Goal: Task Accomplishment & Management: Use online tool/utility

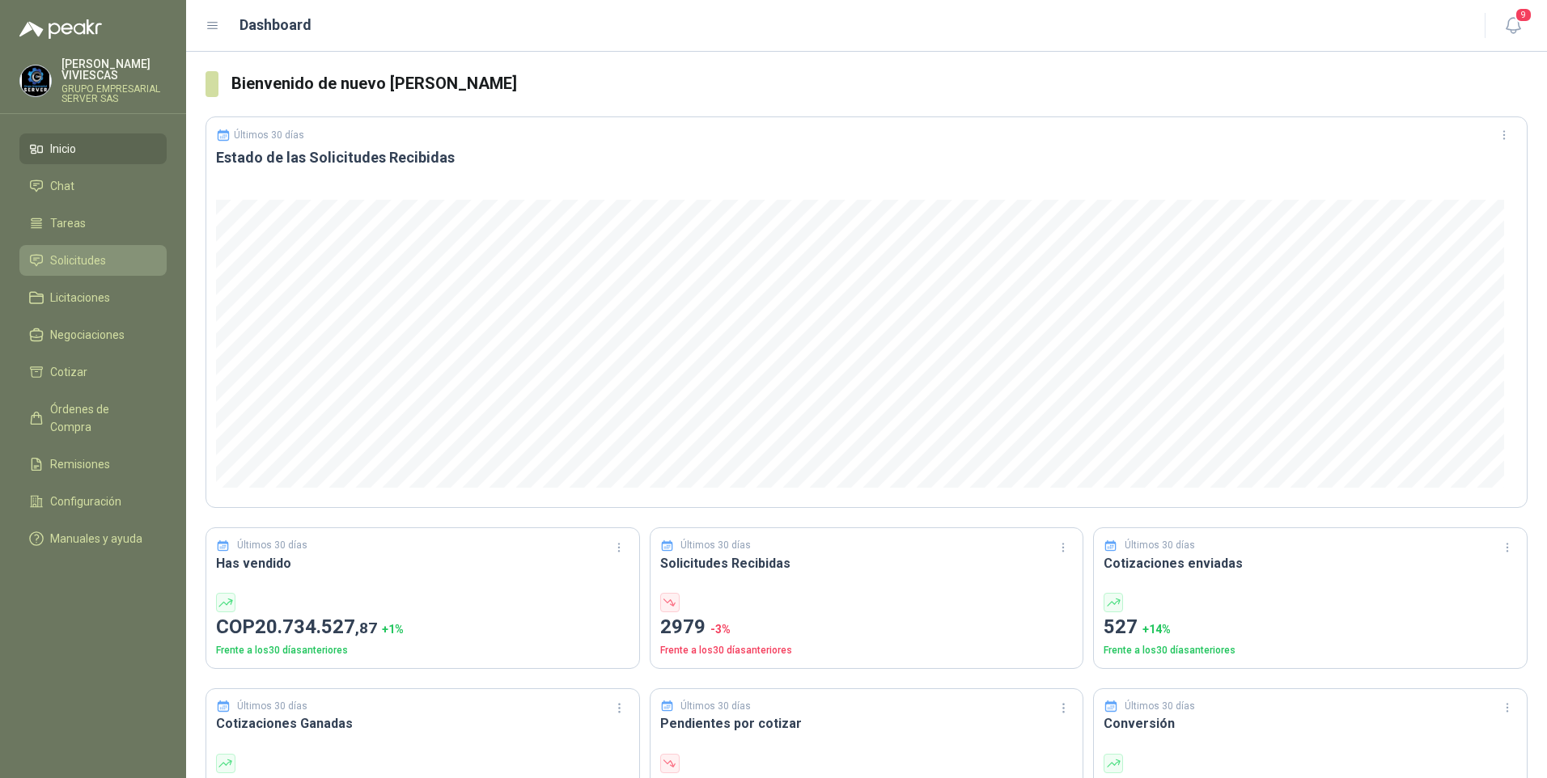
click at [86, 251] on link "Solicitudes" at bounding box center [92, 260] width 147 height 31
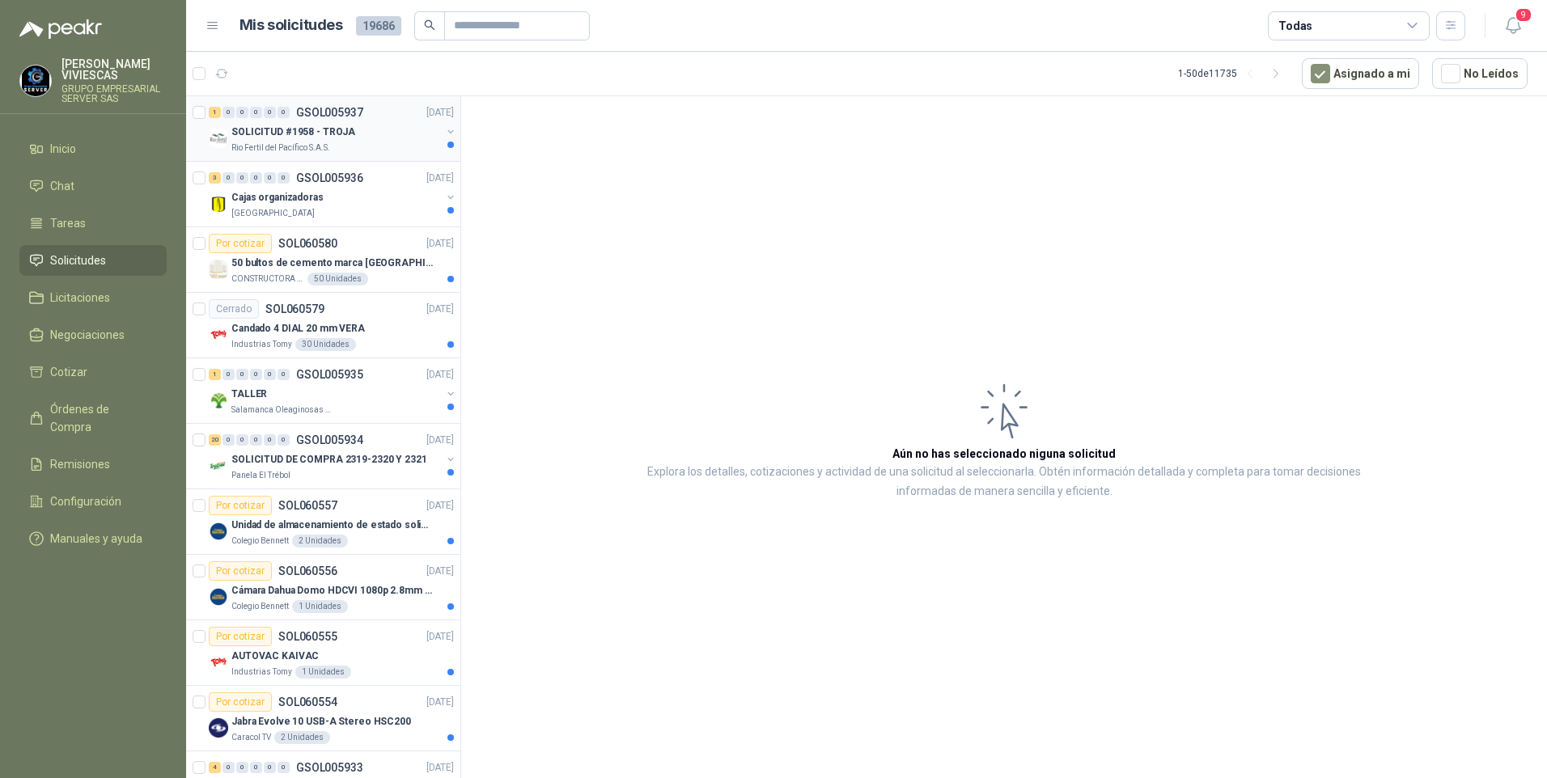
click at [298, 135] on p "SOLICITUD #1958 - TROJA" at bounding box center [293, 132] width 124 height 15
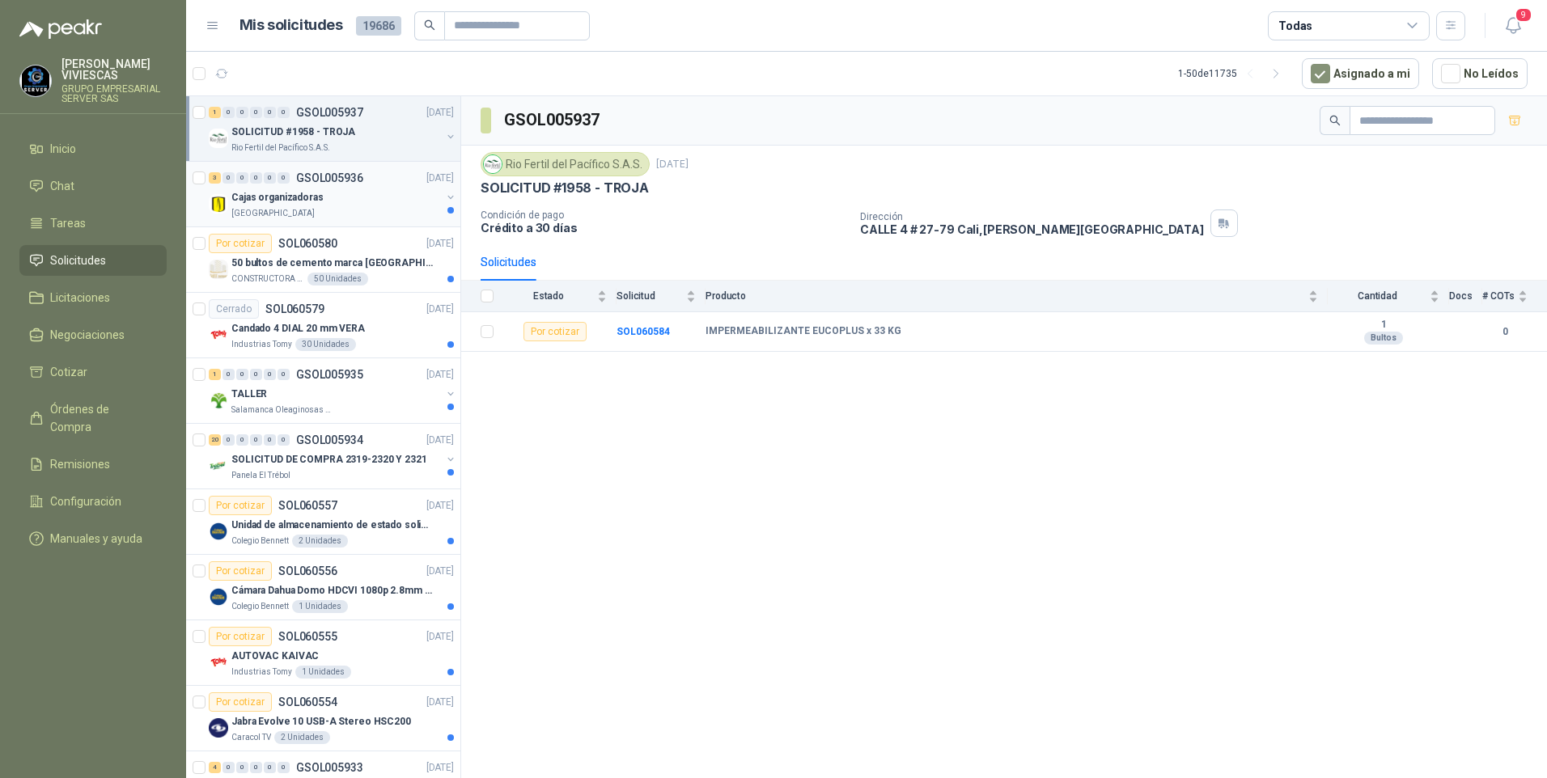
click at [284, 207] on p "Universidad de los Andes" at bounding box center [272, 213] width 83 height 13
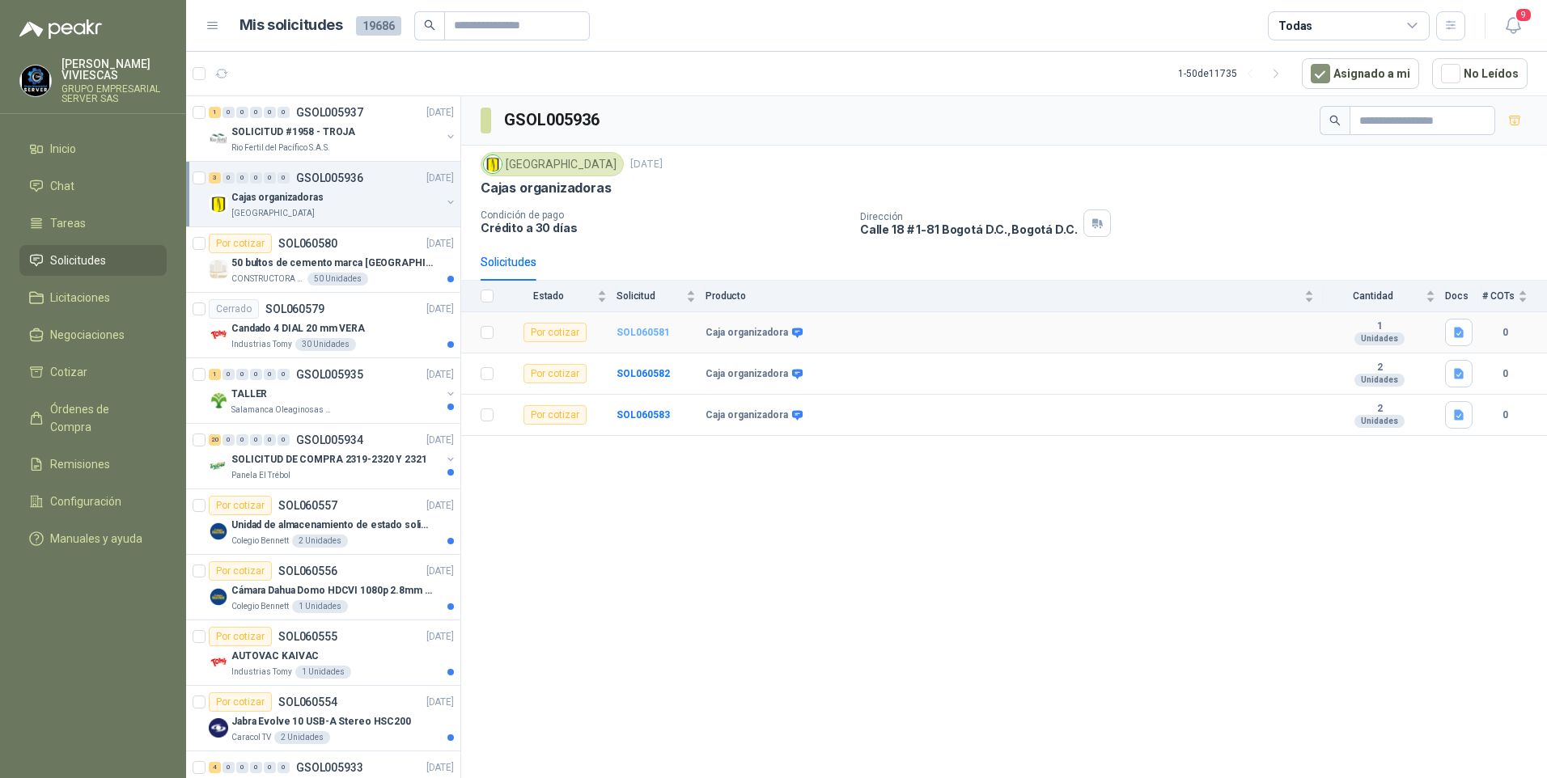
click at [646, 330] on b "SOL060581" at bounding box center [642, 332] width 53 height 11
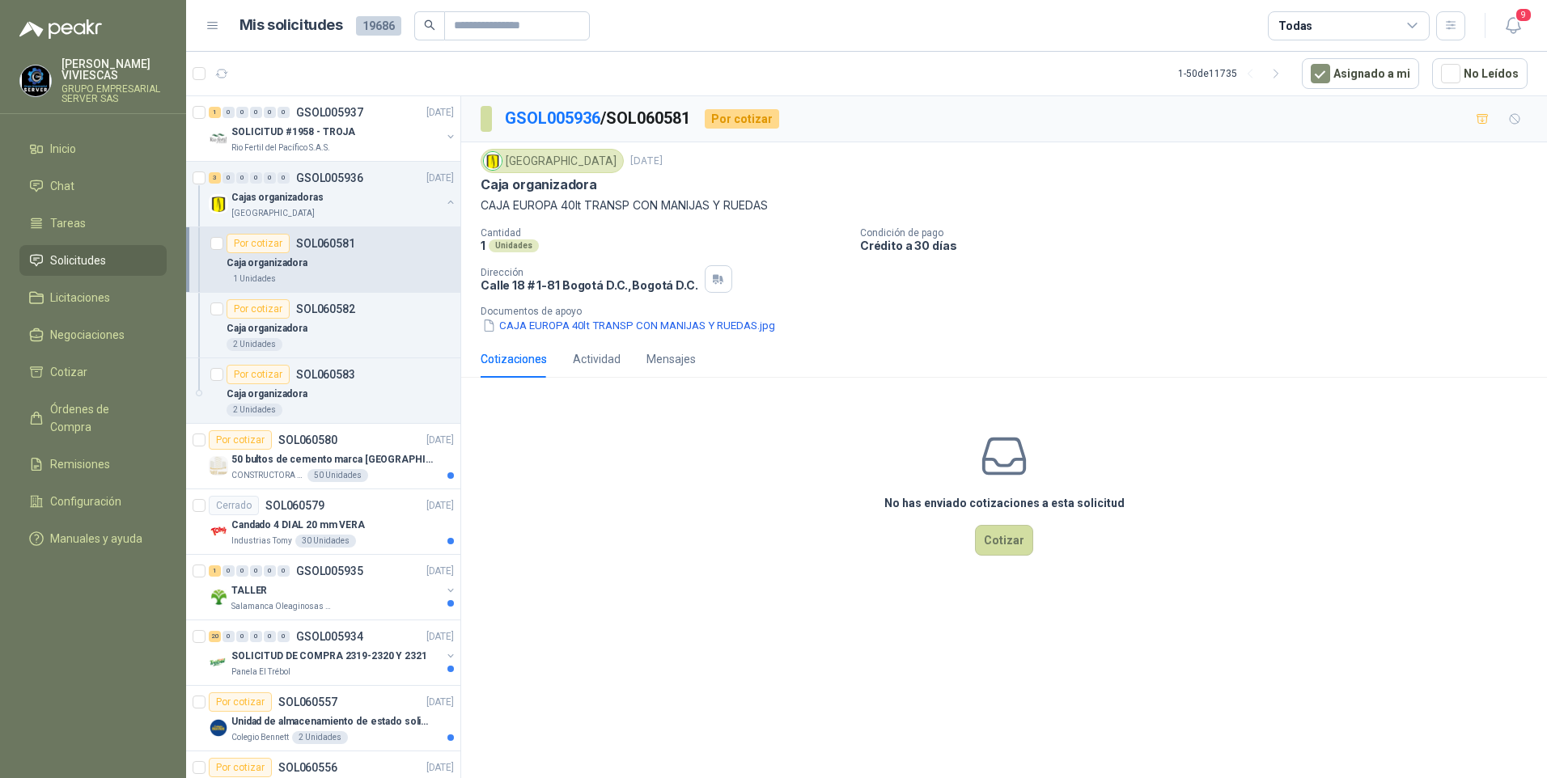
click at [646, 330] on button "CAJA EUROPA 40lt TRANSP CON MANIJAS Y RUEDAS.jpg" at bounding box center [629, 325] width 296 height 17
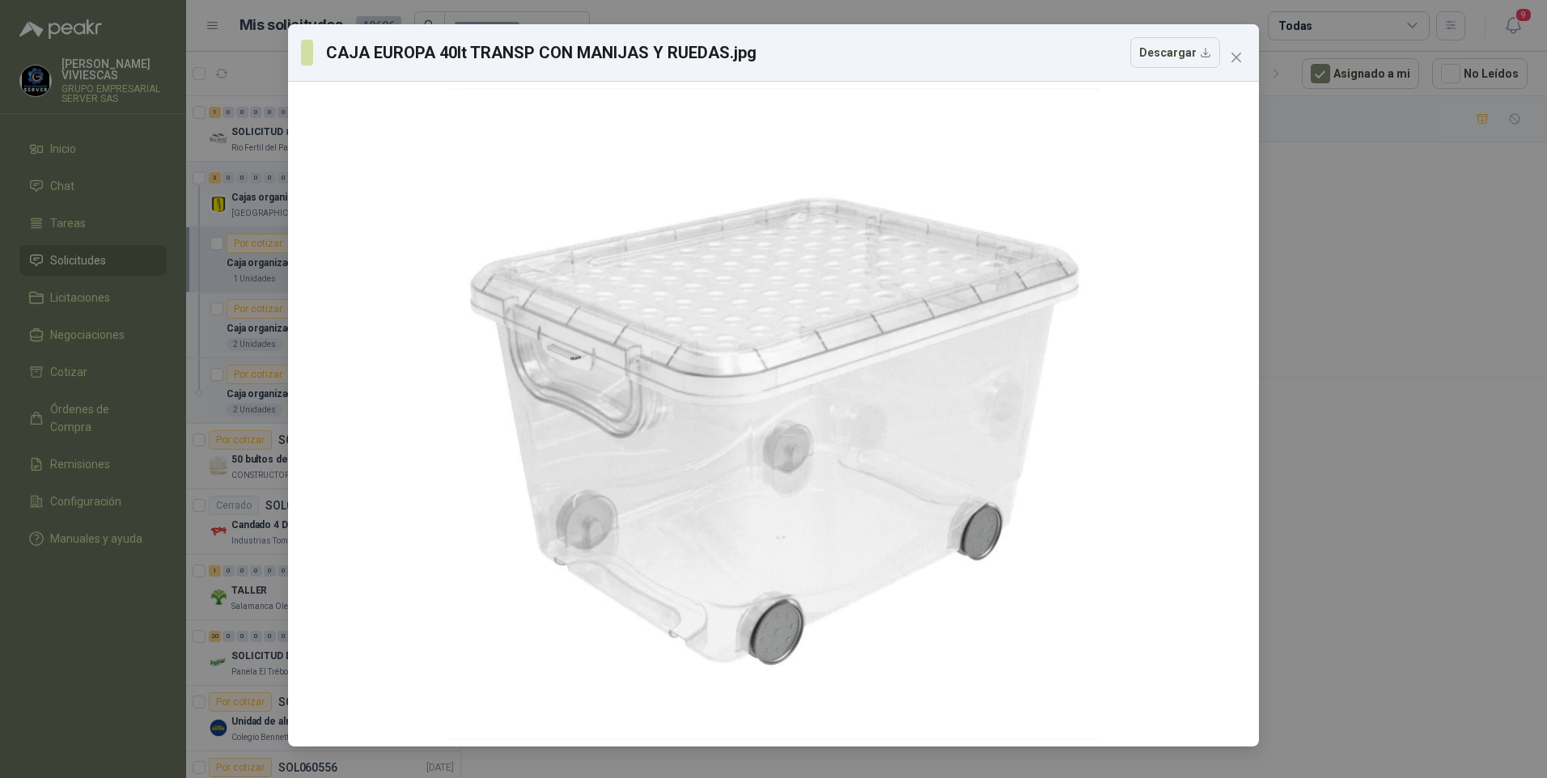
click at [1438, 560] on div "CAJA EUROPA 40lt TRANSP CON MANIJAS Y RUEDAS.jpg Descargar" at bounding box center [773, 389] width 1547 height 778
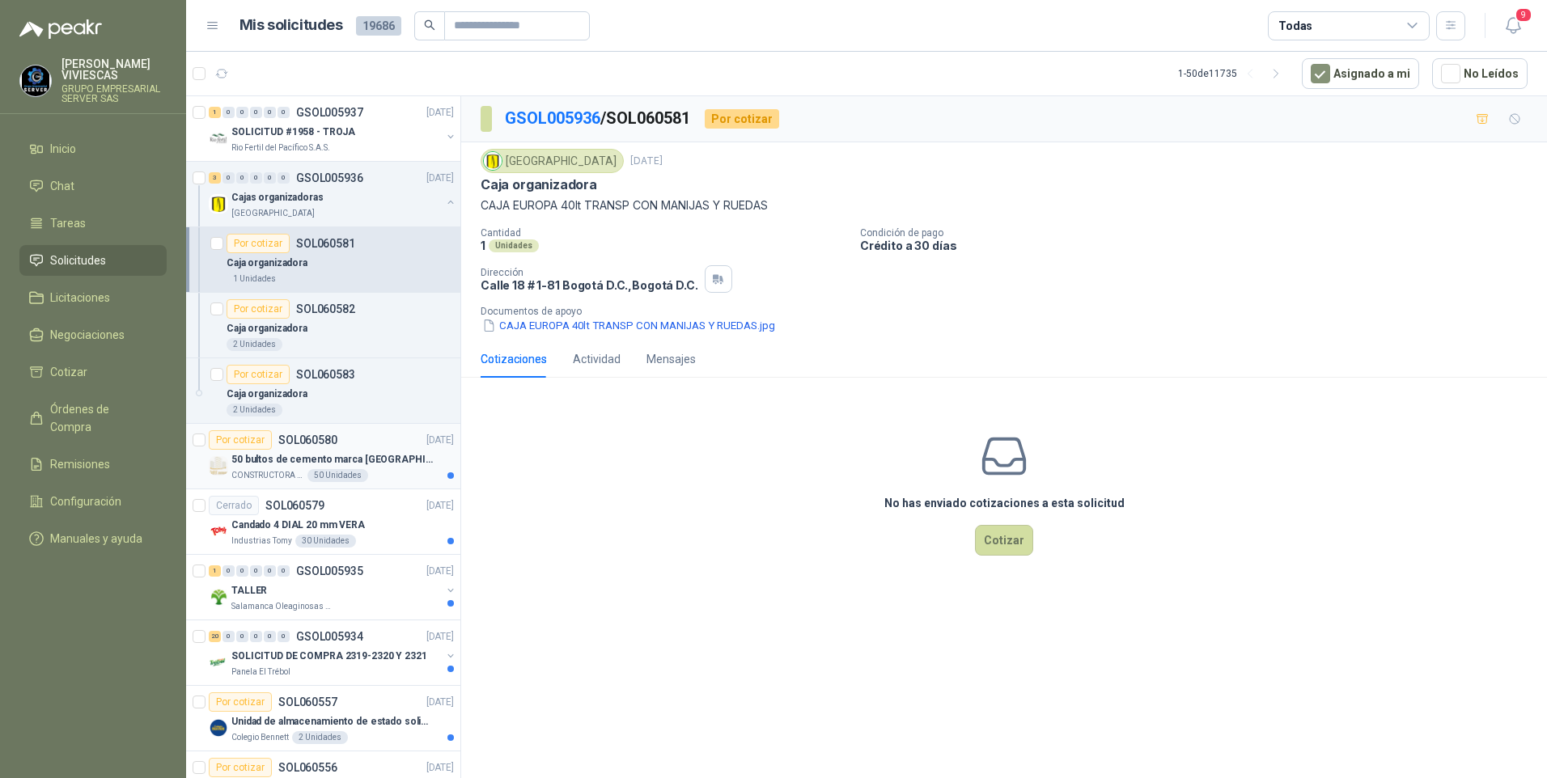
click at [273, 464] on p "50 bultos de cemento marca San Marcos" at bounding box center [331, 459] width 201 height 15
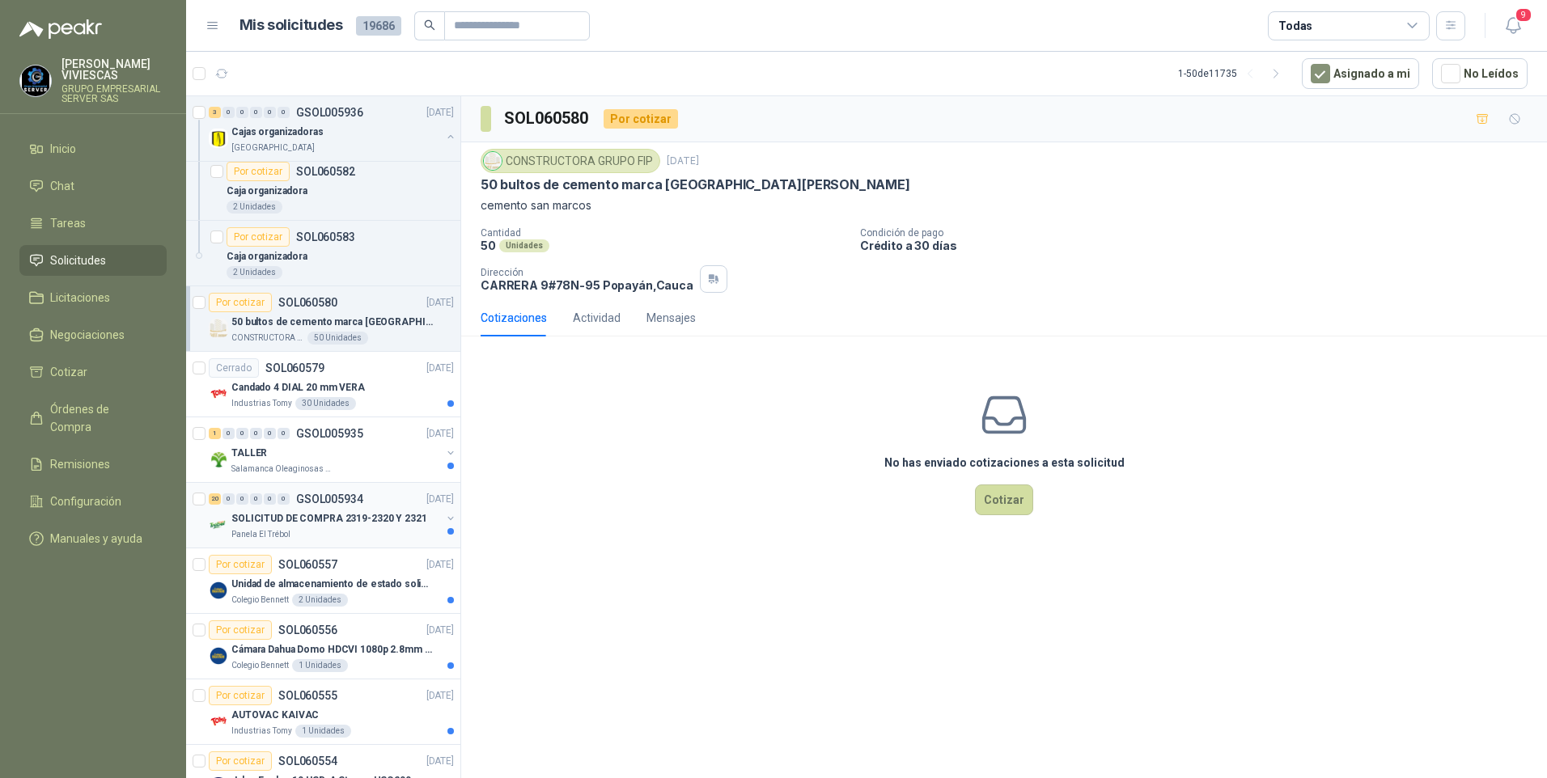
scroll to position [162, 0]
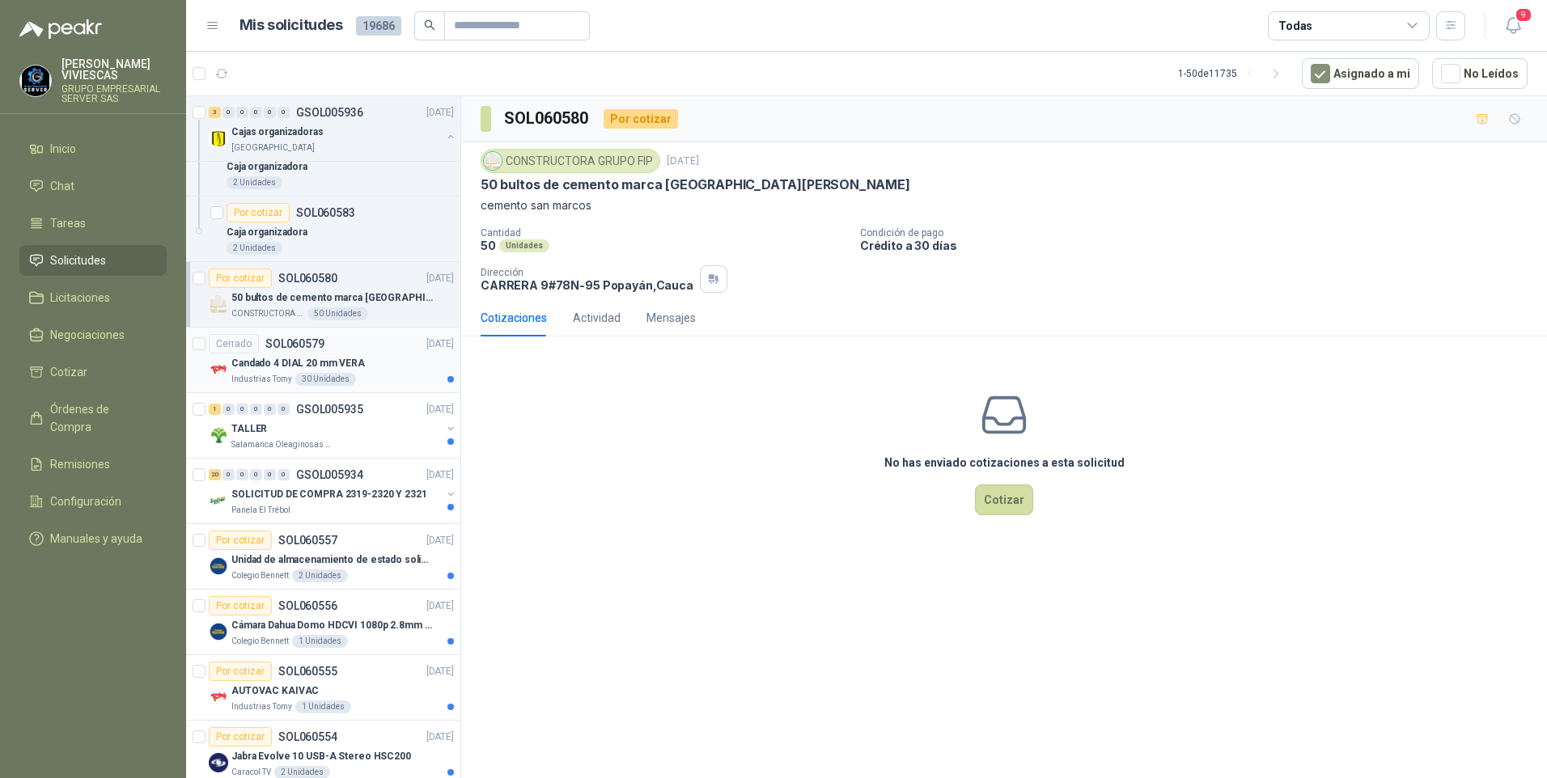
click at [269, 362] on p "Candado 4 DIAL 20 mm VERA" at bounding box center [297, 363] width 133 height 15
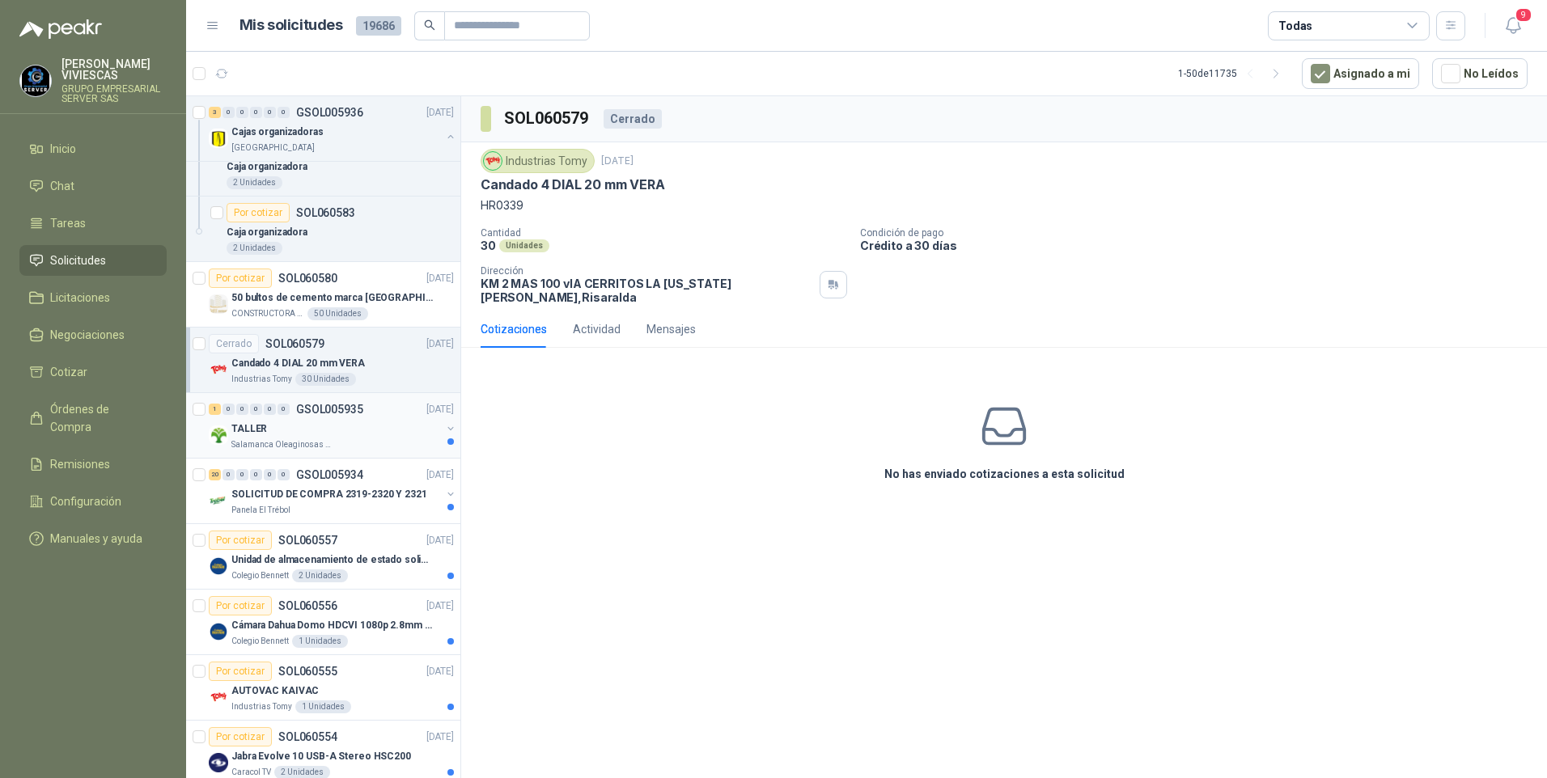
click at [270, 438] on p "Salamanca Oleaginosas SAS" at bounding box center [282, 444] width 102 height 13
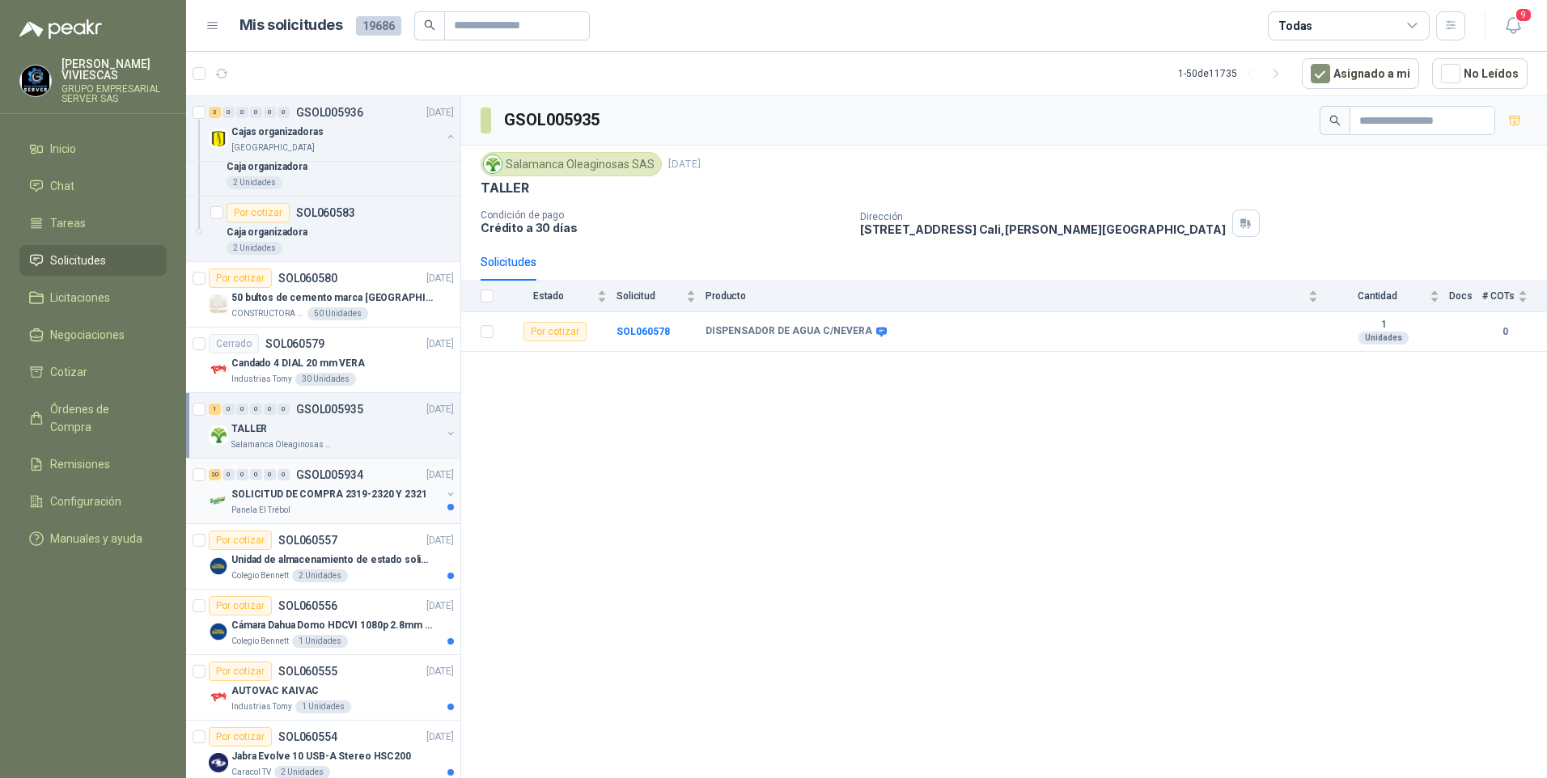
click at [299, 495] on p "SOLICITUD DE COMPRA 2319-2320 Y 2321" at bounding box center [329, 494] width 196 height 15
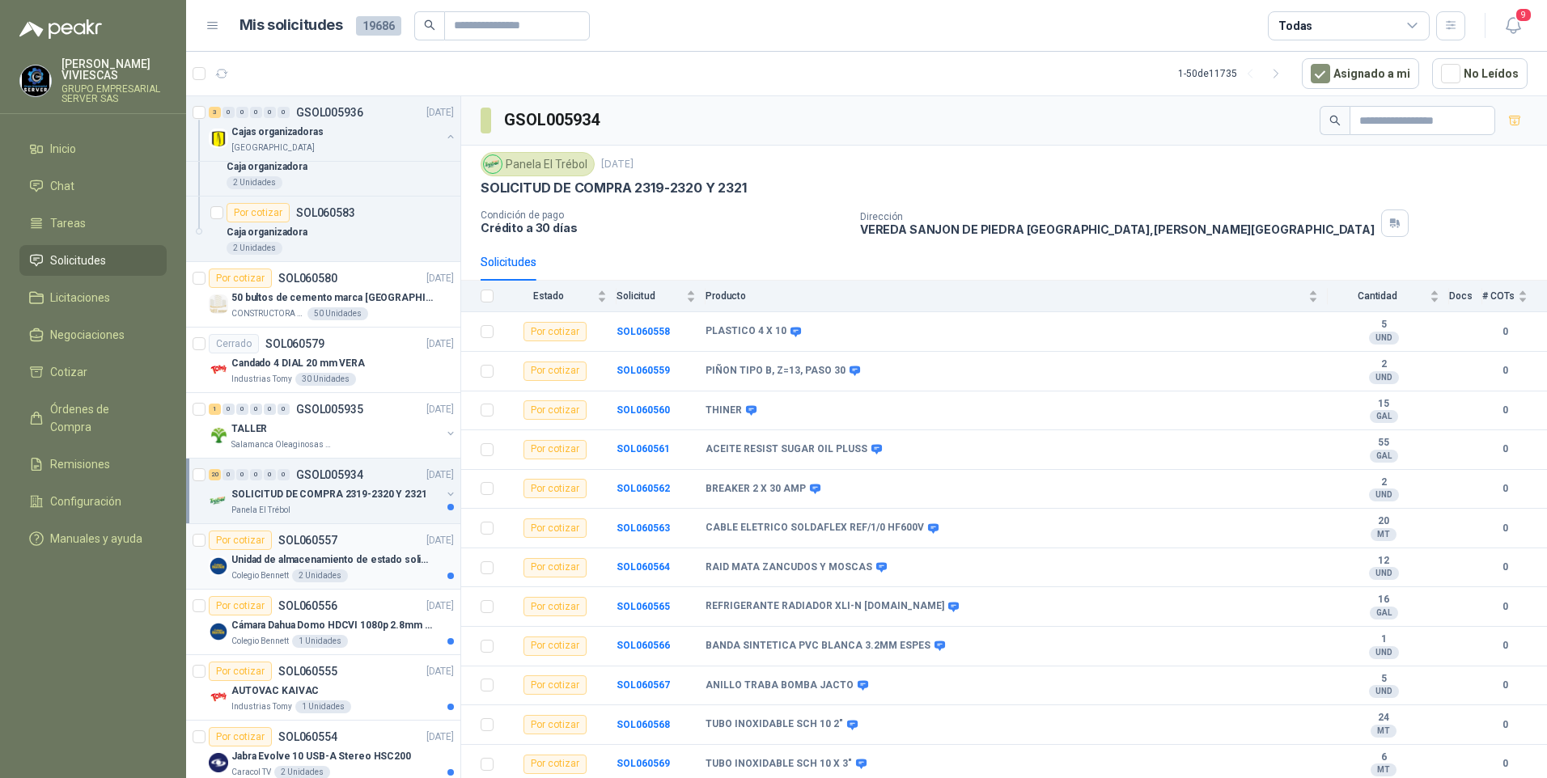
click at [315, 561] on p "Unidad de almacenamiento de estado solido Marca SK hynix BC501 NVMe 256GB HFM25…" at bounding box center [331, 560] width 201 height 15
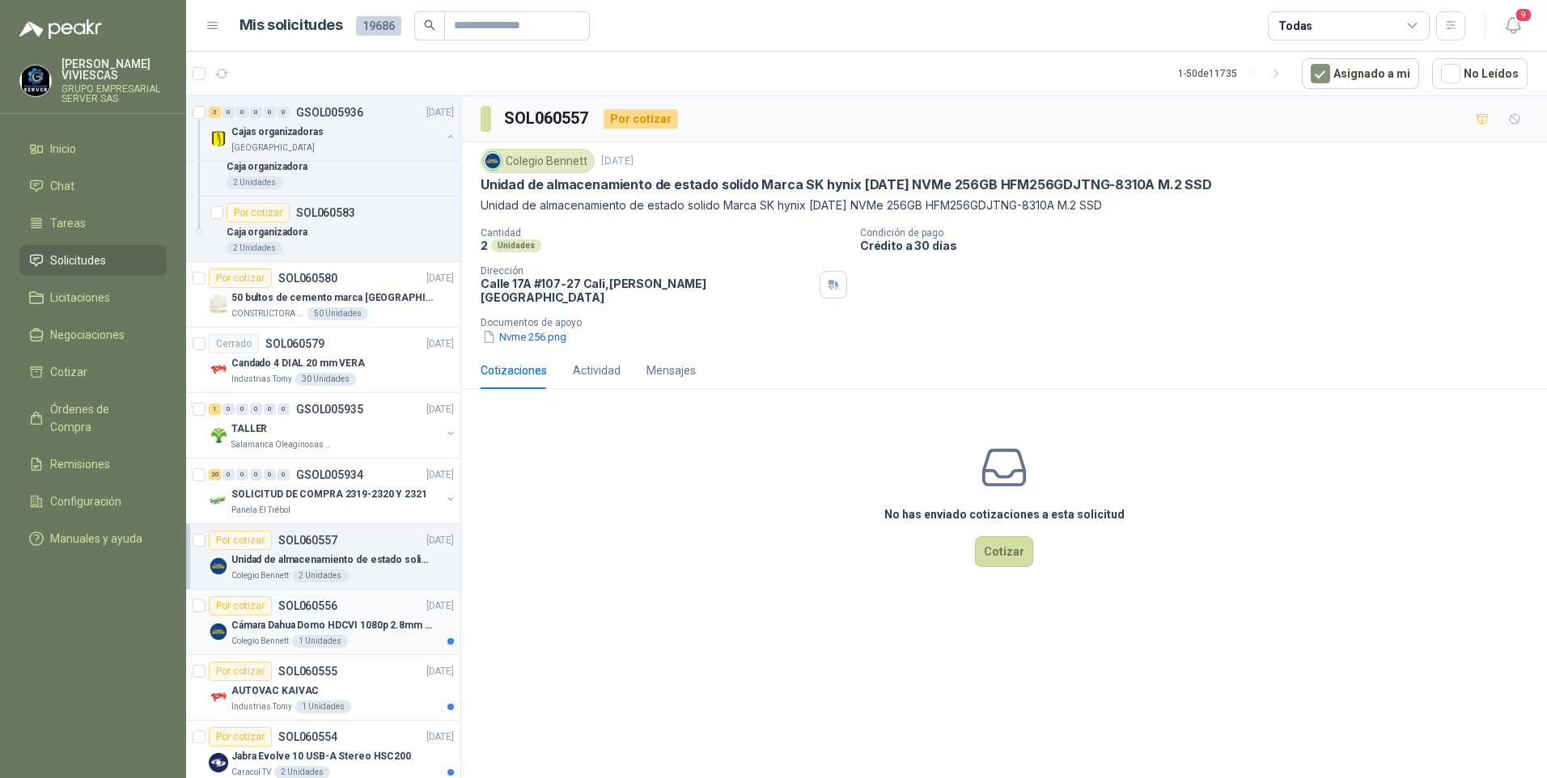
click at [335, 622] on p "Cámara Dahua Domo HDCVI 1080p 2.8mm IP67 Led IR 30m mts nocturnos" at bounding box center [331, 625] width 201 height 15
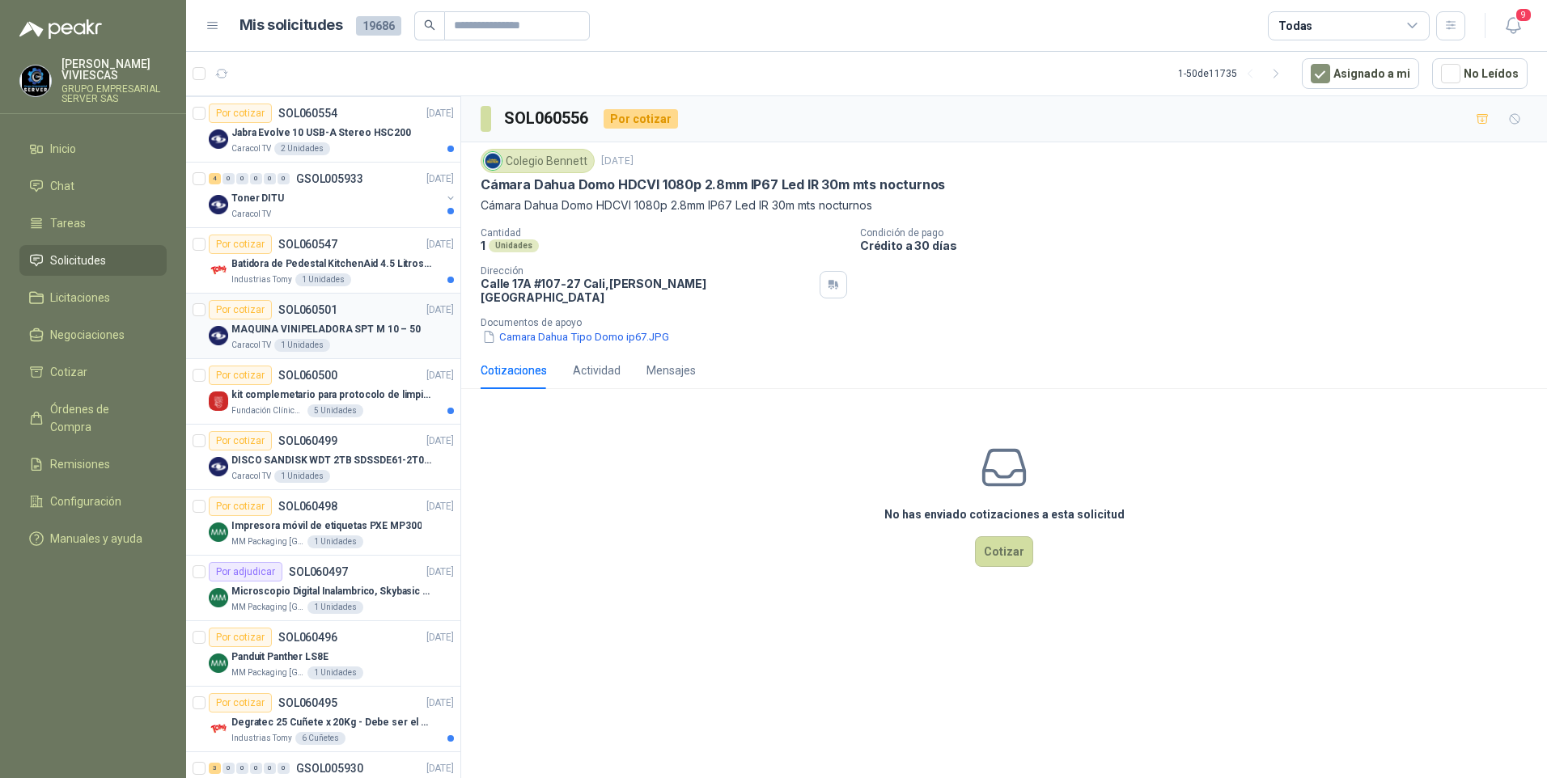
scroll to position [809, 0]
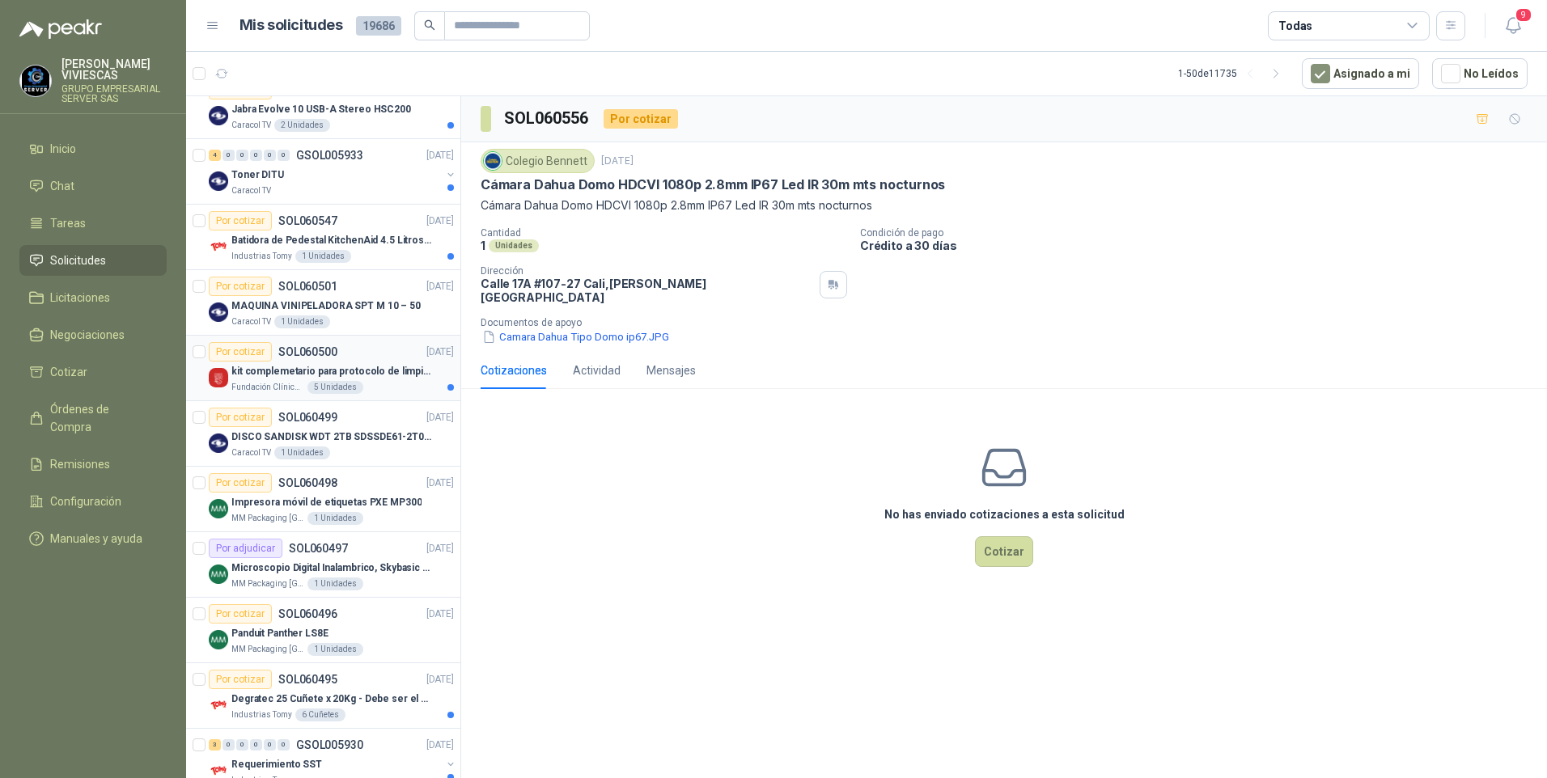
click at [294, 373] on p "kit complemetario para protocolo de limpieza" at bounding box center [331, 371] width 201 height 15
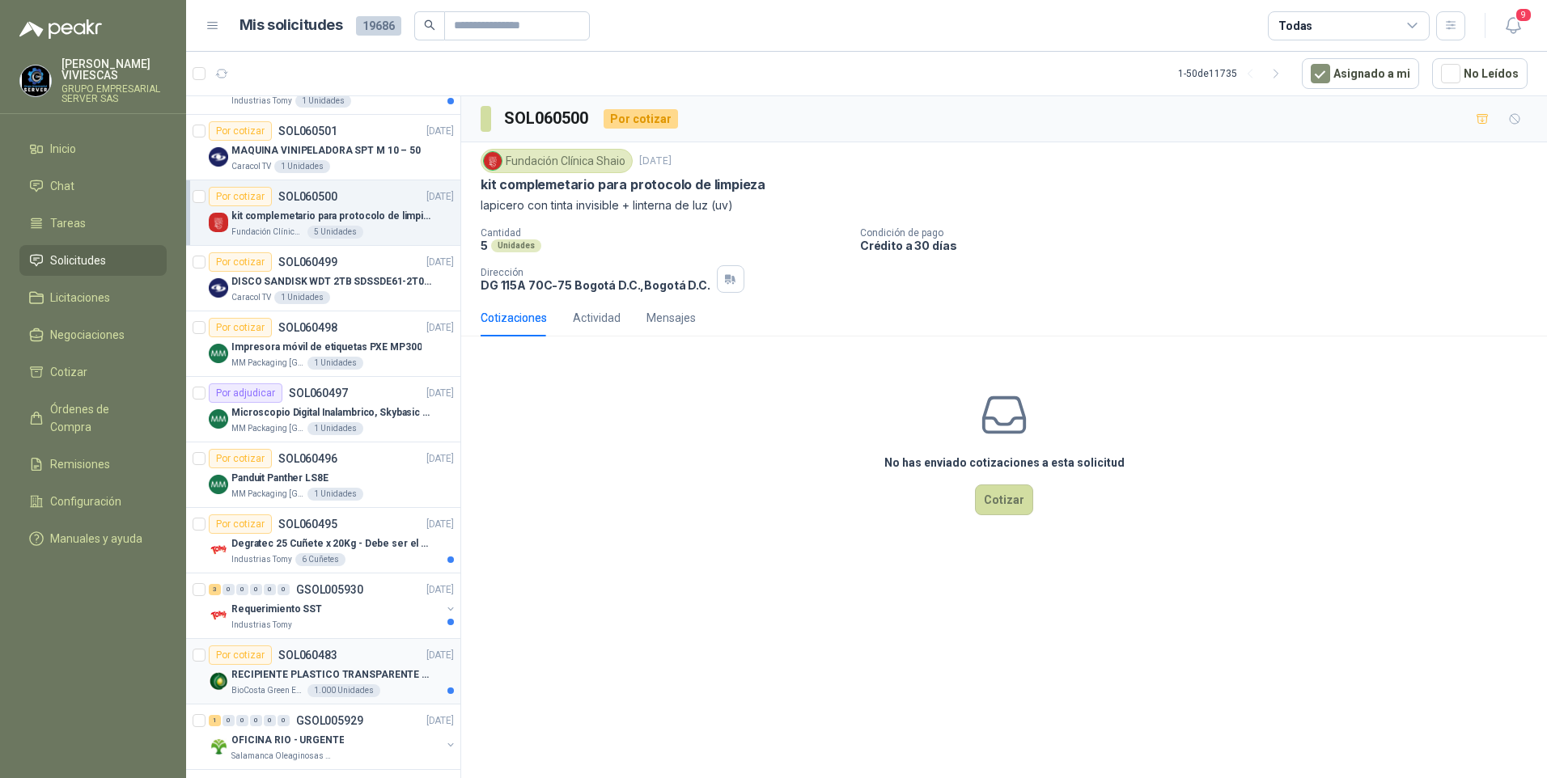
scroll to position [971, 0]
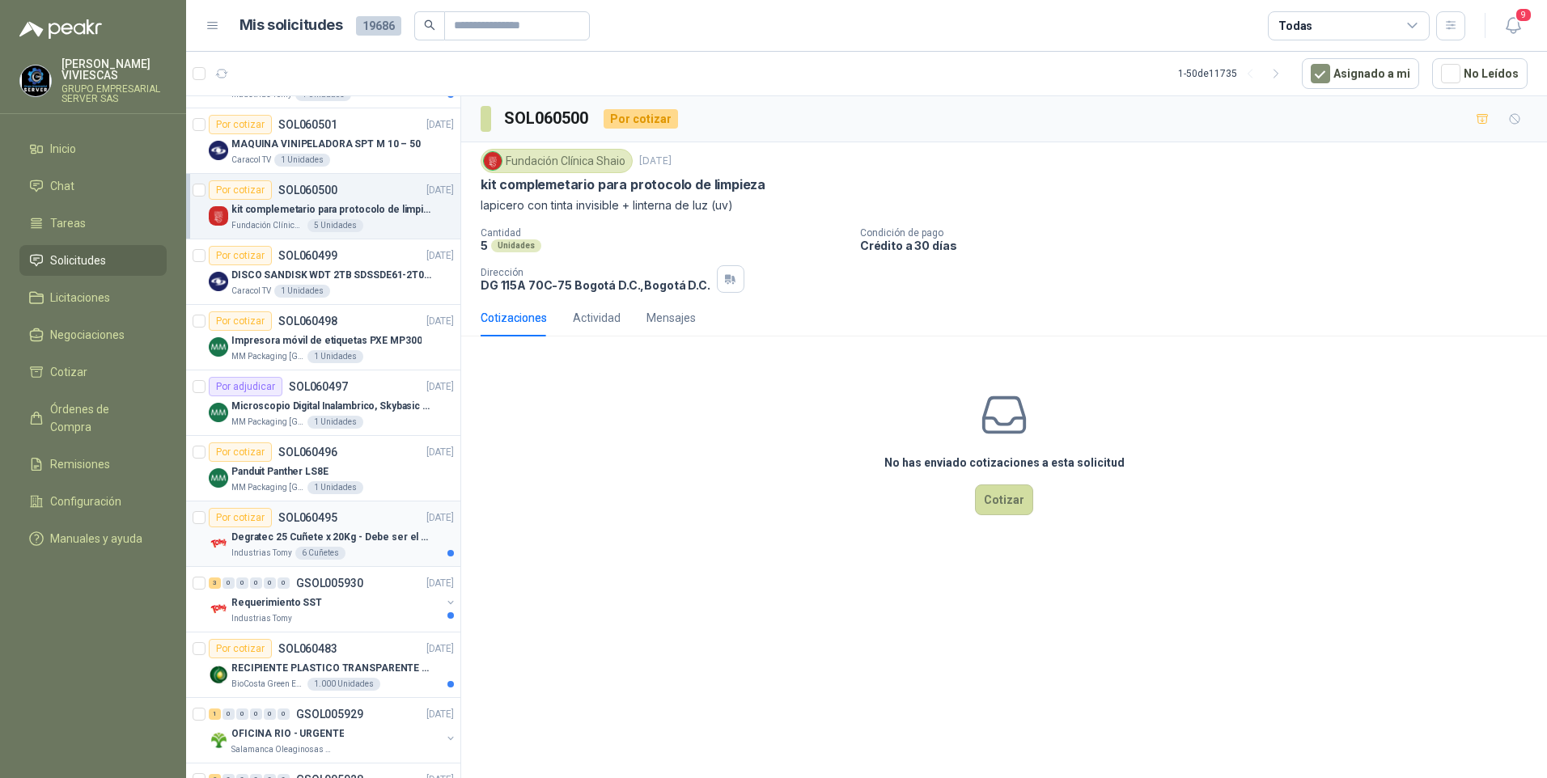
click at [256, 540] on p "Degratec 25 Cuñete x 20Kg - Debe ser el de Tecnas (por ahora homologado) - (Adj…" at bounding box center [331, 537] width 201 height 15
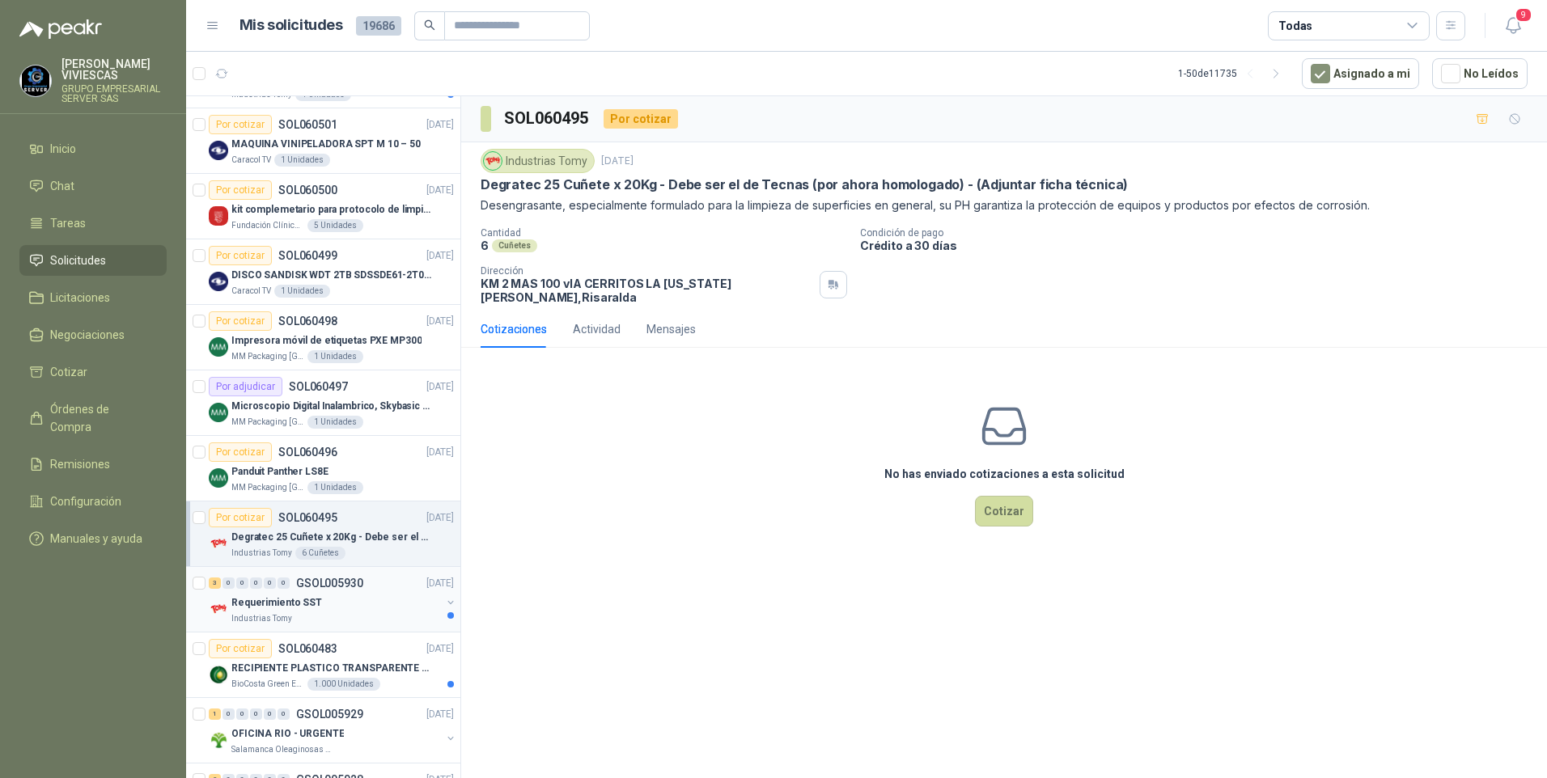
click at [282, 610] on p "Requerimiento SST" at bounding box center [276, 602] width 91 height 15
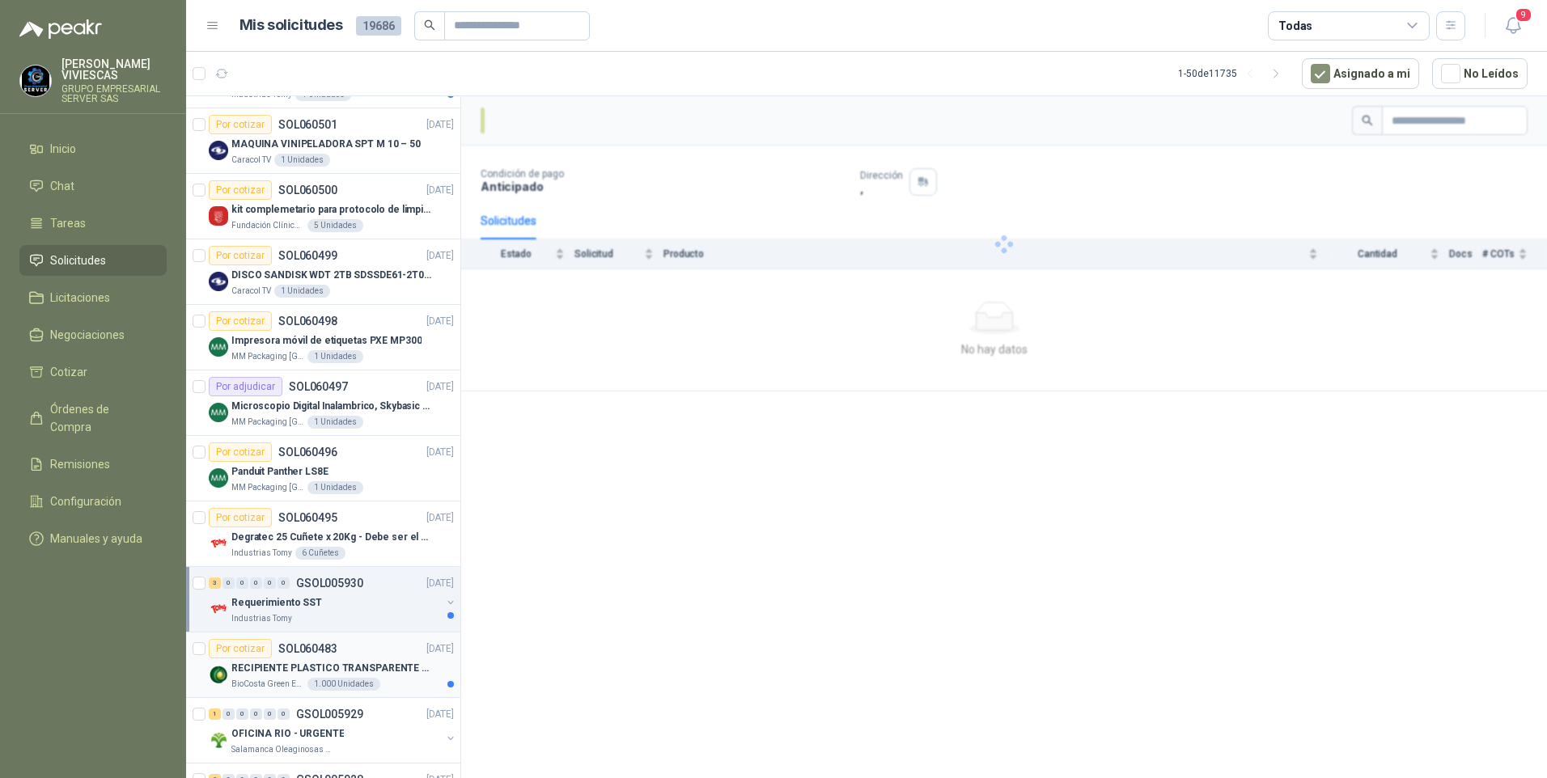
click at [289, 669] on p "RECIPIENTE PLASTICO TRANSPARENTE 500 ML" at bounding box center [331, 668] width 201 height 15
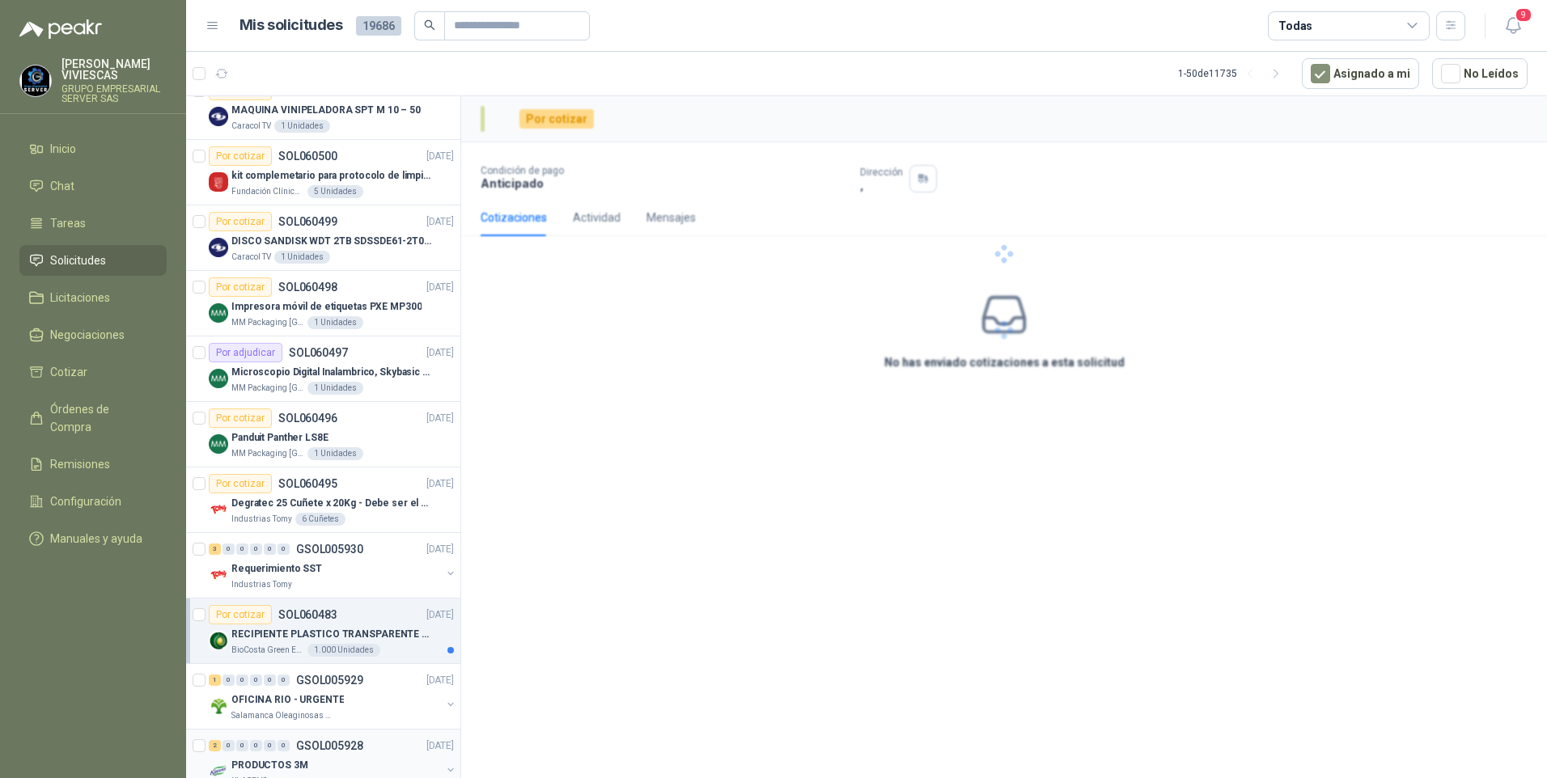
scroll to position [1133, 0]
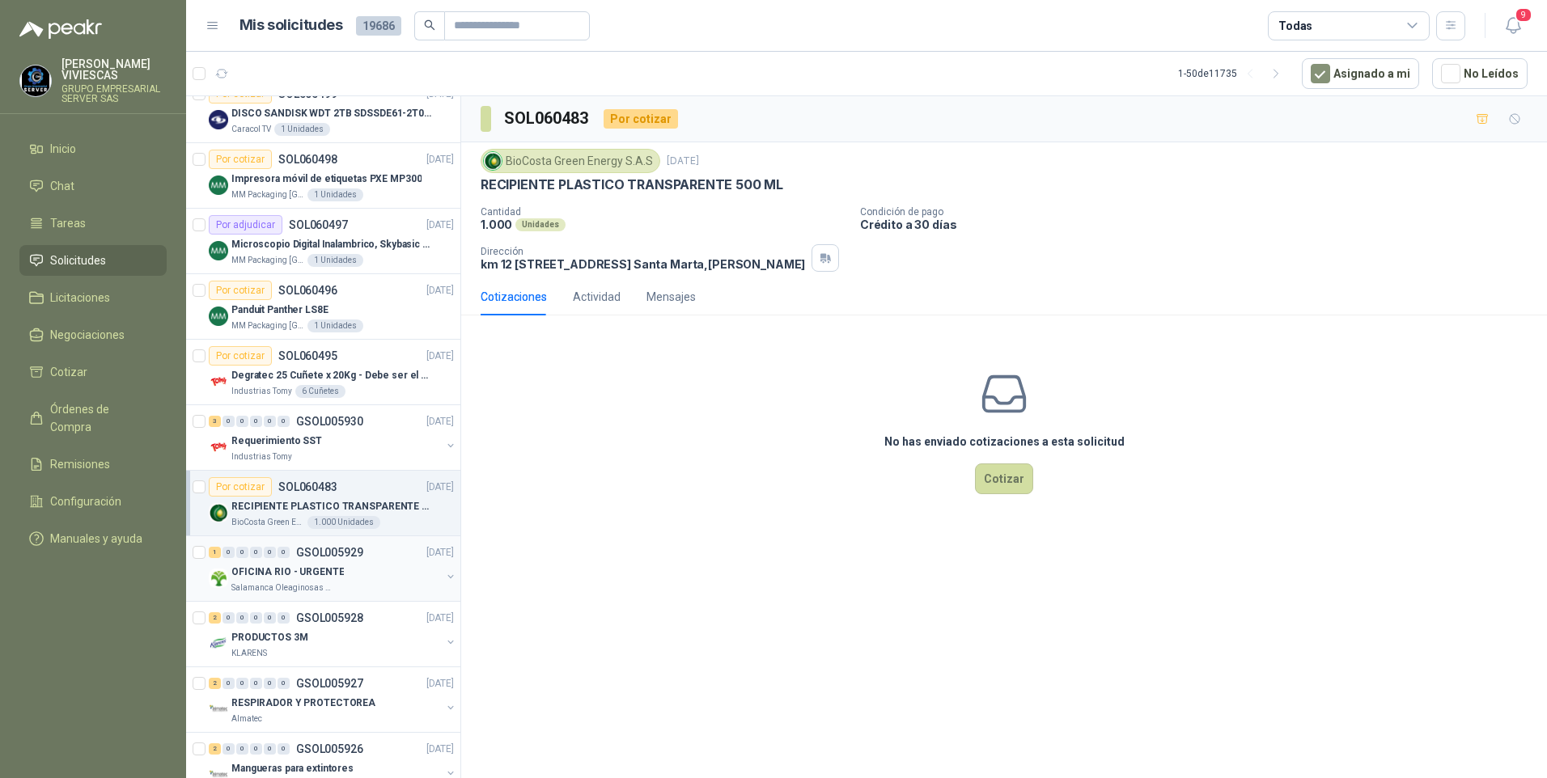
click at [322, 569] on p "OFICINA RIO - URGENTE" at bounding box center [287, 572] width 112 height 15
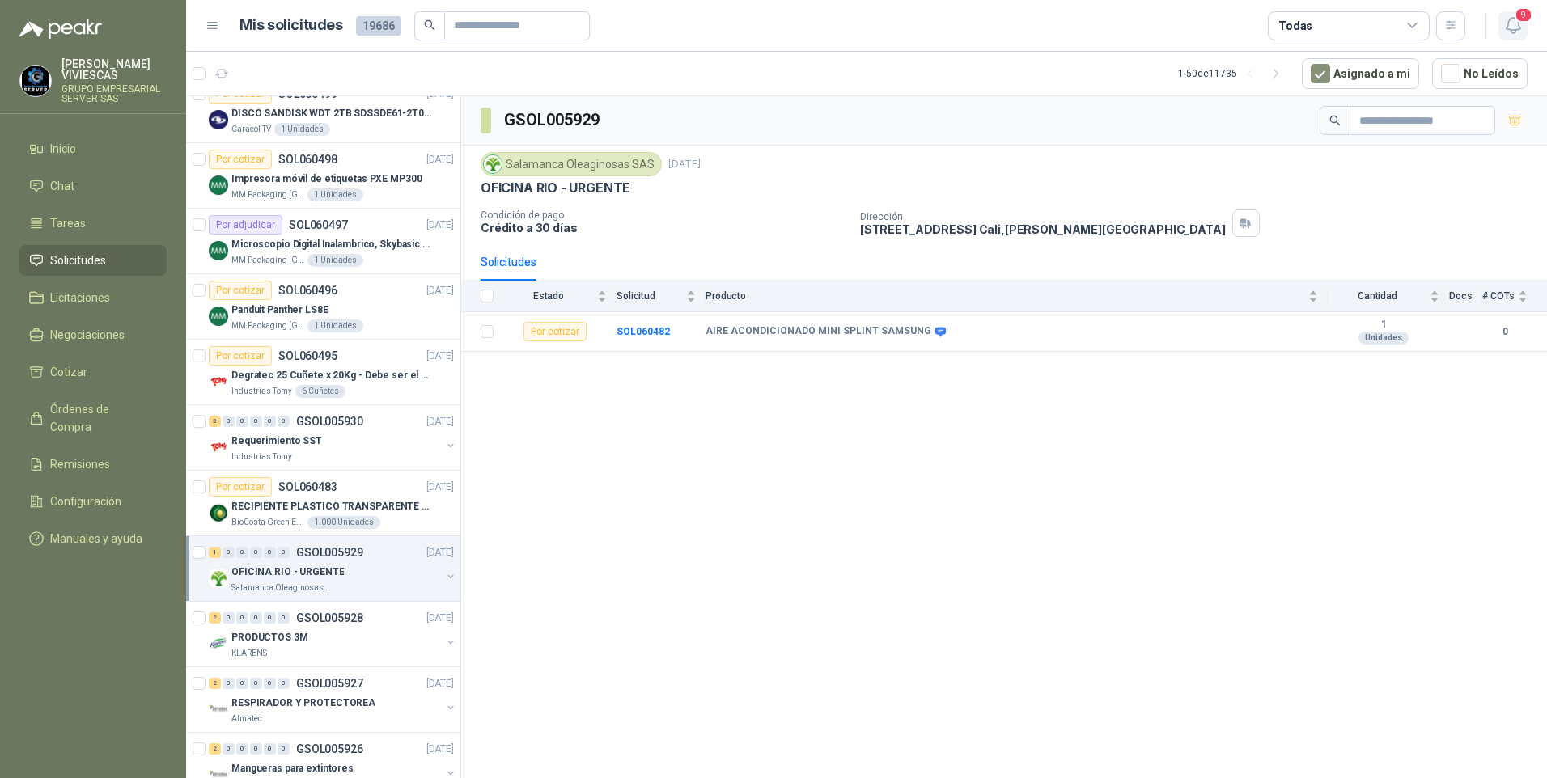
click at [1514, 19] on button "9" at bounding box center [1512, 25] width 29 height 29
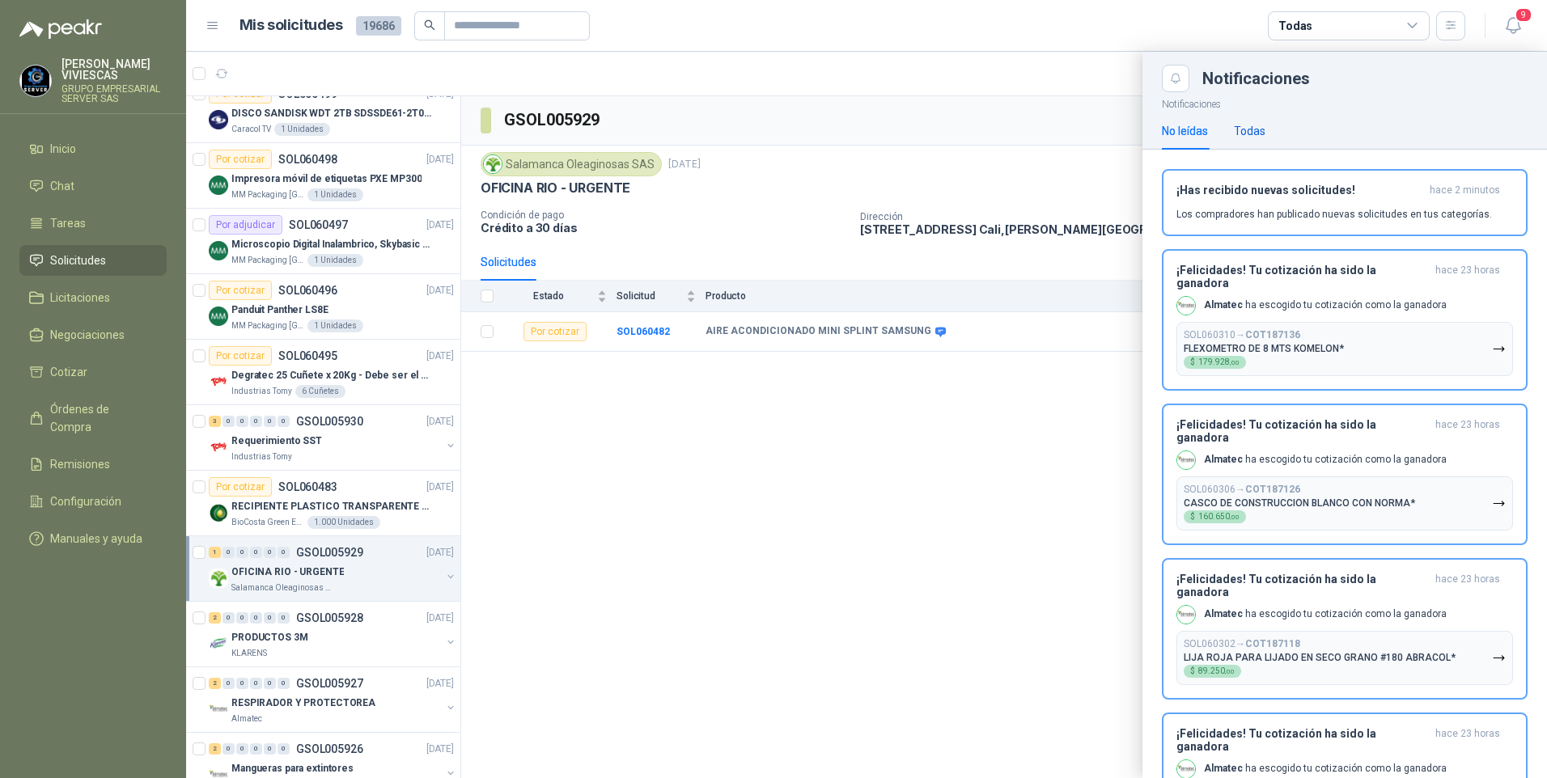
click at [1242, 128] on div "Todas" at bounding box center [1250, 131] width 32 height 18
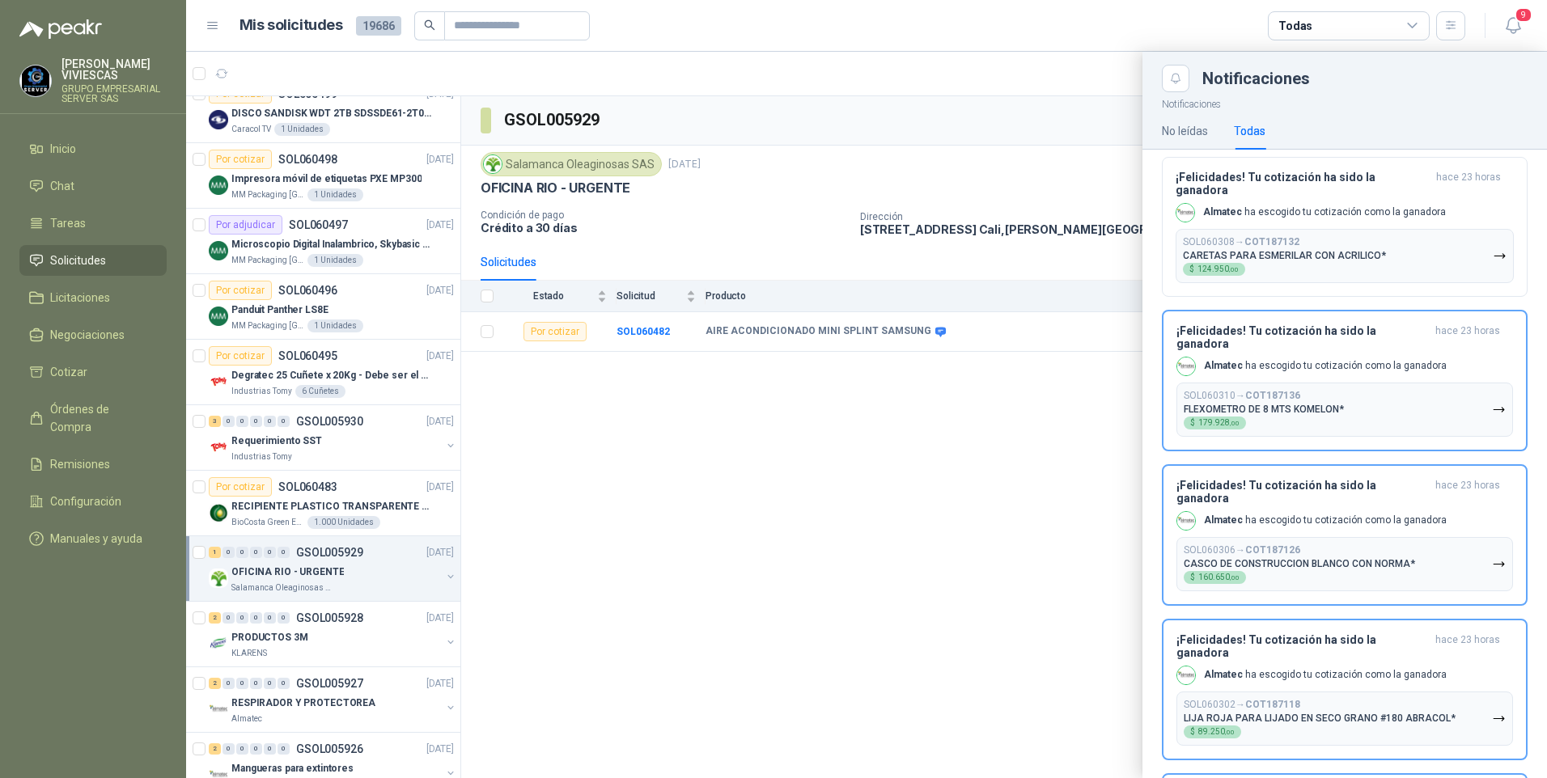
scroll to position [405, 0]
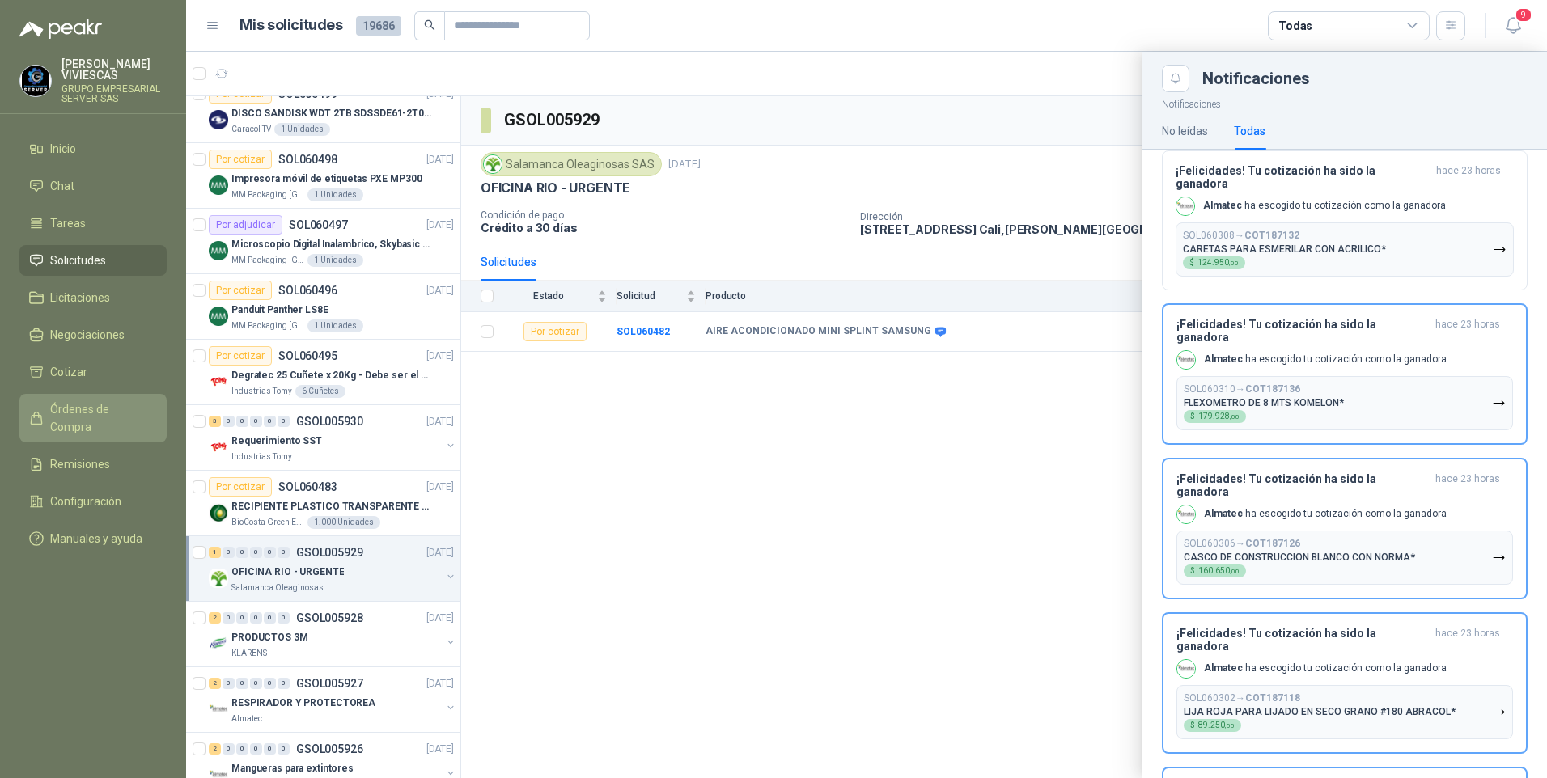
click at [61, 404] on span "Órdenes de Compra" at bounding box center [100, 418] width 101 height 36
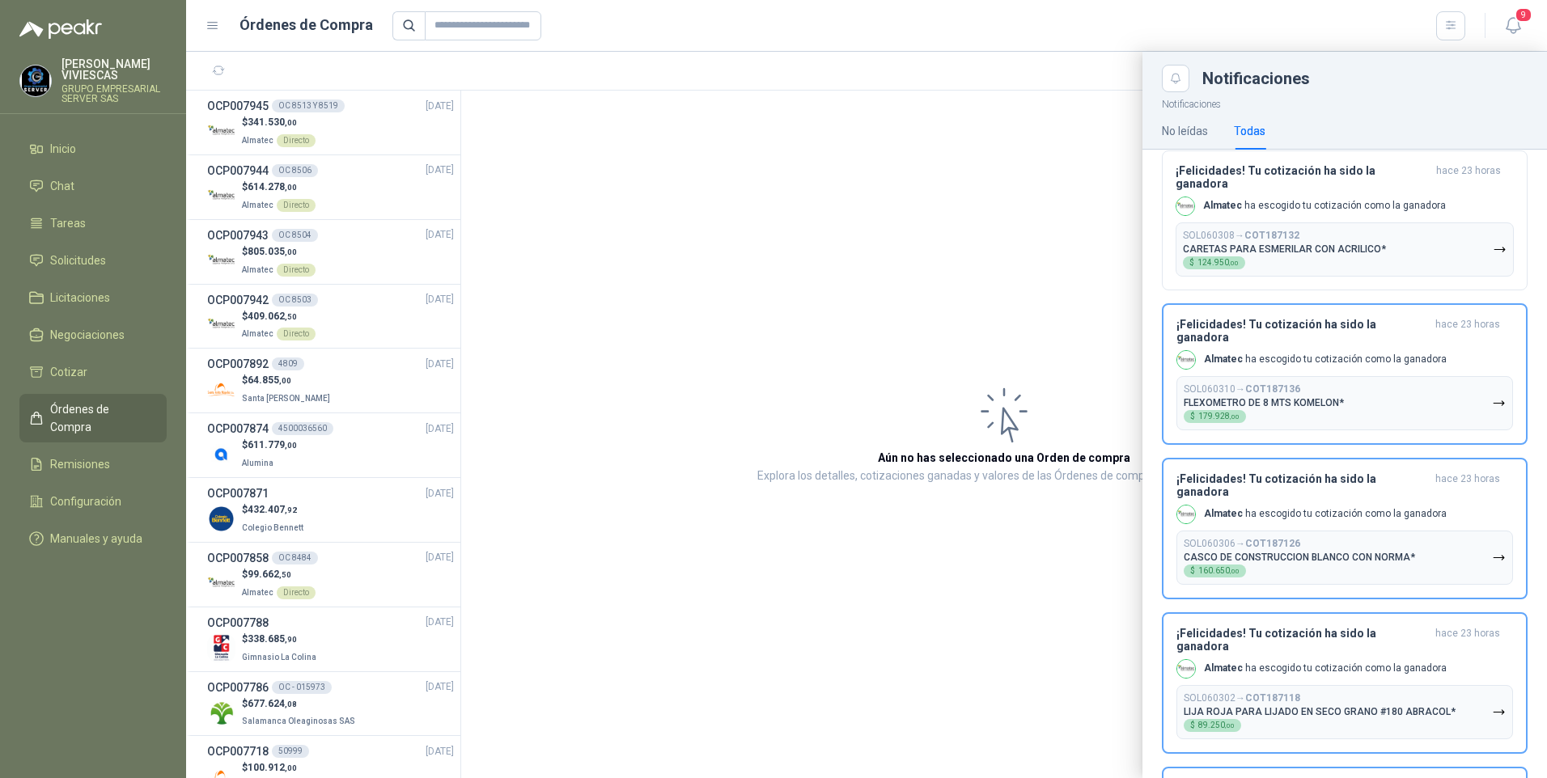
click at [242, 132] on div at bounding box center [866, 415] width 1361 height 727
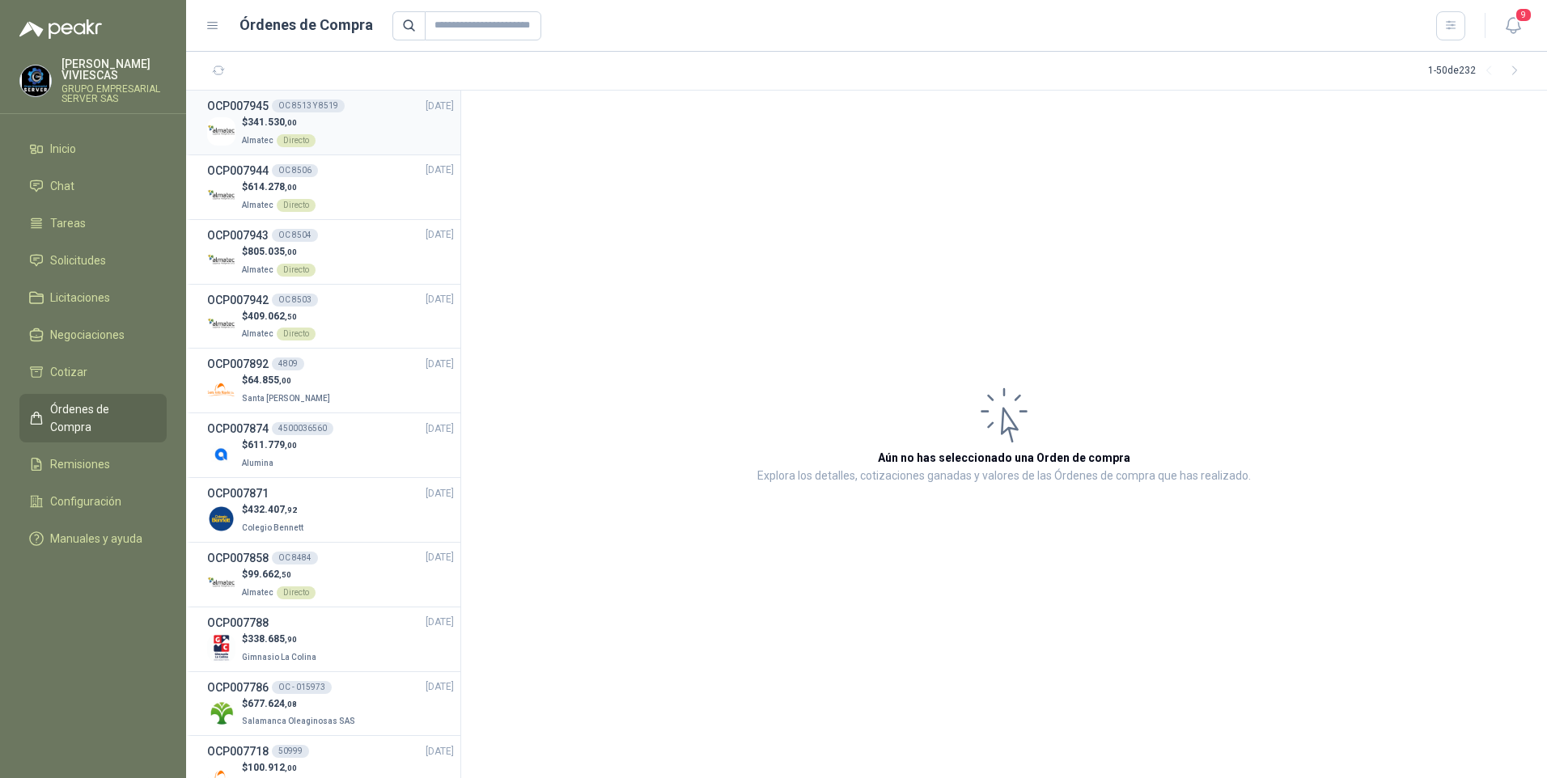
click at [264, 122] on span "341.530 ,00" at bounding box center [272, 122] width 49 height 11
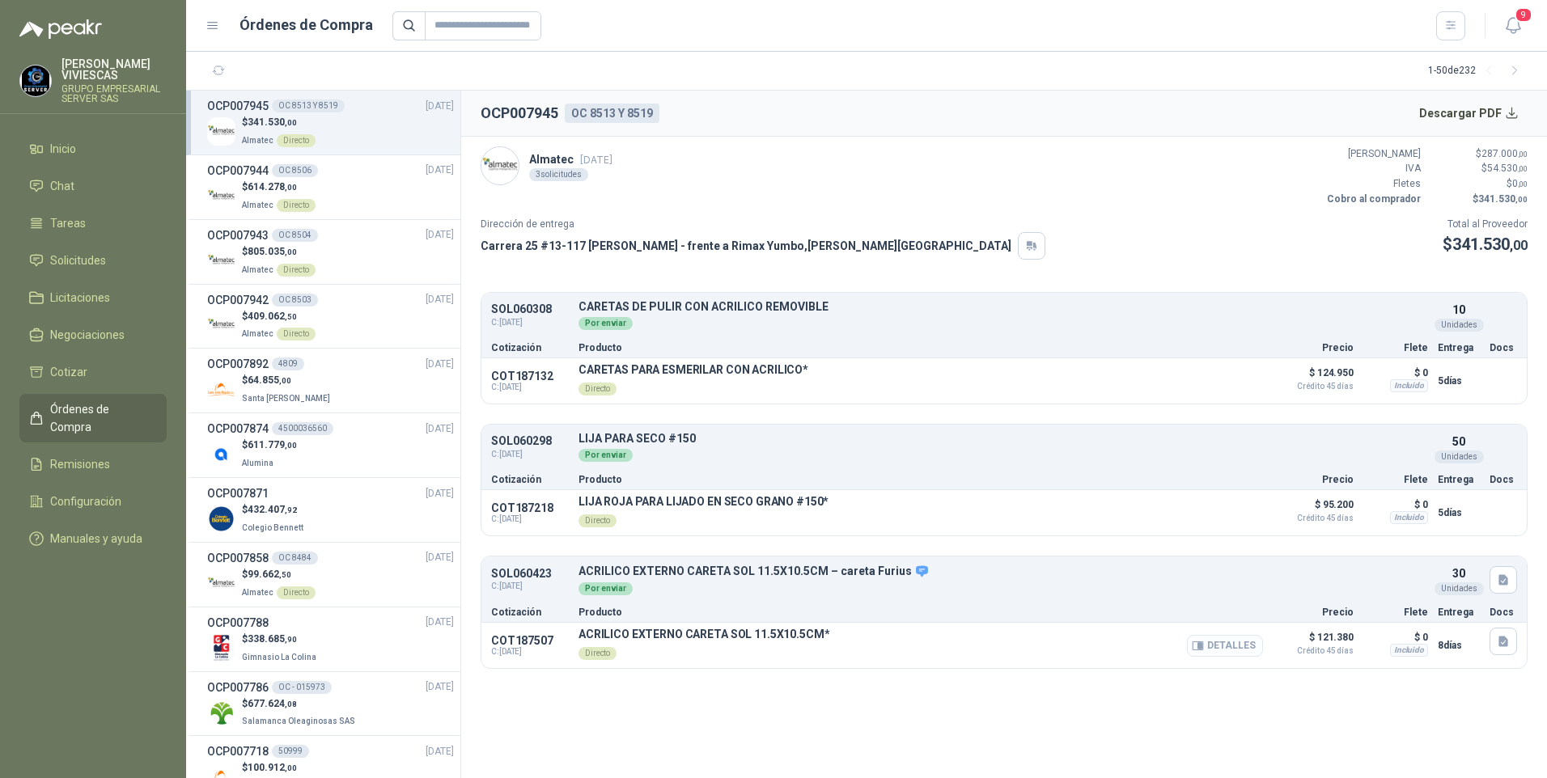
click at [1224, 648] on button "Detalles" at bounding box center [1225, 646] width 76 height 22
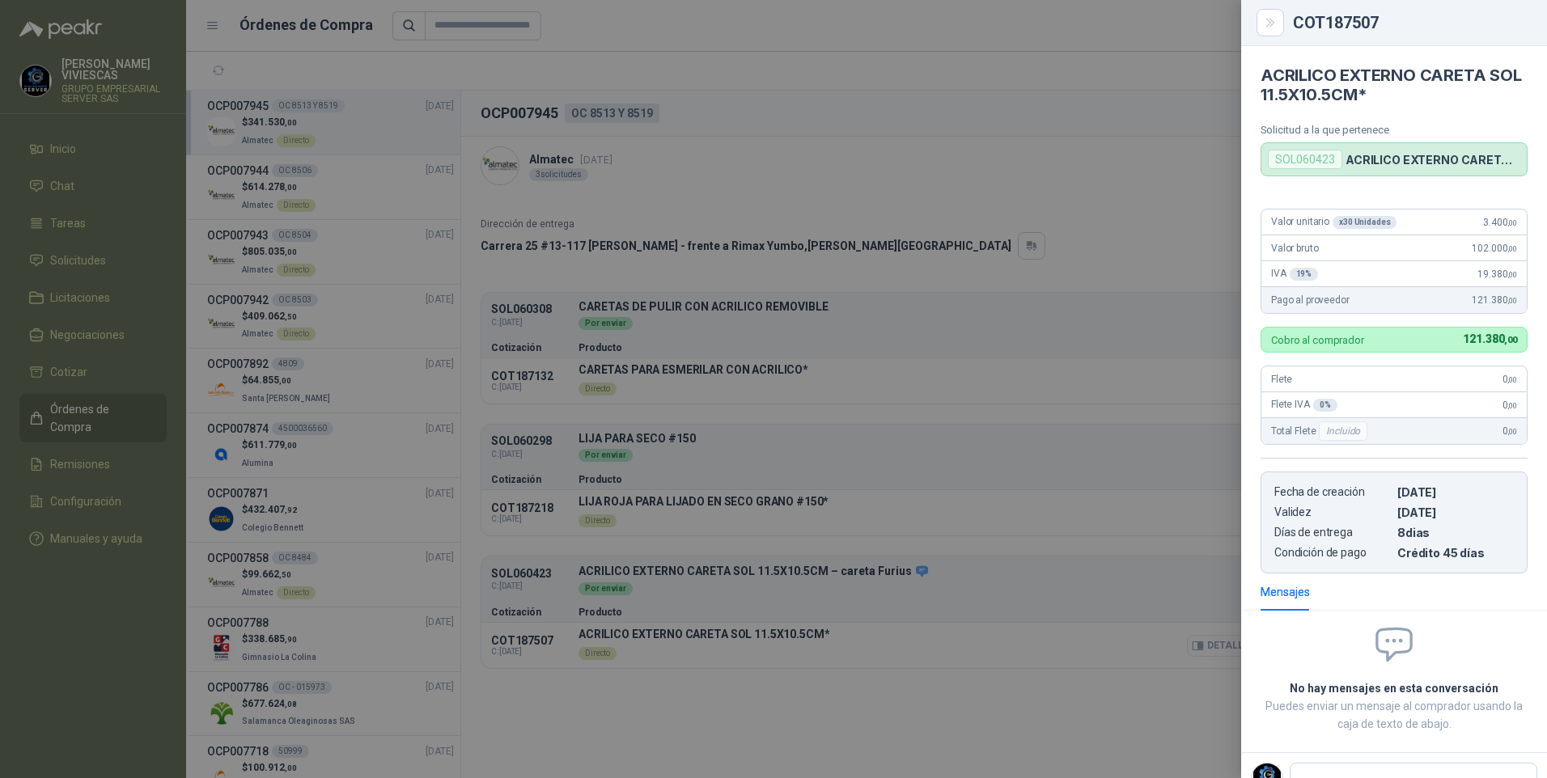
scroll to position [5, 0]
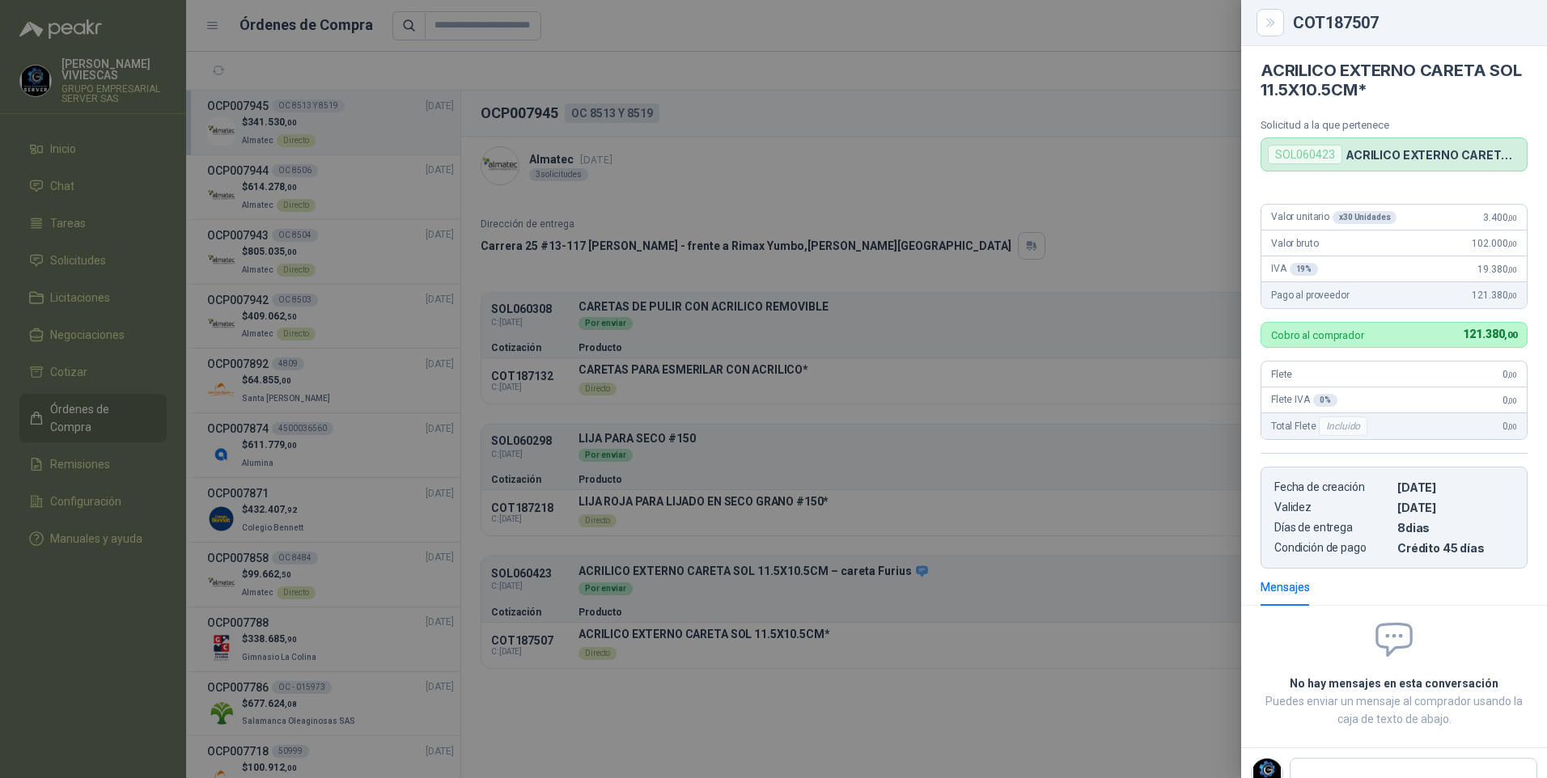
click at [856, 722] on div at bounding box center [773, 389] width 1547 height 778
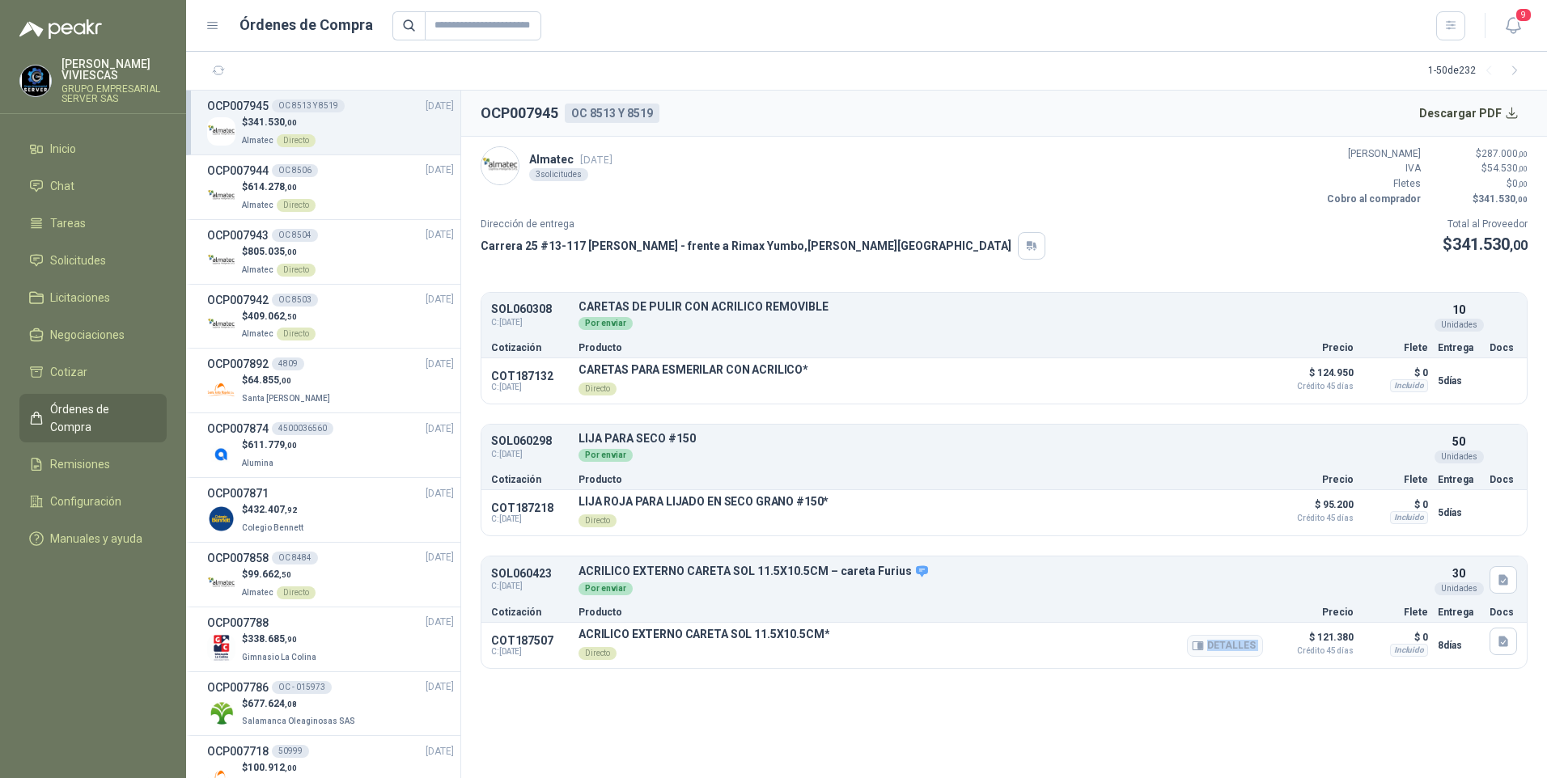
click at [1268, 649] on div "COT187507 C: 07/10/2025 ACRILICO EXTERNO CARETA SOL 11.5X10.5CM* Directo Detall…" at bounding box center [1003, 645] width 1045 height 45
drag, startPoint x: 1268, startPoint y: 649, endPoint x: 1244, endPoint y: 642, distance: 24.3
click at [1244, 642] on button "Detalles" at bounding box center [1225, 646] width 76 height 22
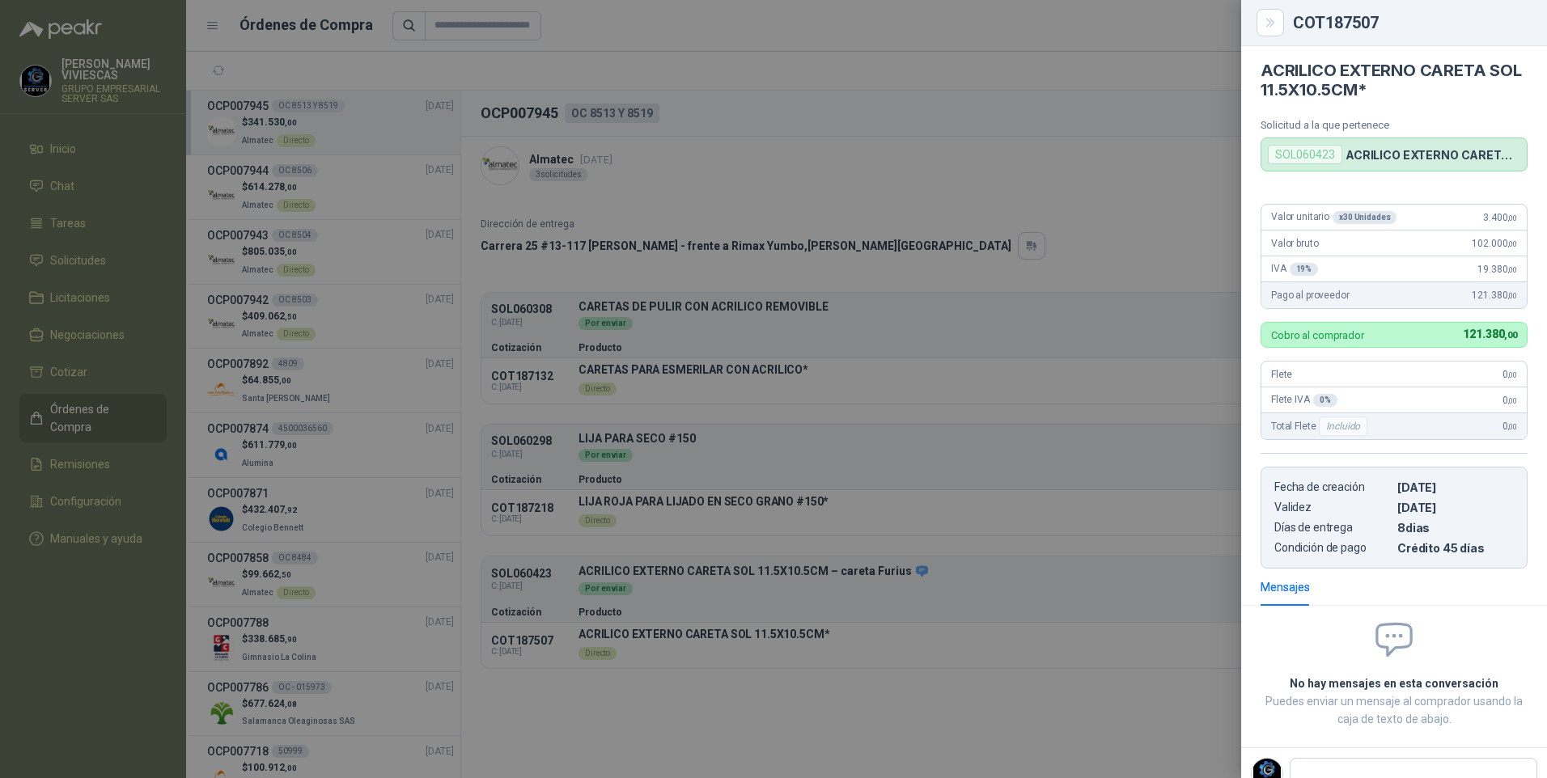
click at [841, 689] on div at bounding box center [773, 389] width 1547 height 778
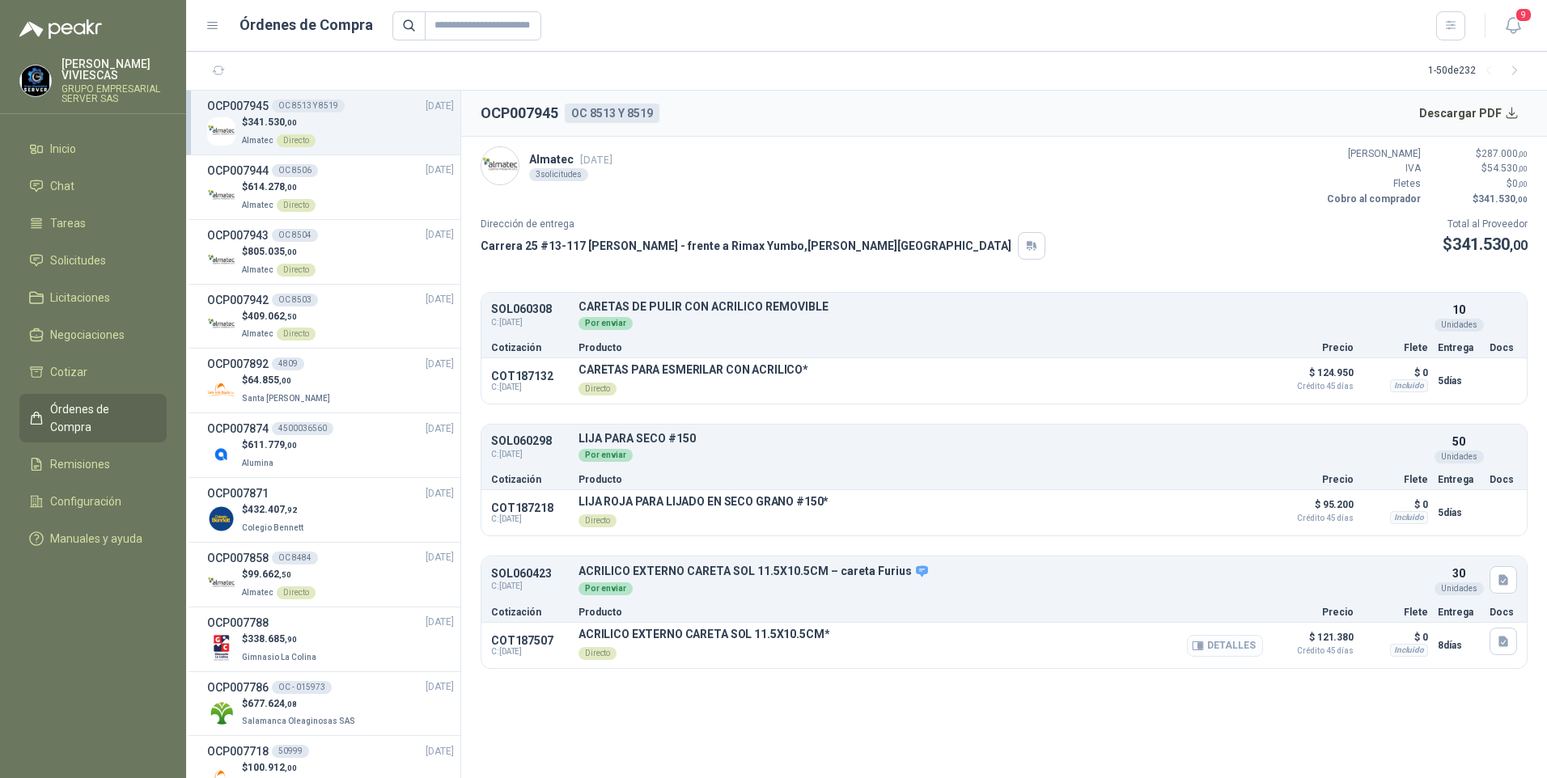
click at [1230, 641] on button "Detalles" at bounding box center [1225, 646] width 76 height 22
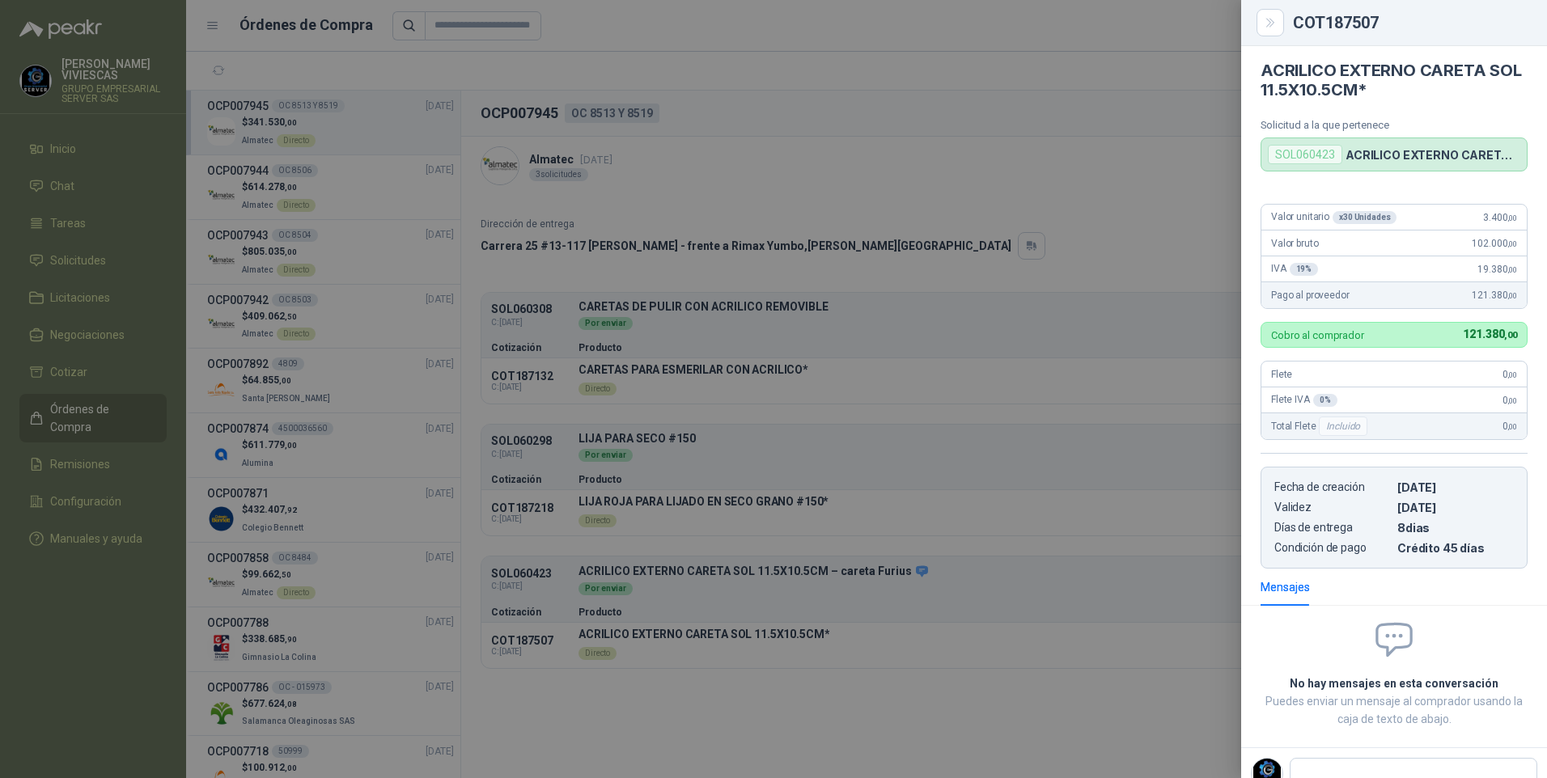
drag, startPoint x: 1040, startPoint y: 454, endPoint x: 539, endPoint y: 19, distance: 664.1
click at [1040, 443] on div at bounding box center [773, 389] width 1547 height 778
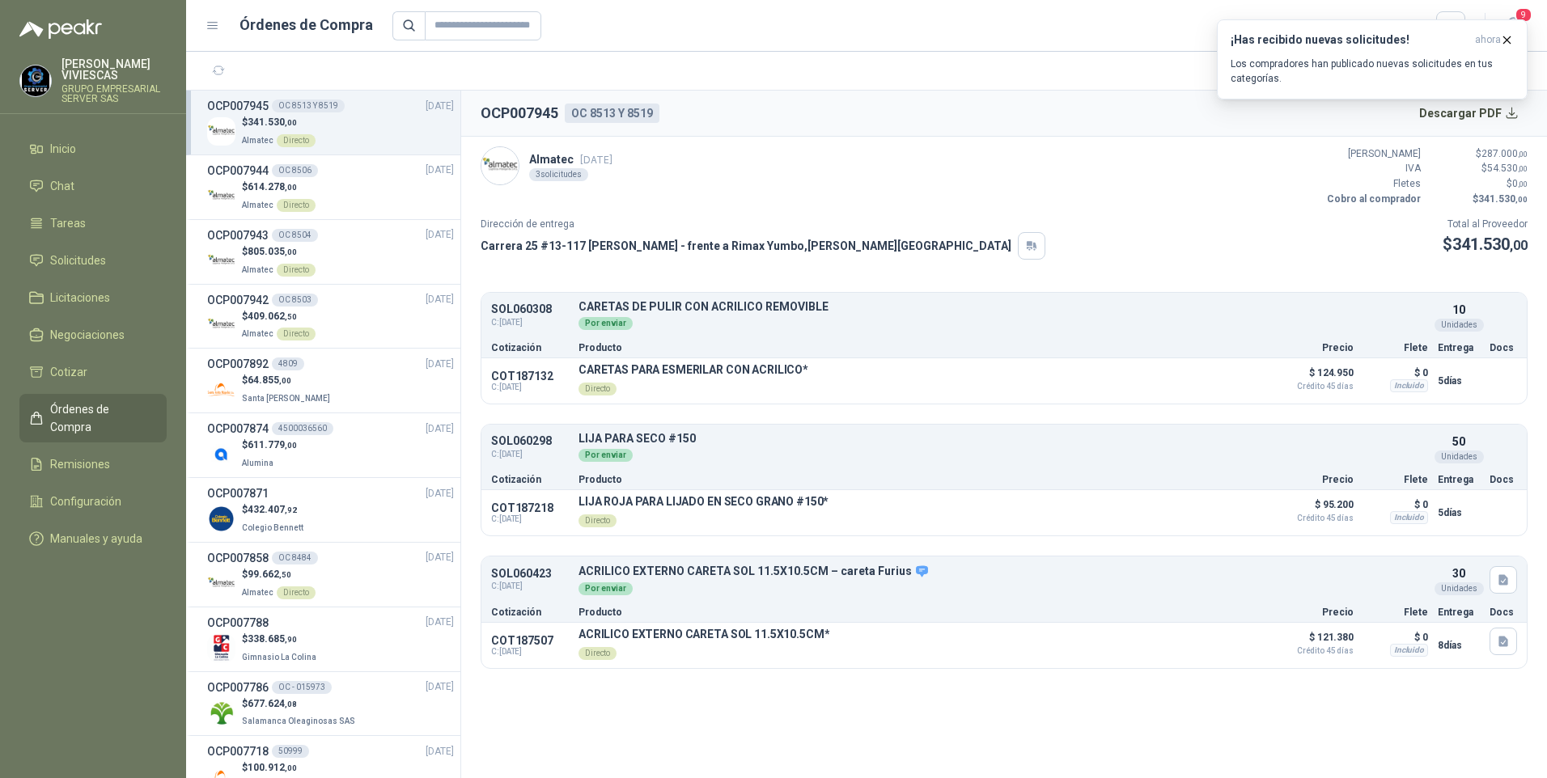
drag, startPoint x: 1531, startPoint y: 17, endPoint x: 1468, endPoint y: 1, distance: 65.1
click at [1531, 17] on span "9" at bounding box center [1524, 14] width 18 height 15
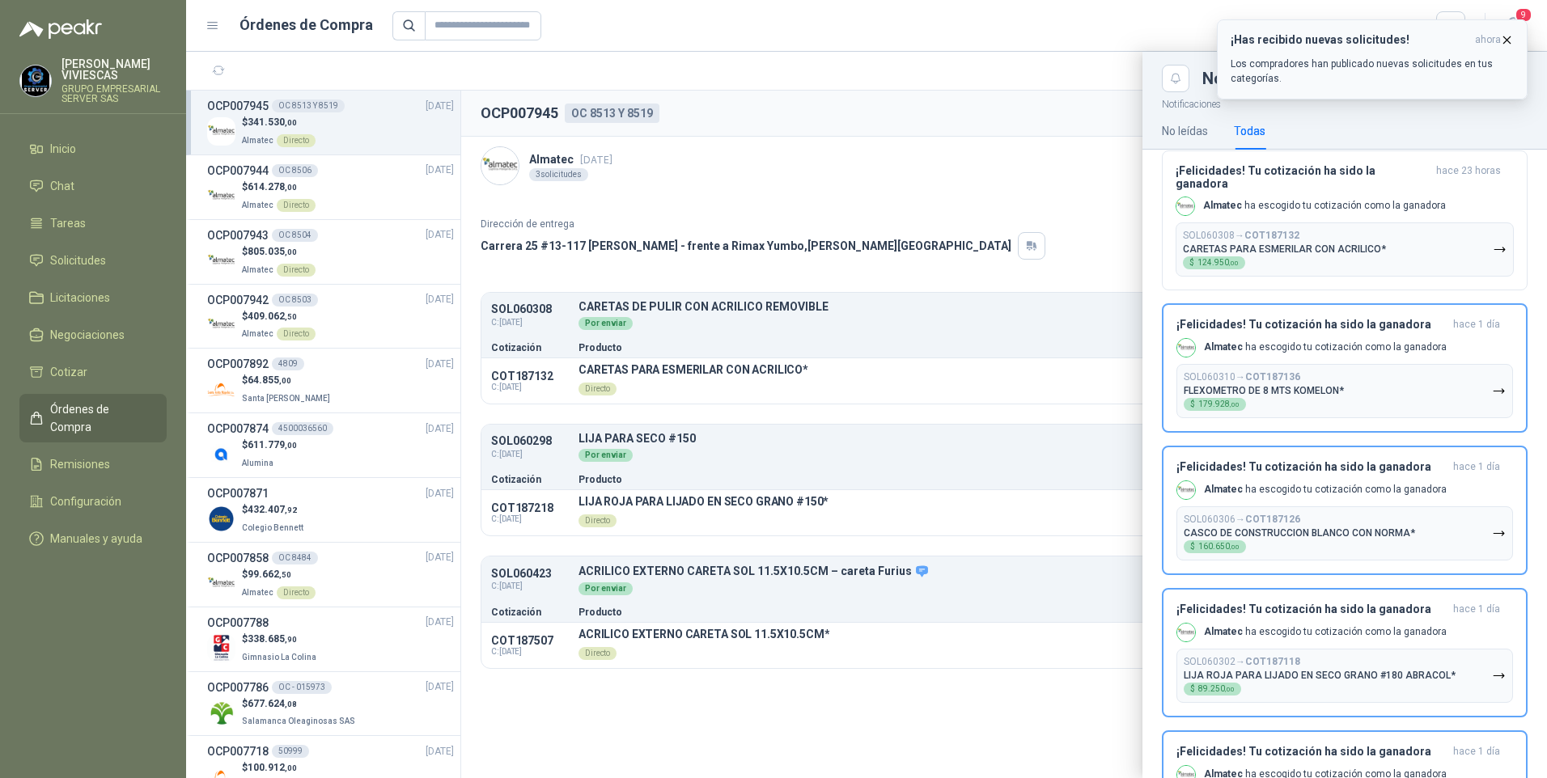
click at [1510, 38] on icon "button" at bounding box center [1507, 40] width 14 height 14
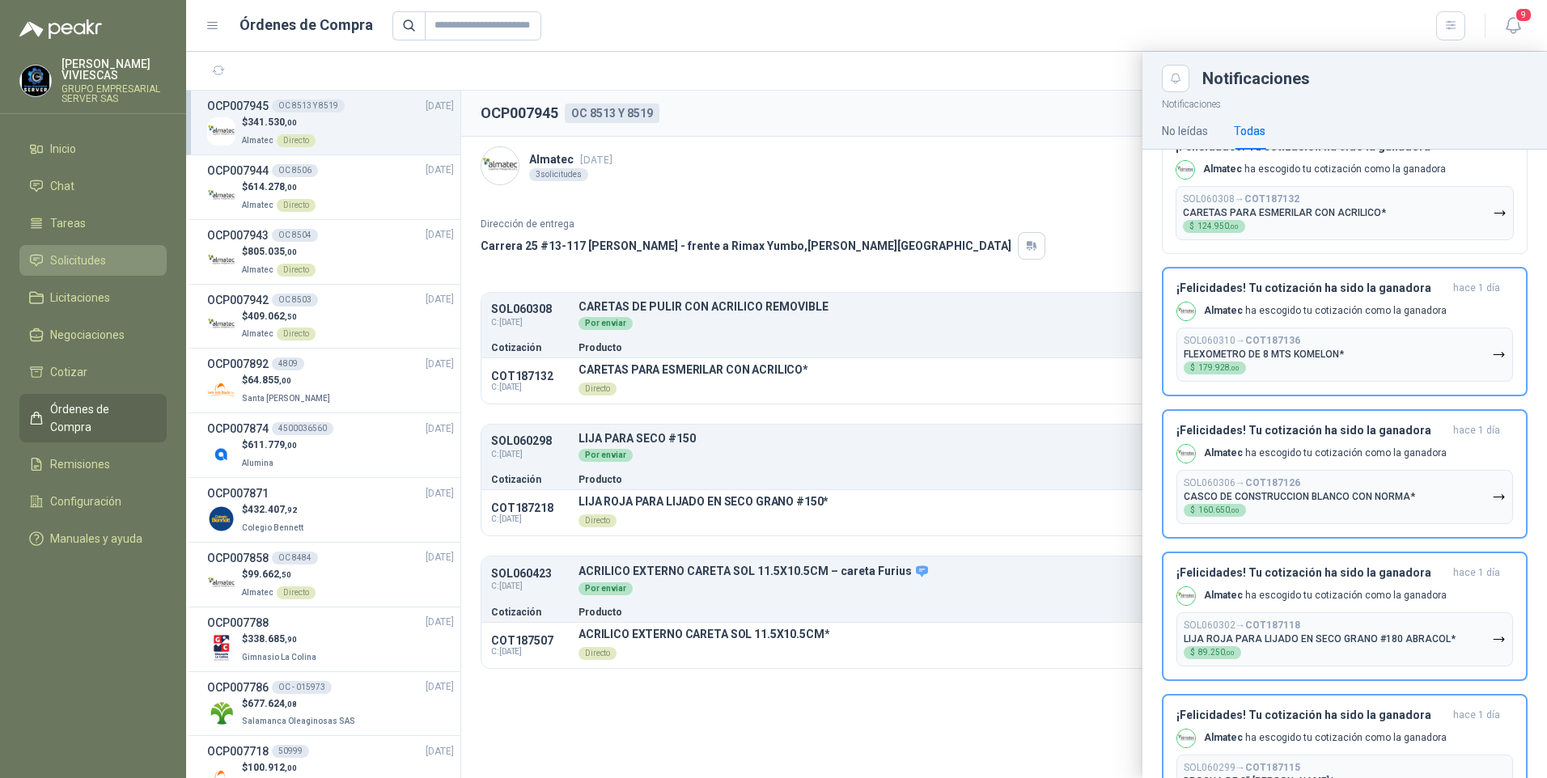
click at [57, 269] on span "Solicitudes" at bounding box center [78, 261] width 56 height 18
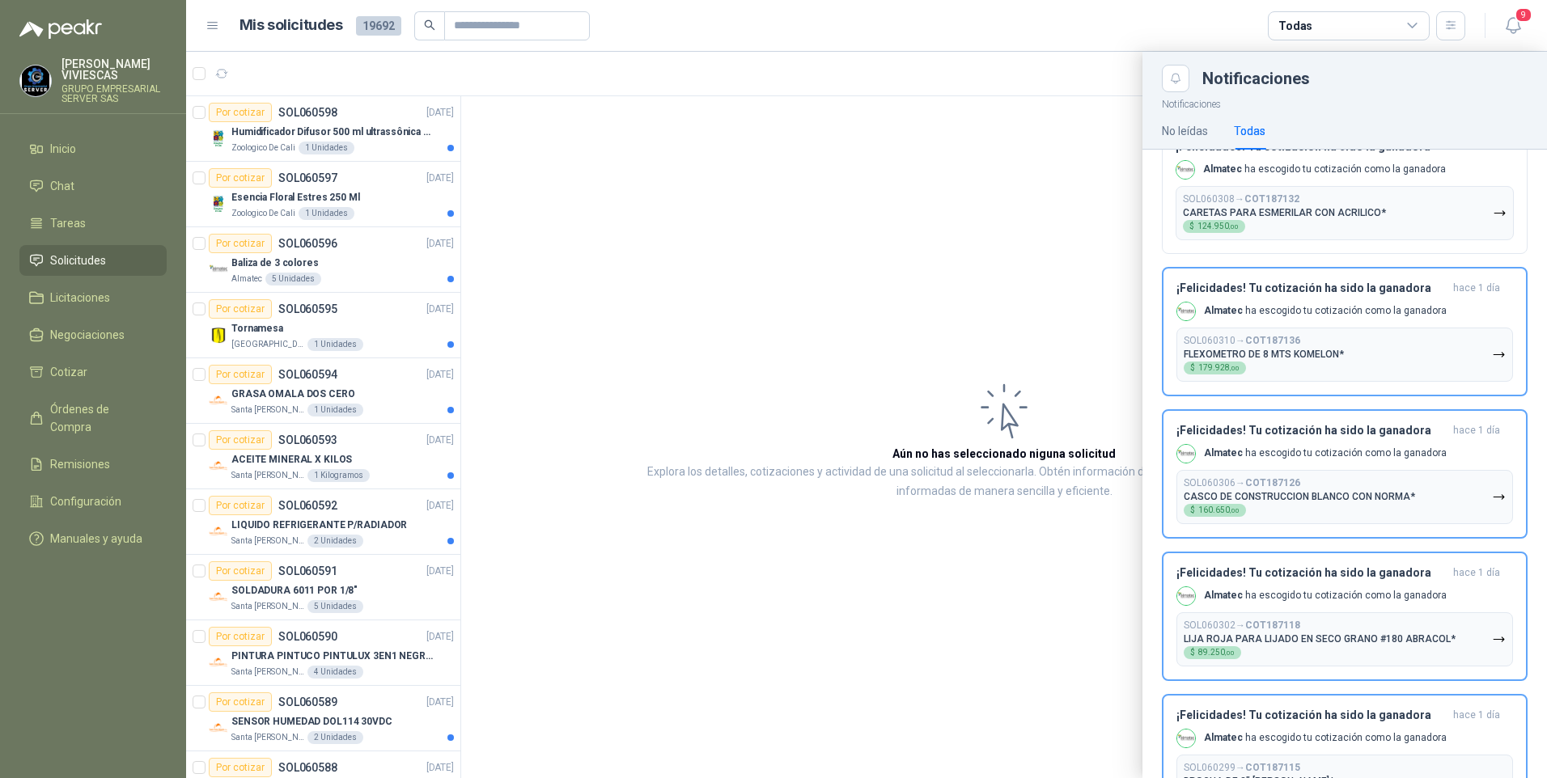
click at [447, 217] on div at bounding box center [866, 415] width 1361 height 727
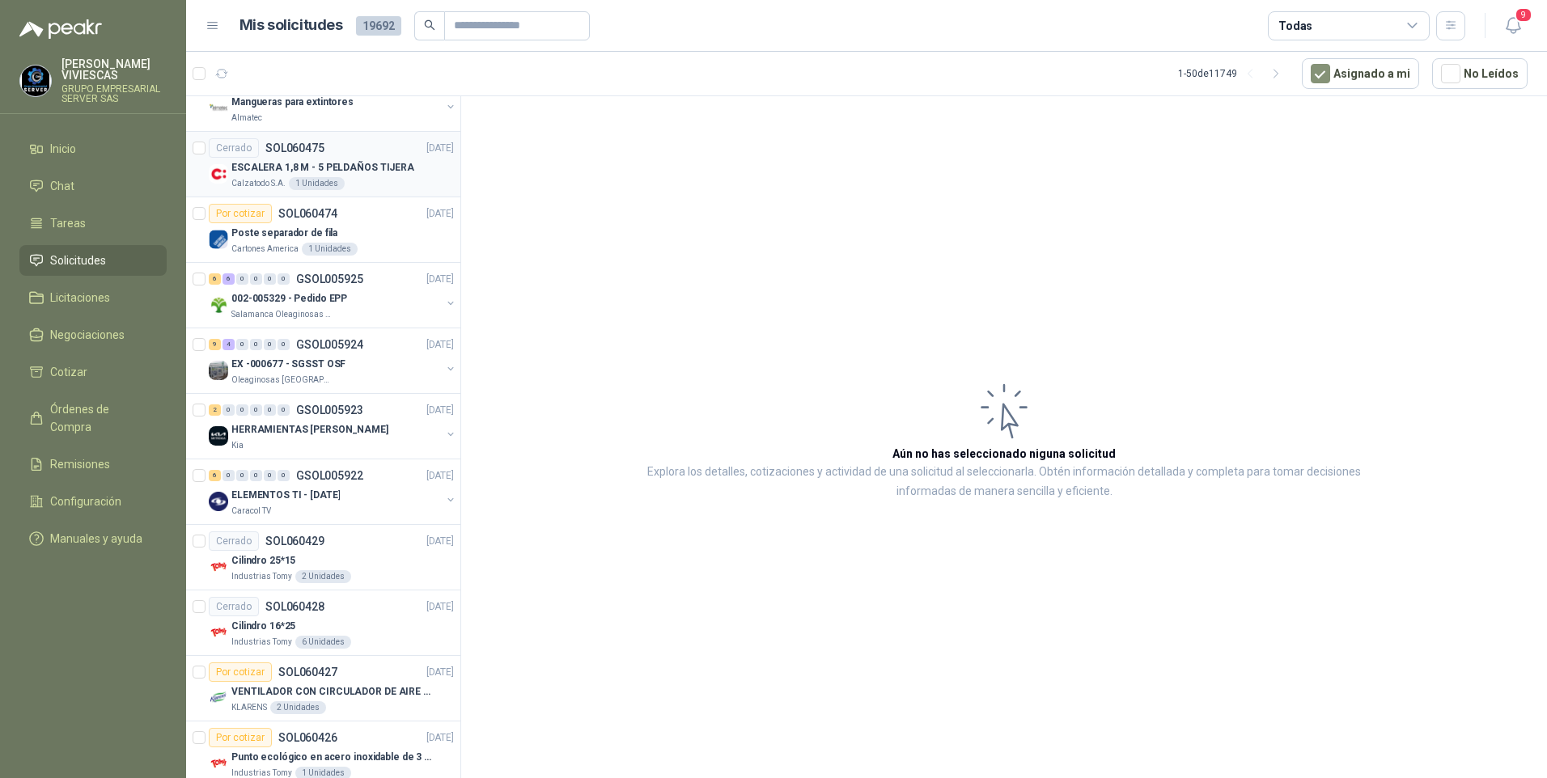
scroll to position [2612, 0]
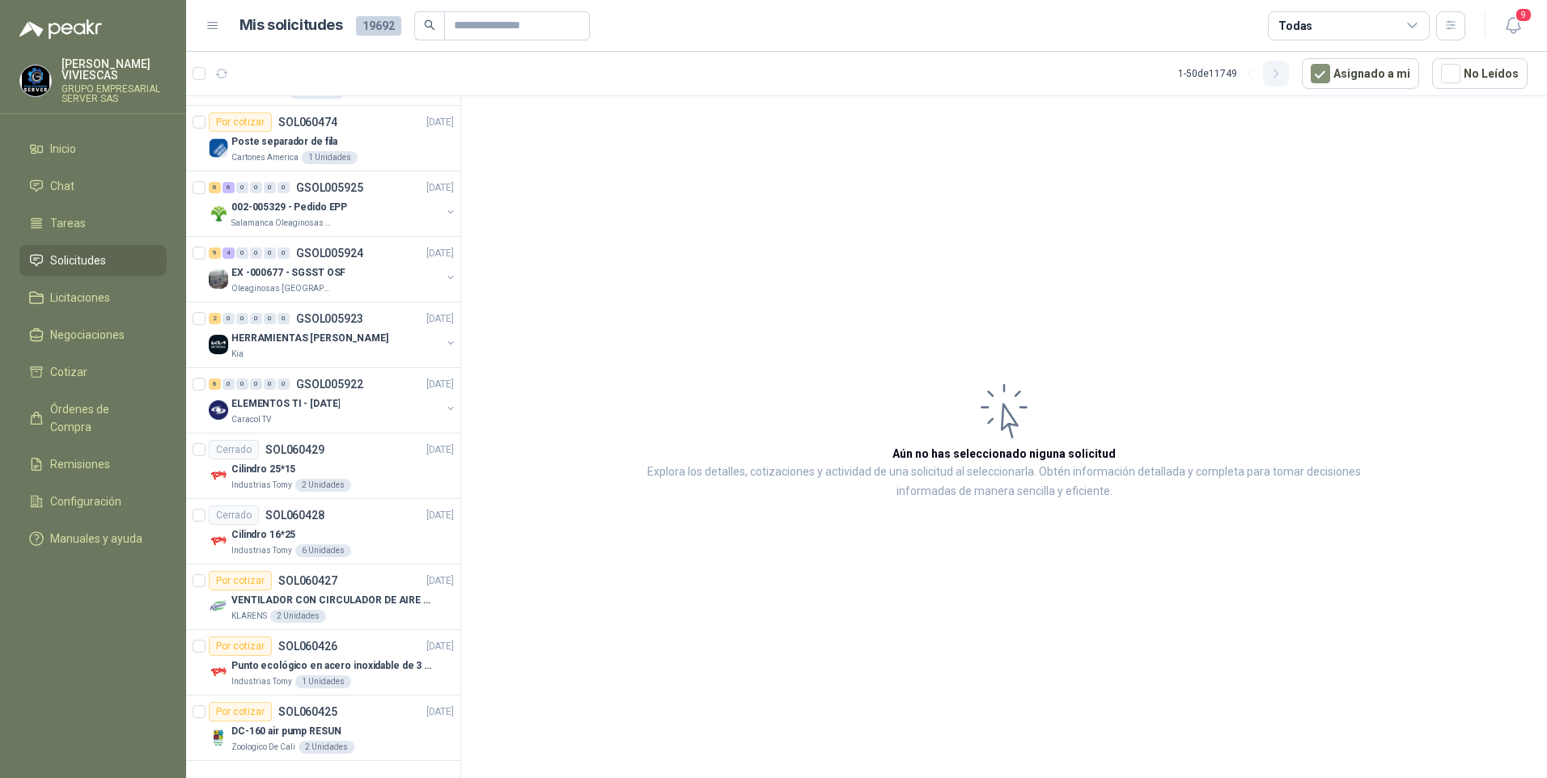
click at [1283, 76] on icon "button" at bounding box center [1276, 74] width 14 height 14
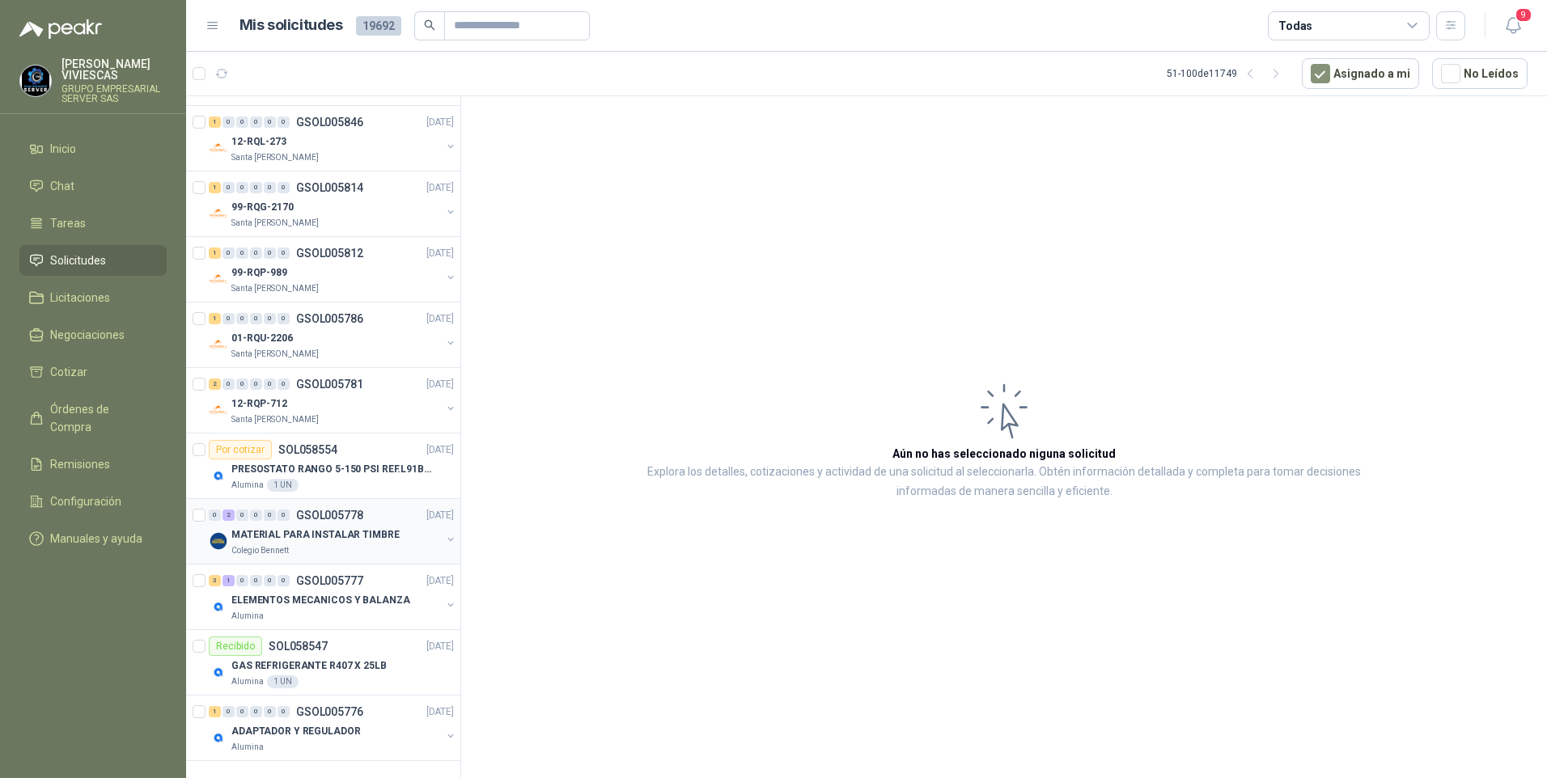
click at [308, 532] on p "MATERIAL PARA INSTALAR TIMBRE" at bounding box center [315, 534] width 168 height 15
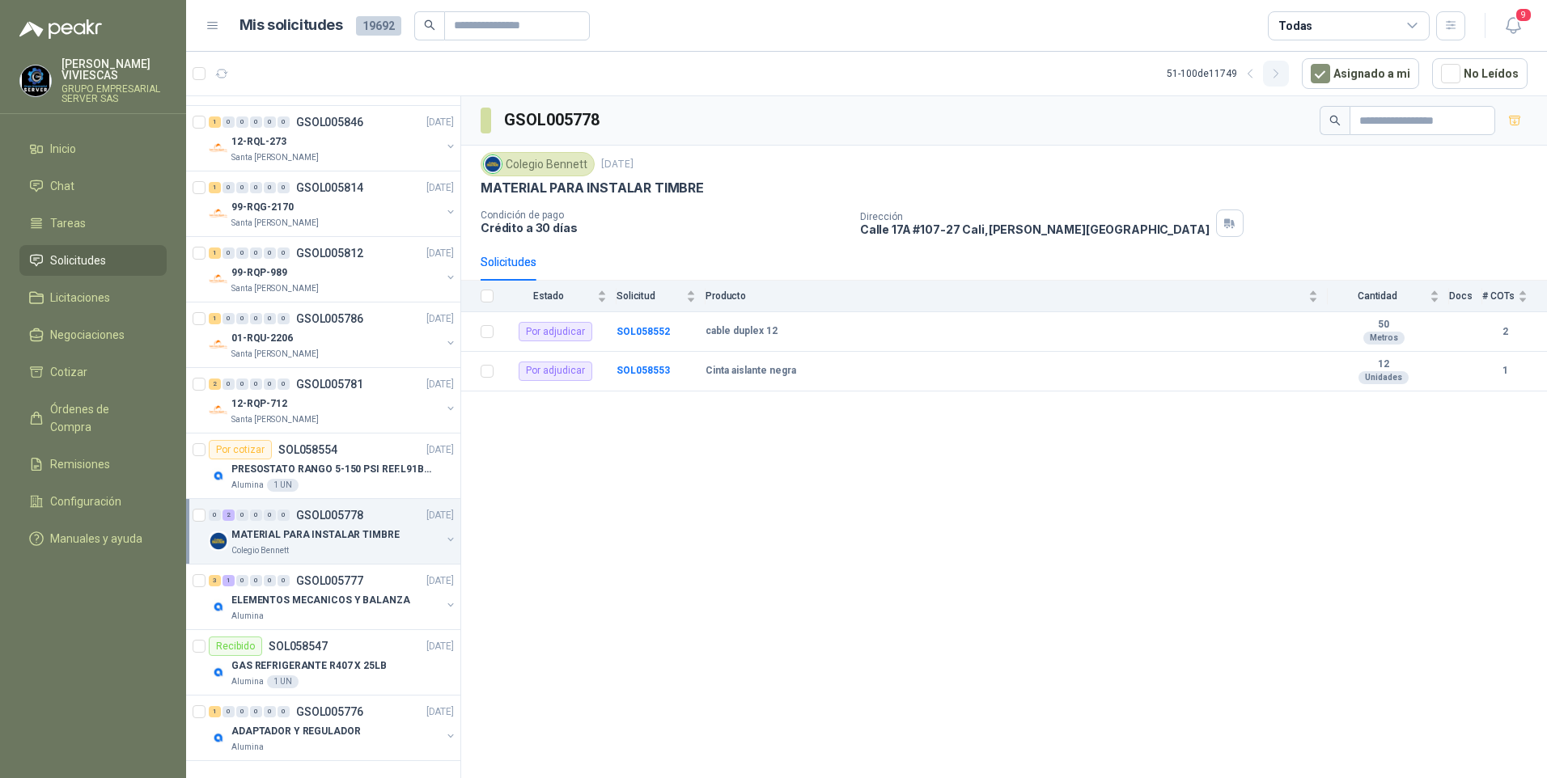
click at [1279, 79] on icon "button" at bounding box center [1276, 74] width 14 height 14
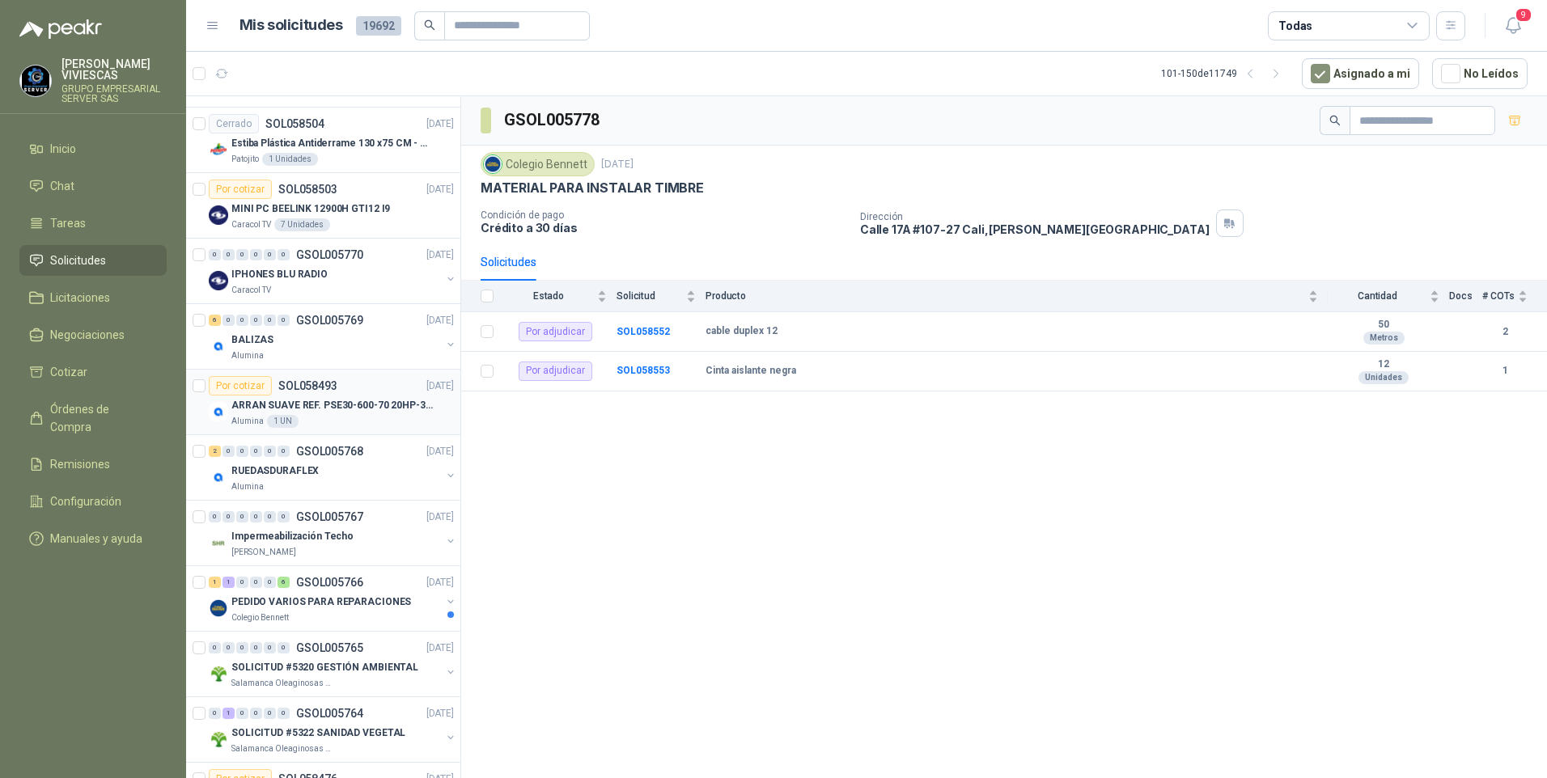
scroll to position [670, 0]
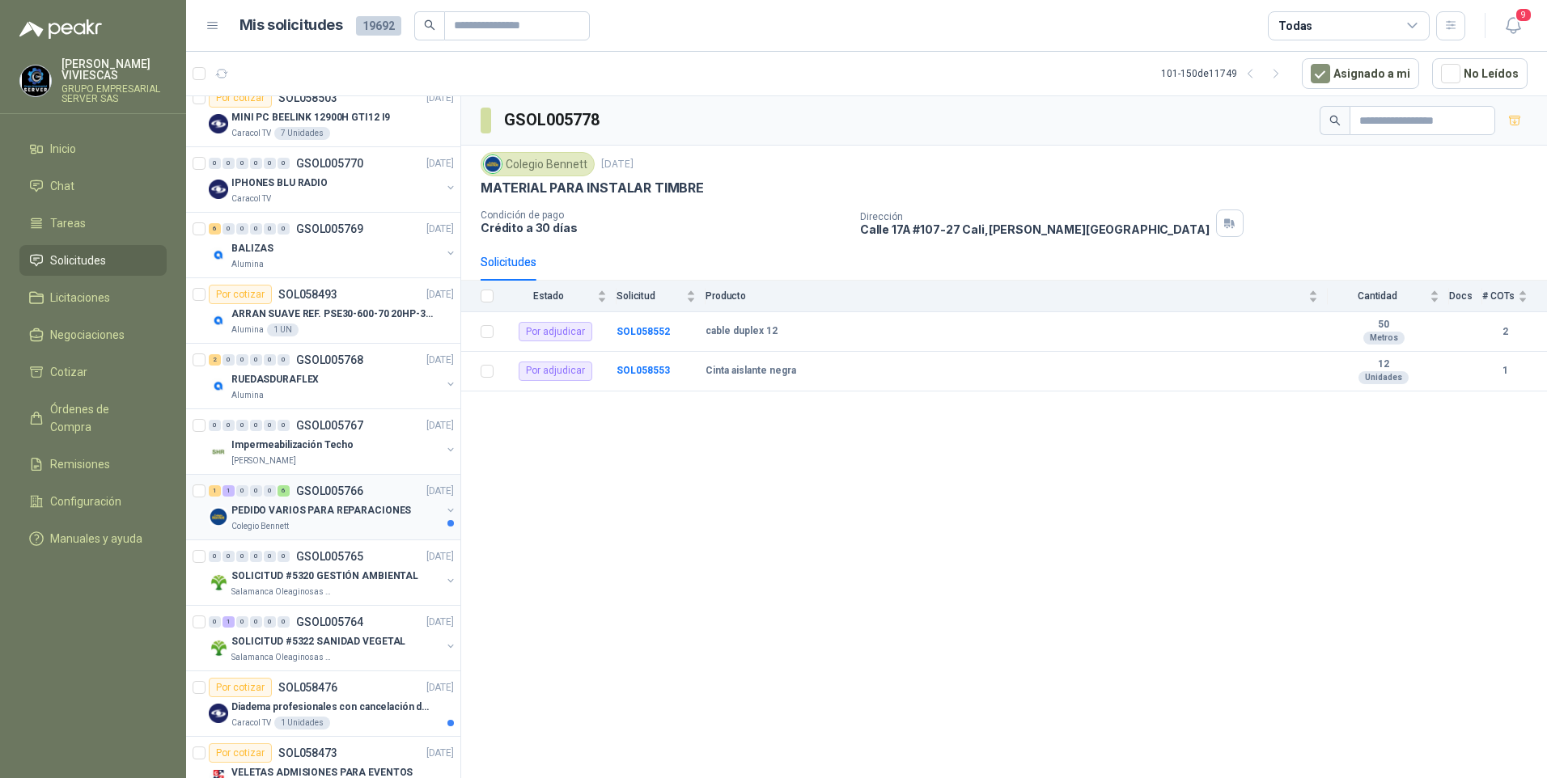
click at [282, 508] on p "PEDIDO VARIOS PARA REPARACIONES" at bounding box center [321, 510] width 180 height 15
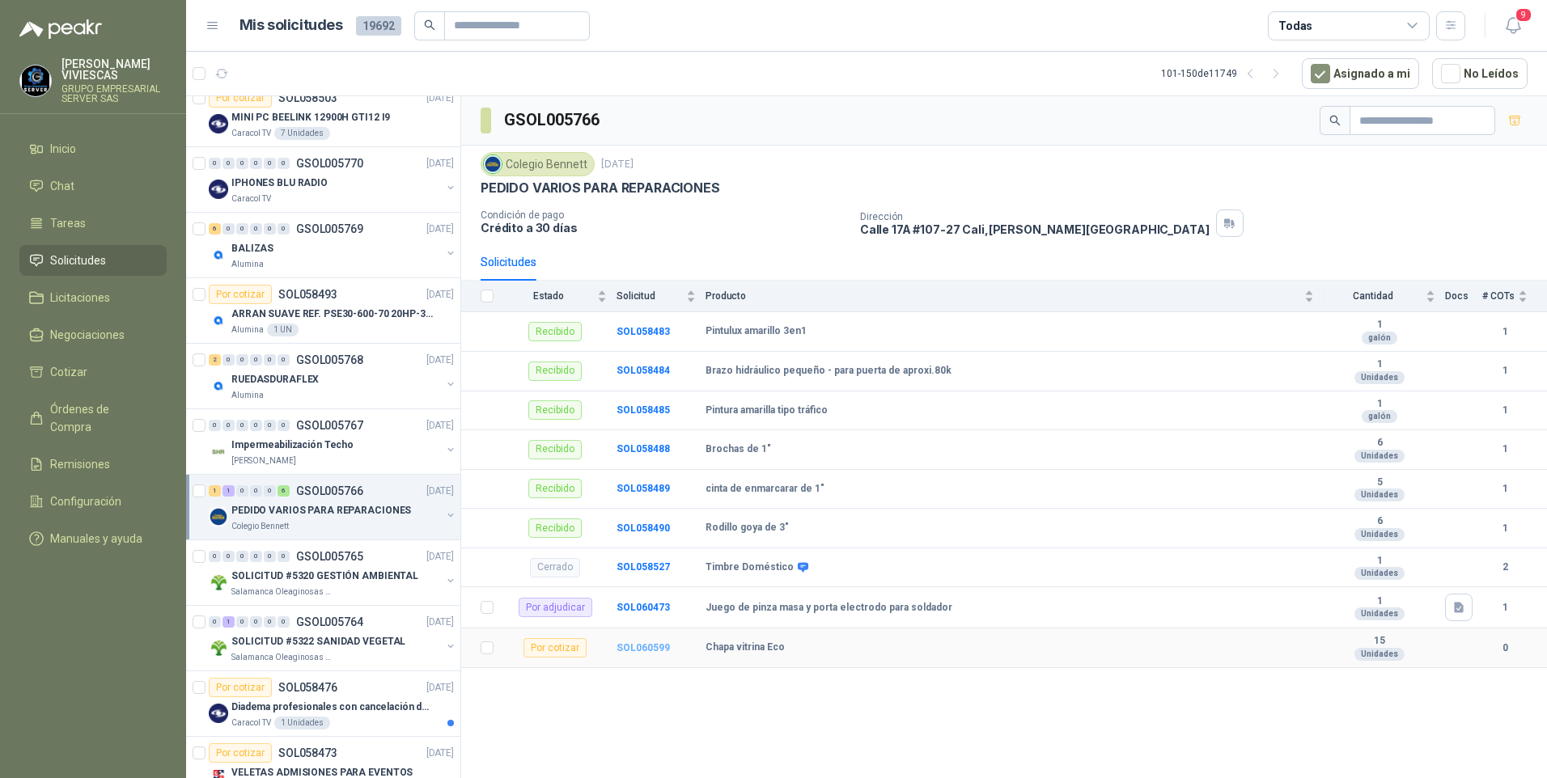
click at [632, 650] on b "SOL060599" at bounding box center [642, 647] width 53 height 11
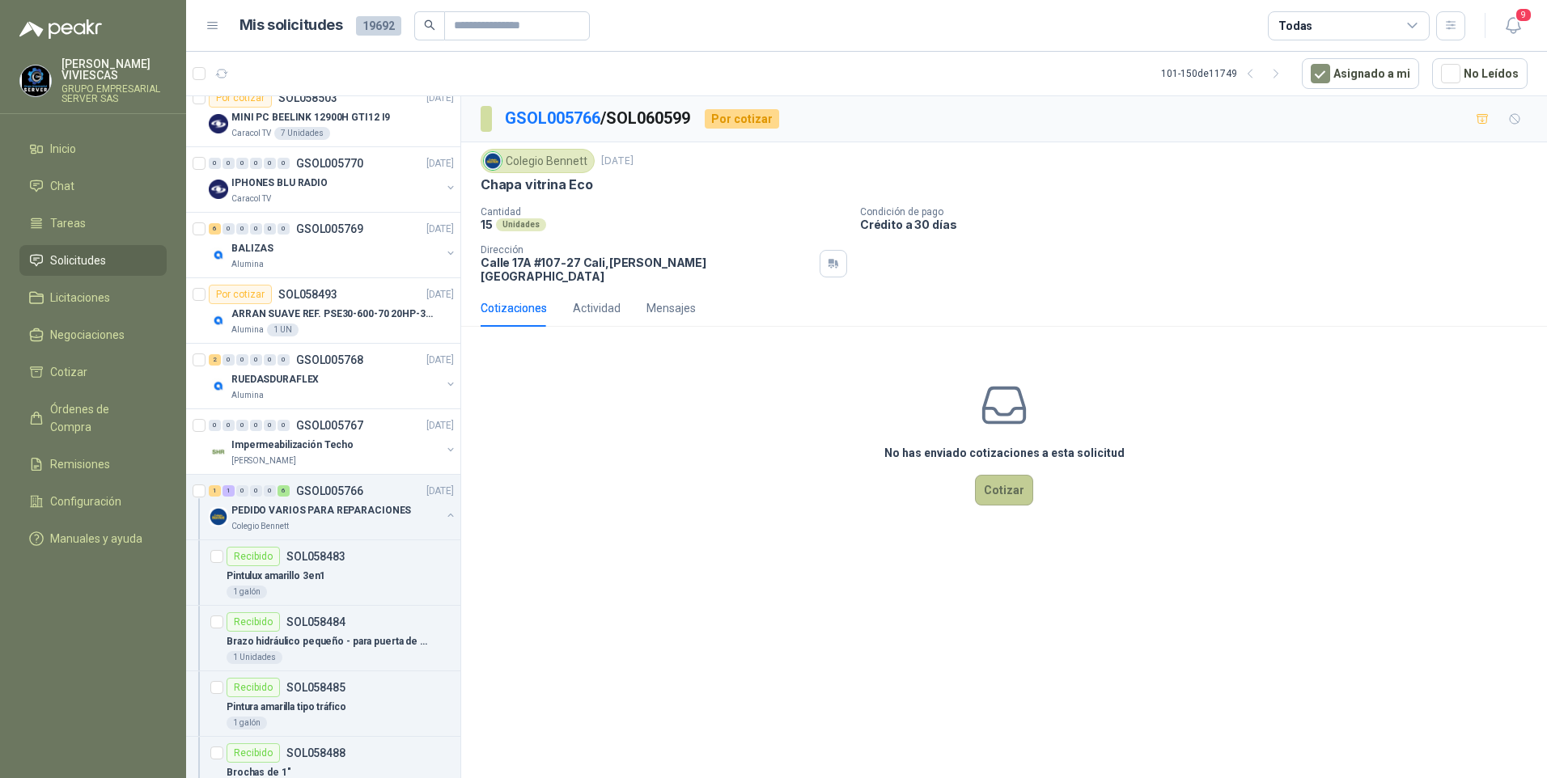
click at [1006, 485] on button "Cotizar" at bounding box center [1004, 490] width 58 height 31
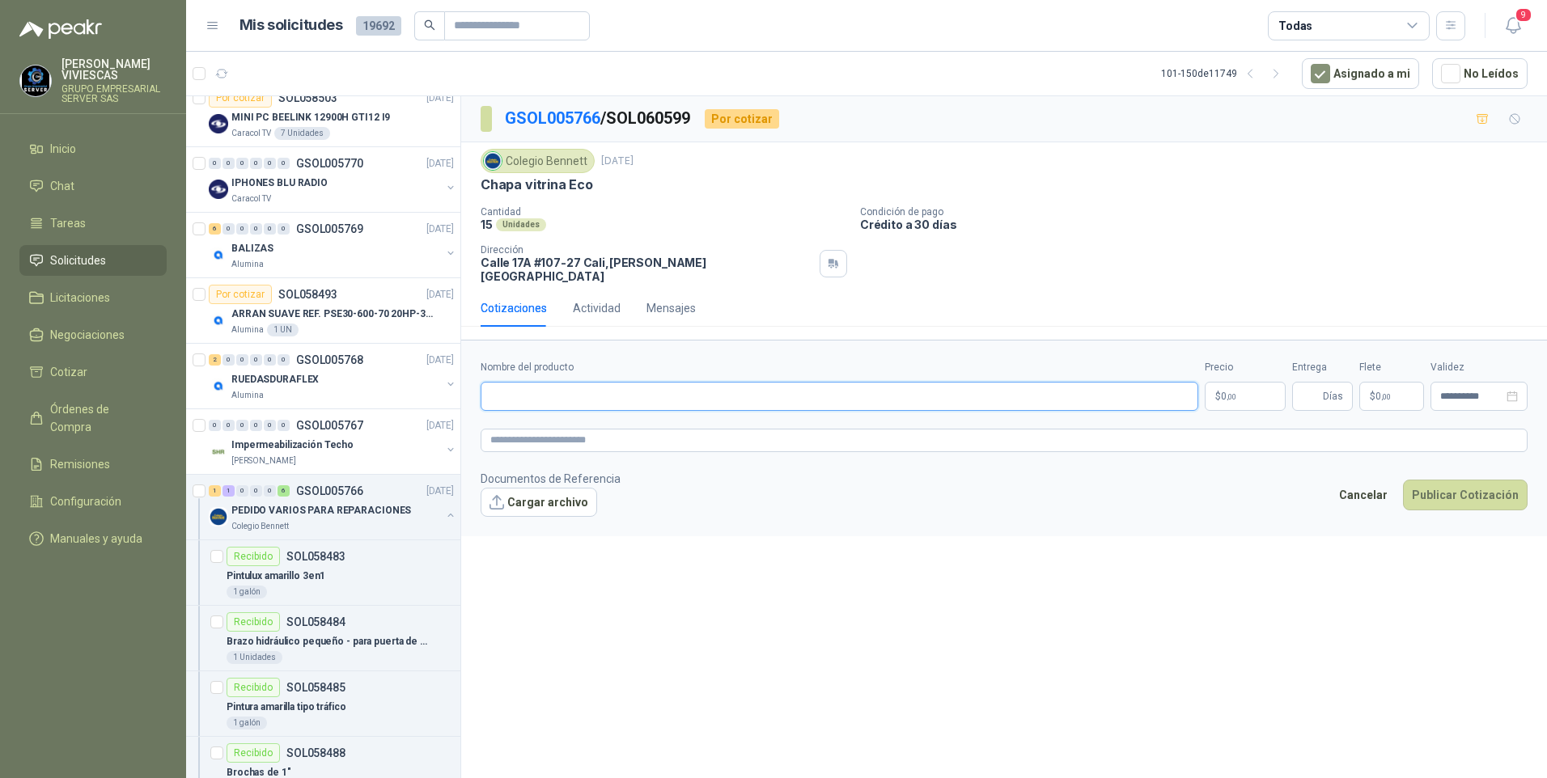
click at [539, 392] on input "Nombre del producto" at bounding box center [840, 396] width 718 height 29
type input "**********"
click at [1239, 383] on p "$ 0 ,00" at bounding box center [1245, 396] width 81 height 29
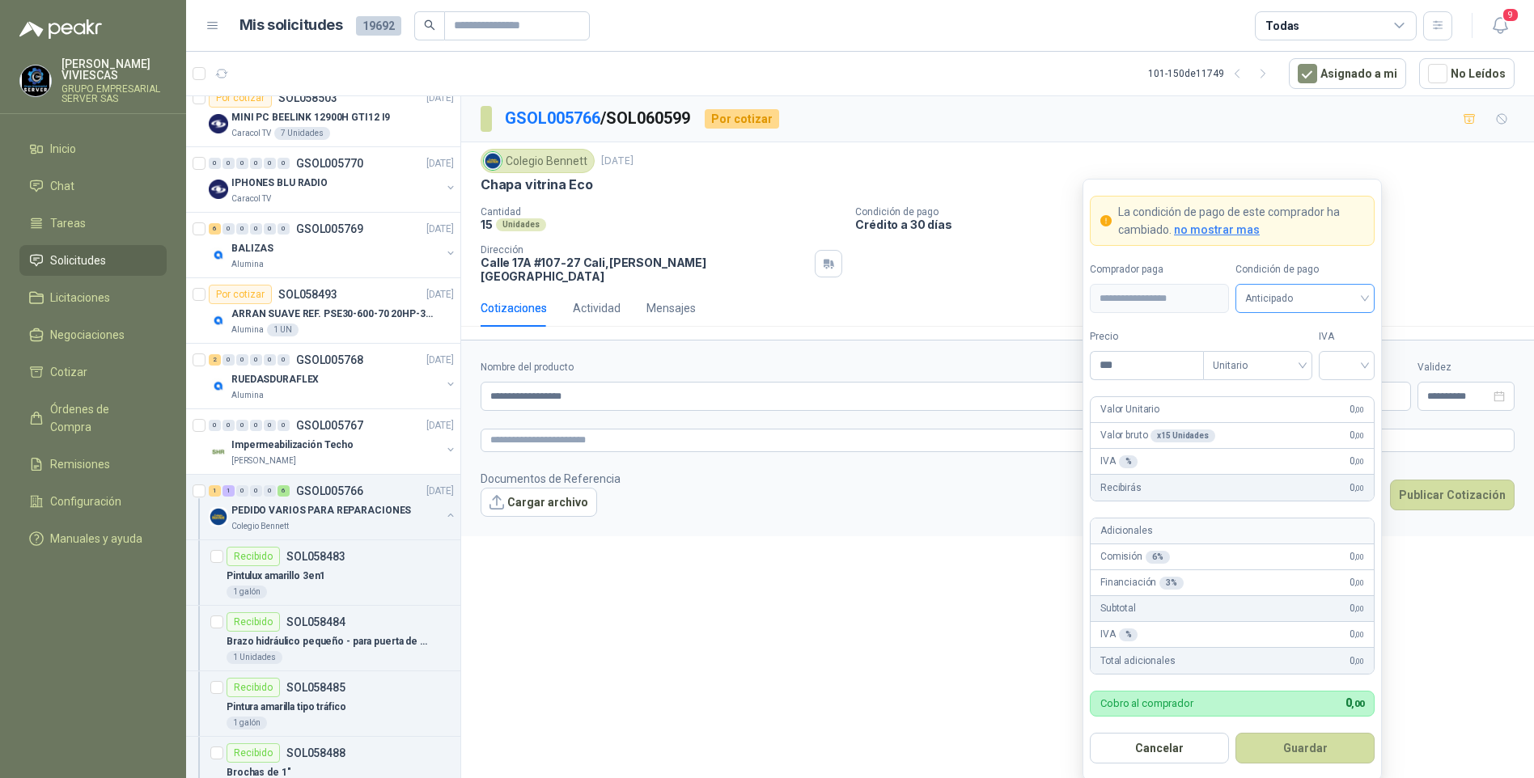
click at [1275, 303] on span "Anticipado" at bounding box center [1305, 298] width 120 height 24
click at [1278, 356] on div "Crédito a 30 días" at bounding box center [1304, 359] width 113 height 18
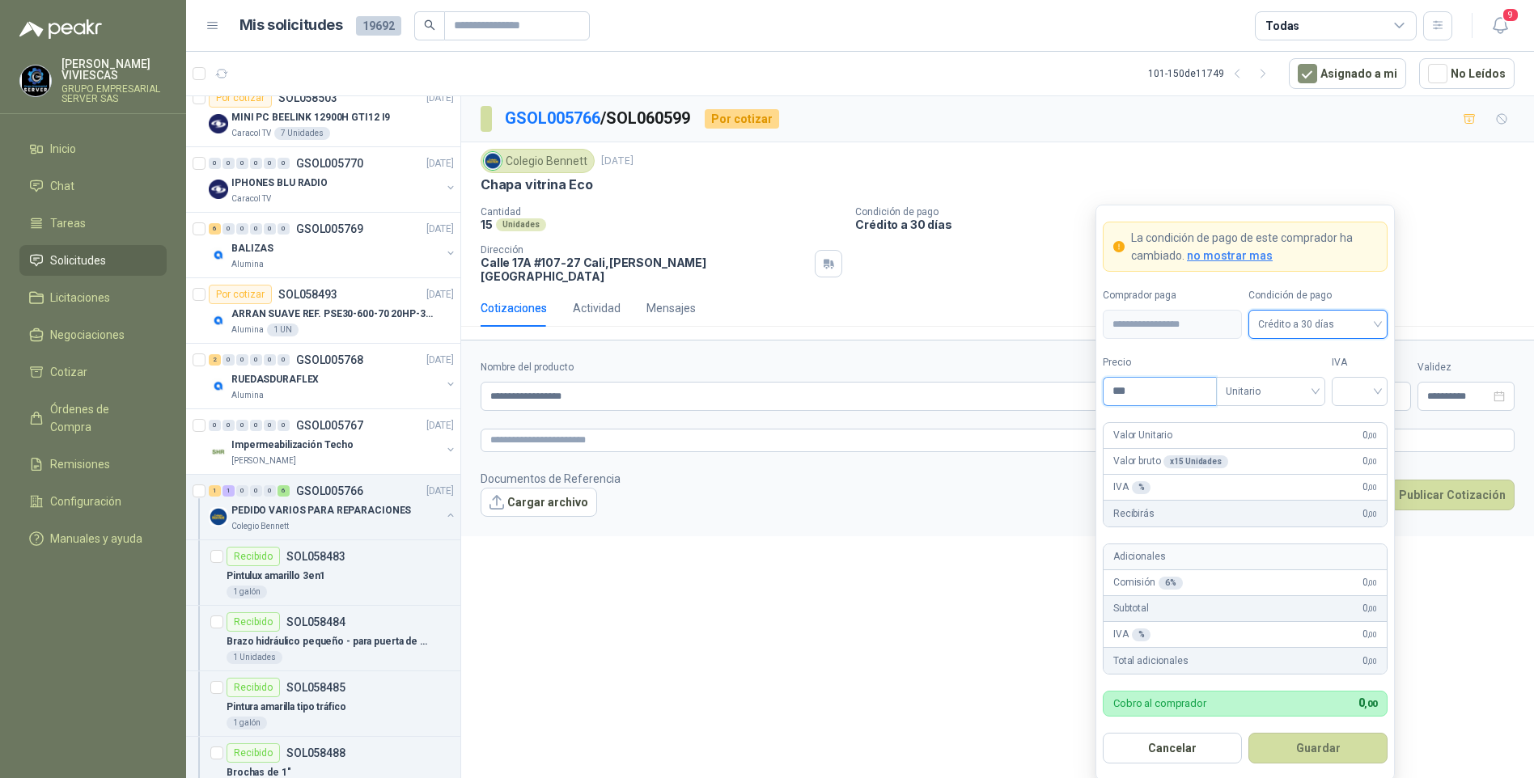
click at [1168, 383] on input "***" at bounding box center [1160, 392] width 112 height 28
type input "*******"
click at [1365, 390] on input "search" at bounding box center [1359, 390] width 36 height 24
click at [1359, 423] on div "19%" at bounding box center [1360, 426] width 30 height 18
drag, startPoint x: 1301, startPoint y: 751, endPoint x: 1433, endPoint y: 584, distance: 212.5
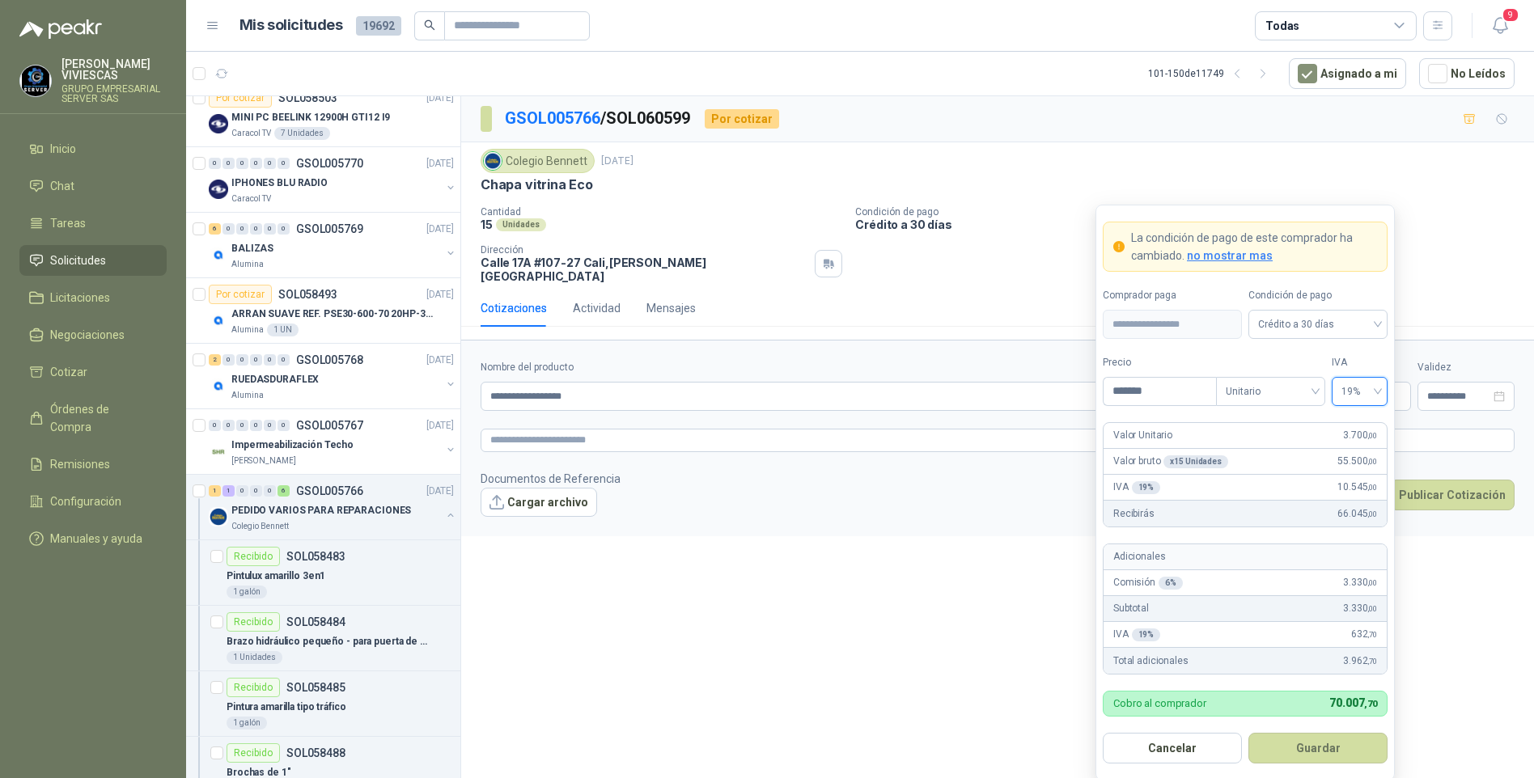
click at [1305, 751] on button "Guardar" at bounding box center [1317, 748] width 139 height 31
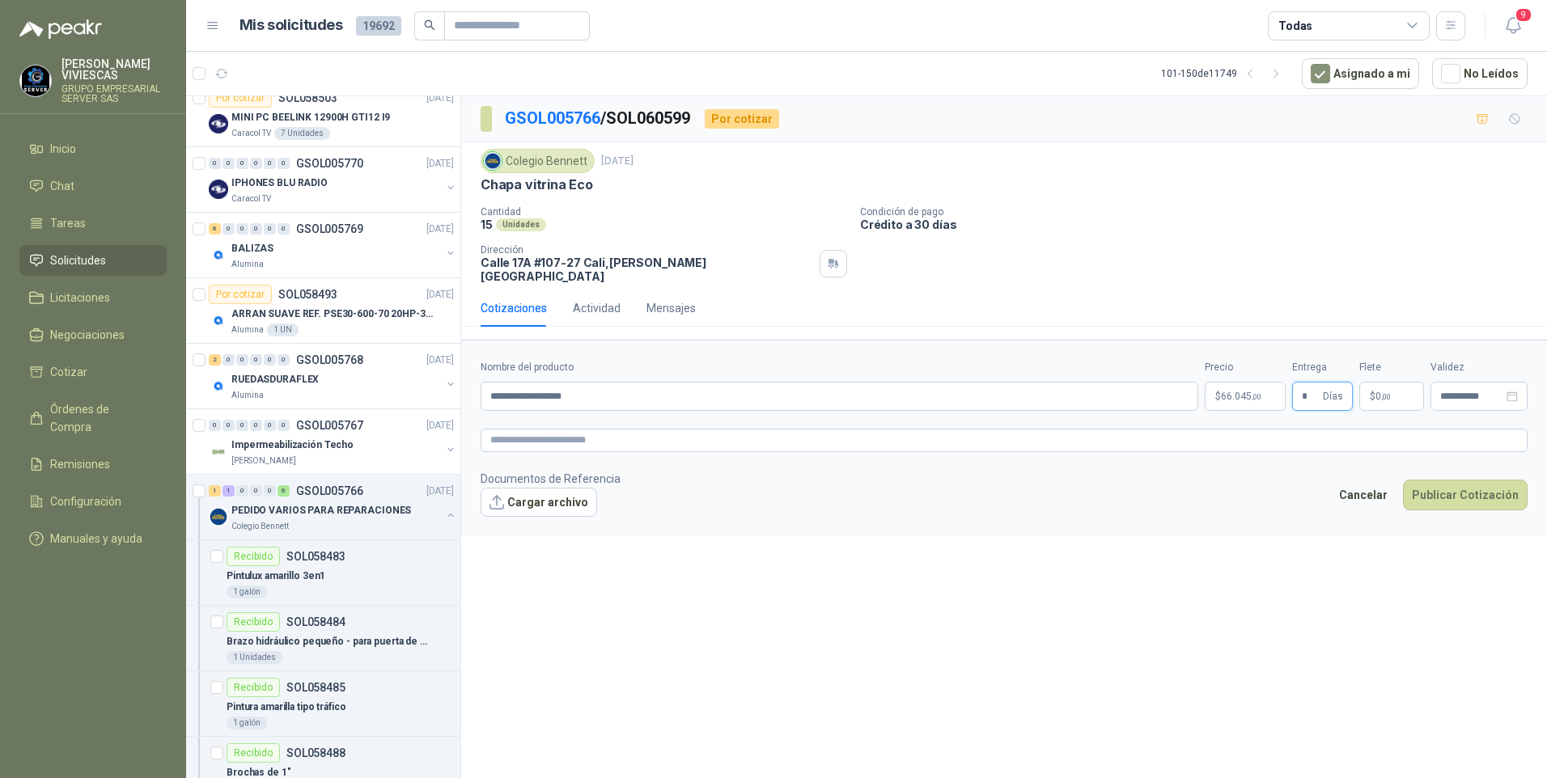
type input "*"
click at [549, 489] on button "Cargar archivo" at bounding box center [539, 502] width 117 height 29
click at [531, 521] on link "image.png" at bounding box center [548, 528] width 107 height 15
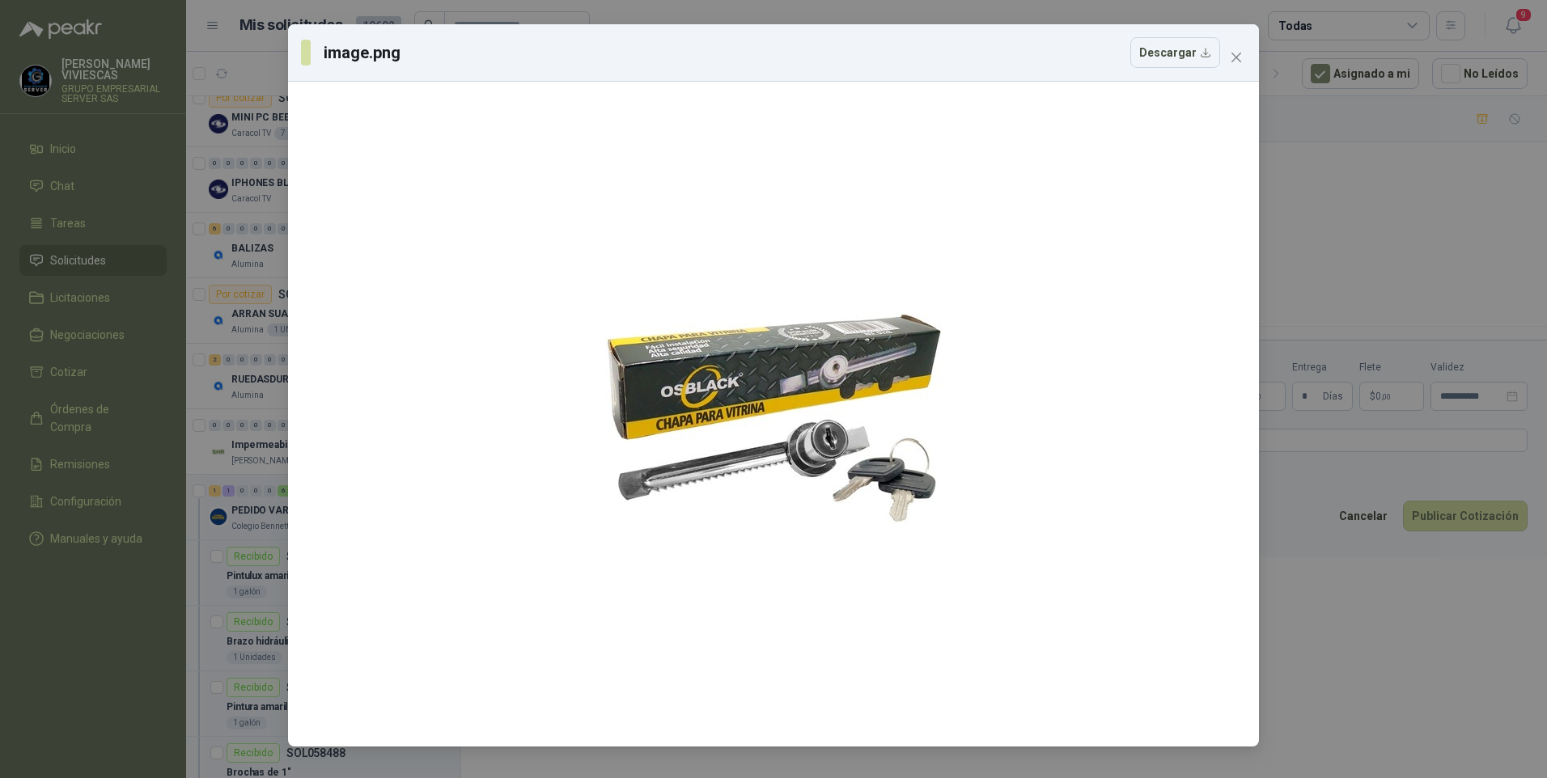
click at [1363, 665] on div "image.png Descargar" at bounding box center [773, 389] width 1547 height 778
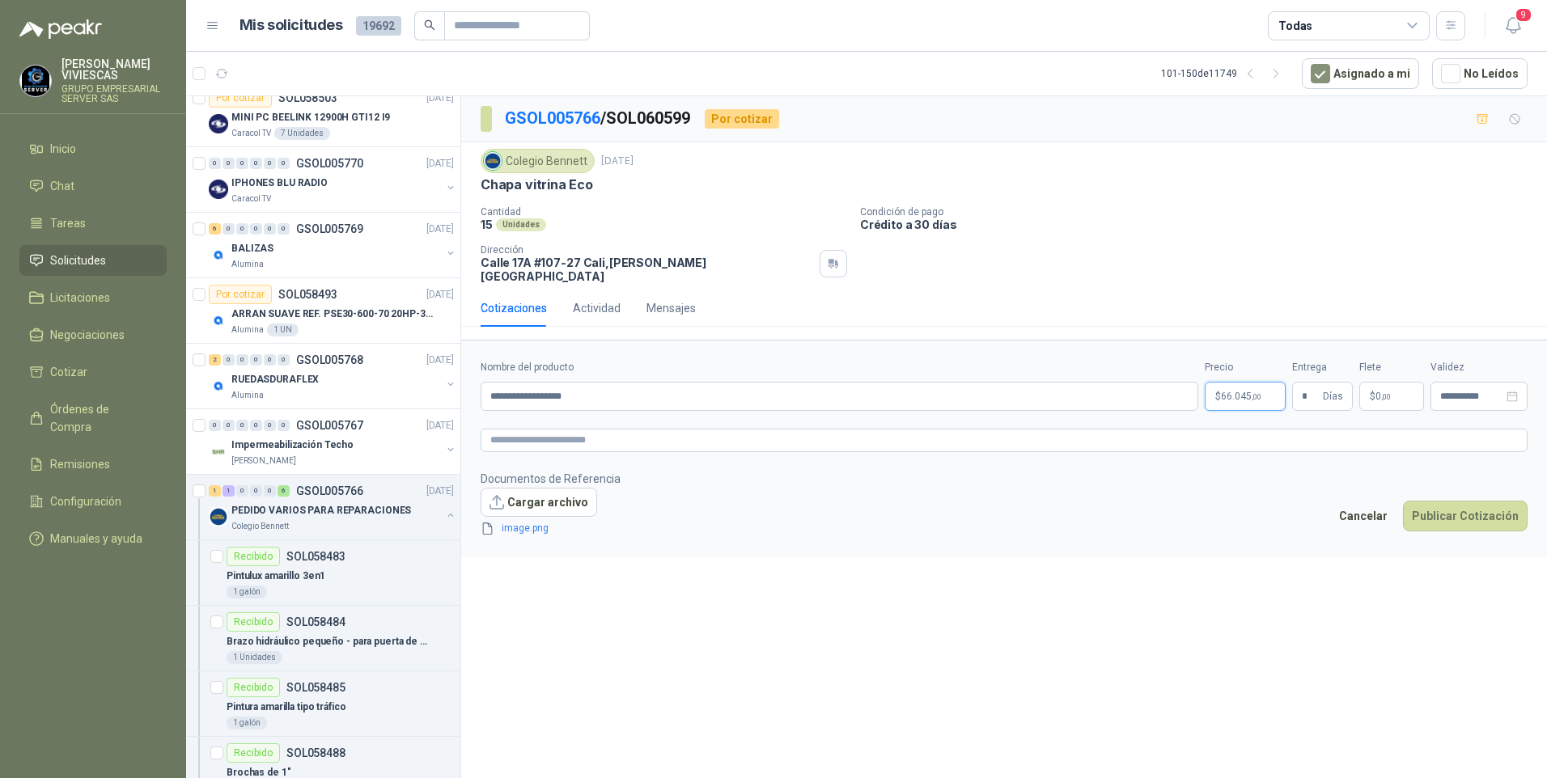
click at [1225, 386] on body "RODRIGO VIVIESCAS GRUPO EMPRESARIAL SERVER SAS Inicio Chat Tareas Solicitudes L…" at bounding box center [773, 389] width 1547 height 778
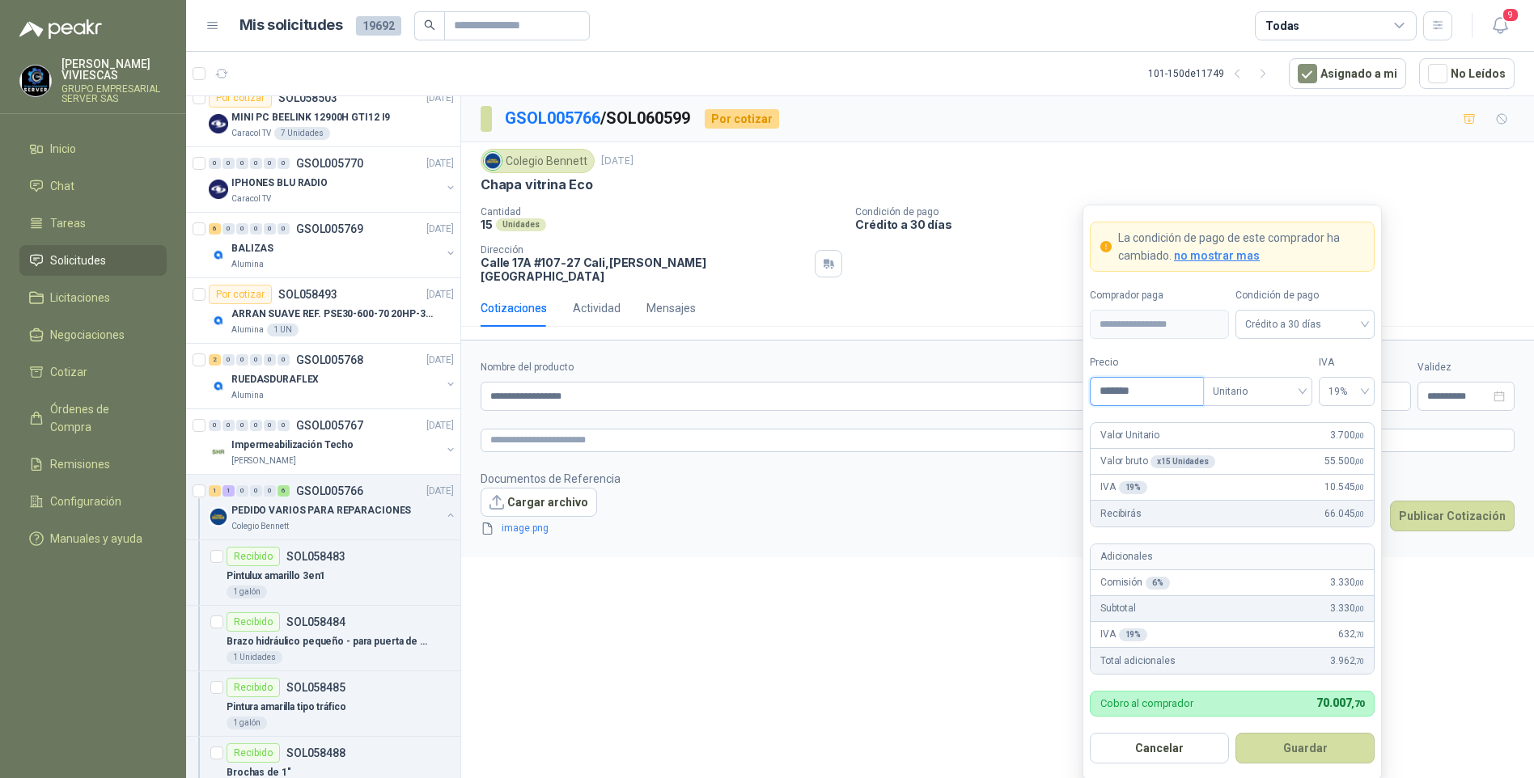
click at [1168, 392] on input "*******" at bounding box center [1147, 392] width 112 height 28
click at [1155, 383] on input "*******" at bounding box center [1147, 392] width 112 height 28
type input "*******"
click at [1235, 733] on button "Guardar" at bounding box center [1304, 748] width 139 height 31
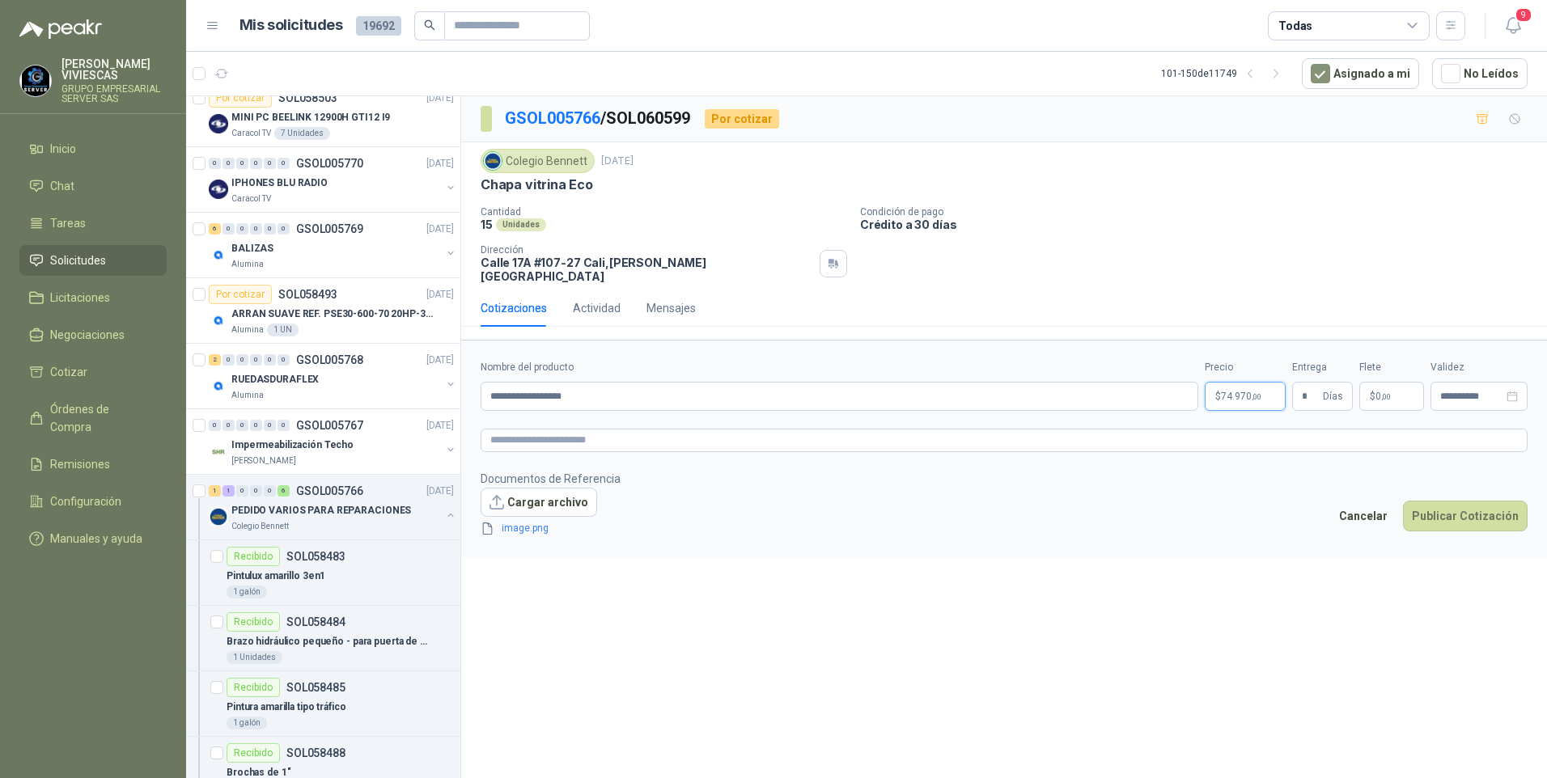
click at [1246, 388] on body "RODRIGO VIVIESCAS GRUPO EMPRESARIAL SERVER SAS Inicio Chat Tareas Solicitudes L…" at bounding box center [773, 389] width 1547 height 778
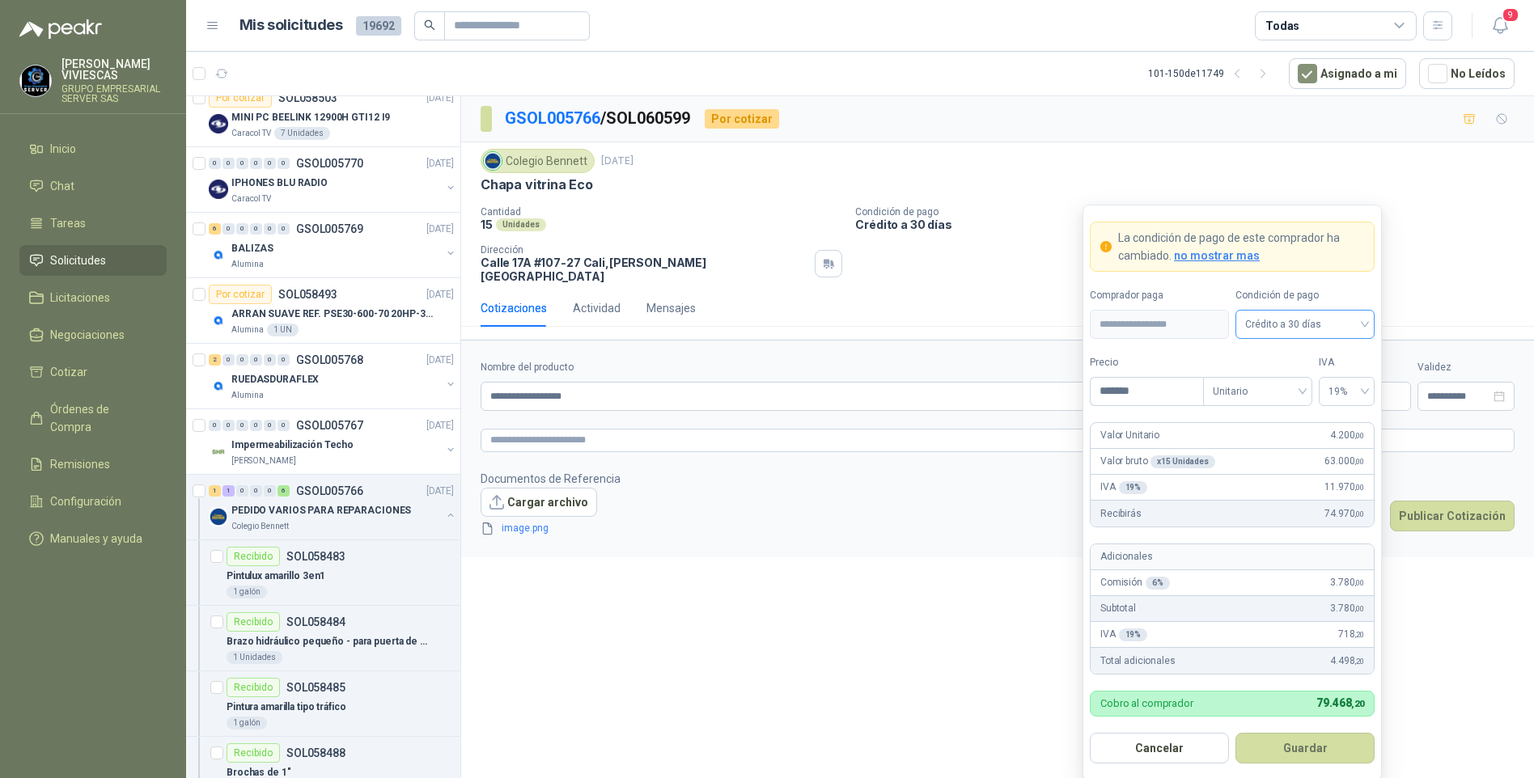
click at [1298, 323] on span "Crédito a 30 días" at bounding box center [1305, 324] width 120 height 24
click at [1490, 290] on div "Cotizaciones Actividad Mensajes" at bounding box center [998, 308] width 1034 height 37
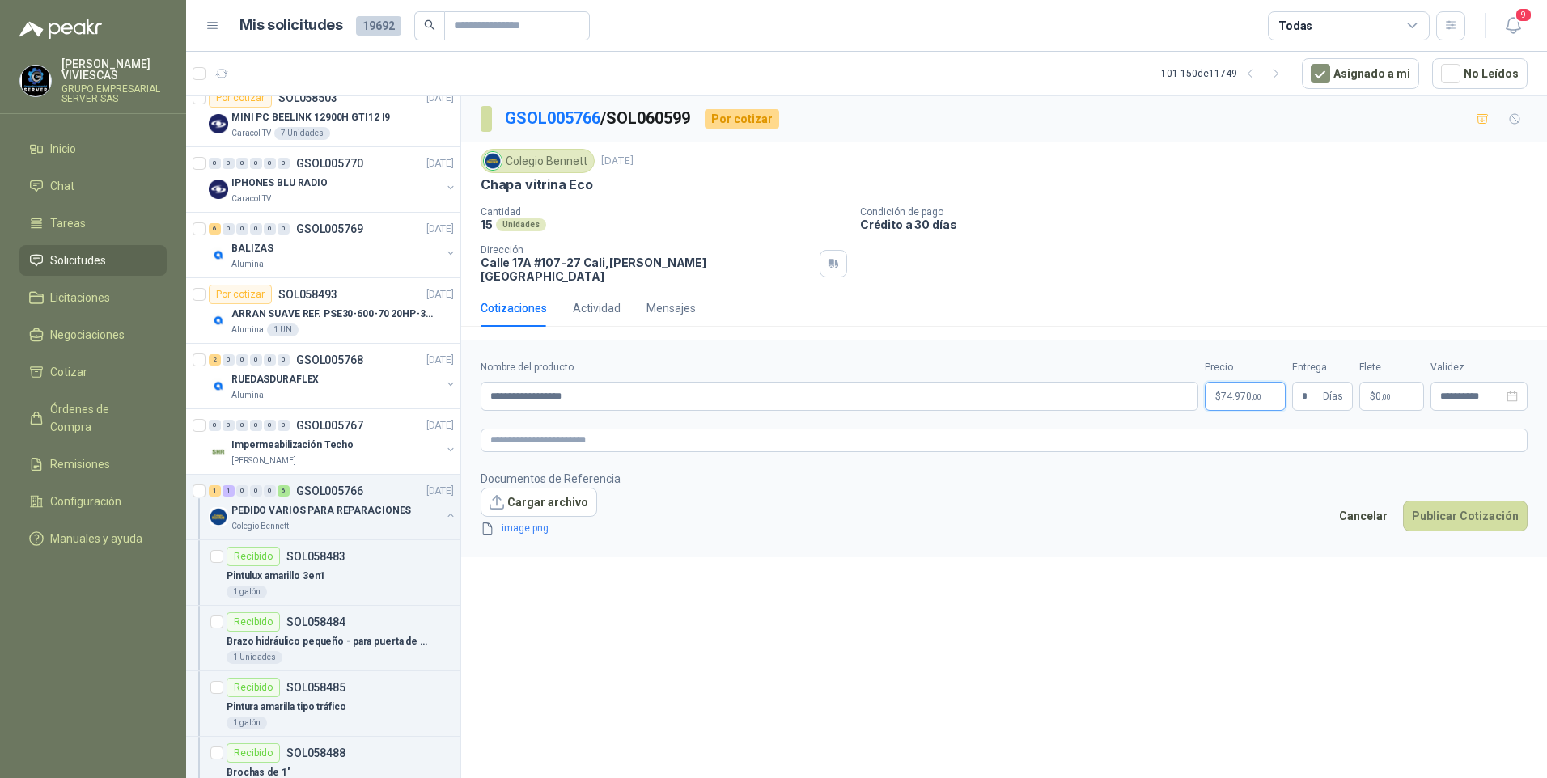
click at [1244, 388] on body "RODRIGO VIVIESCAS GRUPO EMPRESARIAL SERVER SAS Inicio Chat Tareas Solicitudes L…" at bounding box center [773, 389] width 1547 height 778
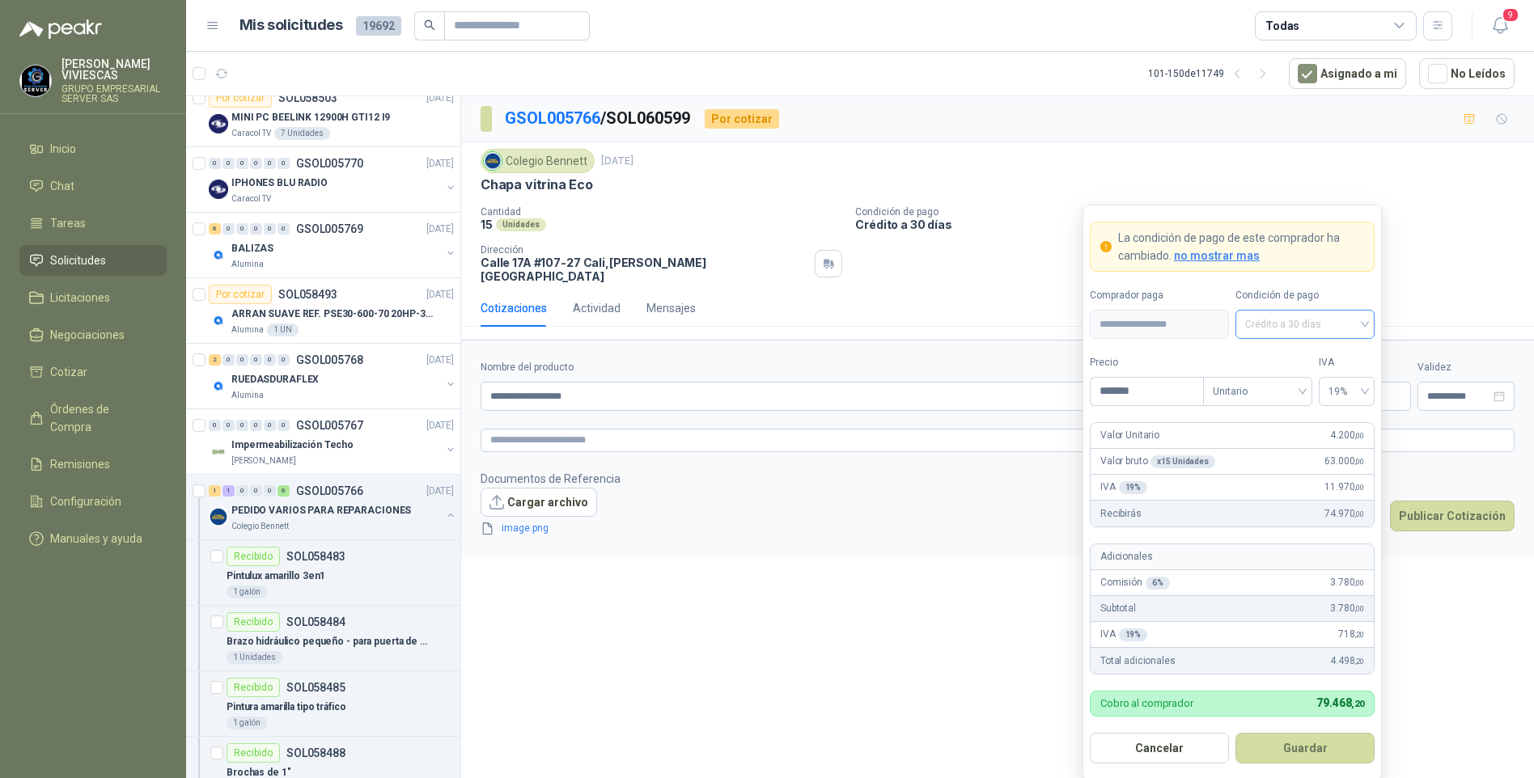
click at [1347, 320] on span "Crédito a 30 días" at bounding box center [1305, 324] width 120 height 24
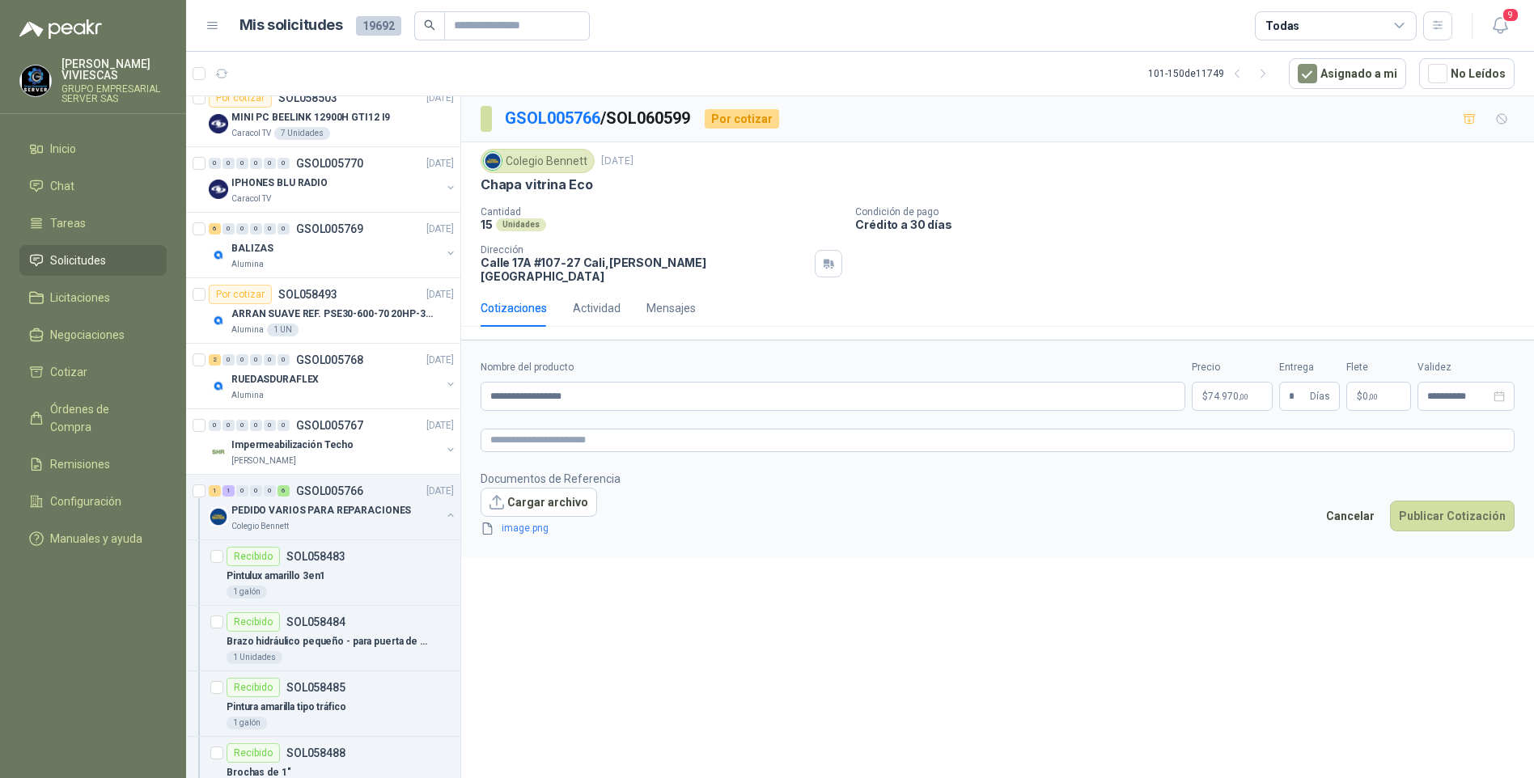
drag, startPoint x: 1421, startPoint y: 283, endPoint x: 1302, endPoint y: 315, distance: 123.8
click at [1421, 290] on div "Cotizaciones Actividad Mensajes" at bounding box center [998, 308] width 1034 height 37
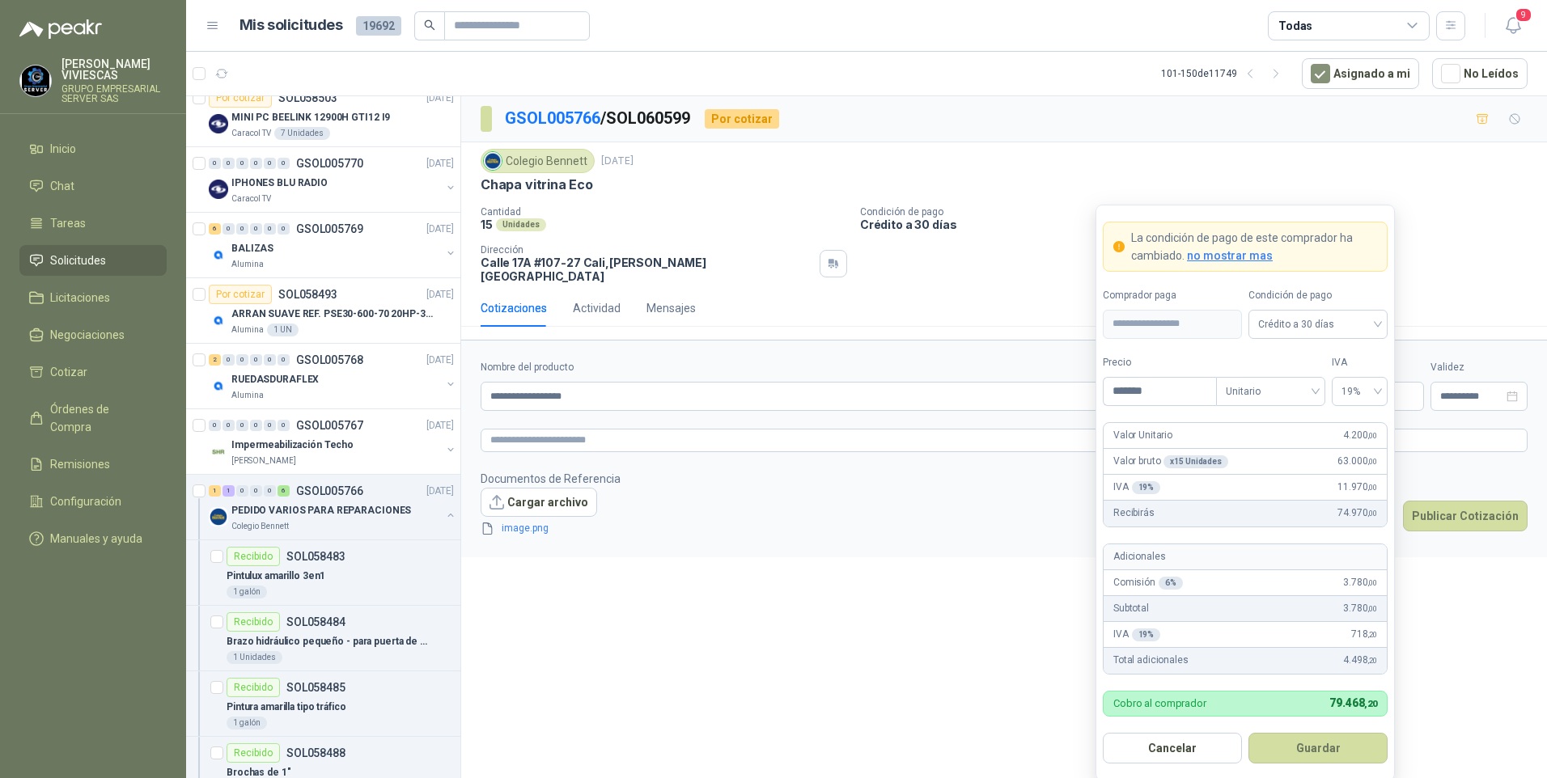
click at [1229, 384] on body "RODRIGO VIVIESCAS GRUPO EMPRESARIAL SERVER SAS Inicio Chat Tareas Solicitudes L…" at bounding box center [773, 389] width 1547 height 778
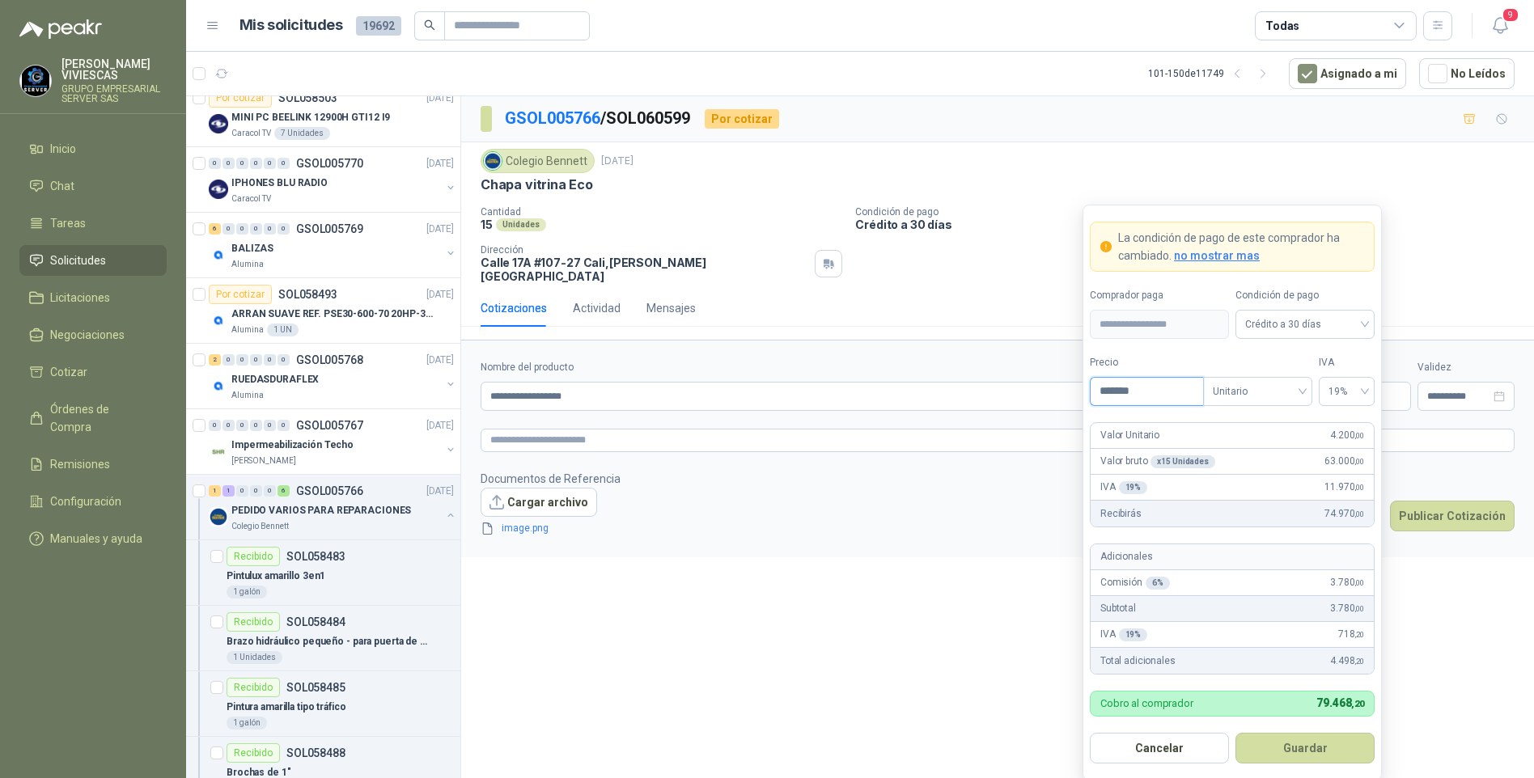
click at [1133, 392] on input "*******" at bounding box center [1147, 392] width 112 height 28
type input "*******"
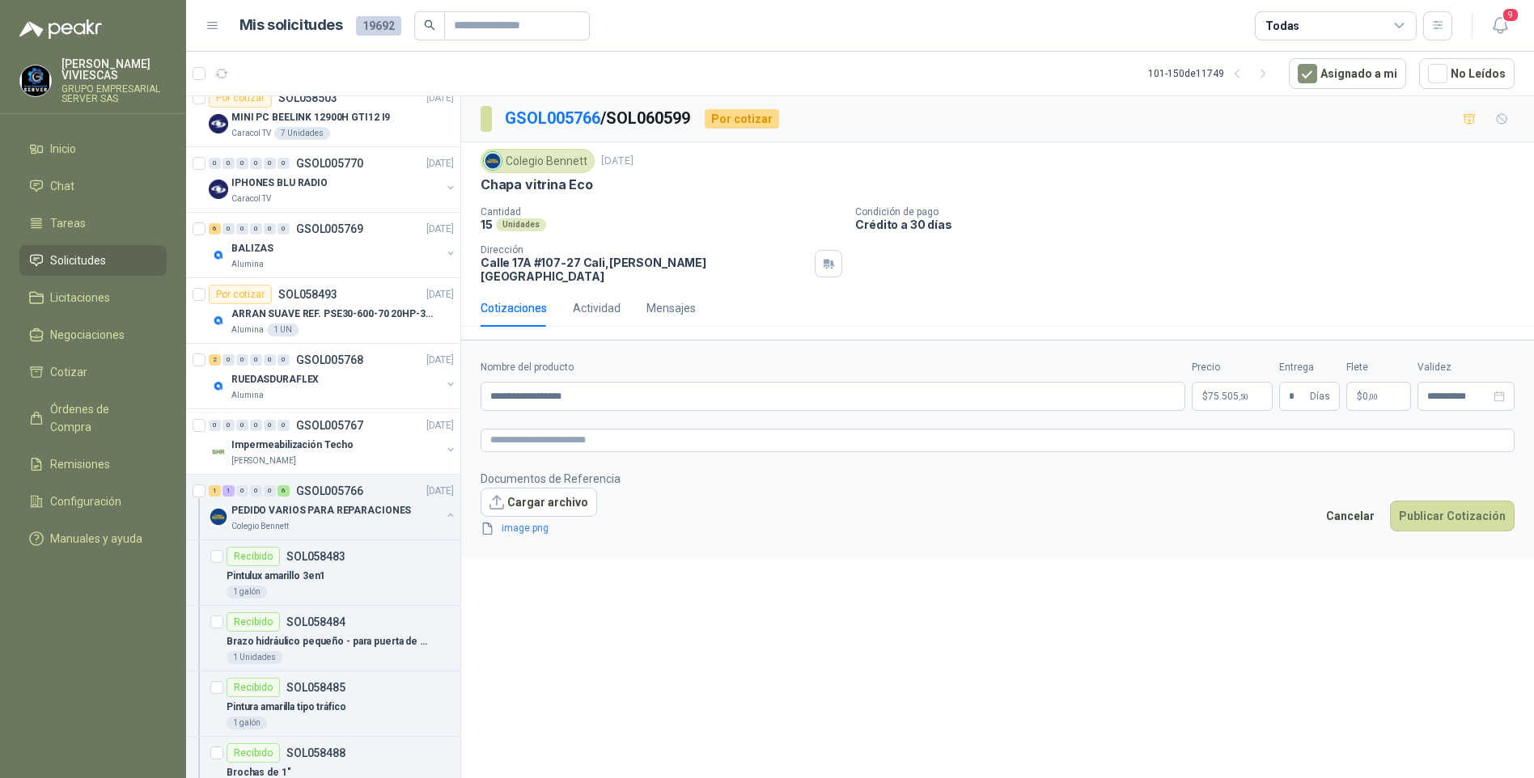
click at [941, 566] on div "**********" at bounding box center [997, 440] width 1073 height 688
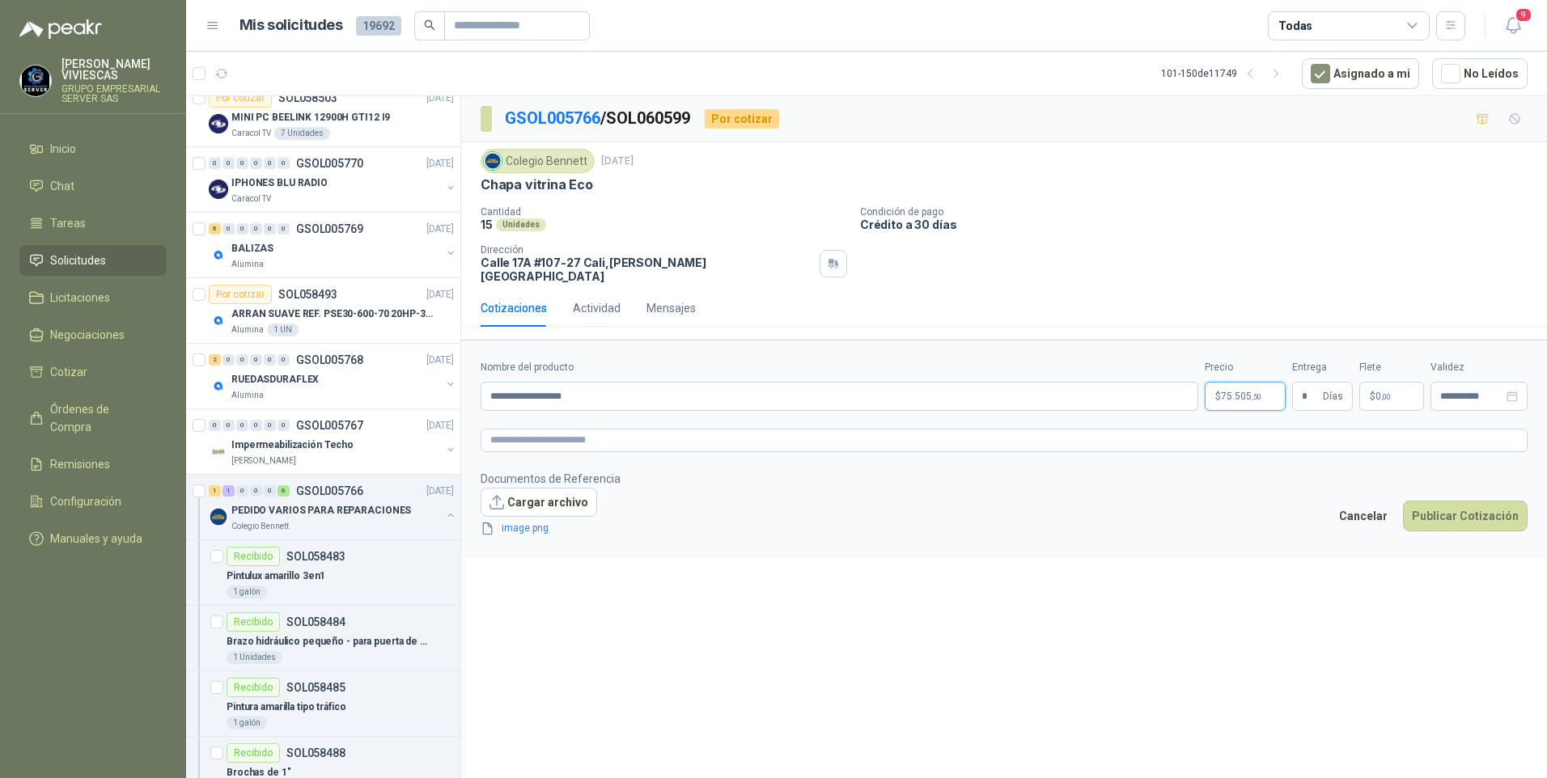
click at [1244, 392] on span "75.505 ,50" at bounding box center [1241, 397] width 40 height 10
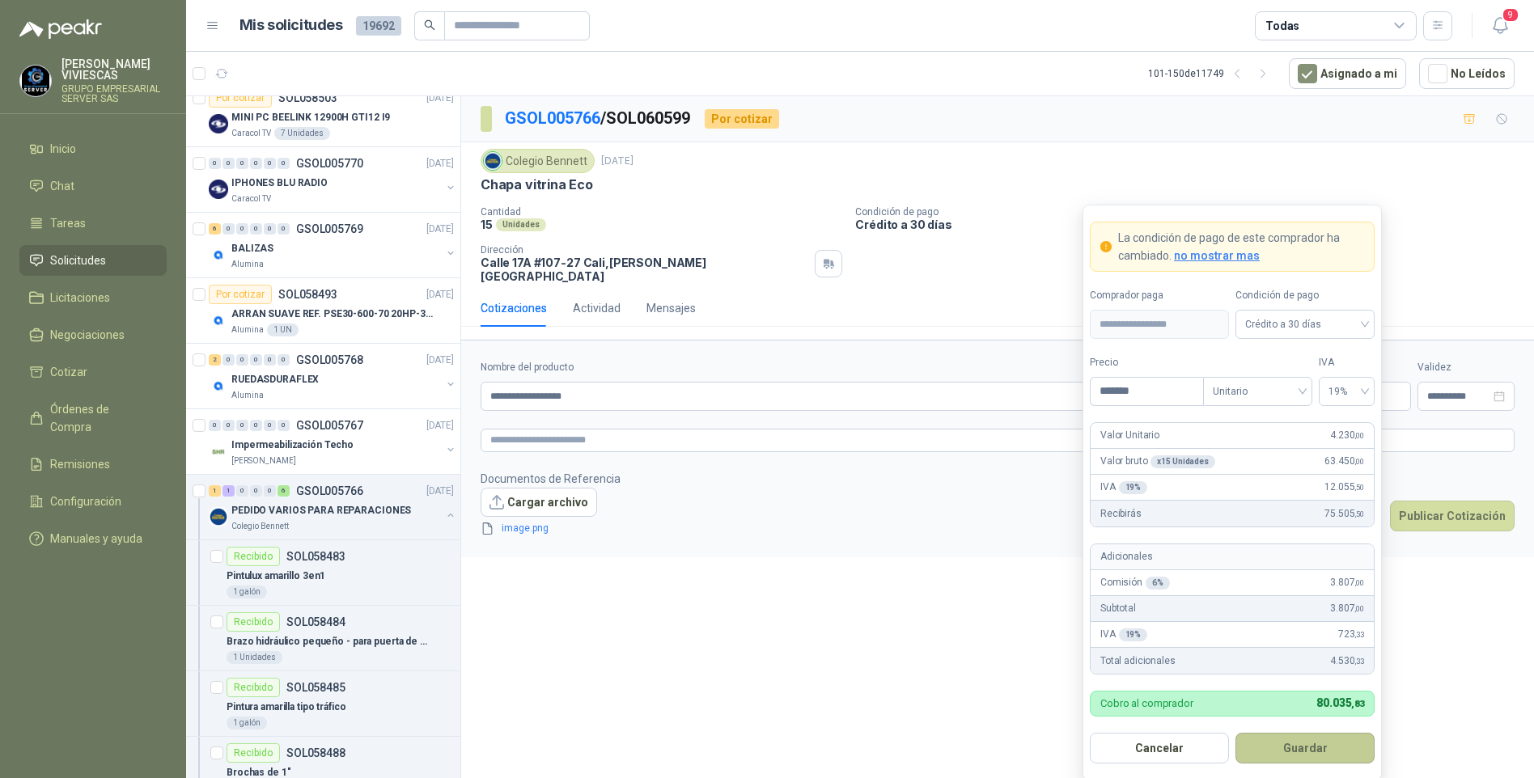
click at [1286, 758] on button "Guardar" at bounding box center [1304, 748] width 139 height 31
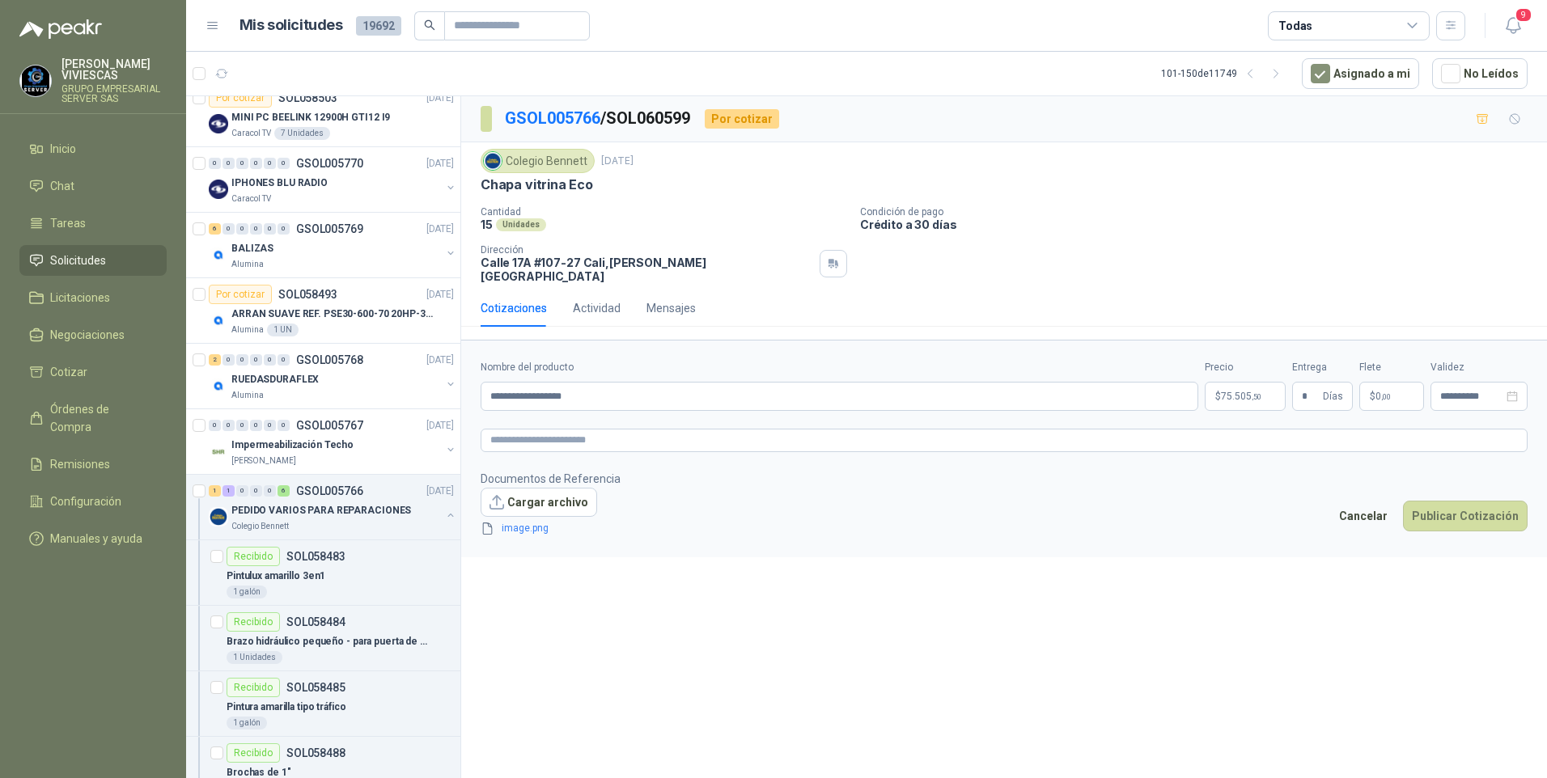
click at [515, 521] on link "image.png" at bounding box center [548, 528] width 107 height 15
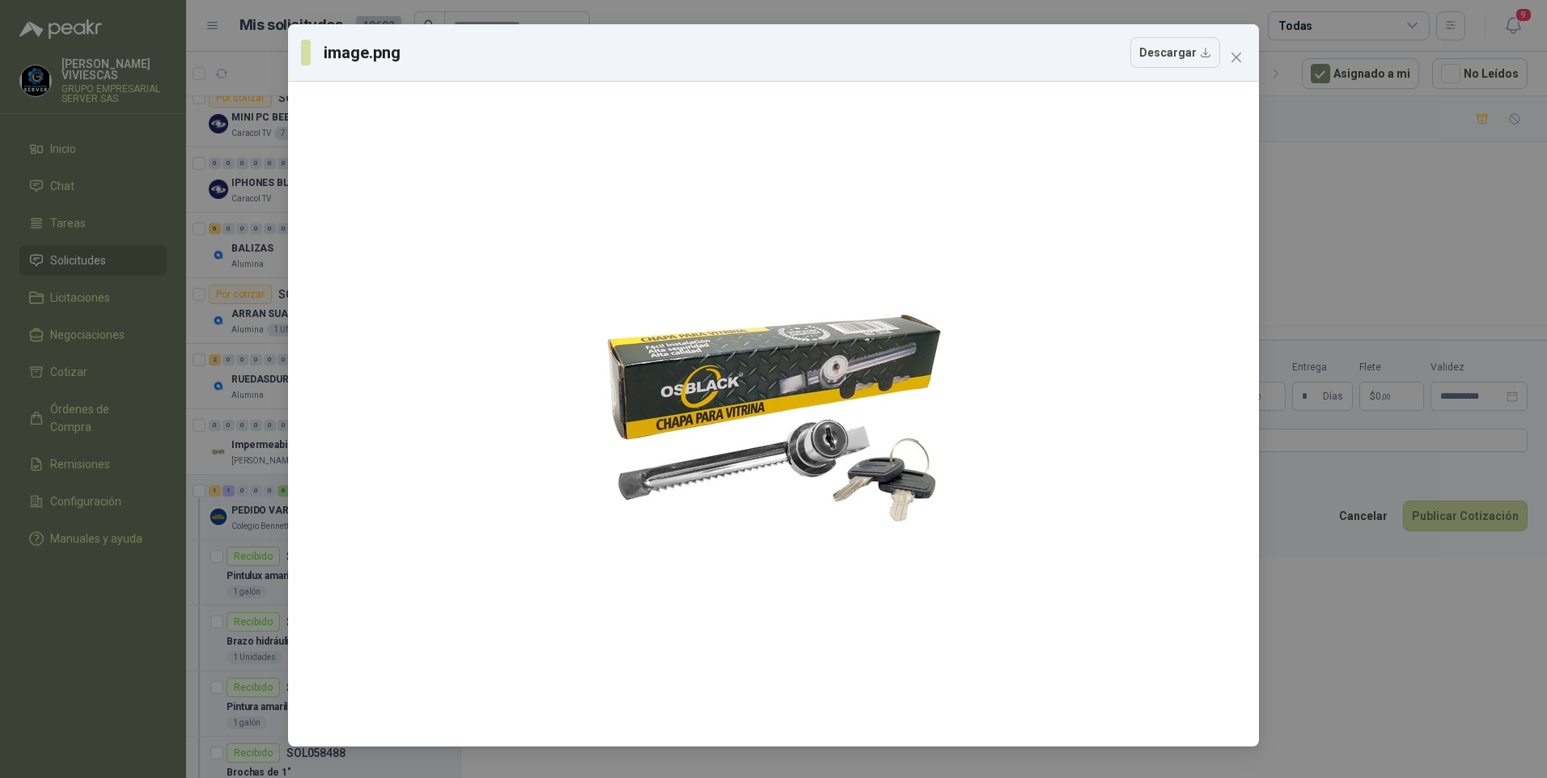
click at [1307, 645] on div "image.png Descargar" at bounding box center [773, 389] width 1547 height 778
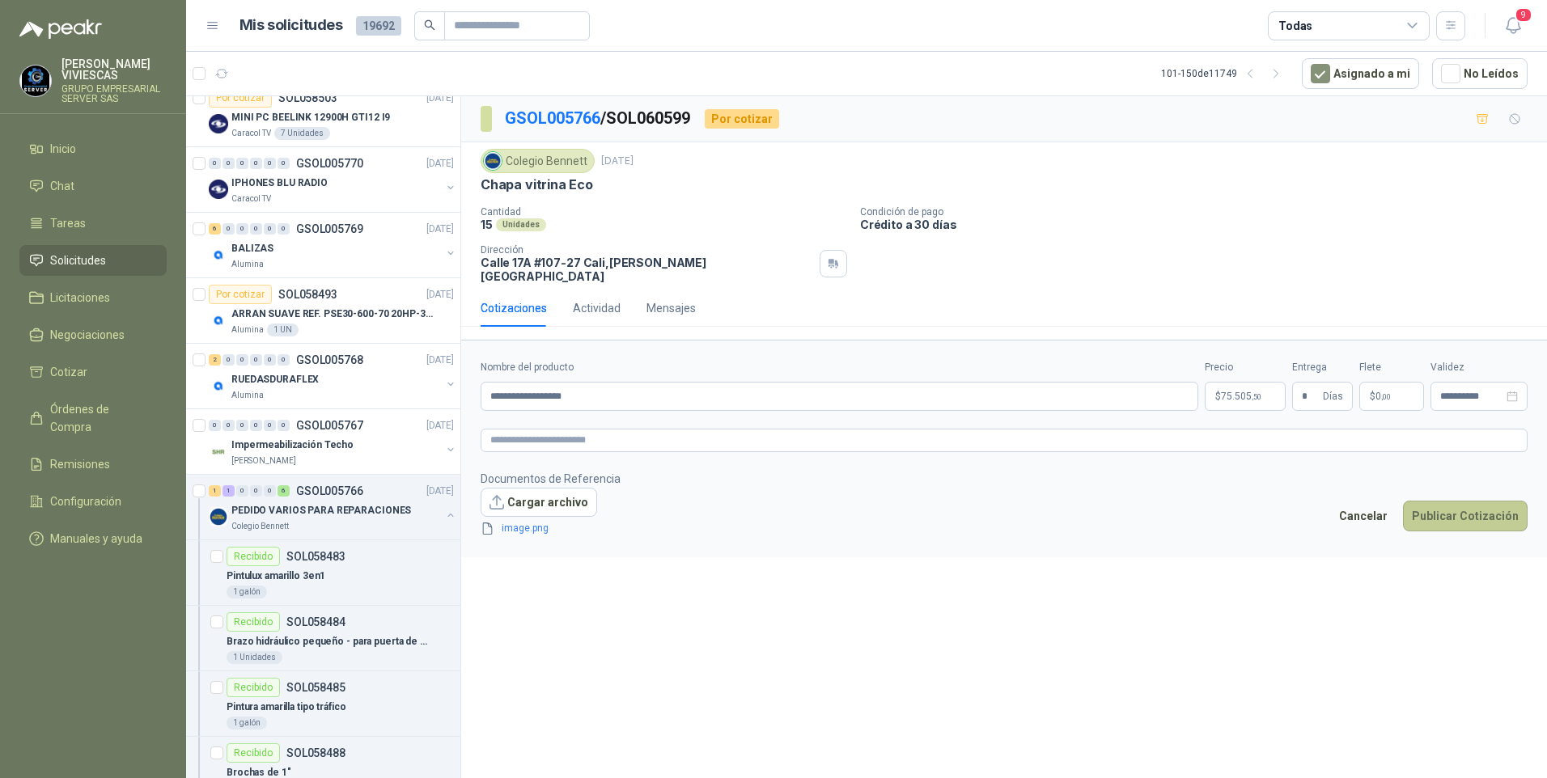
click at [1468, 509] on button "Publicar Cotización" at bounding box center [1465, 516] width 125 height 31
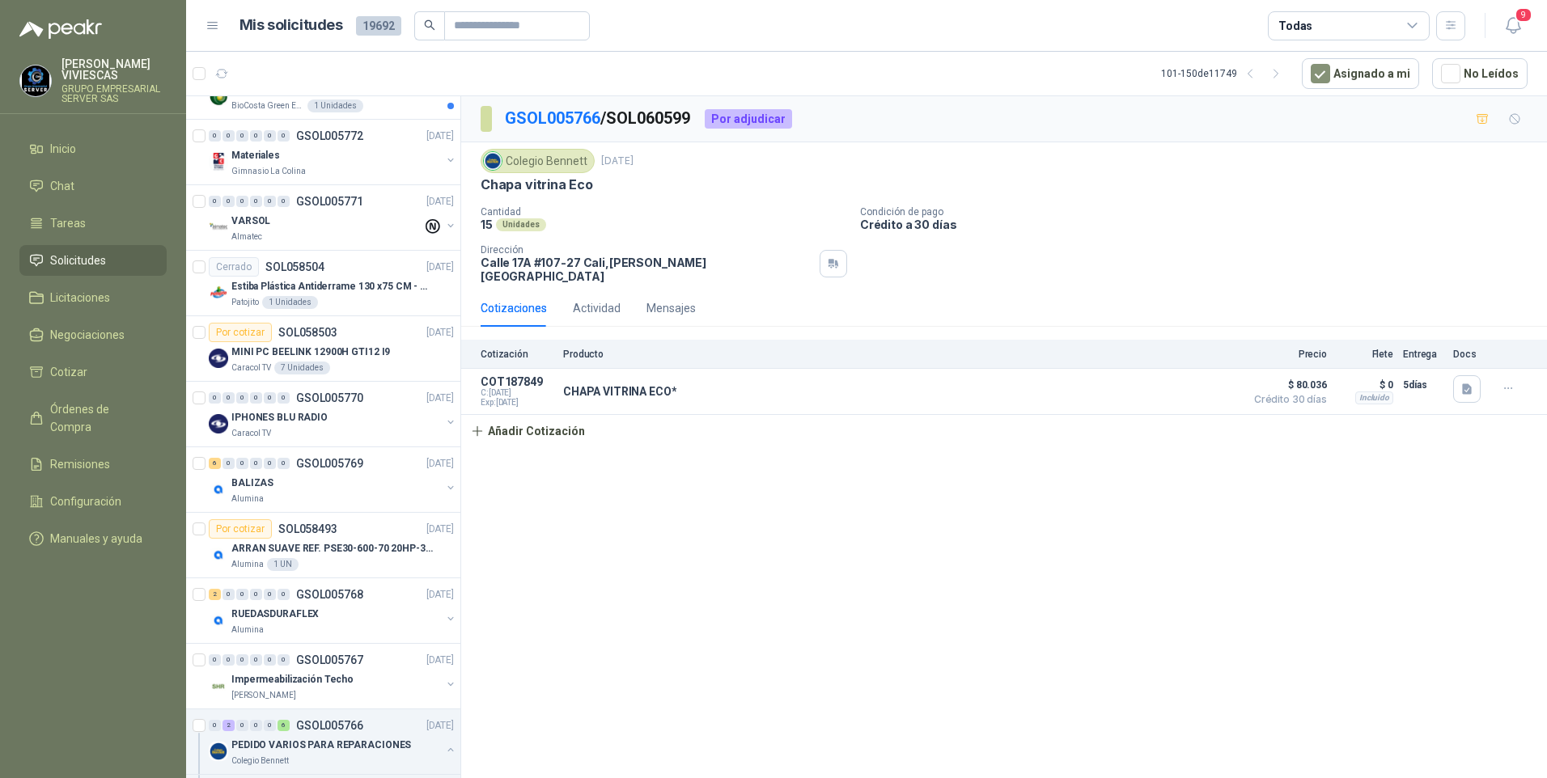
scroll to position [265, 0]
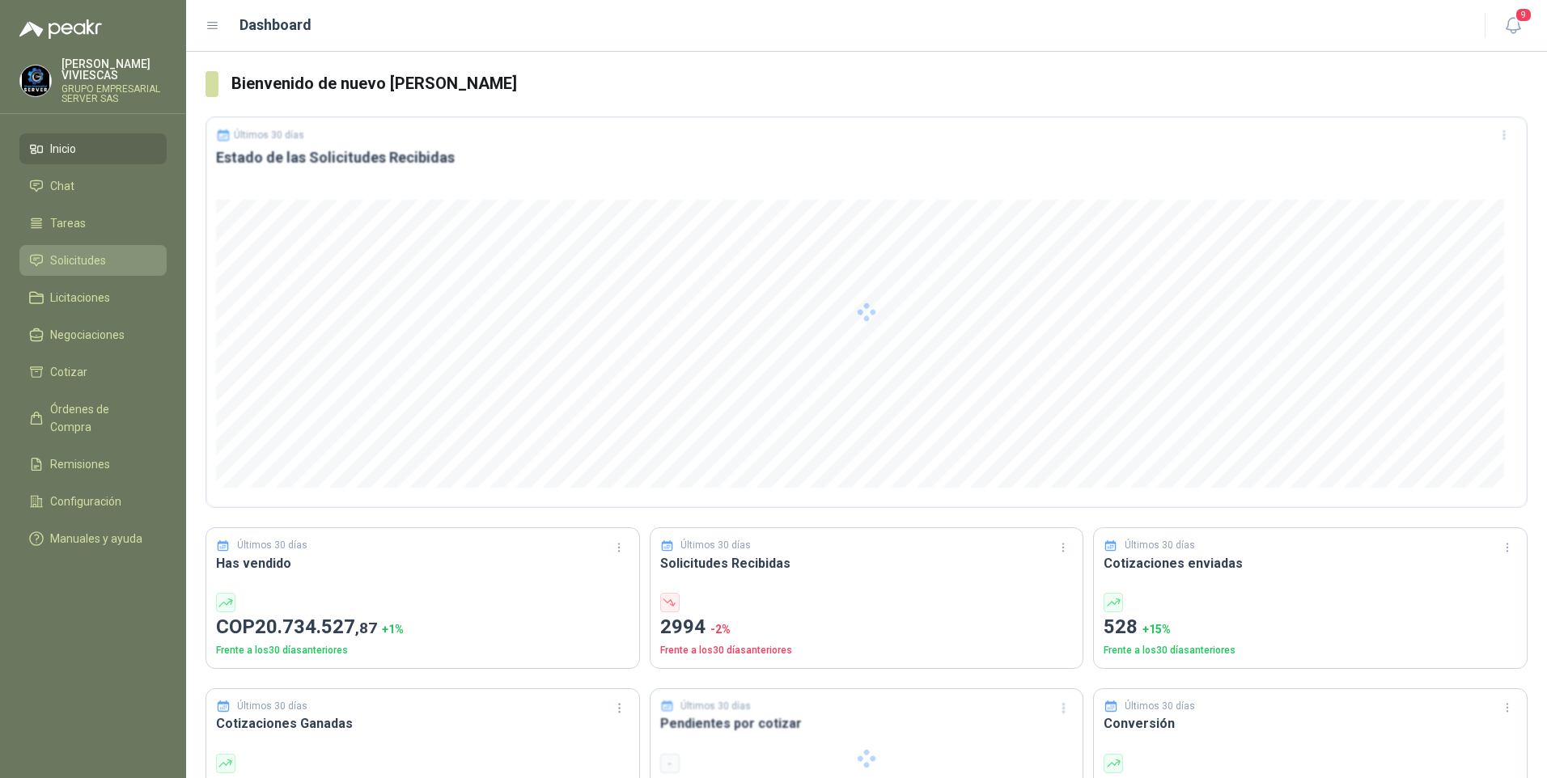
click at [76, 262] on span "Solicitudes" at bounding box center [78, 261] width 56 height 18
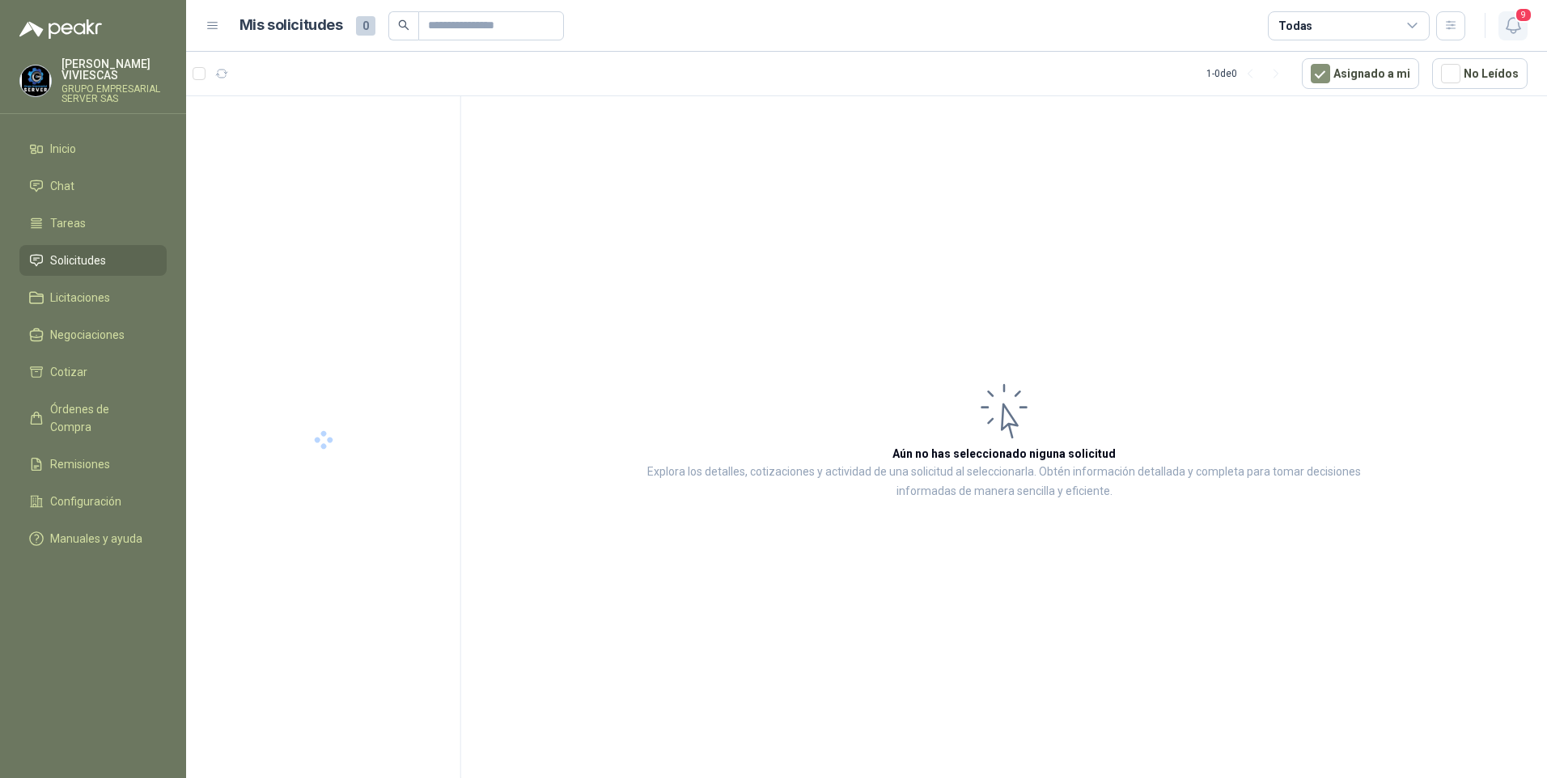
click at [1516, 15] on span "9" at bounding box center [1524, 14] width 18 height 15
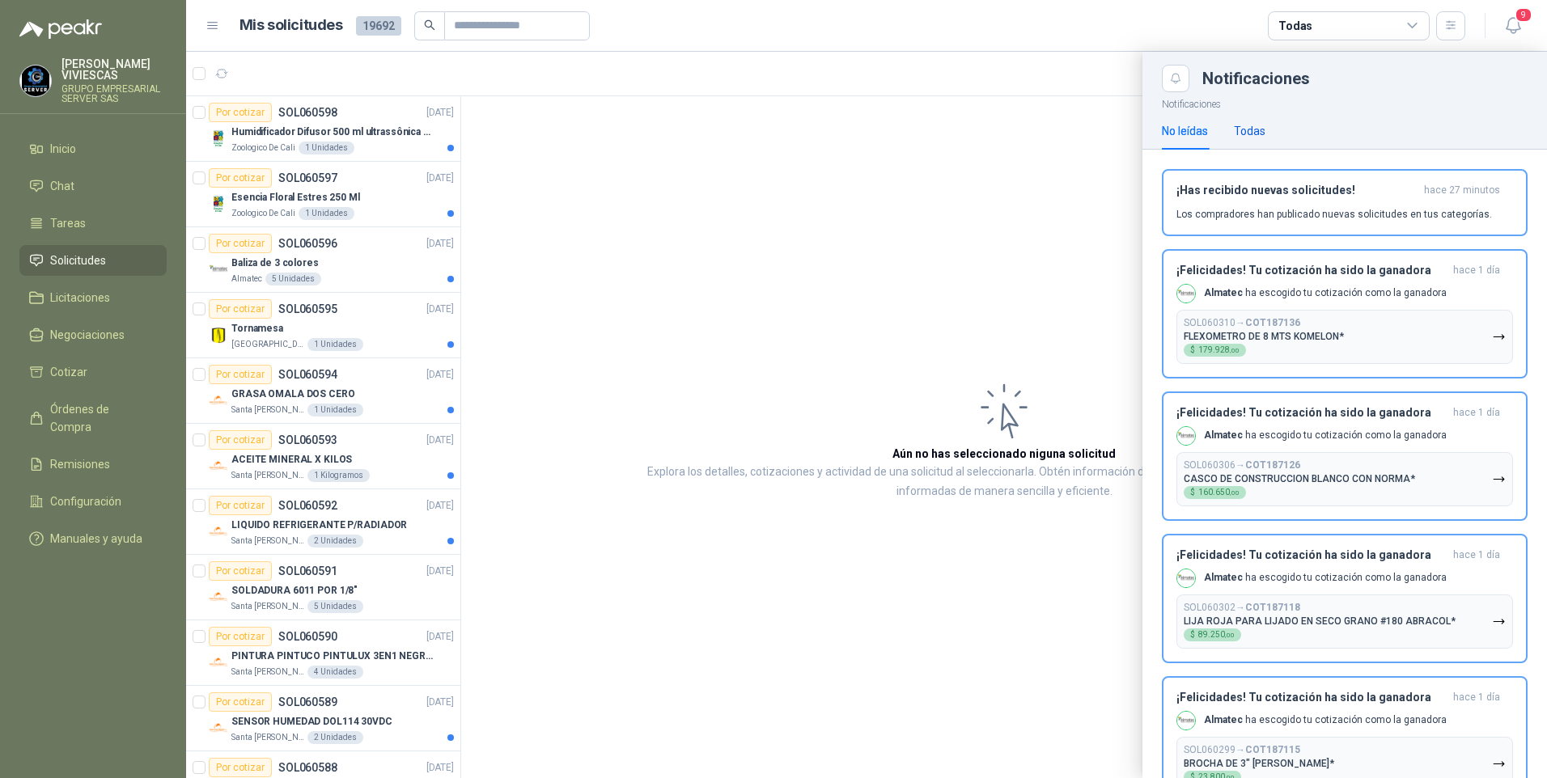
click at [1253, 130] on div "Todas" at bounding box center [1250, 131] width 32 height 18
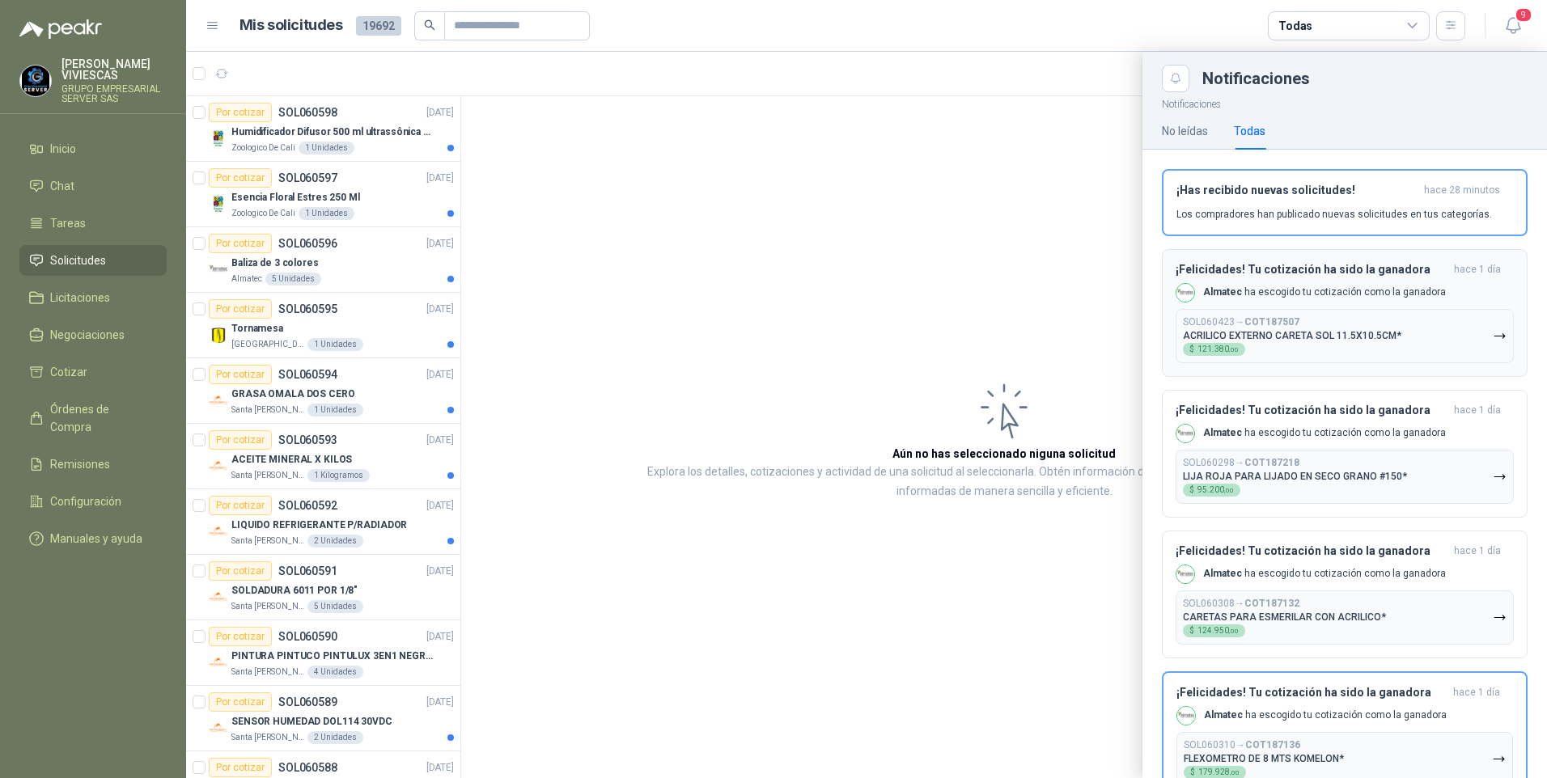
click at [1493, 337] on icon "button" at bounding box center [1500, 336] width 14 height 14
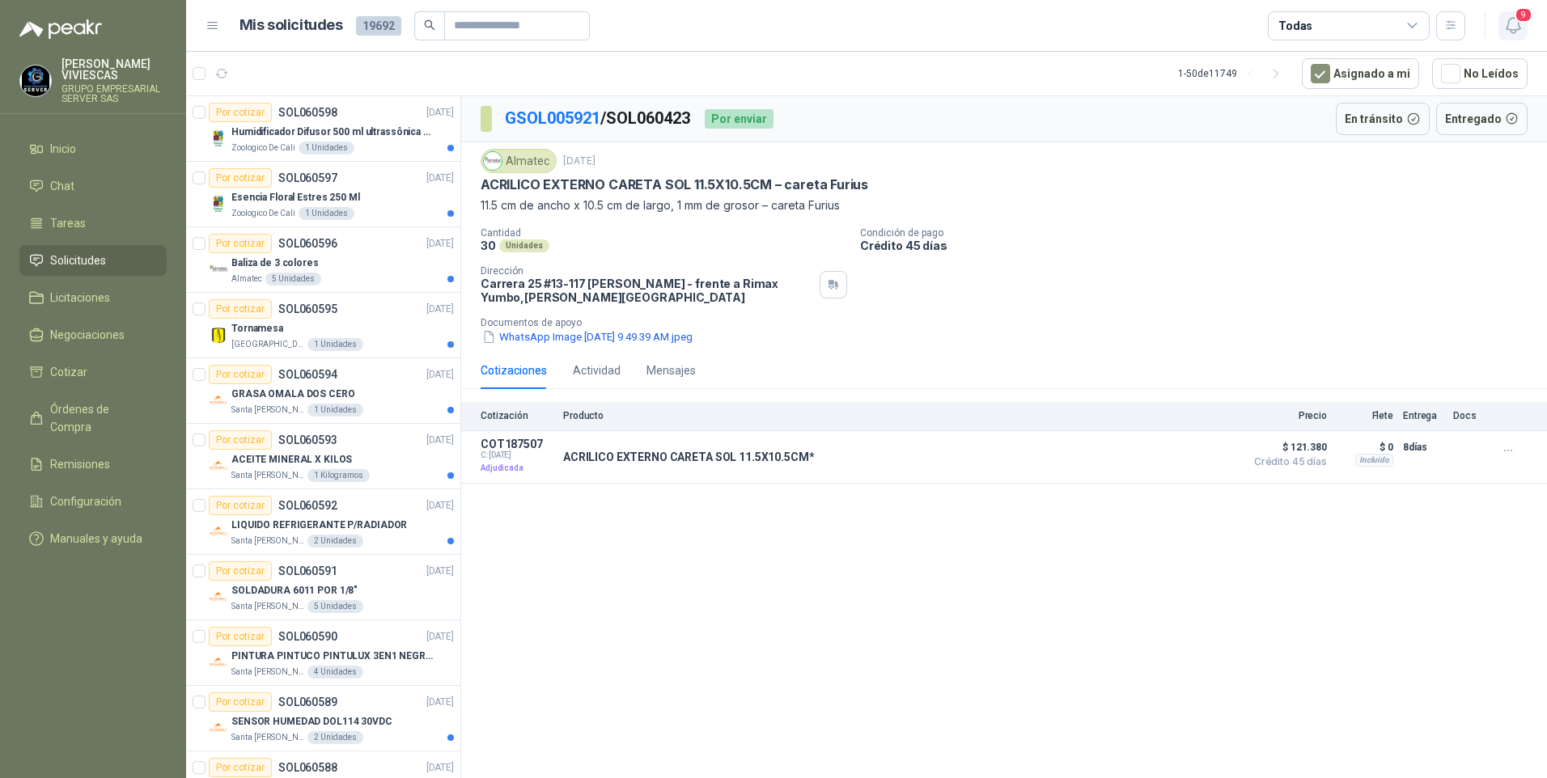
click at [1519, 20] on span "9" at bounding box center [1524, 14] width 18 height 15
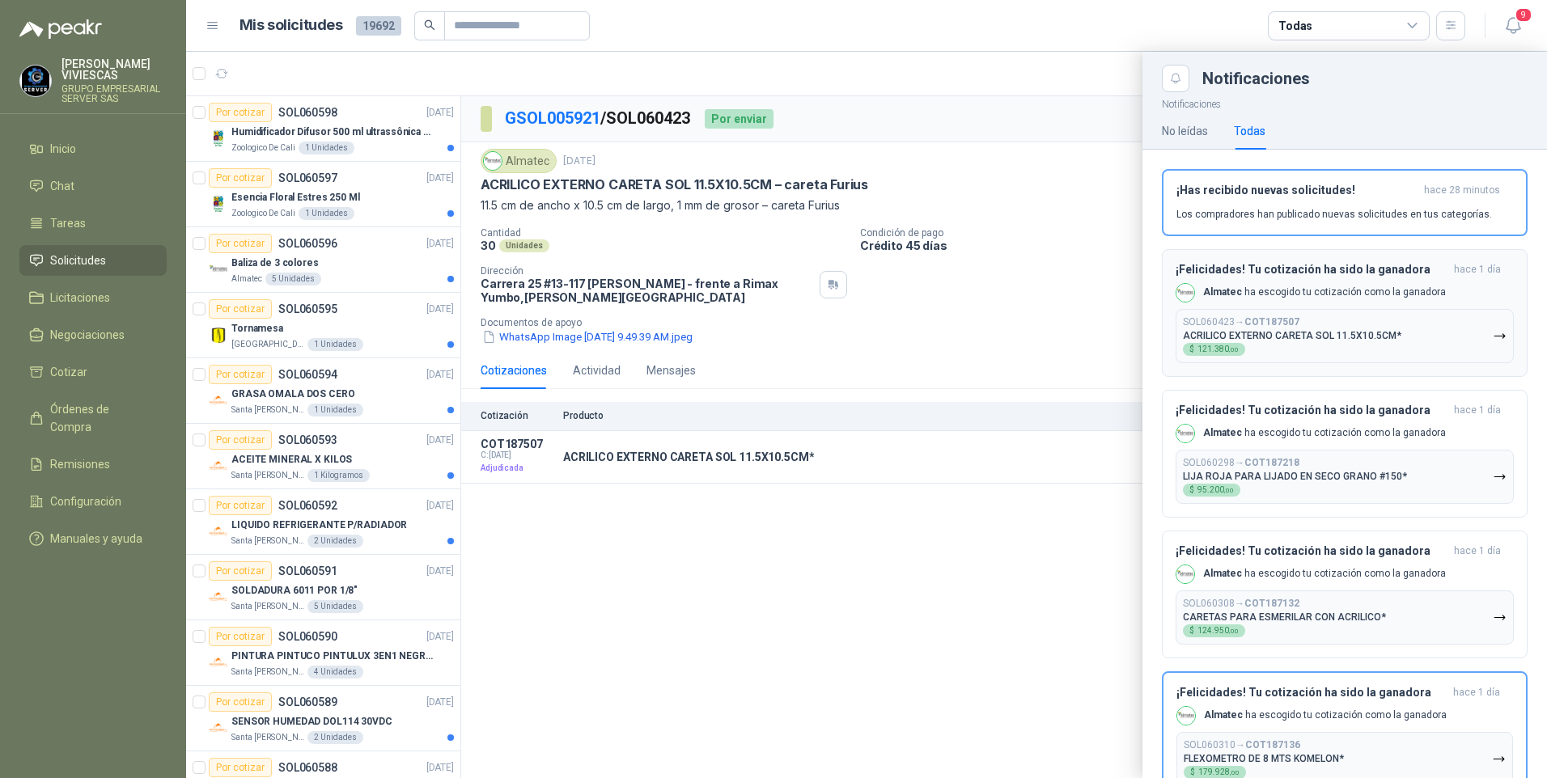
click at [1493, 333] on icon "button" at bounding box center [1500, 336] width 14 height 14
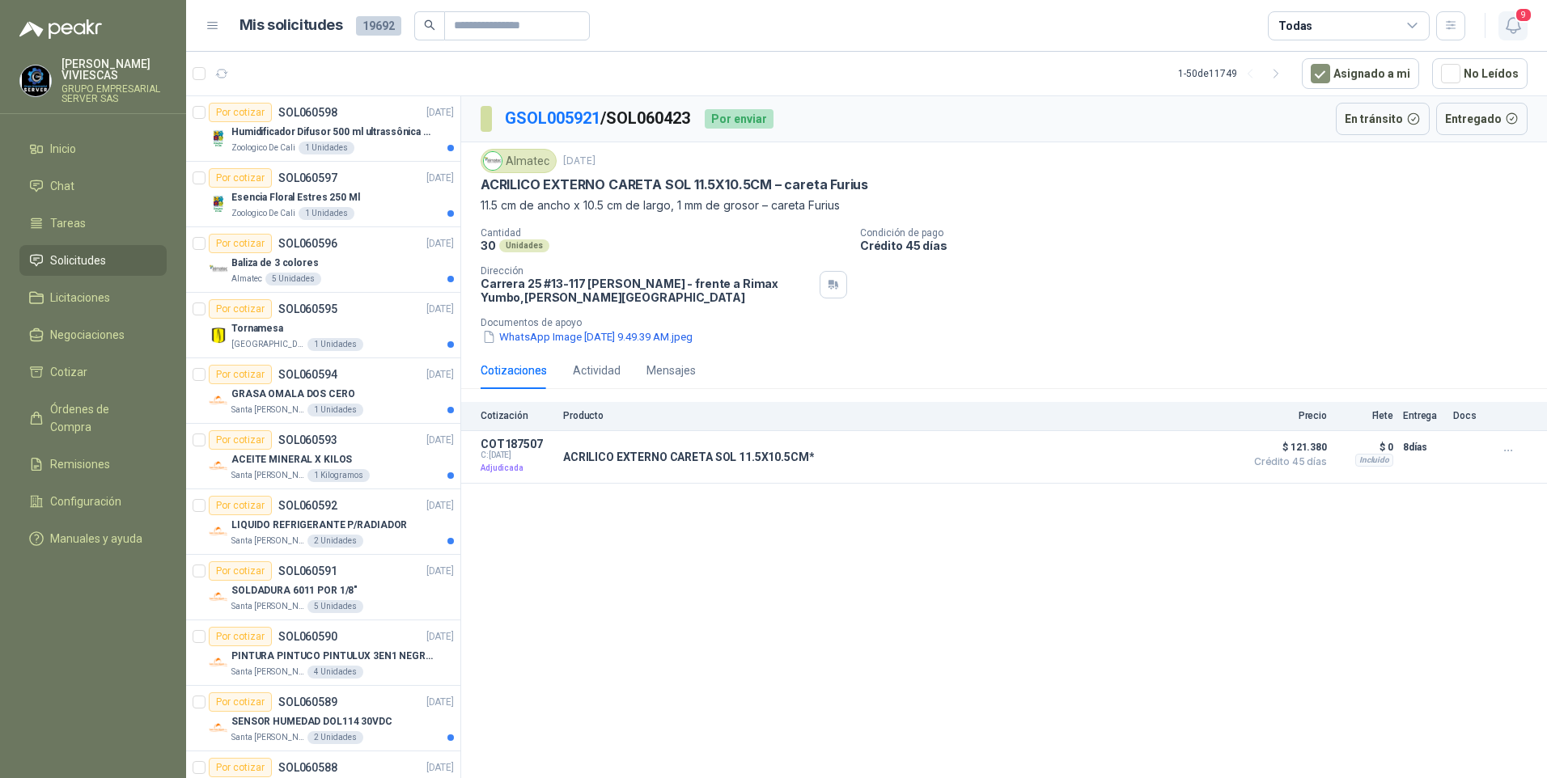
click at [1515, 30] on icon "button" at bounding box center [1513, 25] width 14 height 15
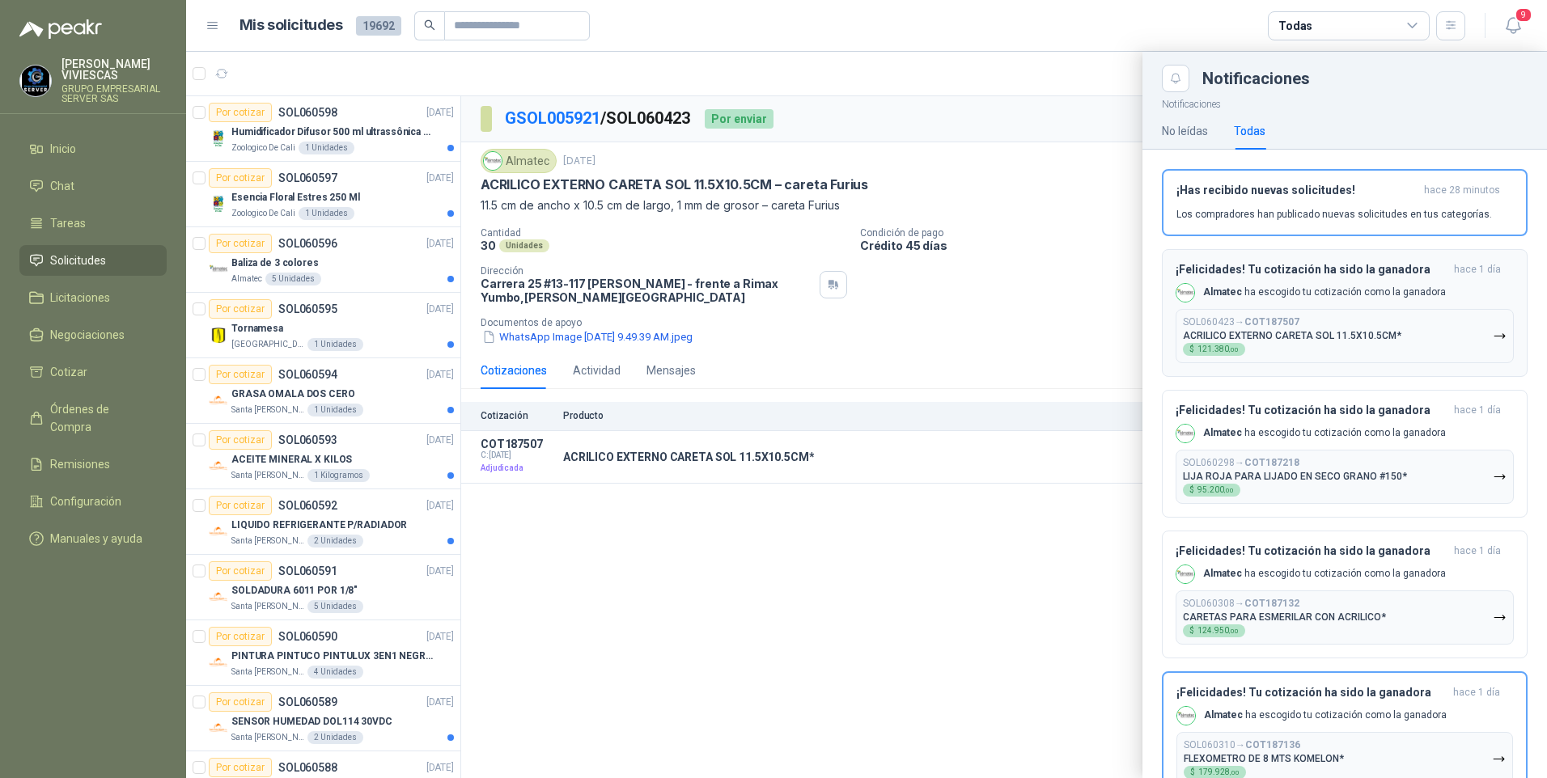
click at [1493, 339] on icon "button" at bounding box center [1500, 336] width 14 height 14
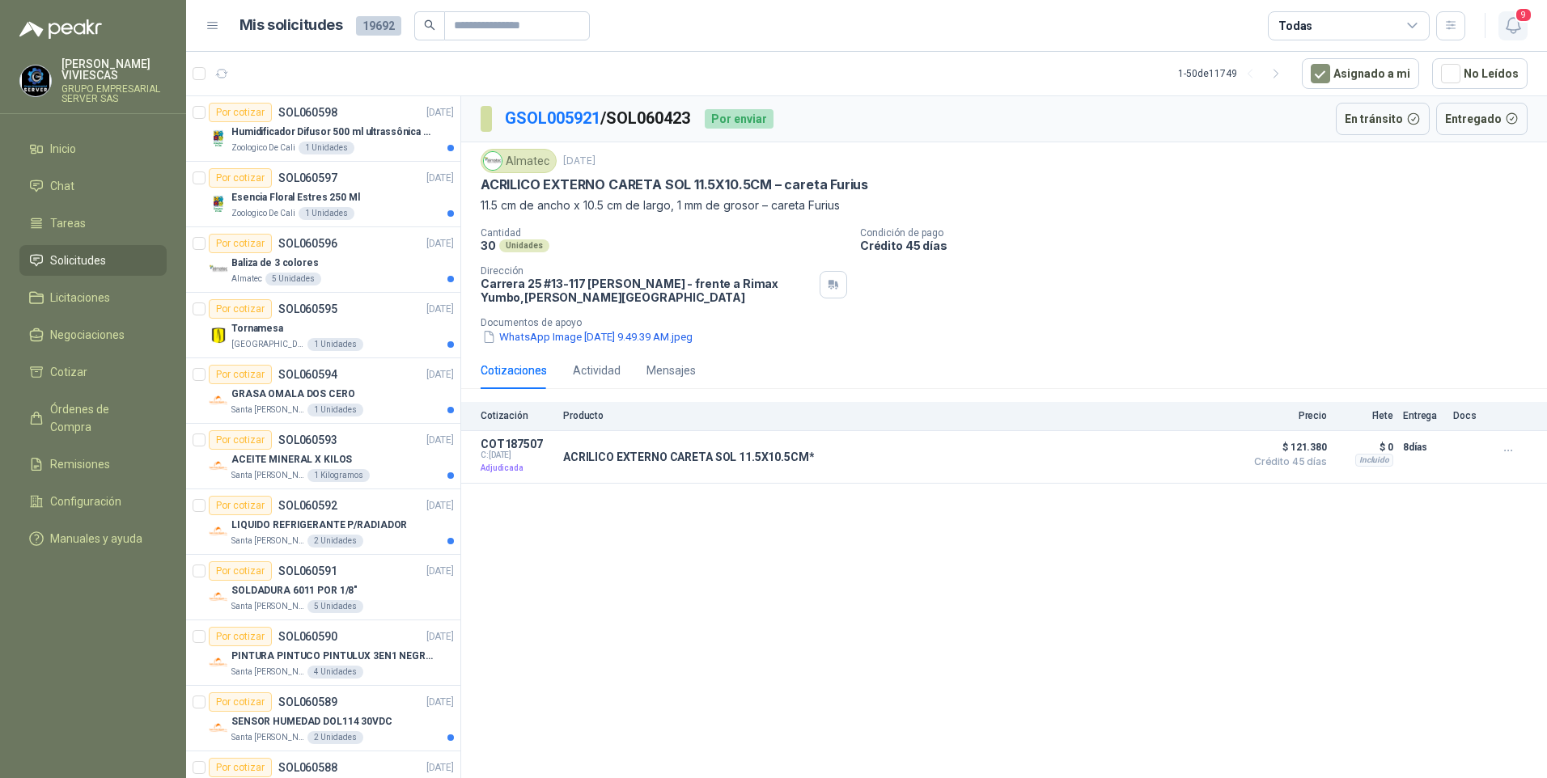
click at [1506, 24] on icon "button" at bounding box center [1513, 25] width 20 height 20
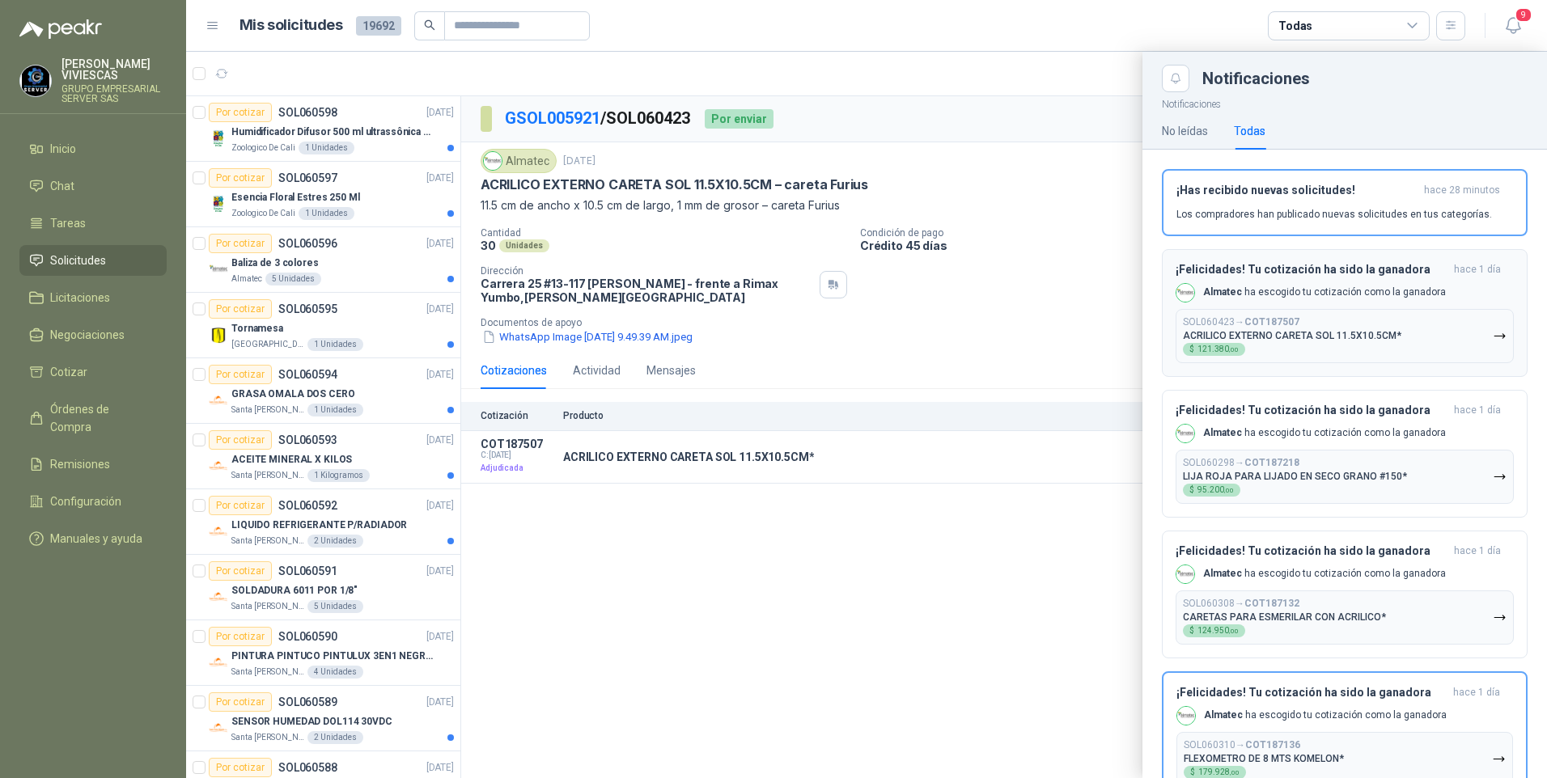
click at [1493, 337] on icon "button" at bounding box center [1500, 336] width 14 height 14
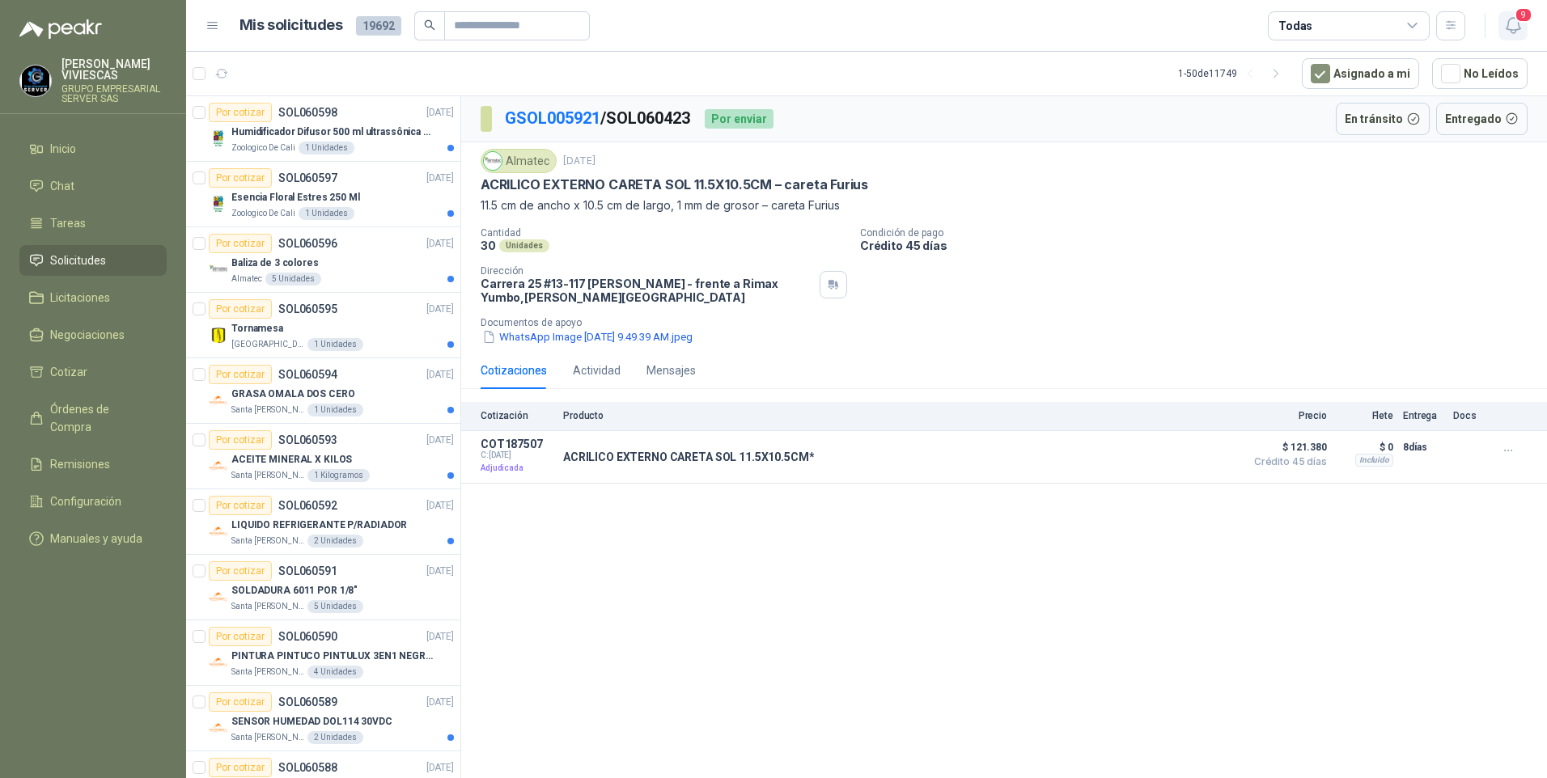
click at [1516, 27] on icon "button" at bounding box center [1513, 25] width 20 height 20
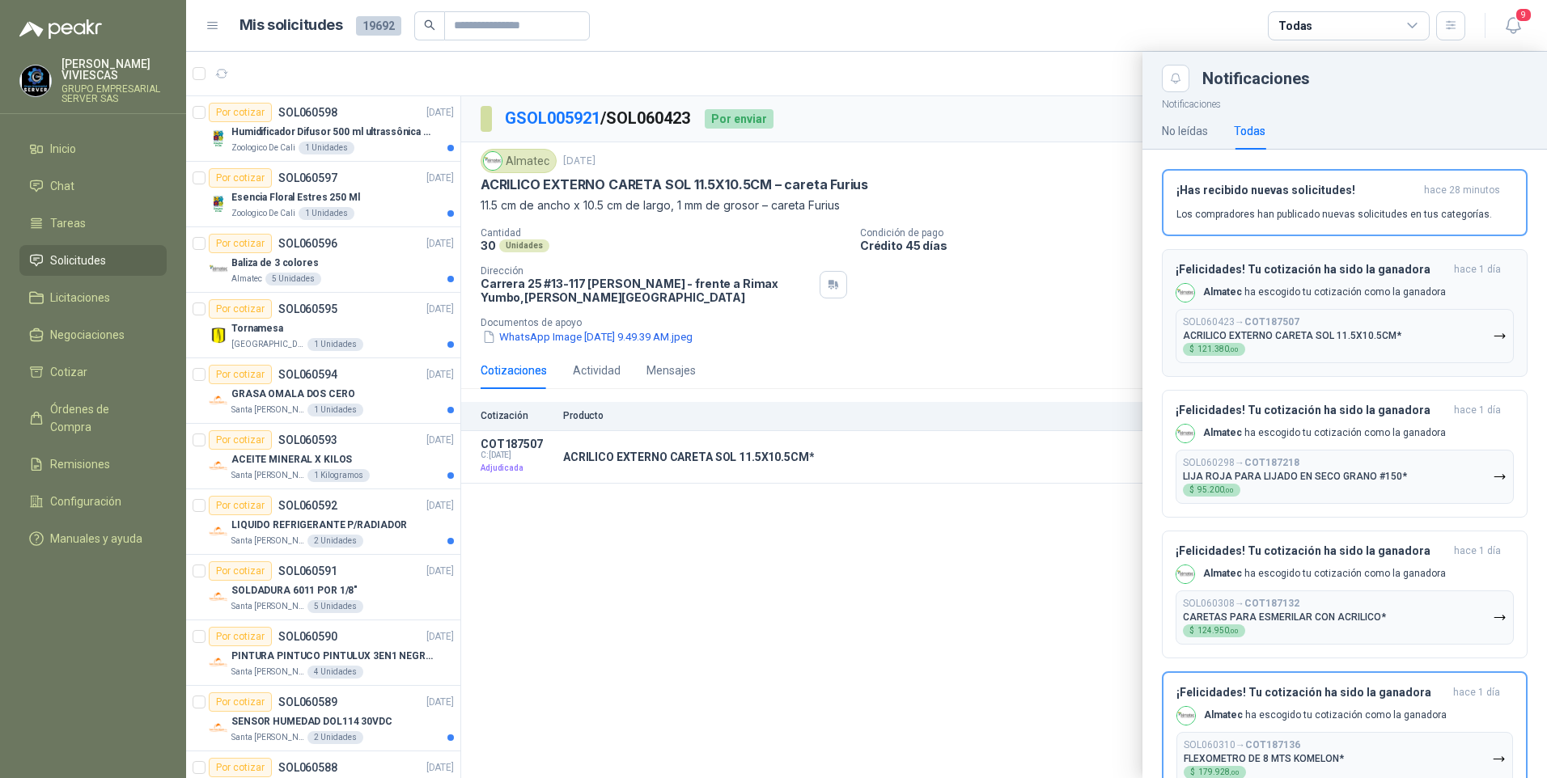
click at [1493, 334] on icon "button" at bounding box center [1500, 336] width 14 height 14
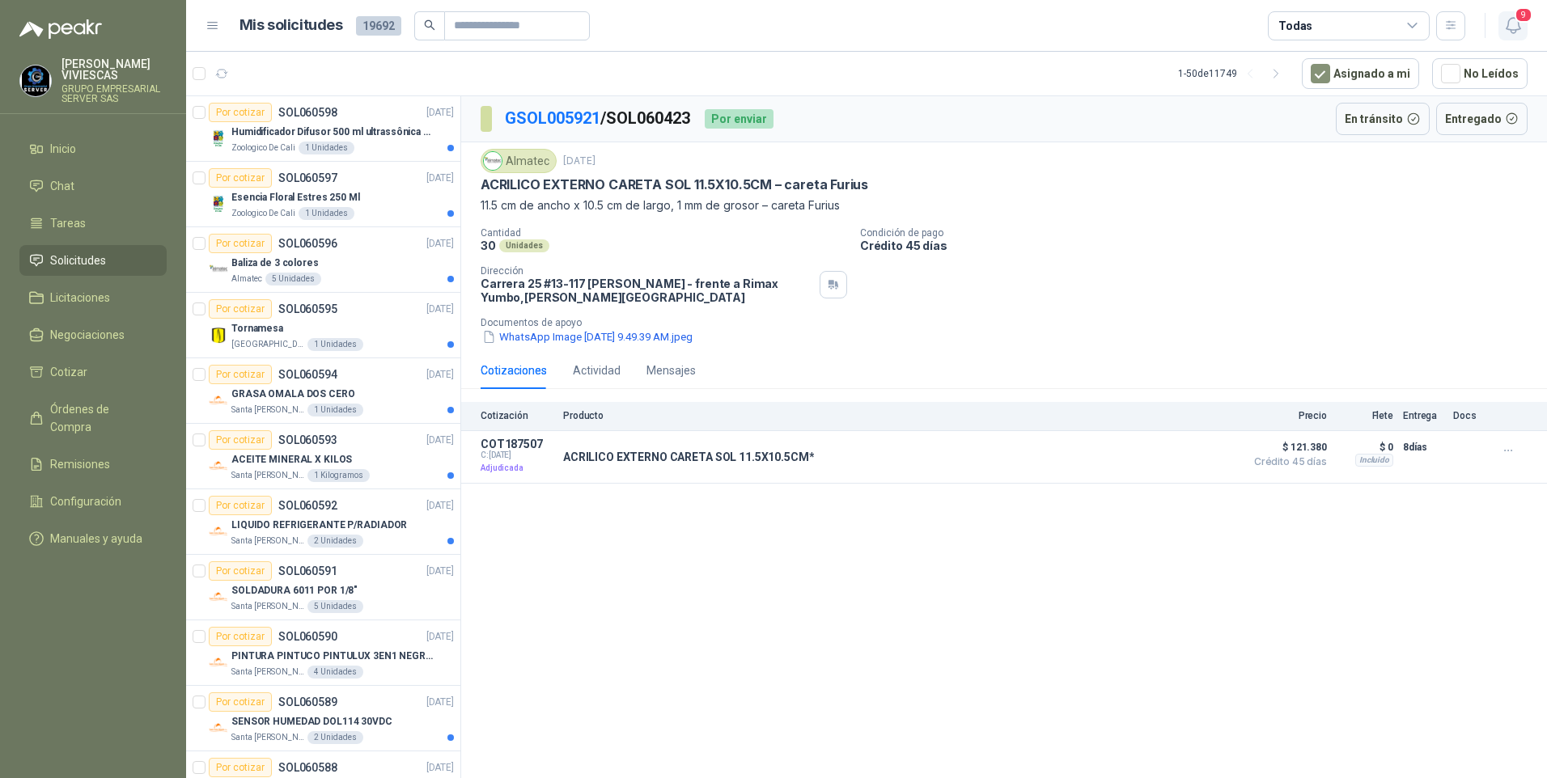
click at [1510, 27] on icon "button" at bounding box center [1513, 25] width 20 height 20
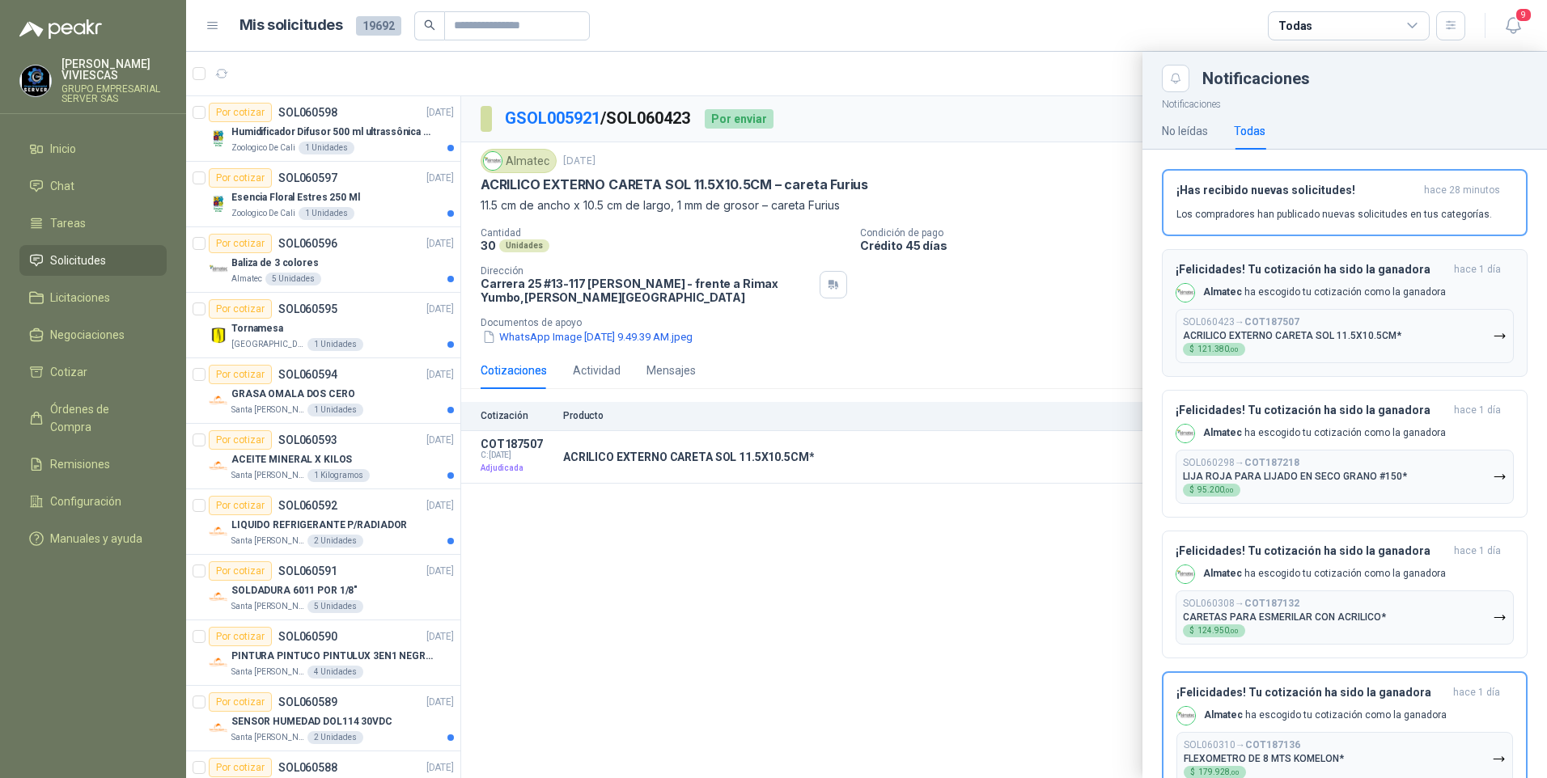
click at [1311, 345] on div "SOL060423 → COT187507 ACRILICO EXTERNO CARETA SOL 11.5X10.5CM* $ 121.380 ,00" at bounding box center [1292, 336] width 218 height 40
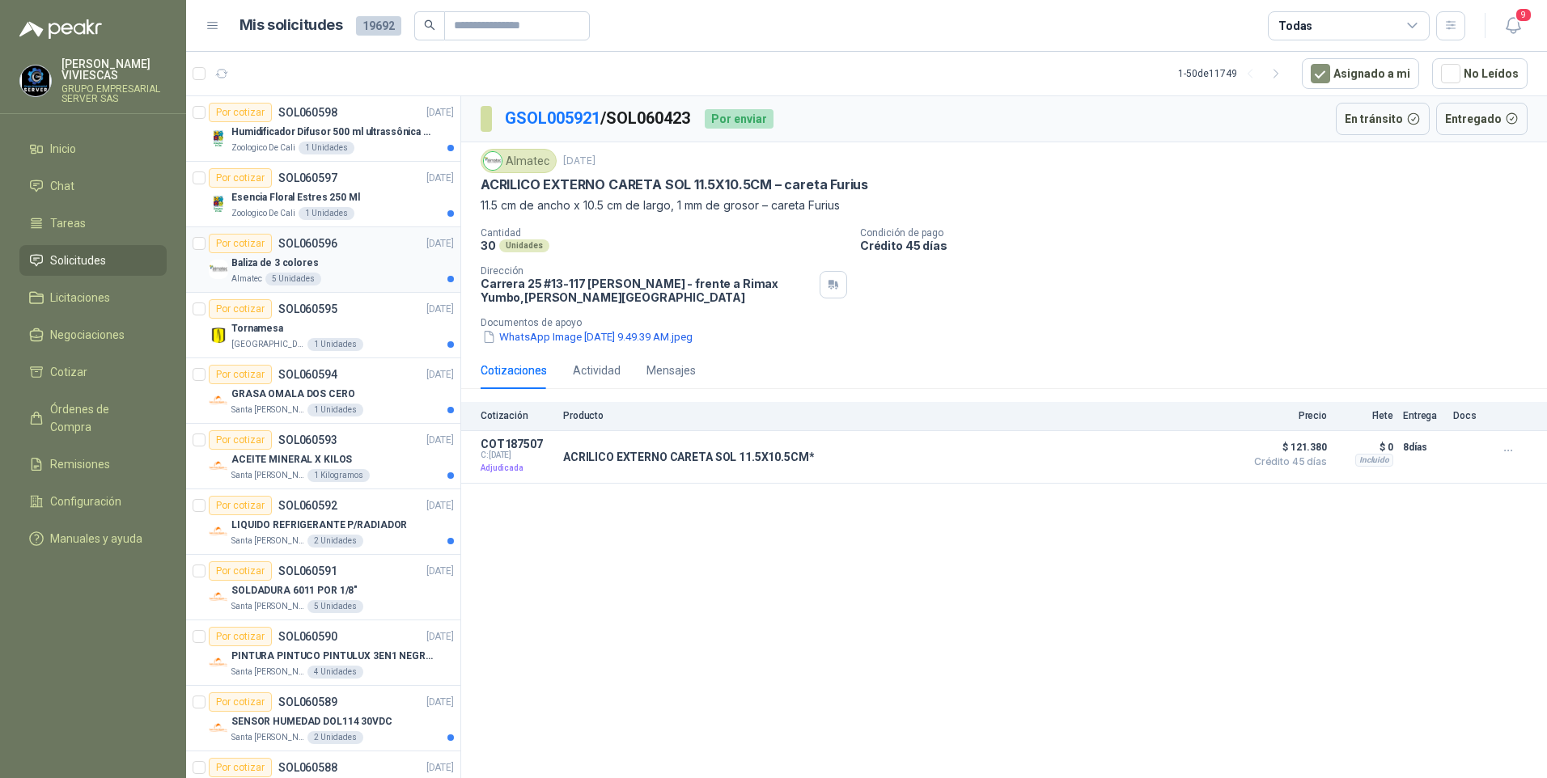
click at [256, 256] on p "Baliza de 3 colores" at bounding box center [274, 263] width 87 height 15
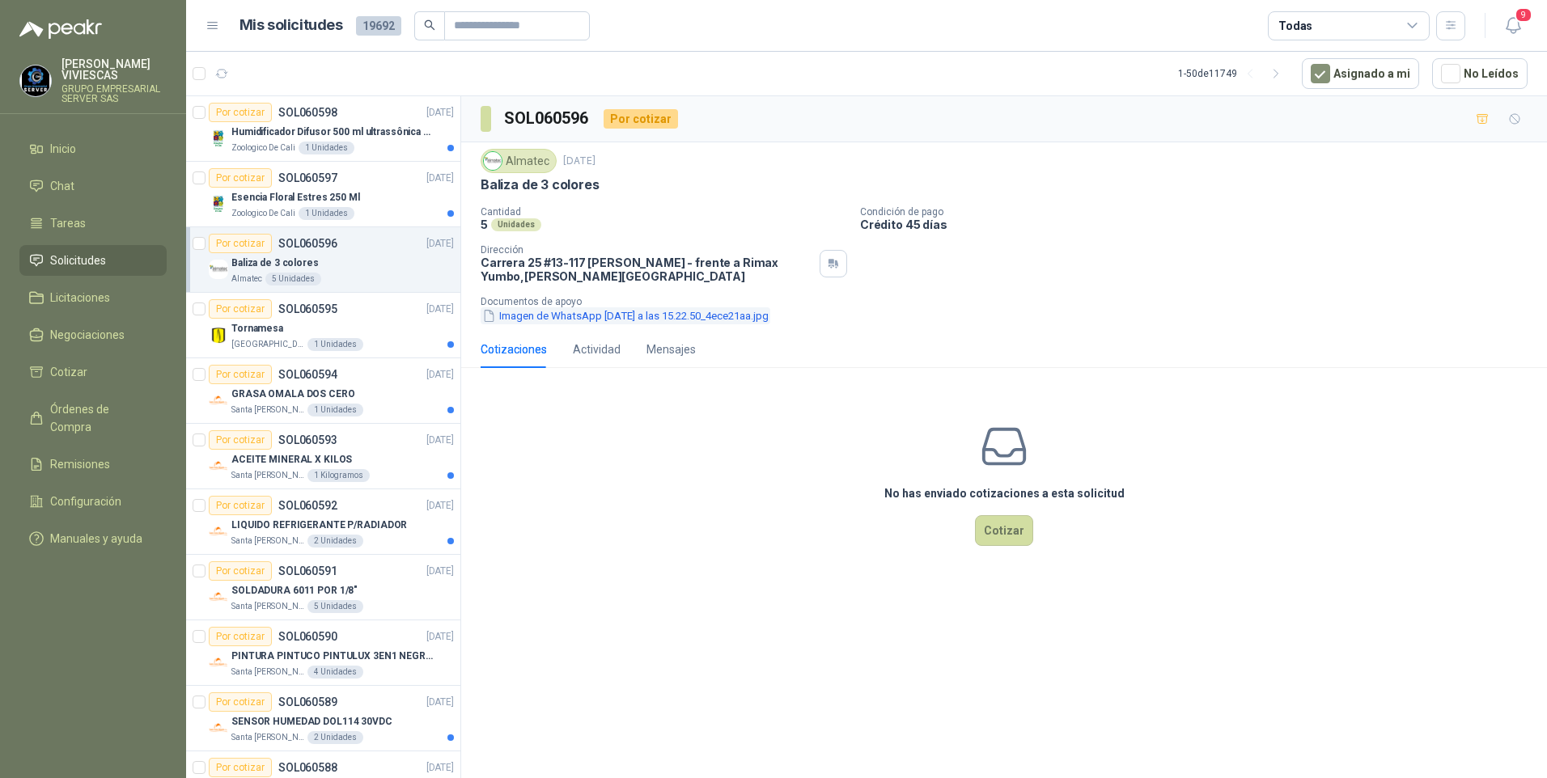
click at [570, 316] on button "Imagen de WhatsApp 2025-10-08 a las 15.22.50_4ece21aa.jpg" at bounding box center [626, 315] width 290 height 17
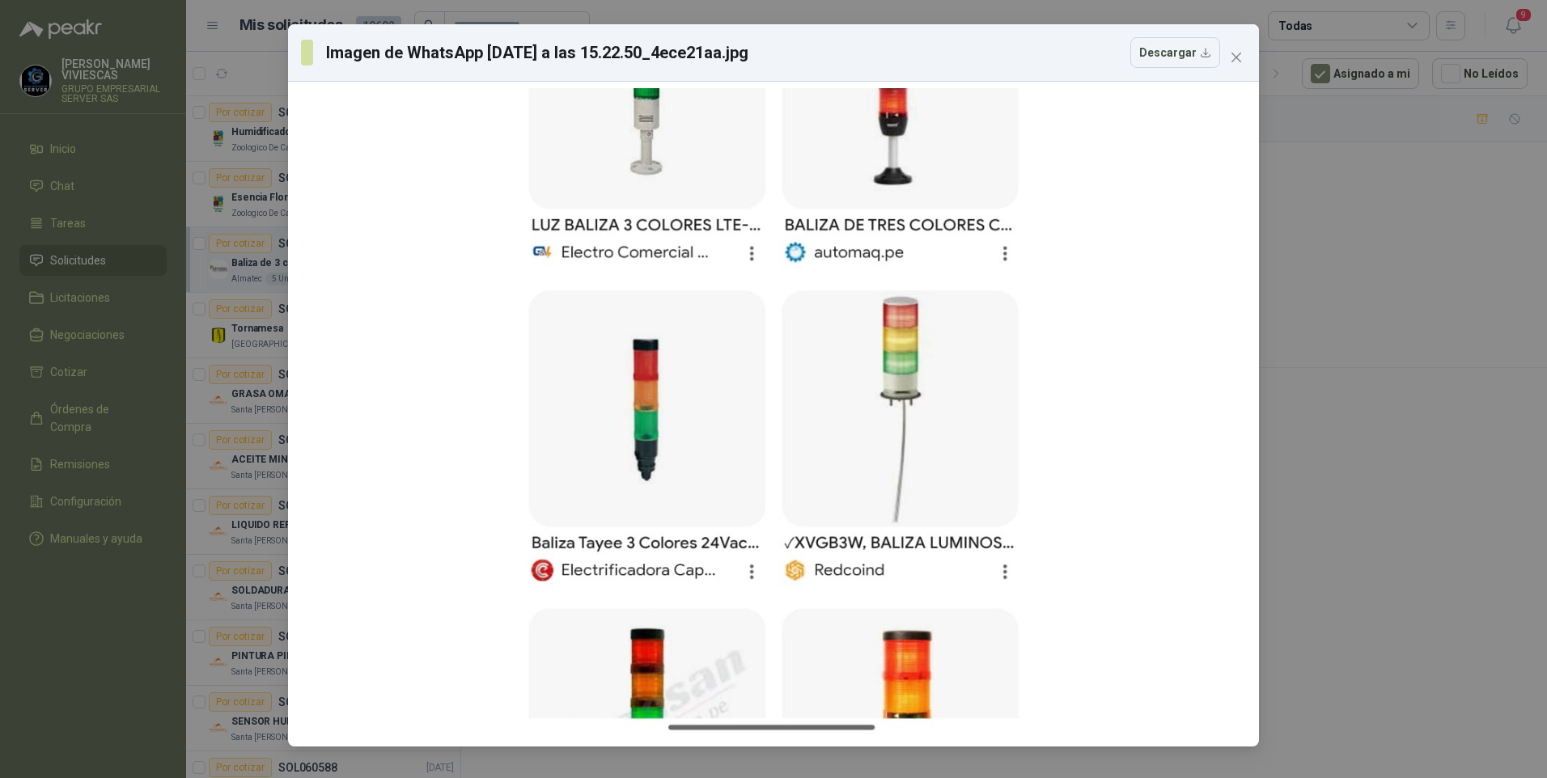
click at [1422, 578] on div "Imagen de WhatsApp 2025-10-08 a las 15.22.50_4ece21aa.jpg Descargar" at bounding box center [773, 389] width 1547 height 778
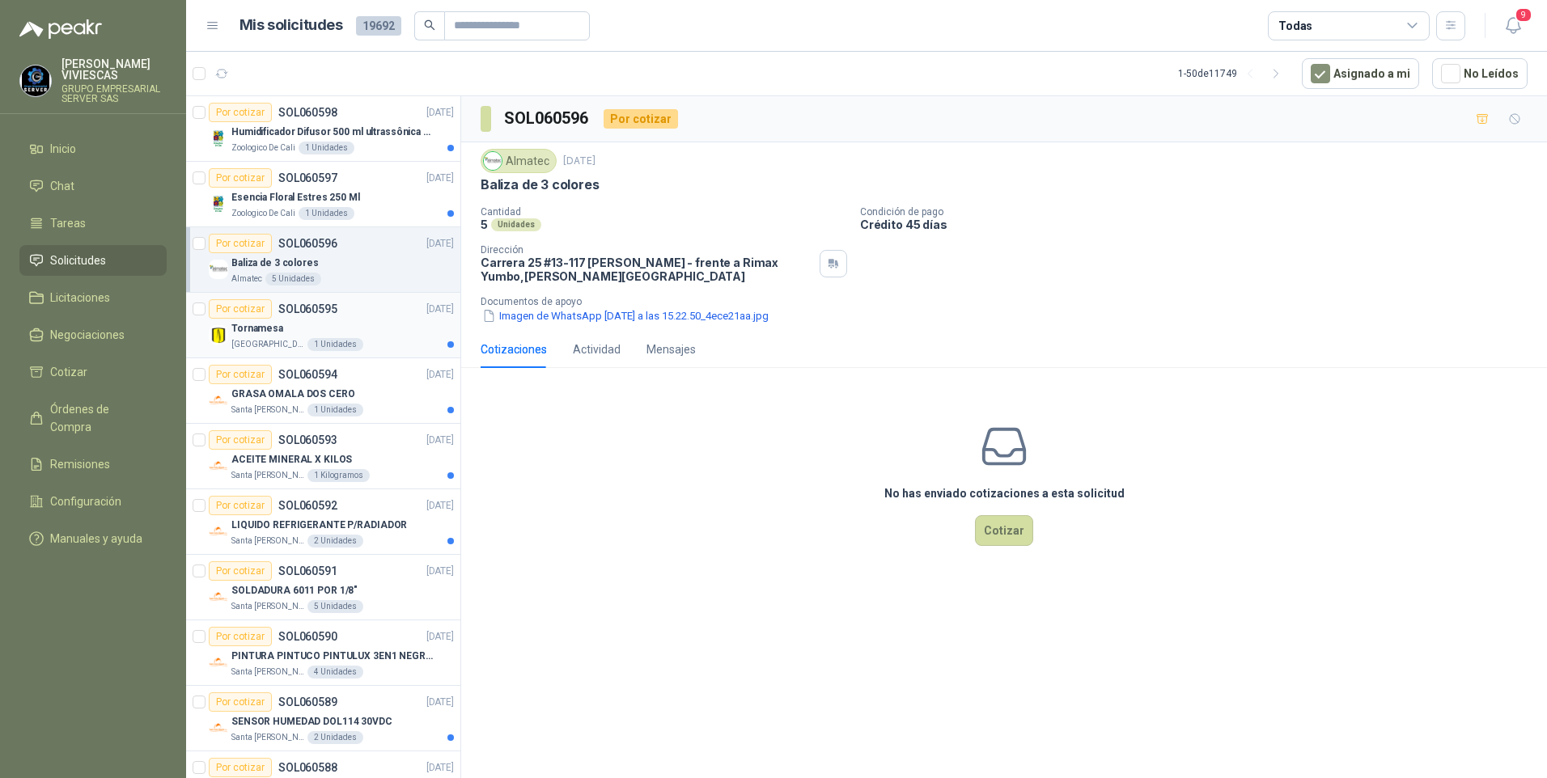
click at [256, 341] on p "Universidad de los Andes" at bounding box center [267, 344] width 73 height 13
click at [268, 394] on p "GRASA OMALA DOS CERO" at bounding box center [293, 394] width 124 height 15
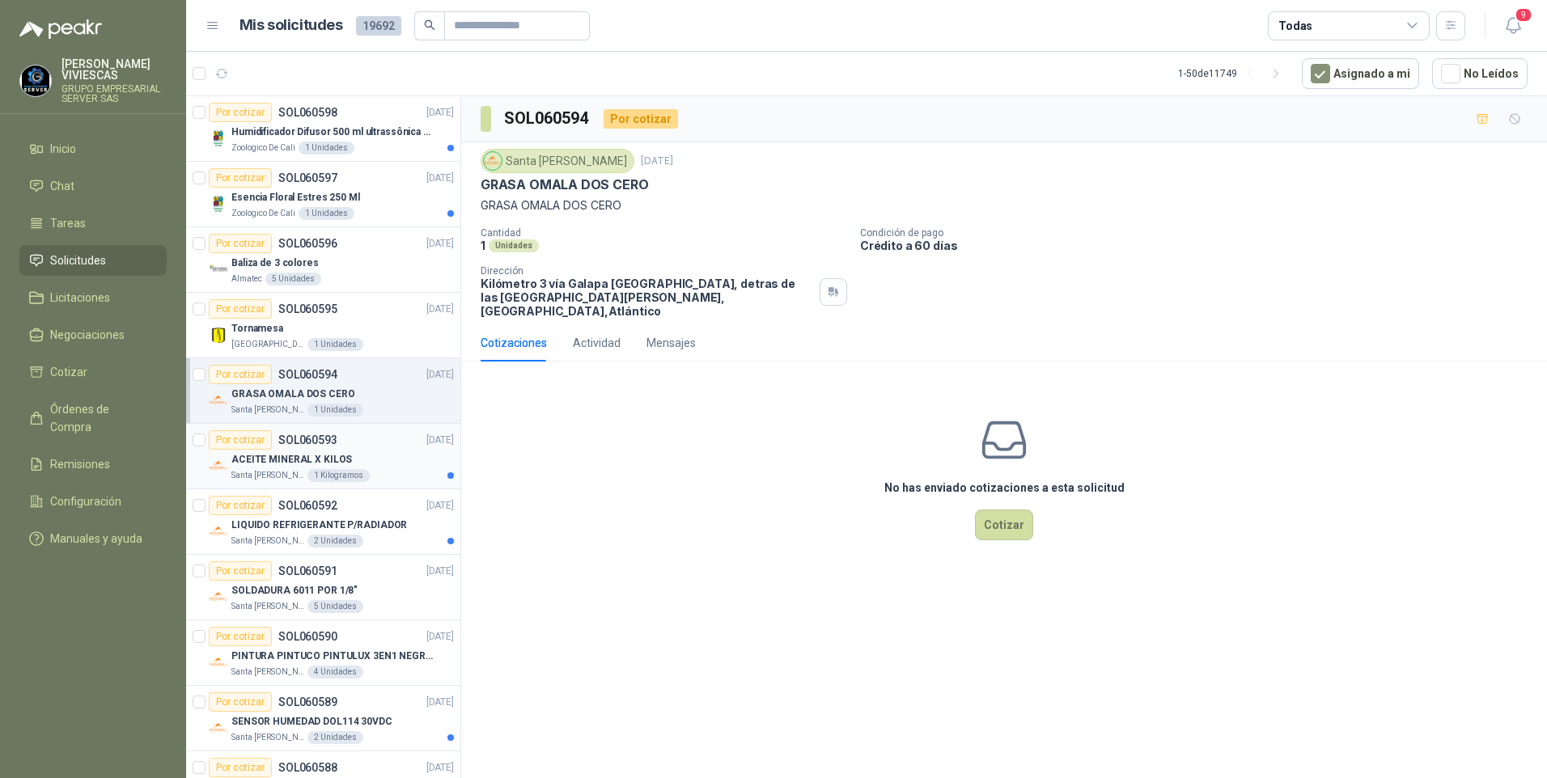
click at [273, 463] on p "ACEITE MINERAL X KILOS" at bounding box center [291, 459] width 121 height 15
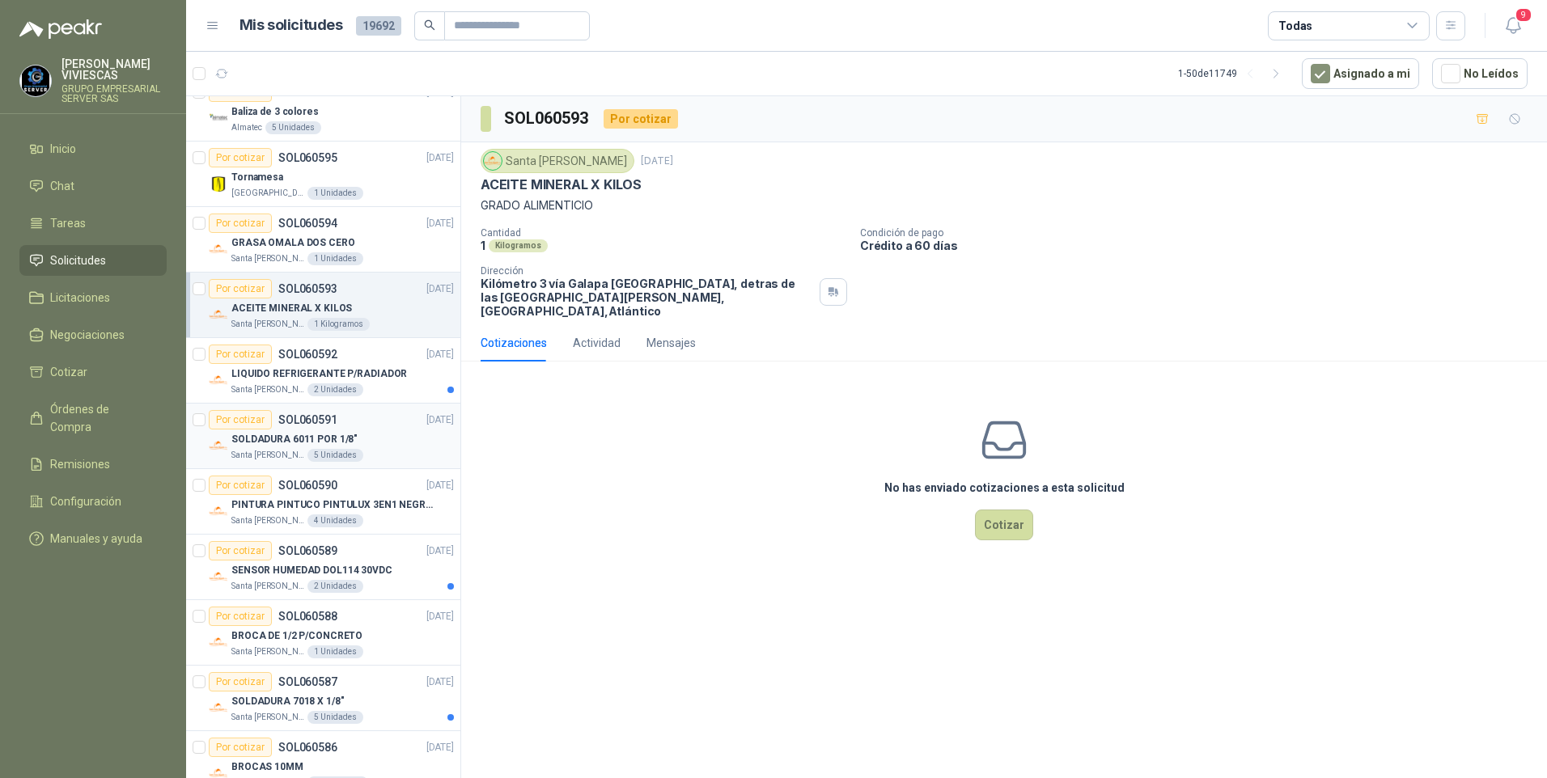
scroll to position [162, 0]
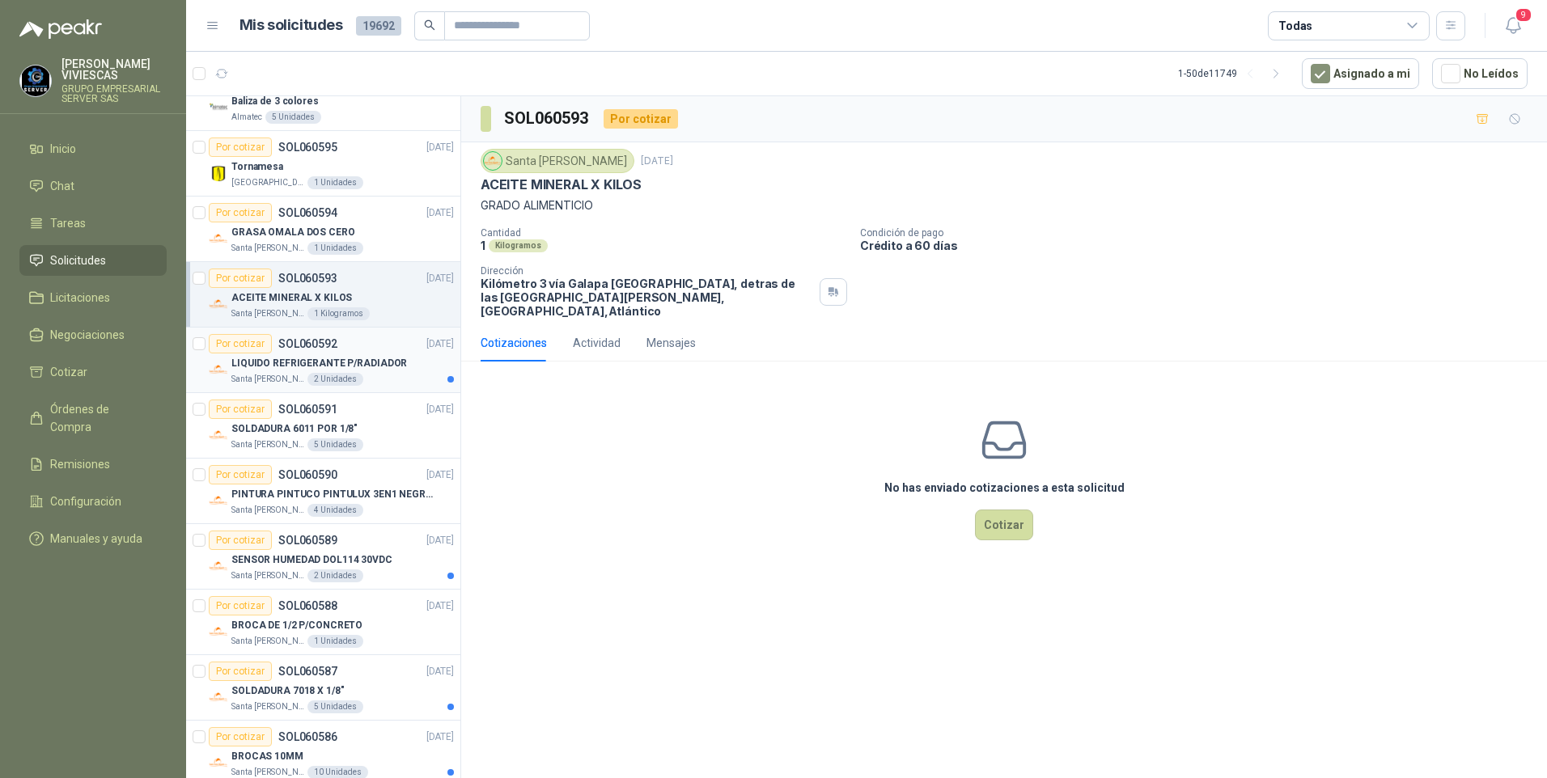
click at [285, 358] on p "LIQUIDO REFRIGERANTE P/RADIADOR" at bounding box center [319, 363] width 176 height 15
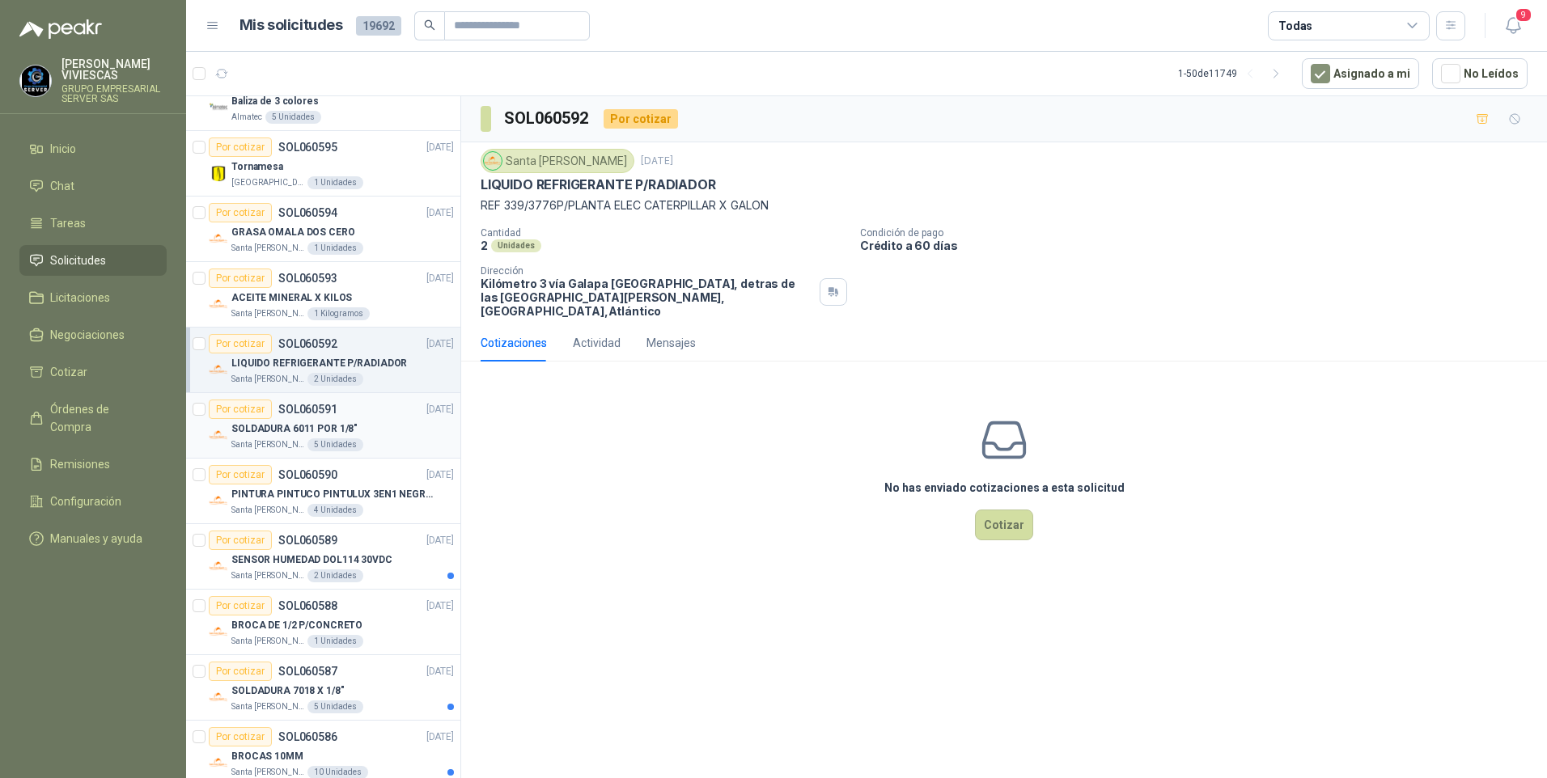
click at [277, 441] on p "Santa [PERSON_NAME]" at bounding box center [267, 444] width 73 height 13
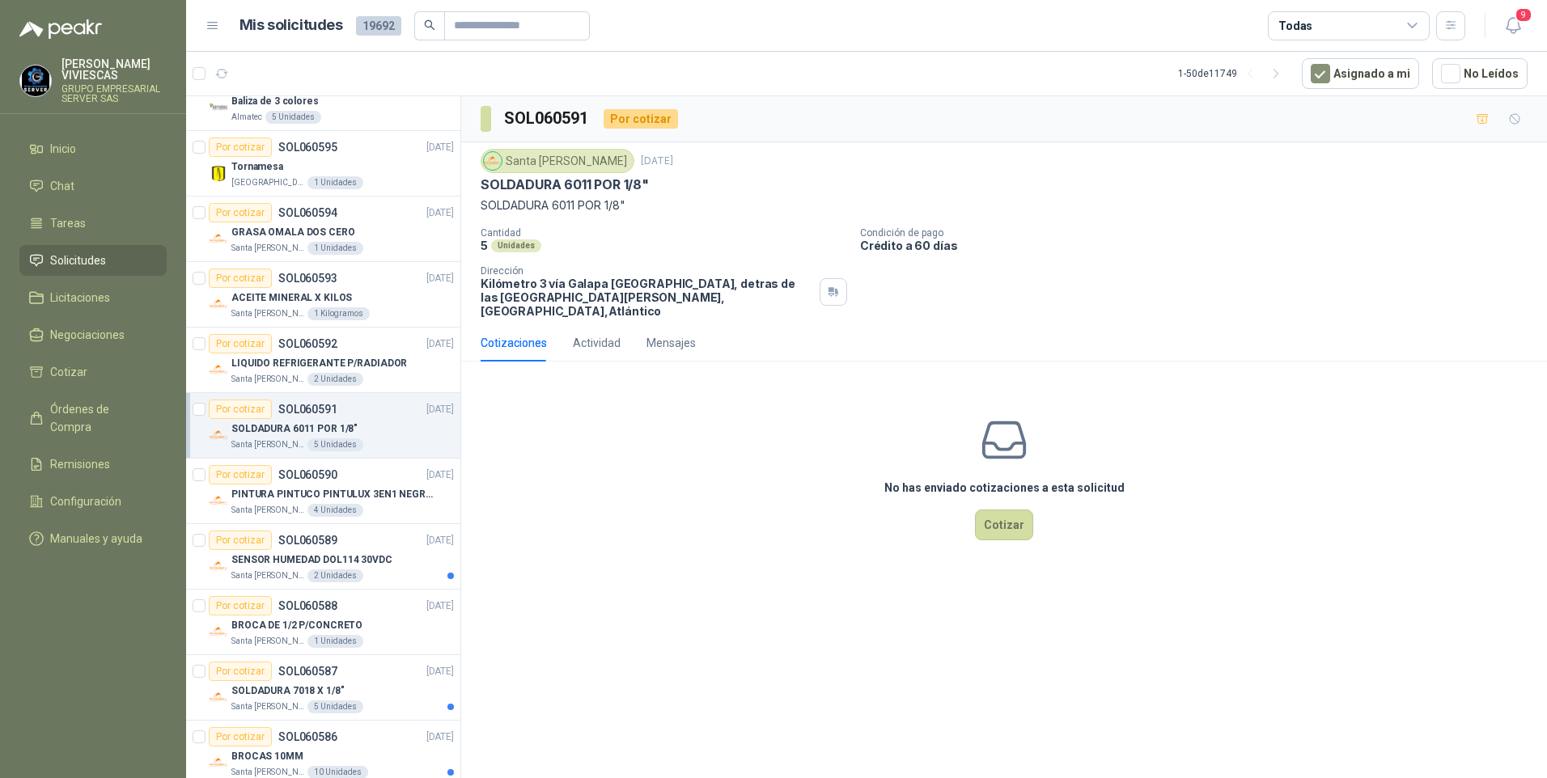
scroll to position [324, 0]
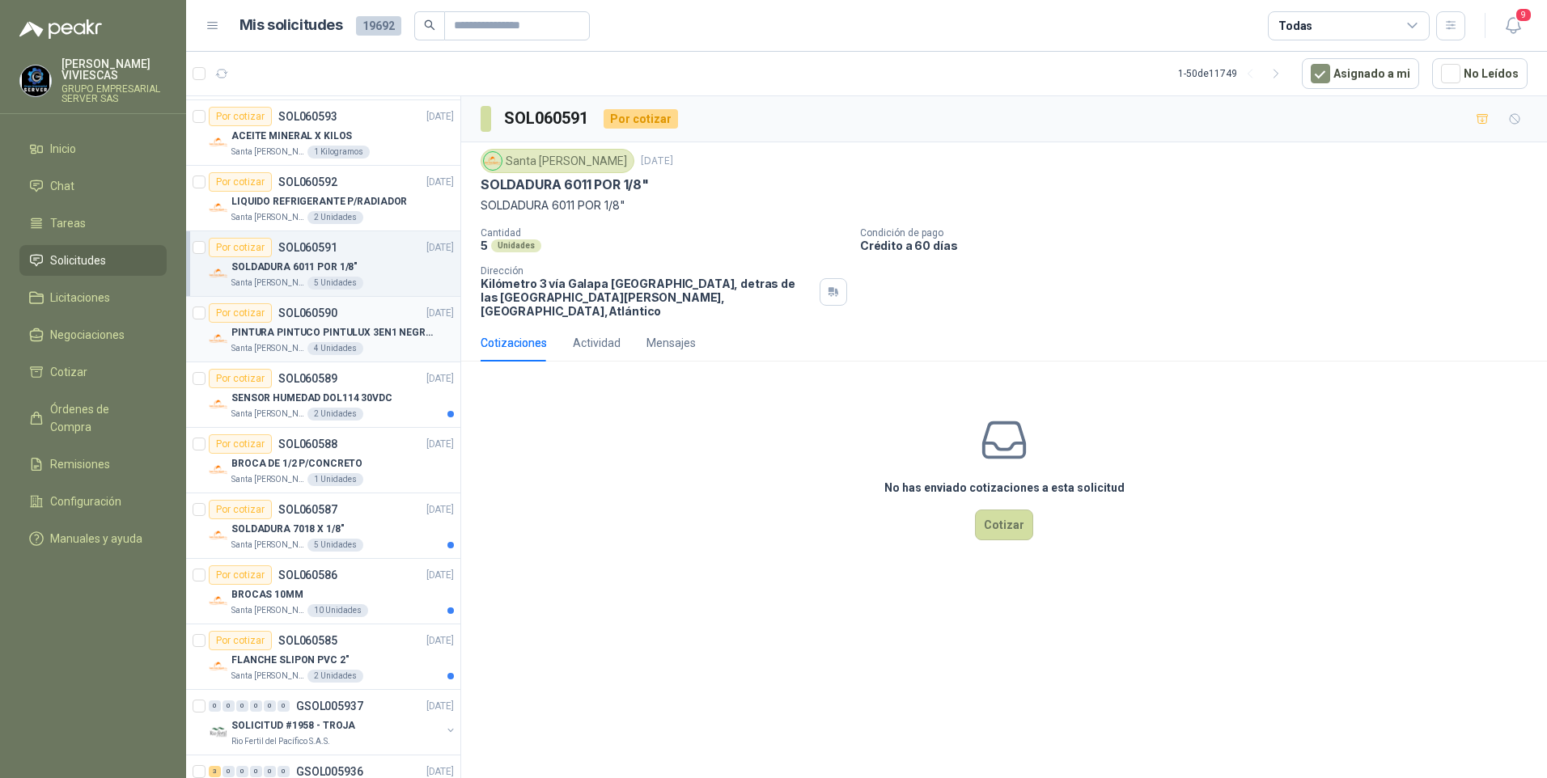
click at [269, 333] on p "PINTURA PINTUCO PINTULUX 3EN1 NEGRO X G" at bounding box center [331, 332] width 201 height 15
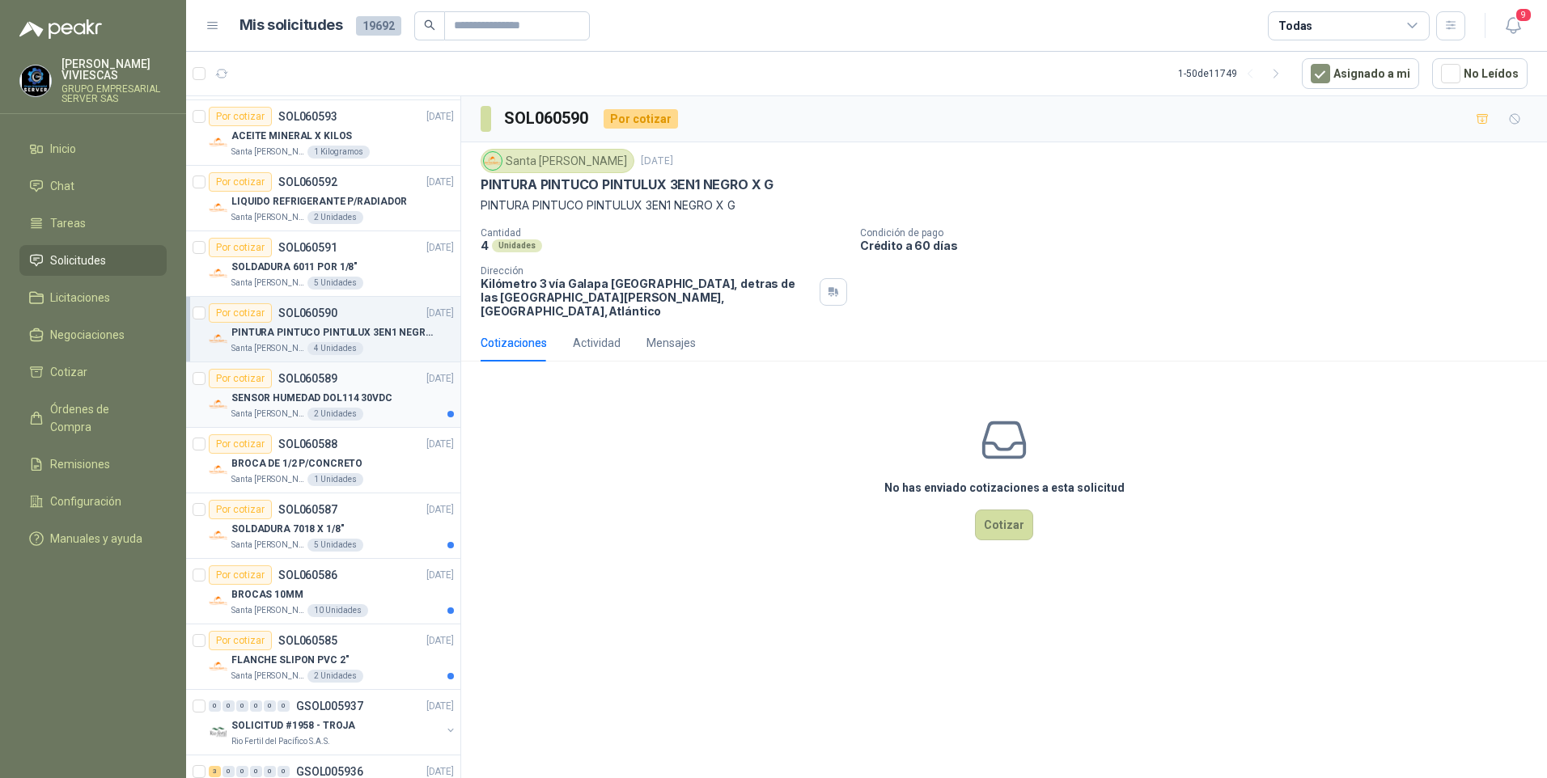
click at [286, 404] on p "SENSOR HUMEDAD DOL114 30VDC" at bounding box center [311, 398] width 161 height 15
click at [282, 468] on p "BROCA DE 1/2 P/CONCRETO" at bounding box center [296, 463] width 131 height 15
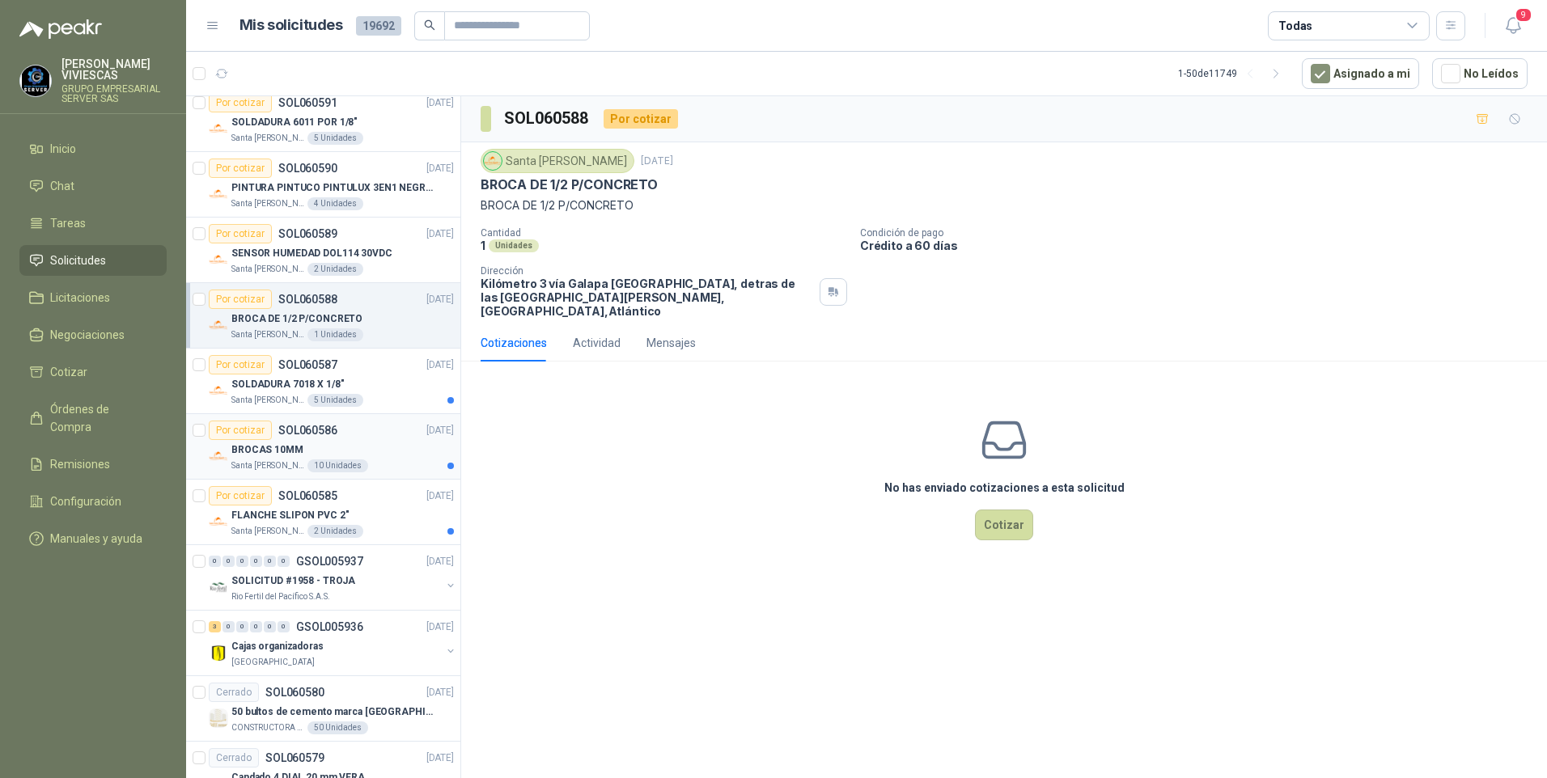
scroll to position [485, 0]
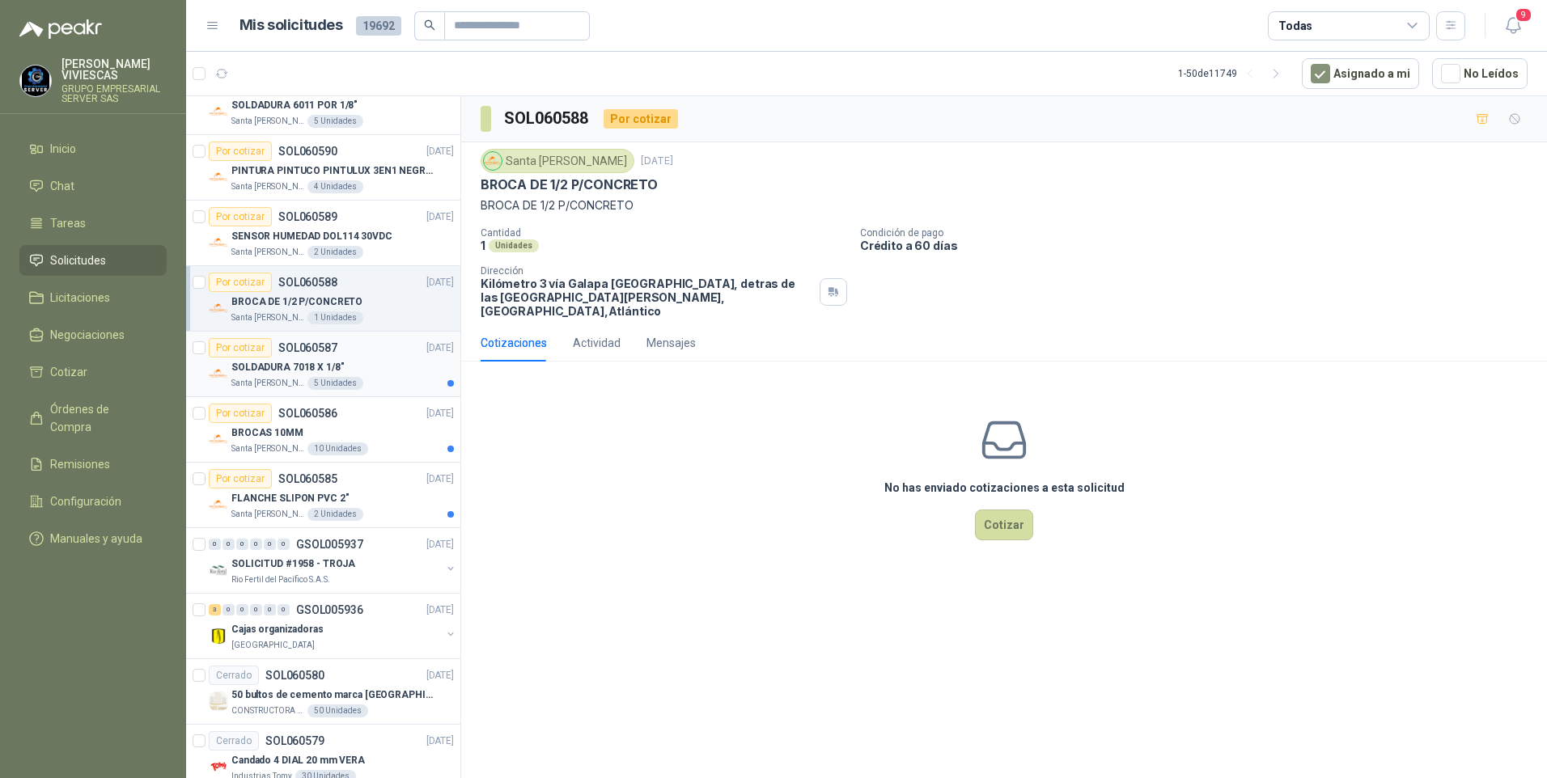
click at [271, 374] on p "SOLDADURA 7018 X 1/8"" at bounding box center [287, 367] width 112 height 15
click at [262, 431] on p "BROCAS 10MM" at bounding box center [267, 433] width 72 height 15
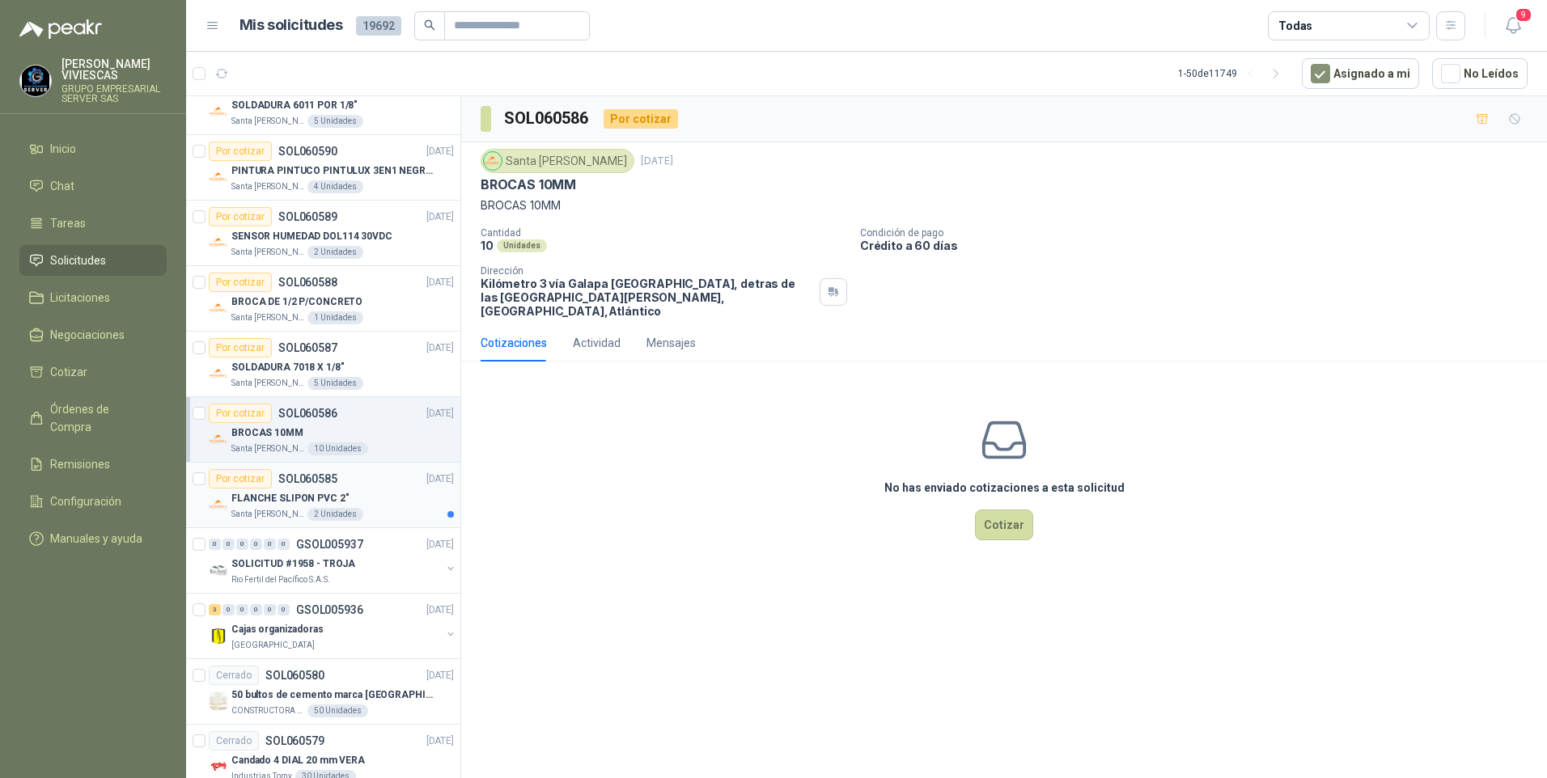
click at [272, 497] on p "FLANCHE SLIPON PVC 2"" at bounding box center [289, 498] width 117 height 15
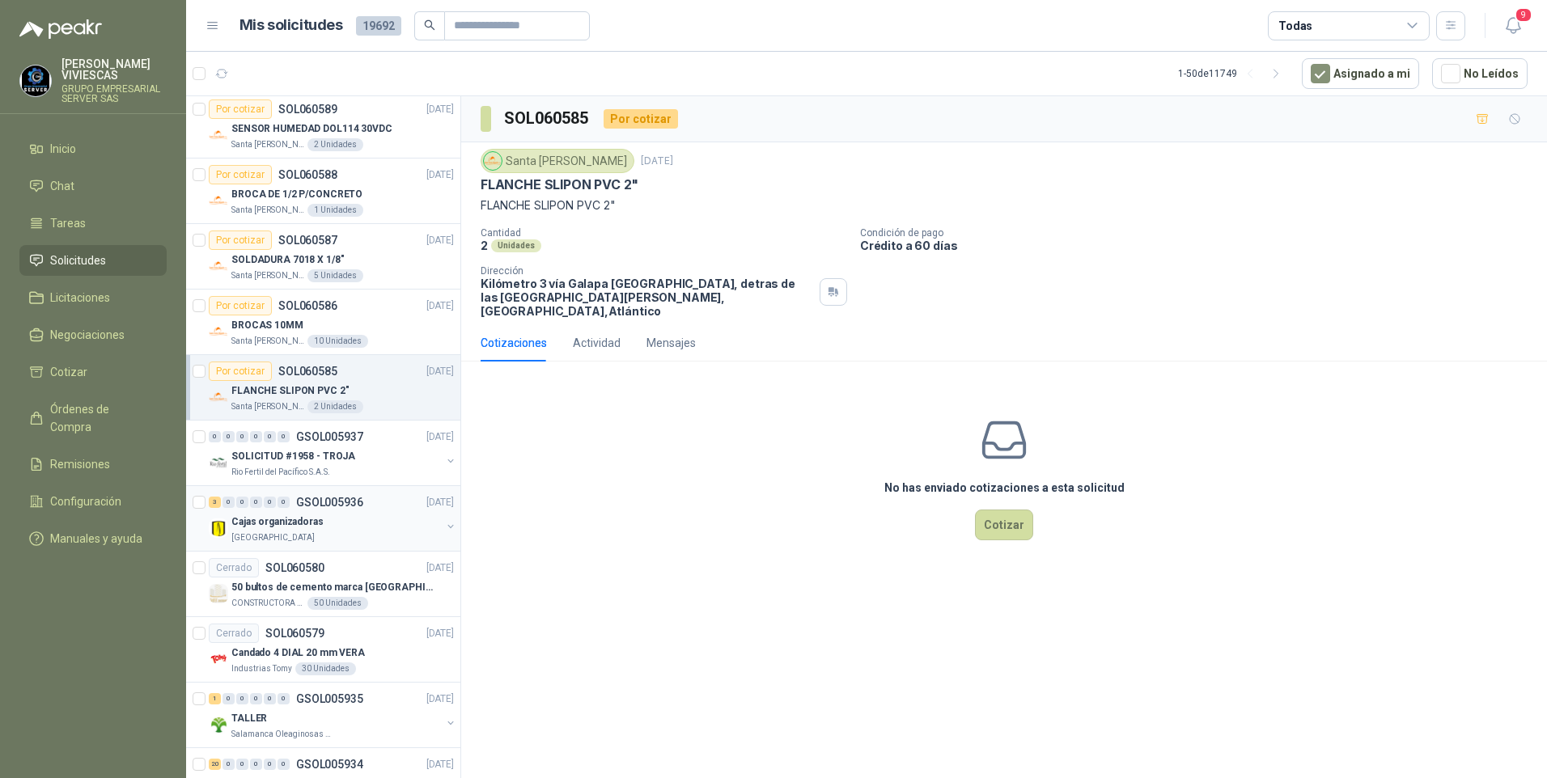
scroll to position [647, 0]
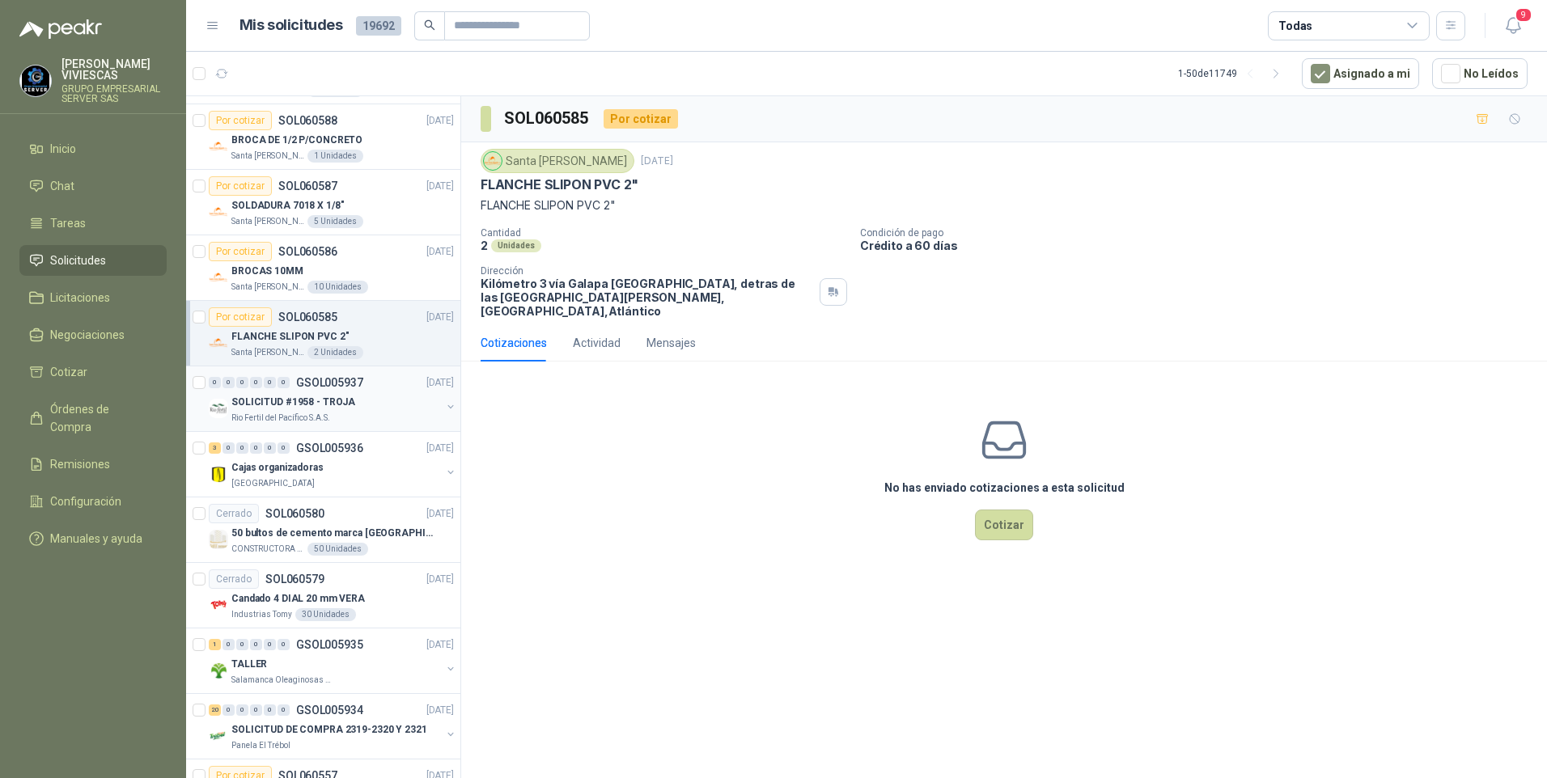
click at [273, 398] on p "SOLICITUD #1958 - TROJA" at bounding box center [293, 402] width 124 height 15
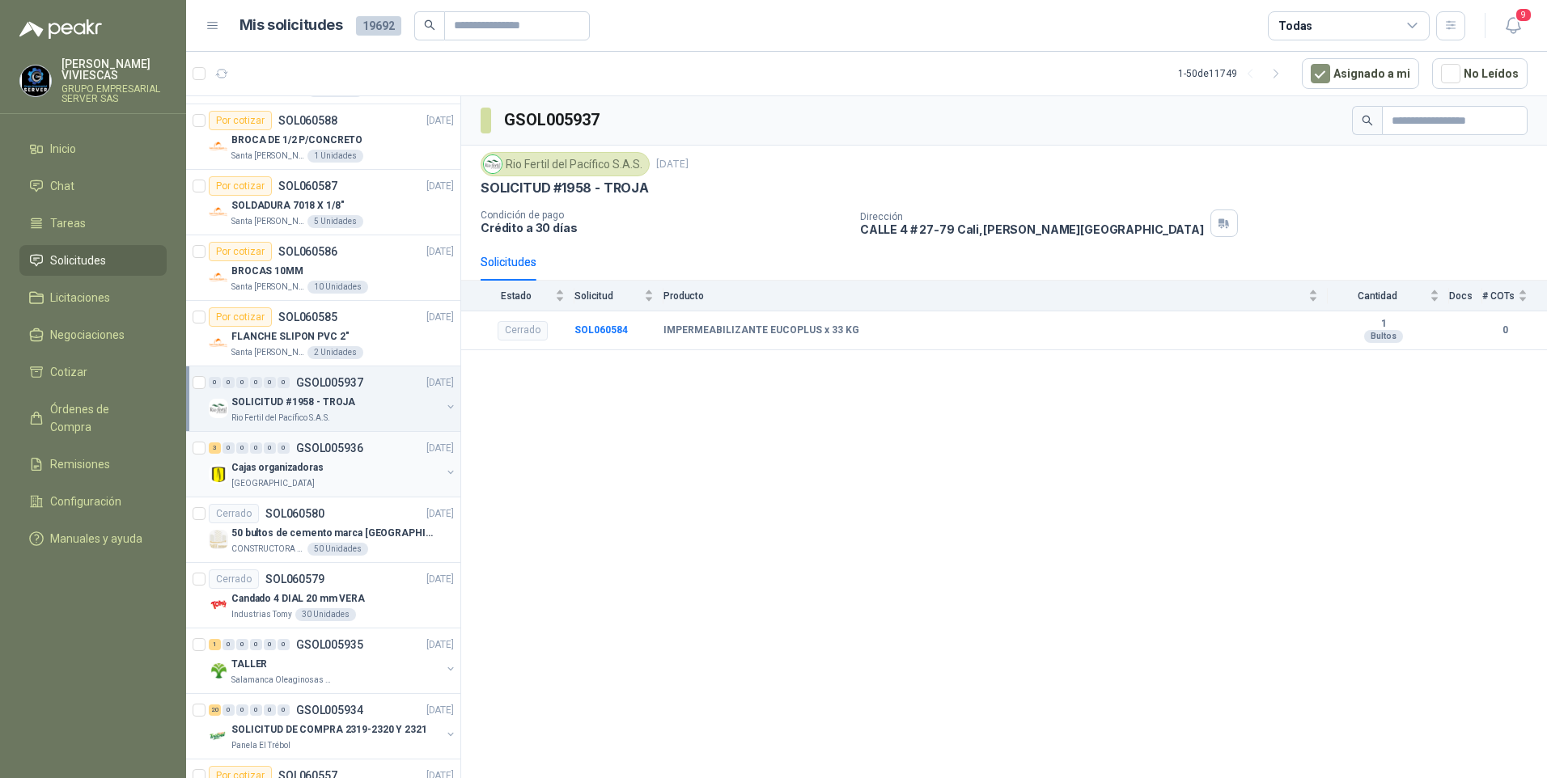
click at [264, 478] on p "Universidad de los Andes" at bounding box center [272, 483] width 83 height 13
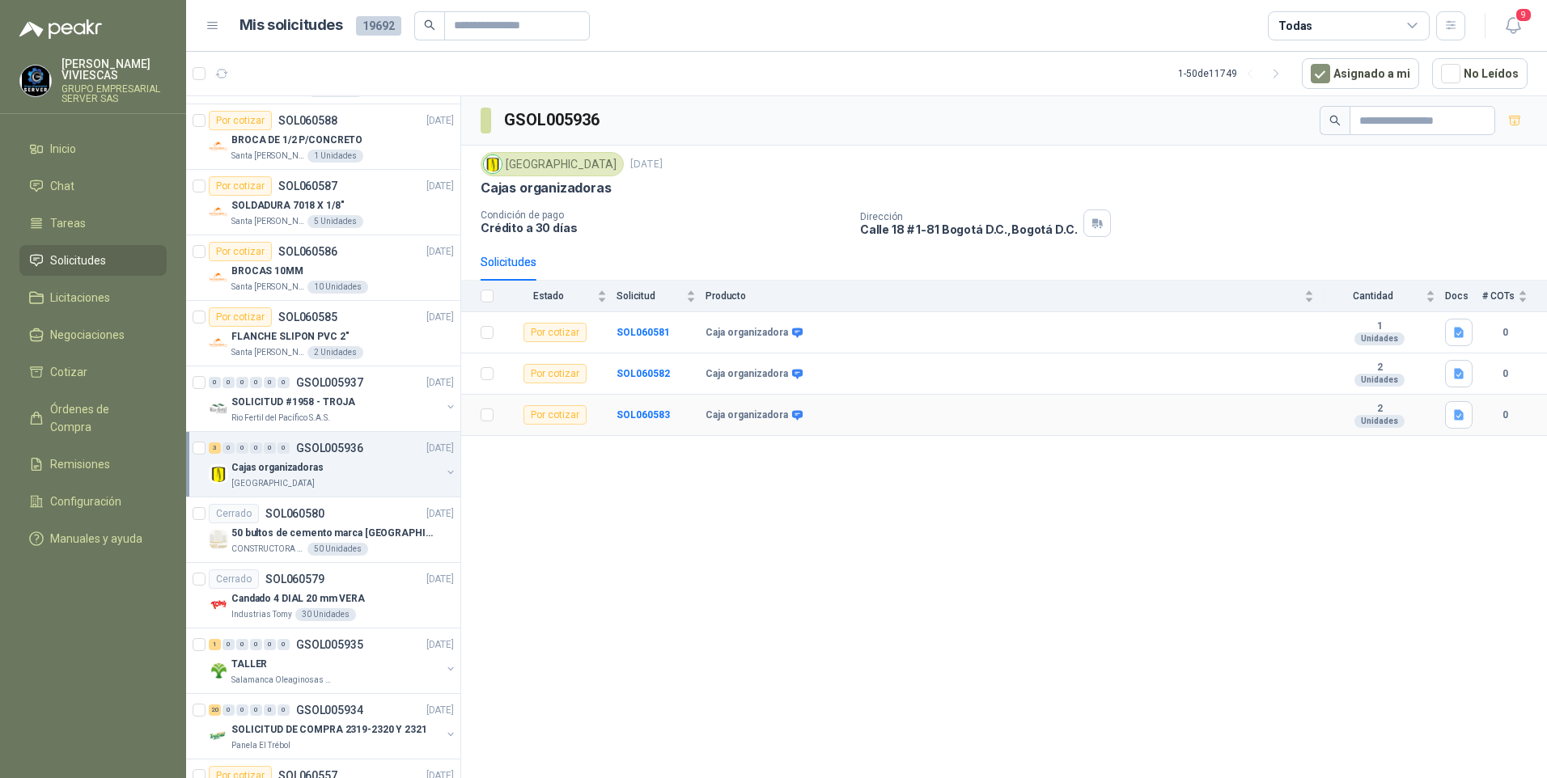
click at [629, 425] on td "SOL060583" at bounding box center [660, 415] width 89 height 41
click at [633, 416] on b "SOL060583" at bounding box center [642, 414] width 53 height 11
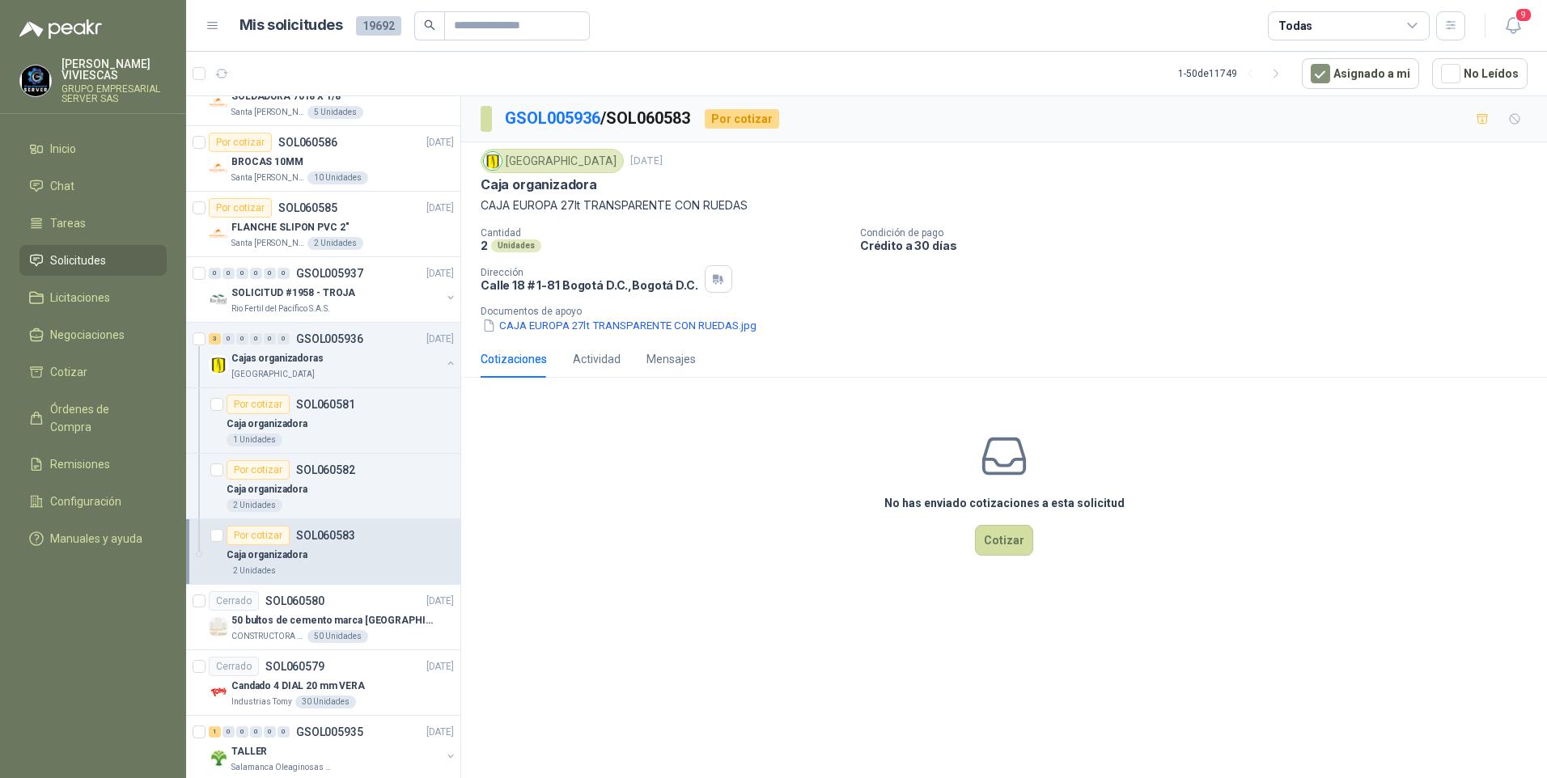
scroll to position [890, 0]
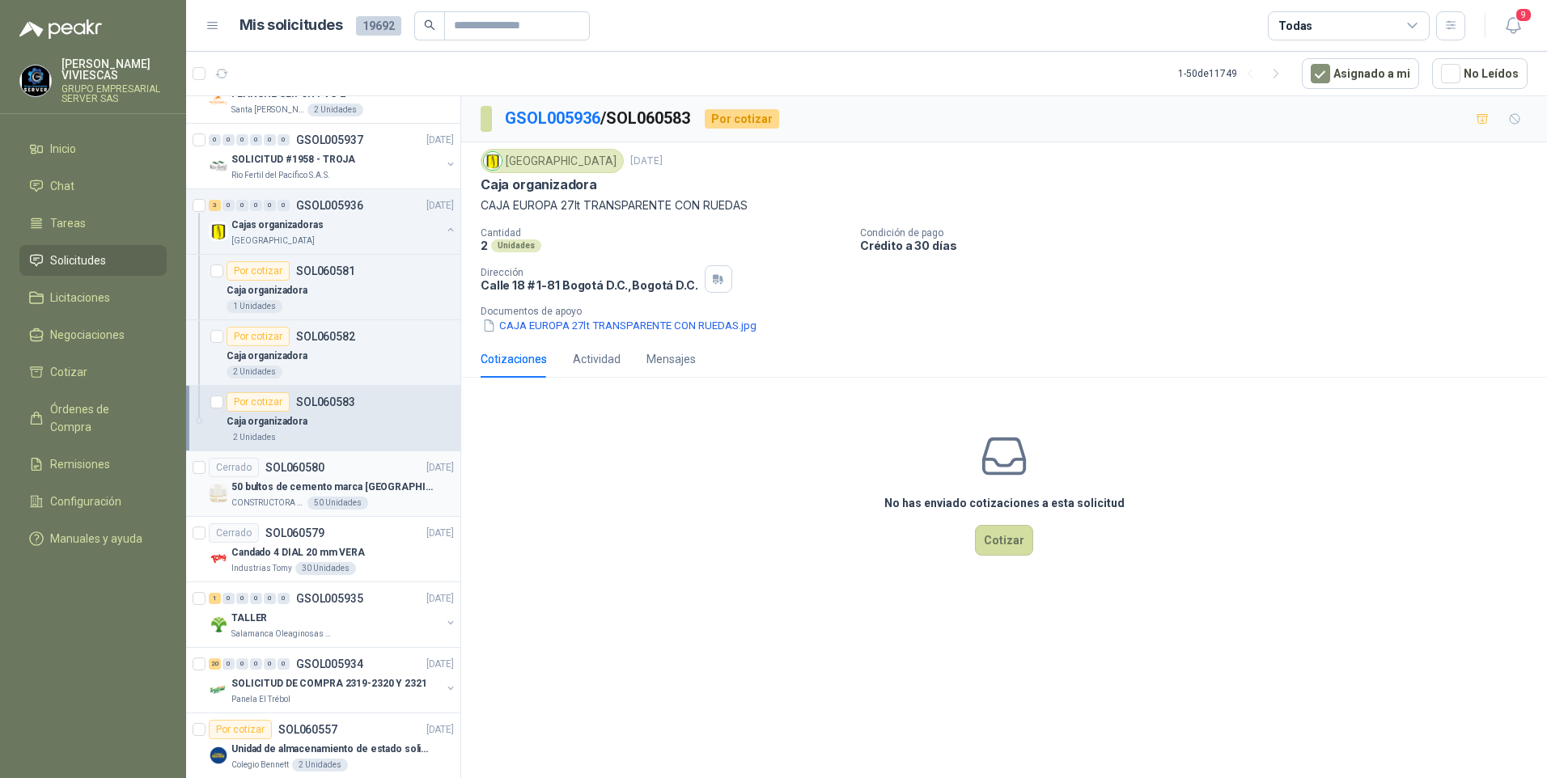
click at [273, 489] on p "50 bultos de cemento marca San Marcos" at bounding box center [331, 487] width 201 height 15
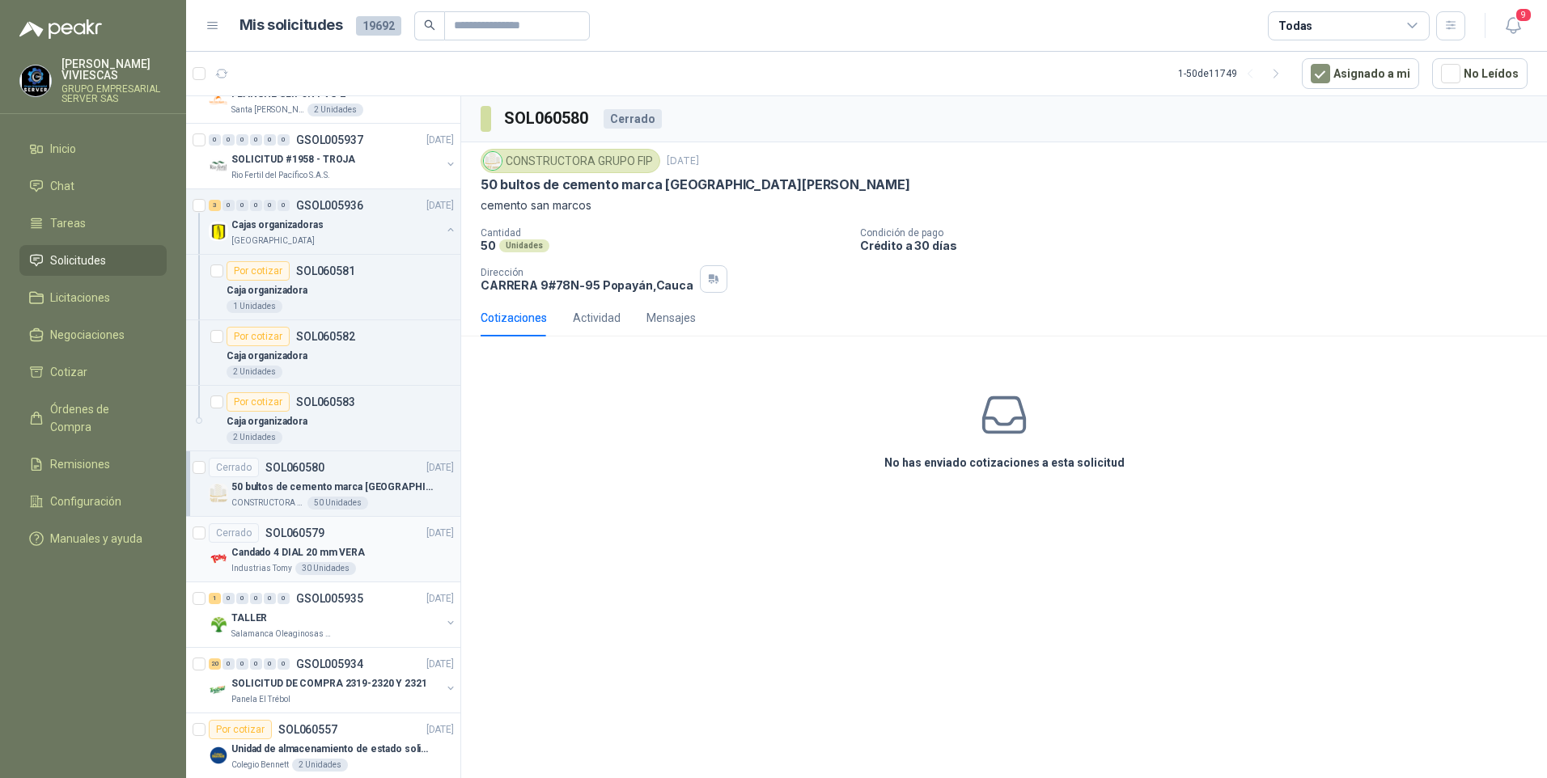
click at [276, 549] on p "Candado 4 DIAL 20 mm VERA" at bounding box center [297, 552] width 133 height 15
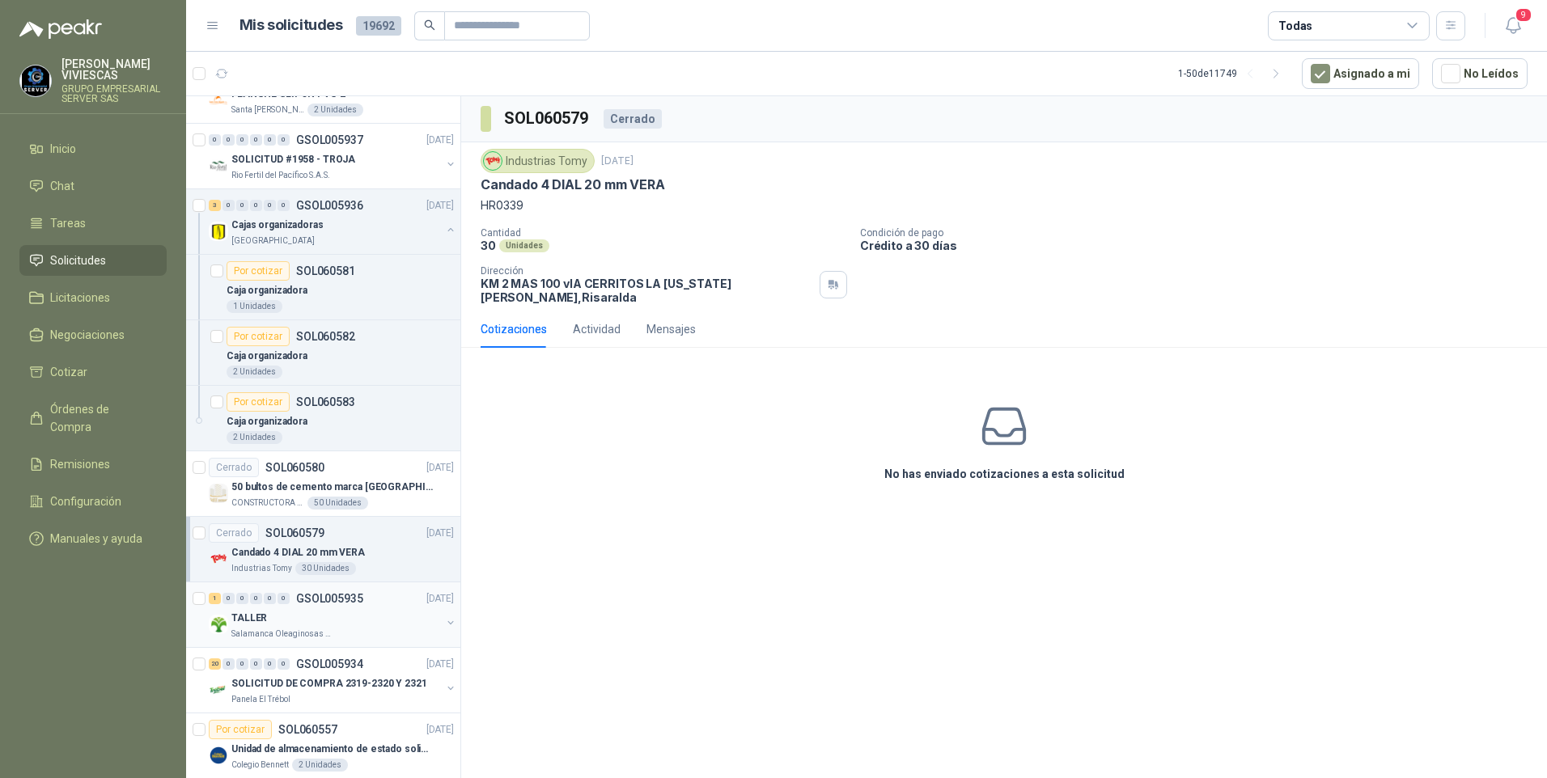
click at [252, 621] on p "TALLER" at bounding box center [249, 618] width 36 height 15
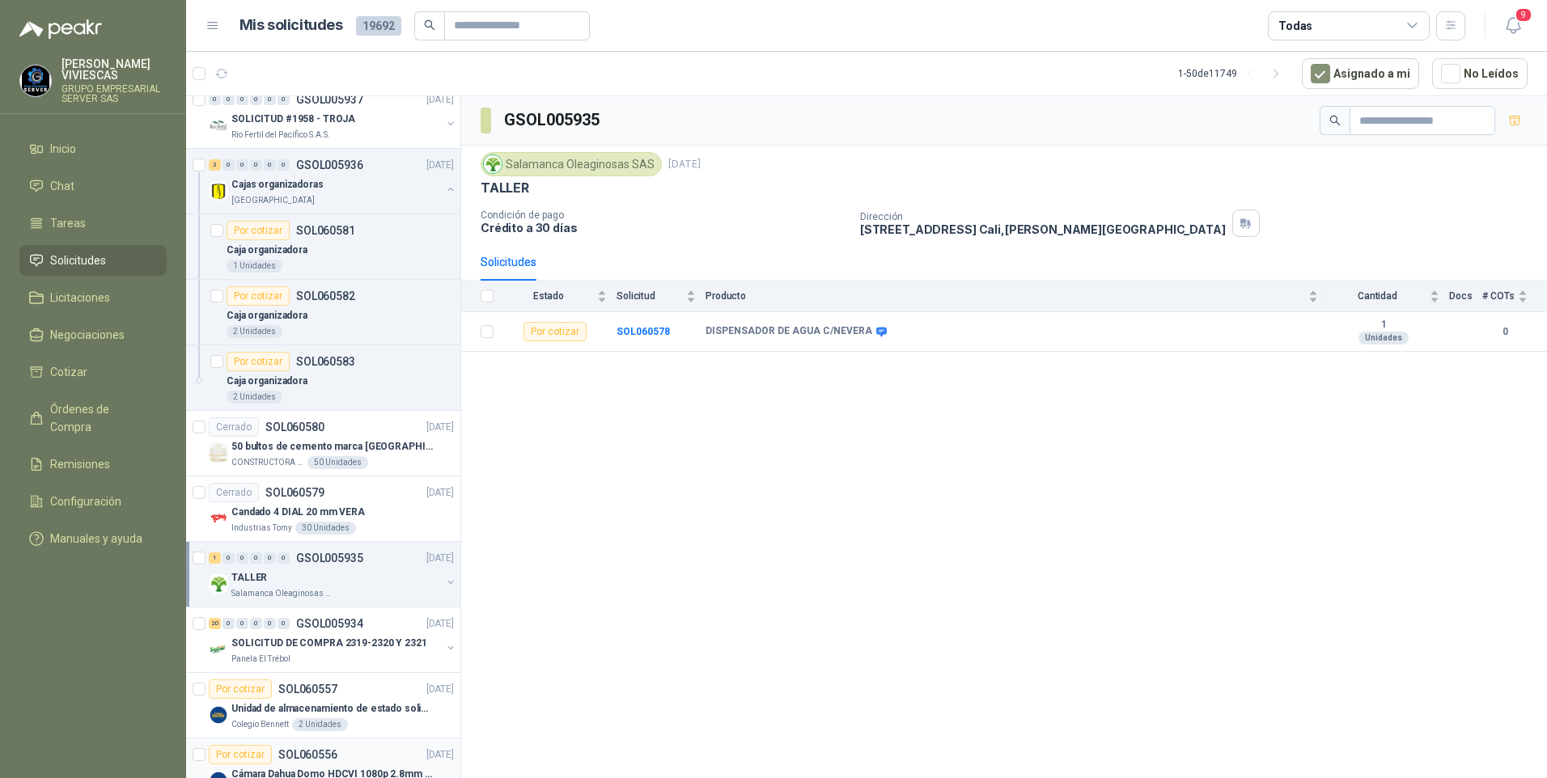
scroll to position [1052, 0]
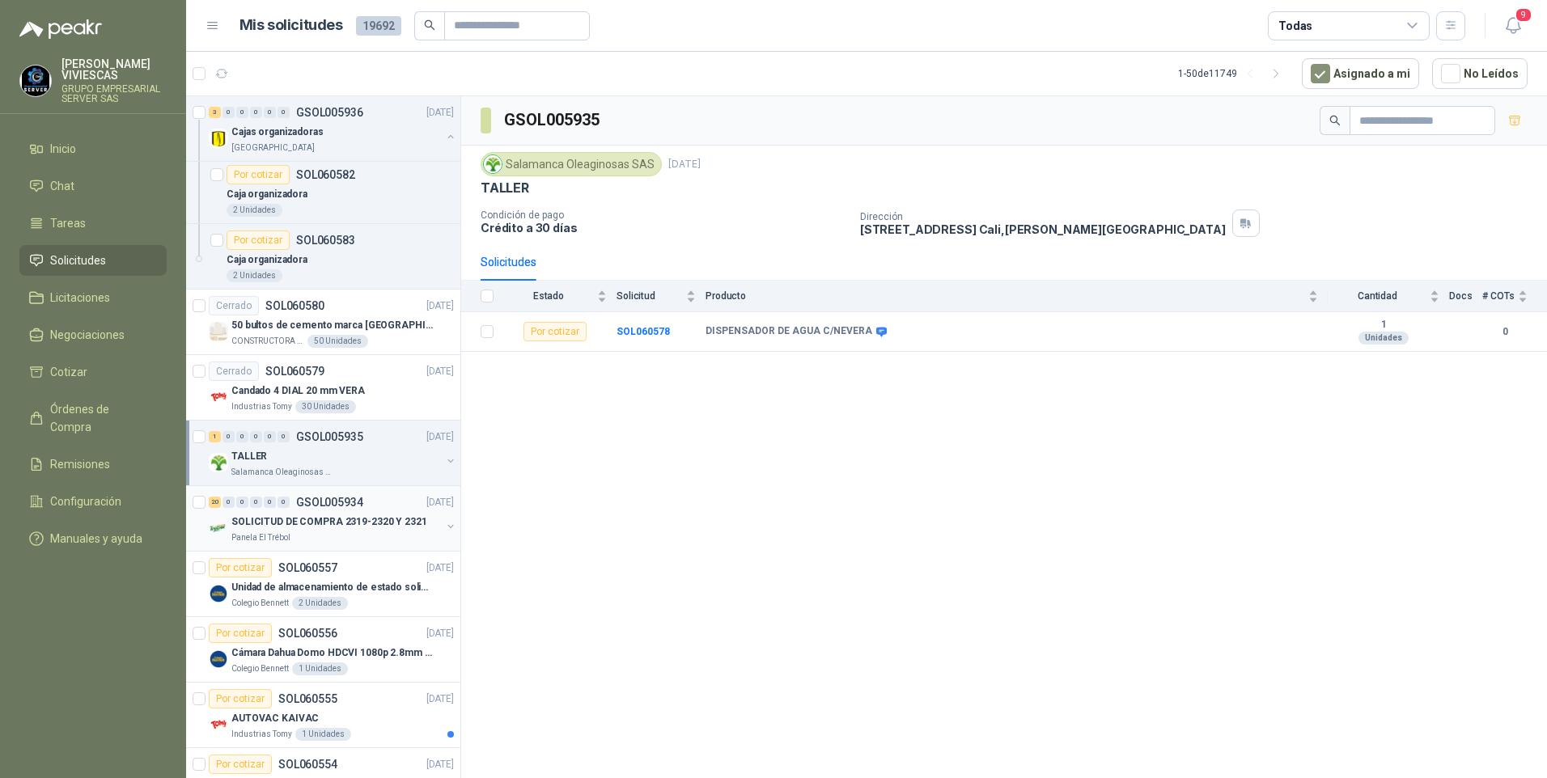
click at [273, 527] on p "SOLICITUD DE COMPRA 2319-2320 Y 2321" at bounding box center [329, 522] width 196 height 15
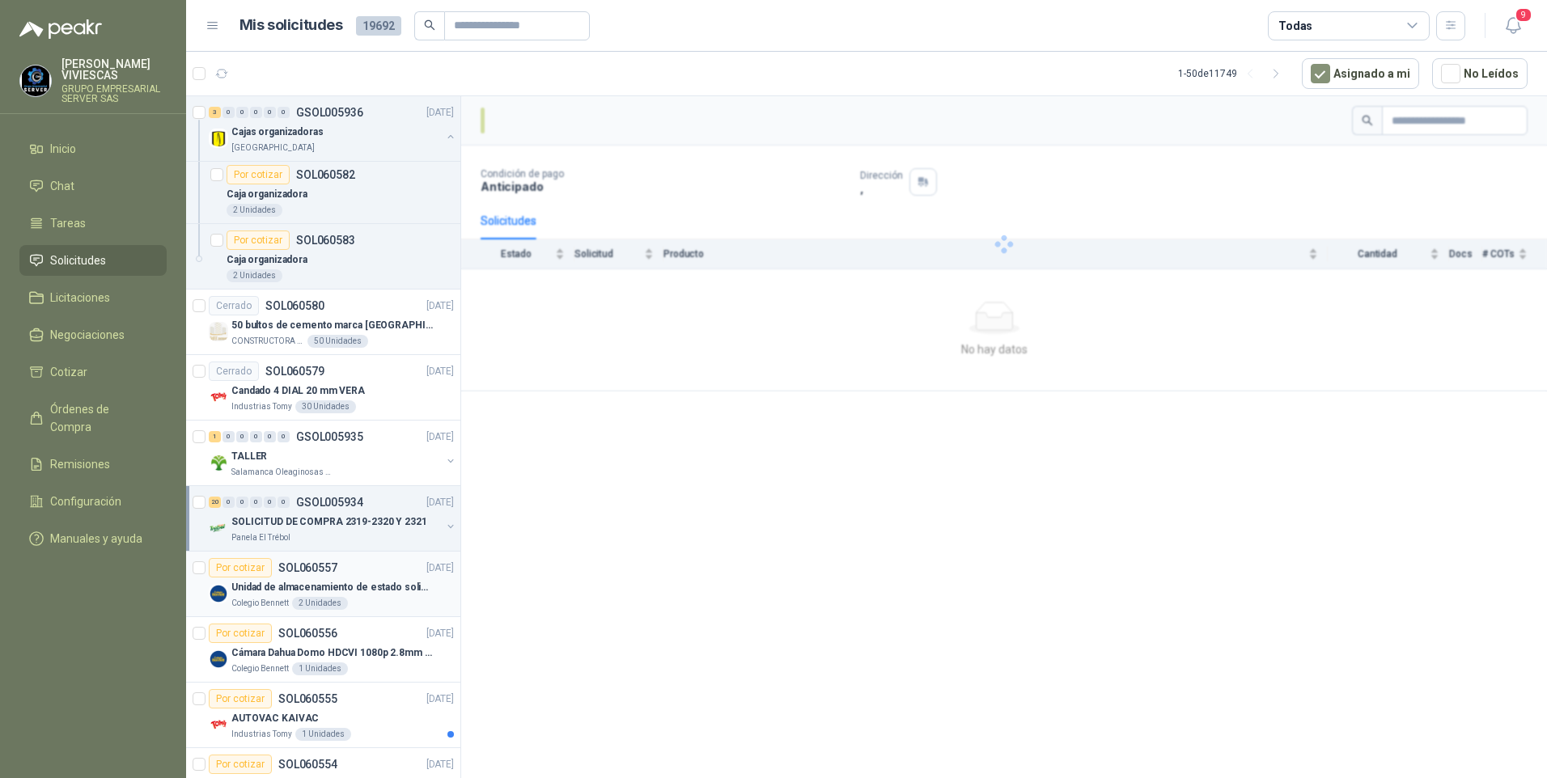
click at [255, 588] on p "Unidad de almacenamiento de estado solido Marca SK hynix BC501 NVMe 256GB HFM25…" at bounding box center [331, 587] width 201 height 15
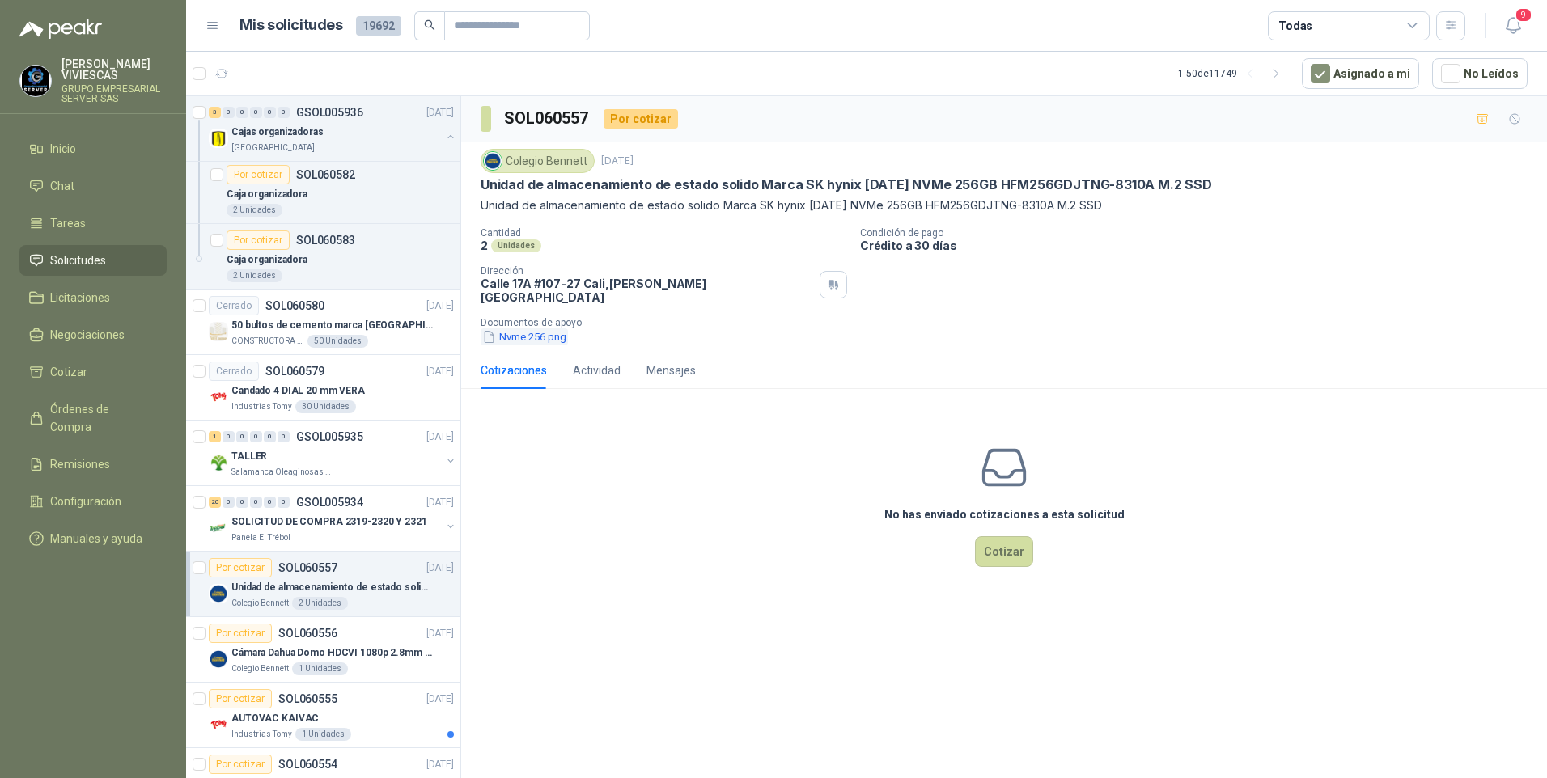
click at [518, 328] on button "Nvme 256.png" at bounding box center [524, 336] width 87 height 17
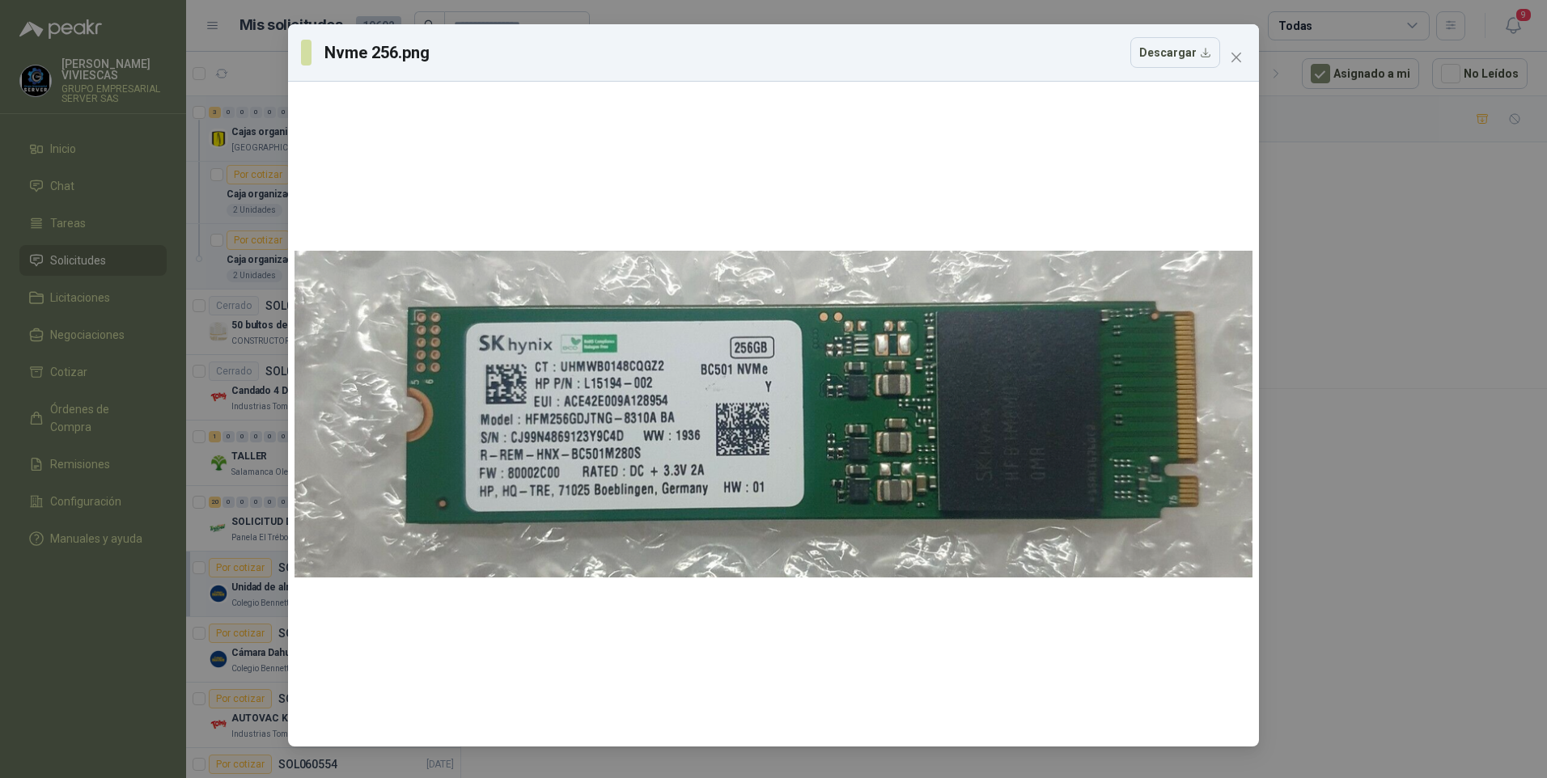
click at [1358, 658] on div "Nvme 256.png Descargar" at bounding box center [773, 389] width 1547 height 778
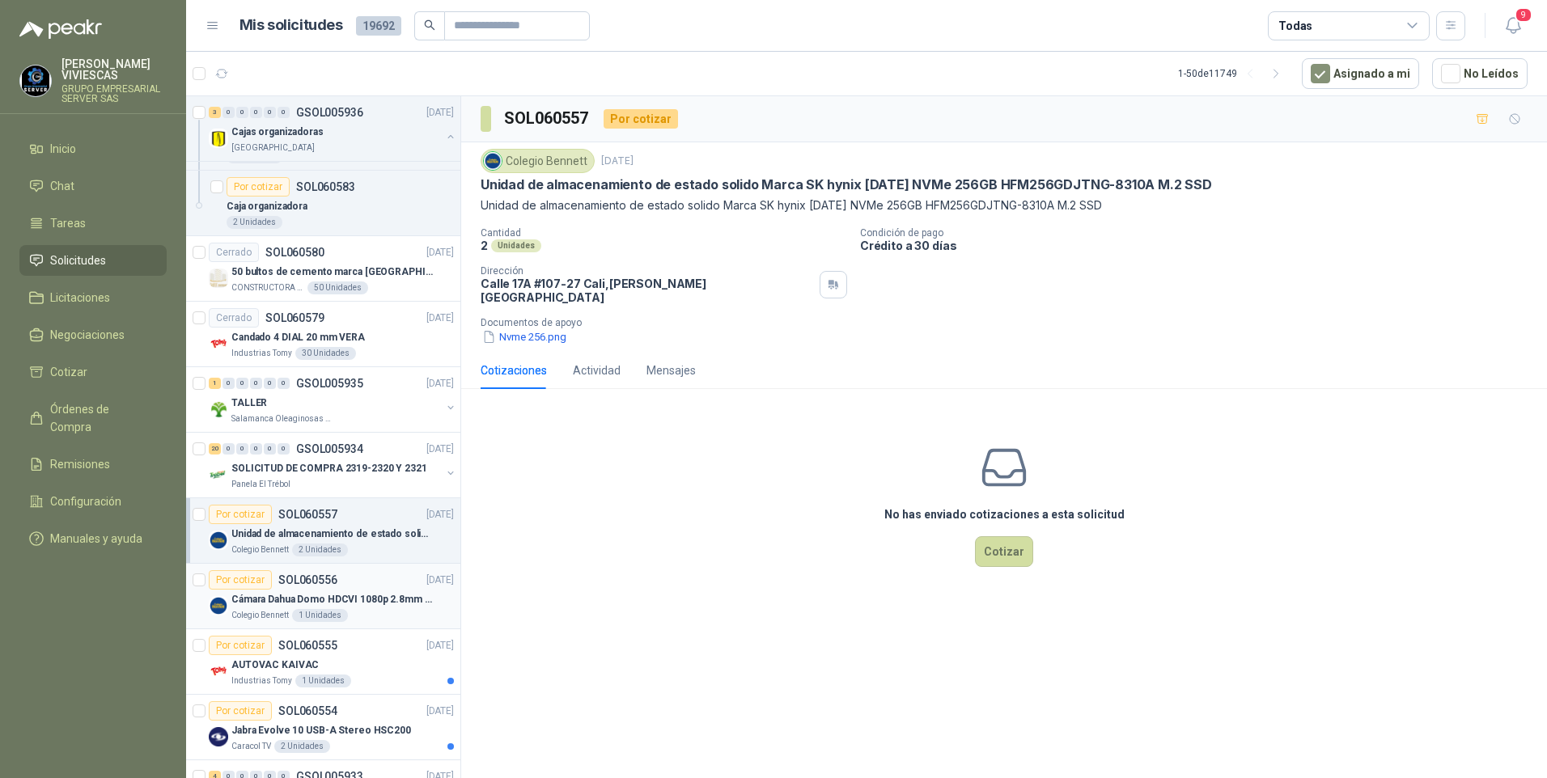
scroll to position [1133, 0]
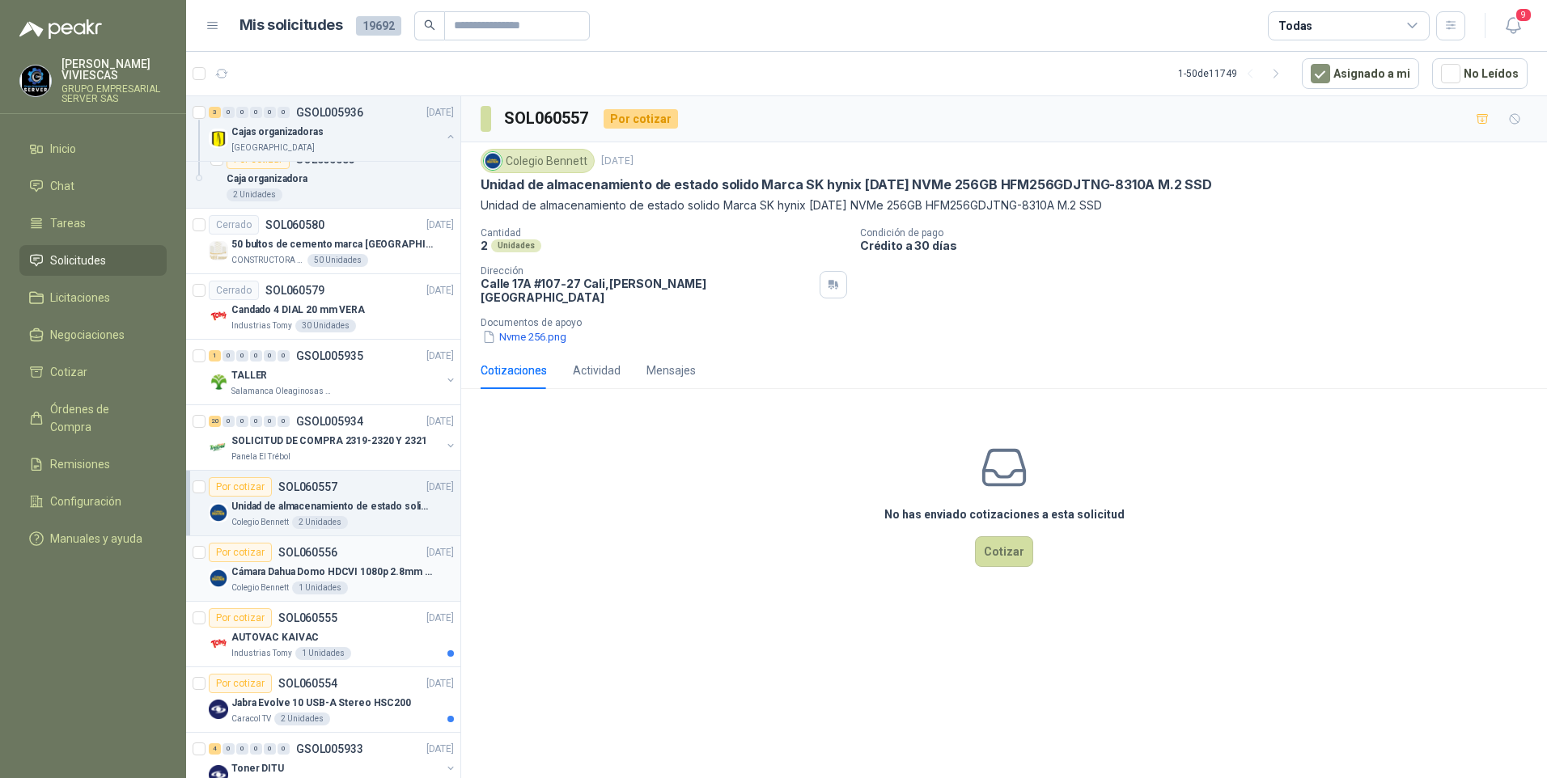
click at [258, 576] on p "Cámara Dahua Domo HDCVI 1080p 2.8mm IP67 Led IR 30m mts nocturnos" at bounding box center [331, 572] width 201 height 15
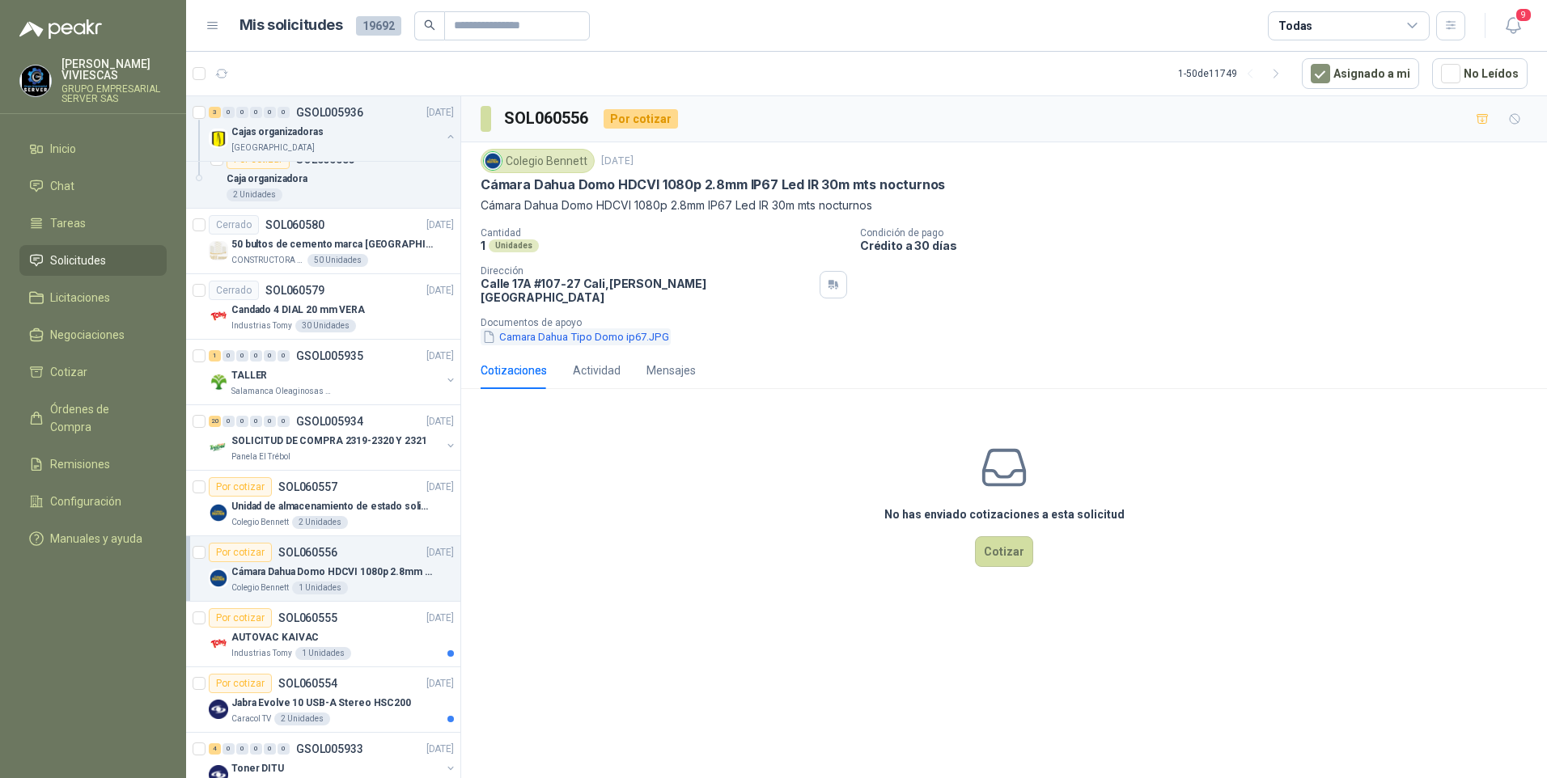
click at [535, 328] on button "Camara Dahua Tipo Domo ip67.JPG" at bounding box center [576, 336] width 190 height 17
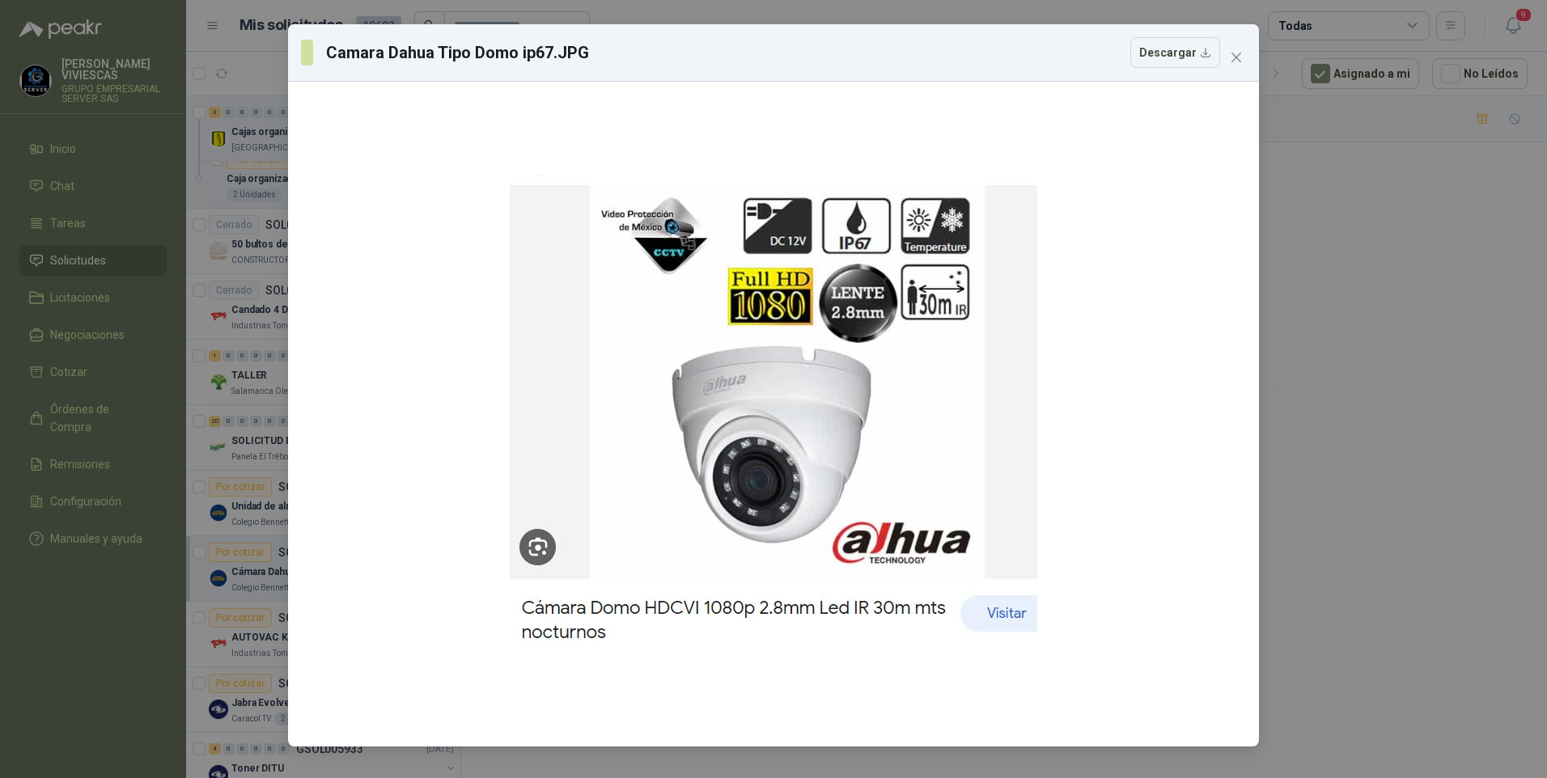
click at [1336, 485] on div "Camara Dahua Tipo Domo ip67.JPG Descargar" at bounding box center [773, 389] width 1547 height 778
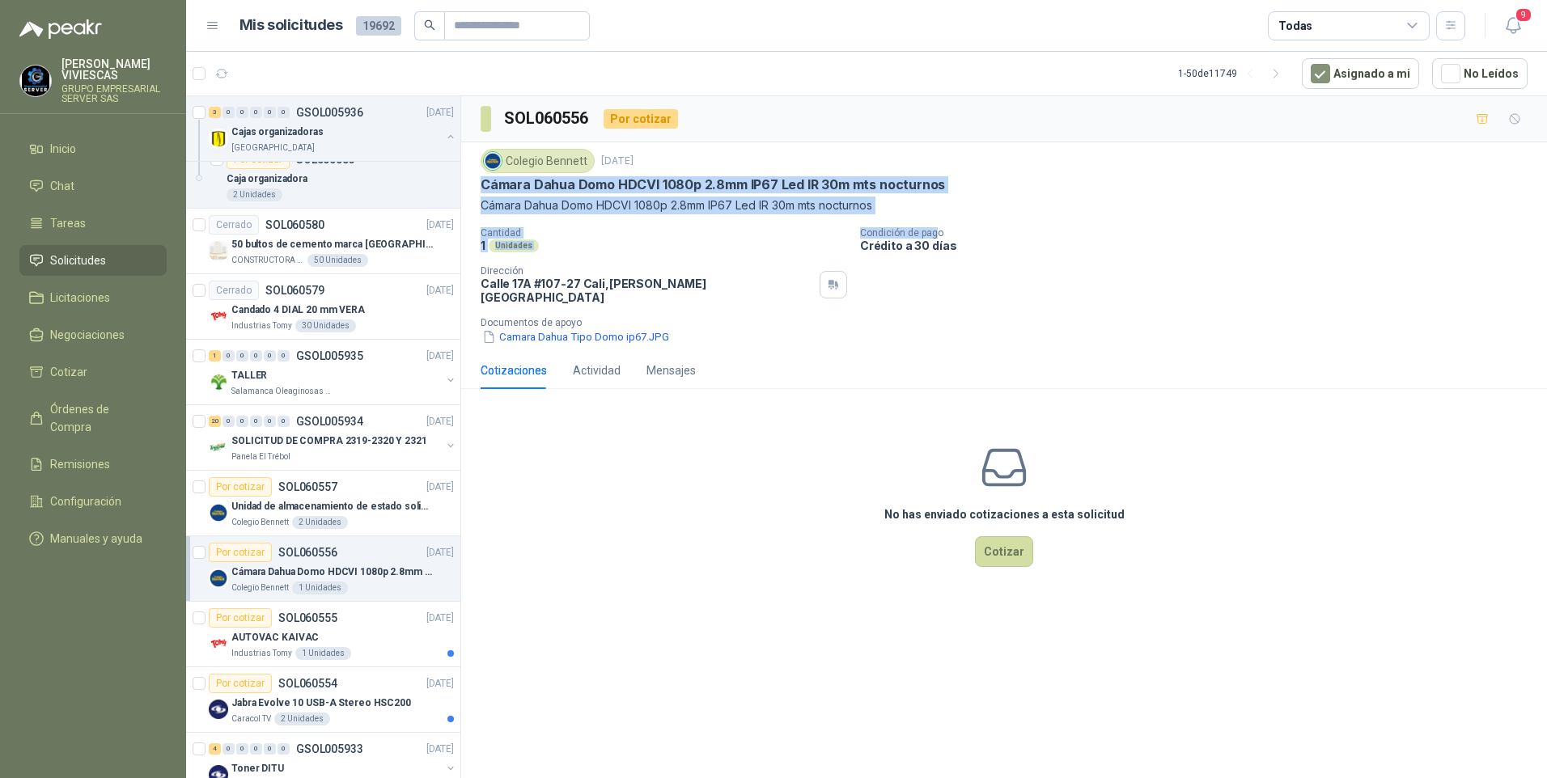
drag, startPoint x: 480, startPoint y: 183, endPoint x: 934, endPoint y: 214, distance: 454.9
click at [934, 214] on div "Colegio Bennett 8 oct, 2025 Cámara Dahua Domo HDCVI 1080p 2.8mm IP67 Led IR 30m…" at bounding box center [1004, 247] width 1086 height 210
drag, startPoint x: 934, startPoint y: 214, endPoint x: 904, endPoint y: 192, distance: 37.1
click at [904, 194] on div "Colegio Bennett 8 oct, 2025 Cámara Dahua Domo HDCVI 1080p 2.8mm IP67 Led IR 30m…" at bounding box center [1004, 182] width 1047 height 66
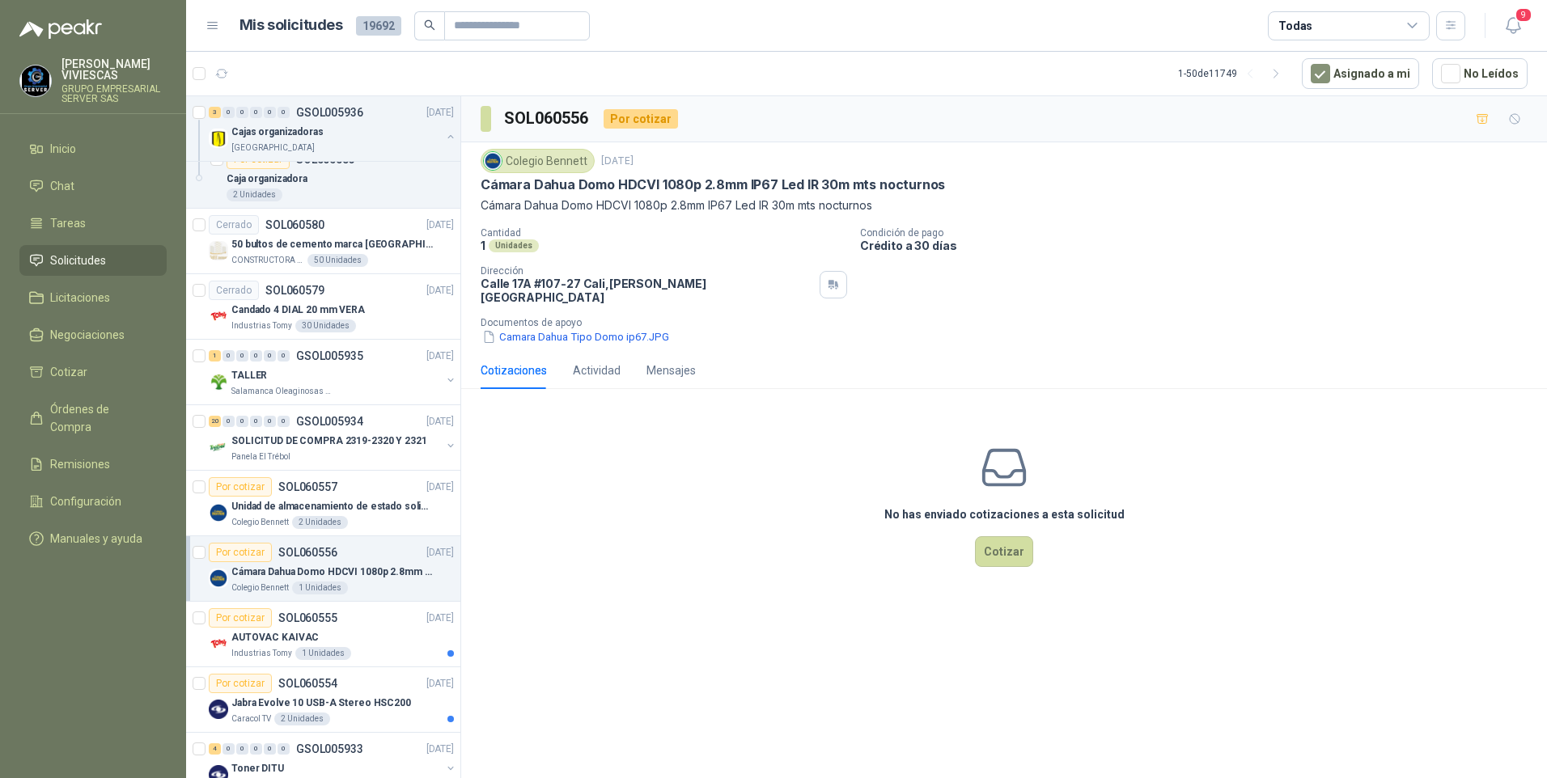
click at [849, 159] on div "Colegio Bennett 8 oct, 2025" at bounding box center [1004, 161] width 1047 height 24
drag, startPoint x: 476, startPoint y: 183, endPoint x: 975, endPoint y: 192, distance: 499.3
click at [975, 192] on div "Colegio Bennett 8 oct, 2025 Cámara Dahua Domo HDCVI 1080p 2.8mm IP67 Led IR 30m…" at bounding box center [1004, 247] width 1086 height 210
drag, startPoint x: 975, startPoint y: 192, endPoint x: 846, endPoint y: 187, distance: 128.7
copy p "Cámara Dahua Domo HDCVI 1080p 2.8mm IP67 Led IR 30m mts nocturnos"
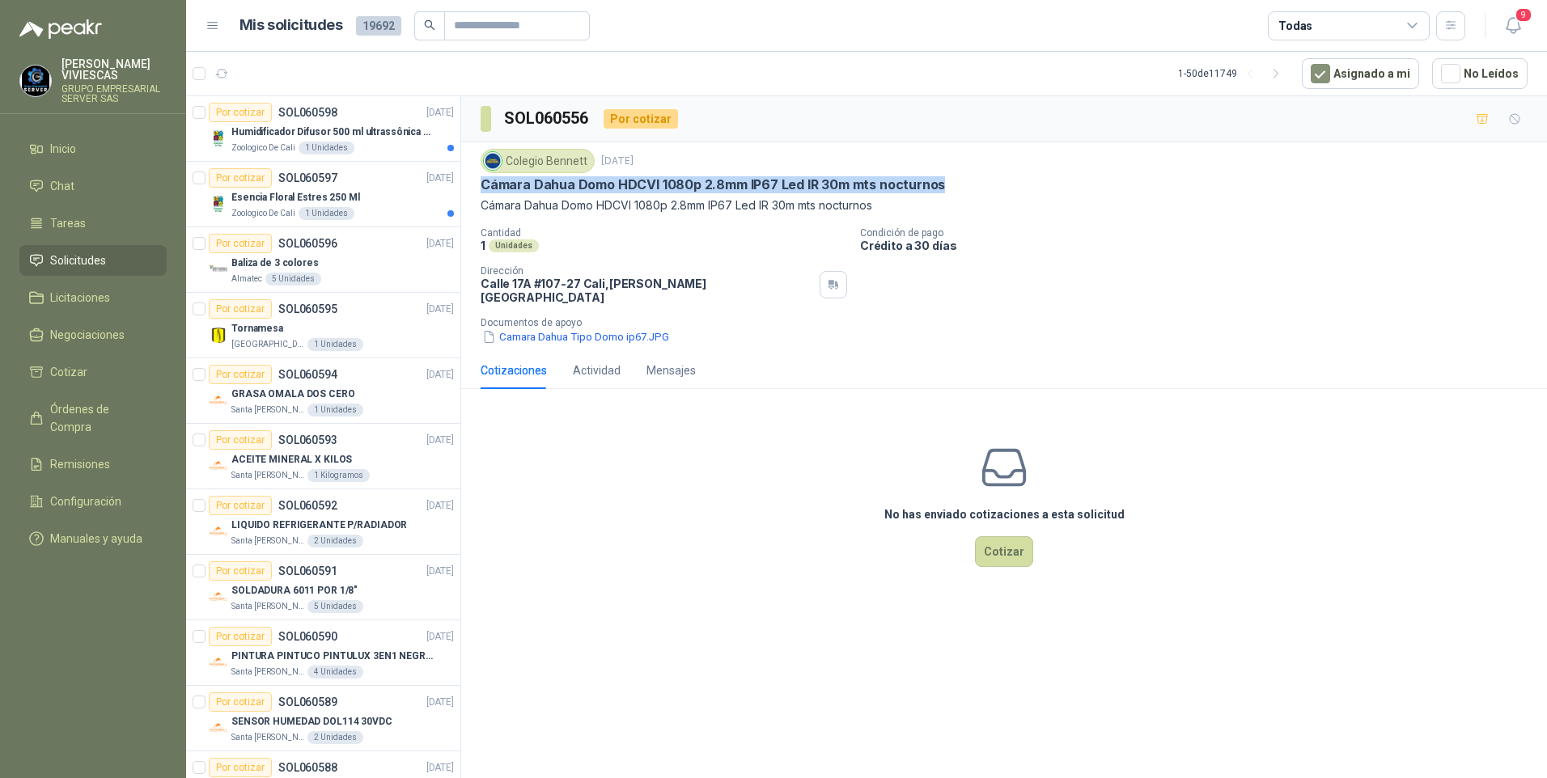
copy p "Cámara Dahua Domo HDCVI 1080p 2.8mm IP67 Led IR 30m mts nocturnos"
click at [534, 328] on button "Camara Dahua Tipo Domo ip67.JPG" at bounding box center [576, 336] width 190 height 17
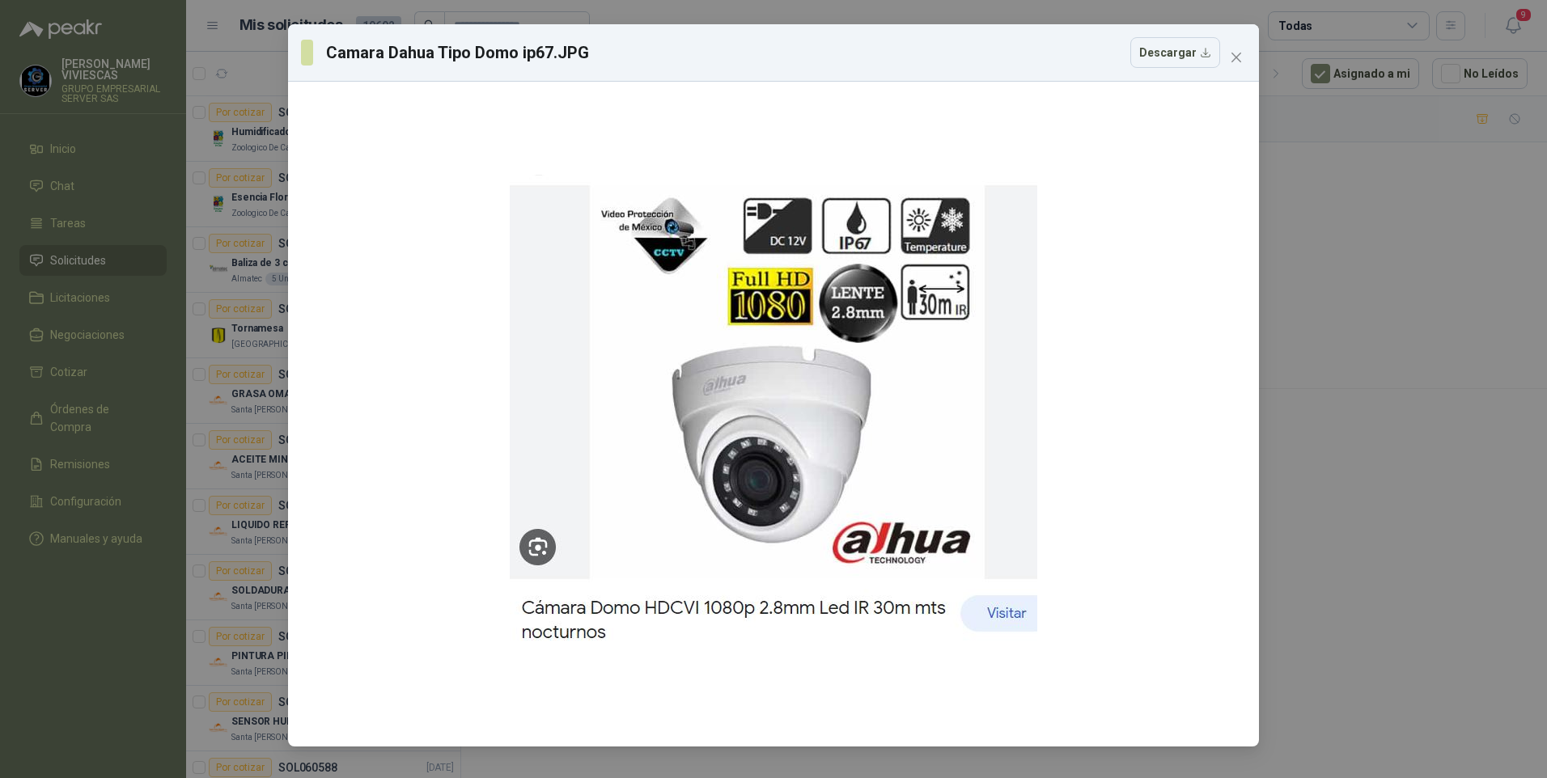
click at [1335, 396] on div "Camara Dahua Tipo Domo ip67.JPG Descargar" at bounding box center [773, 389] width 1547 height 778
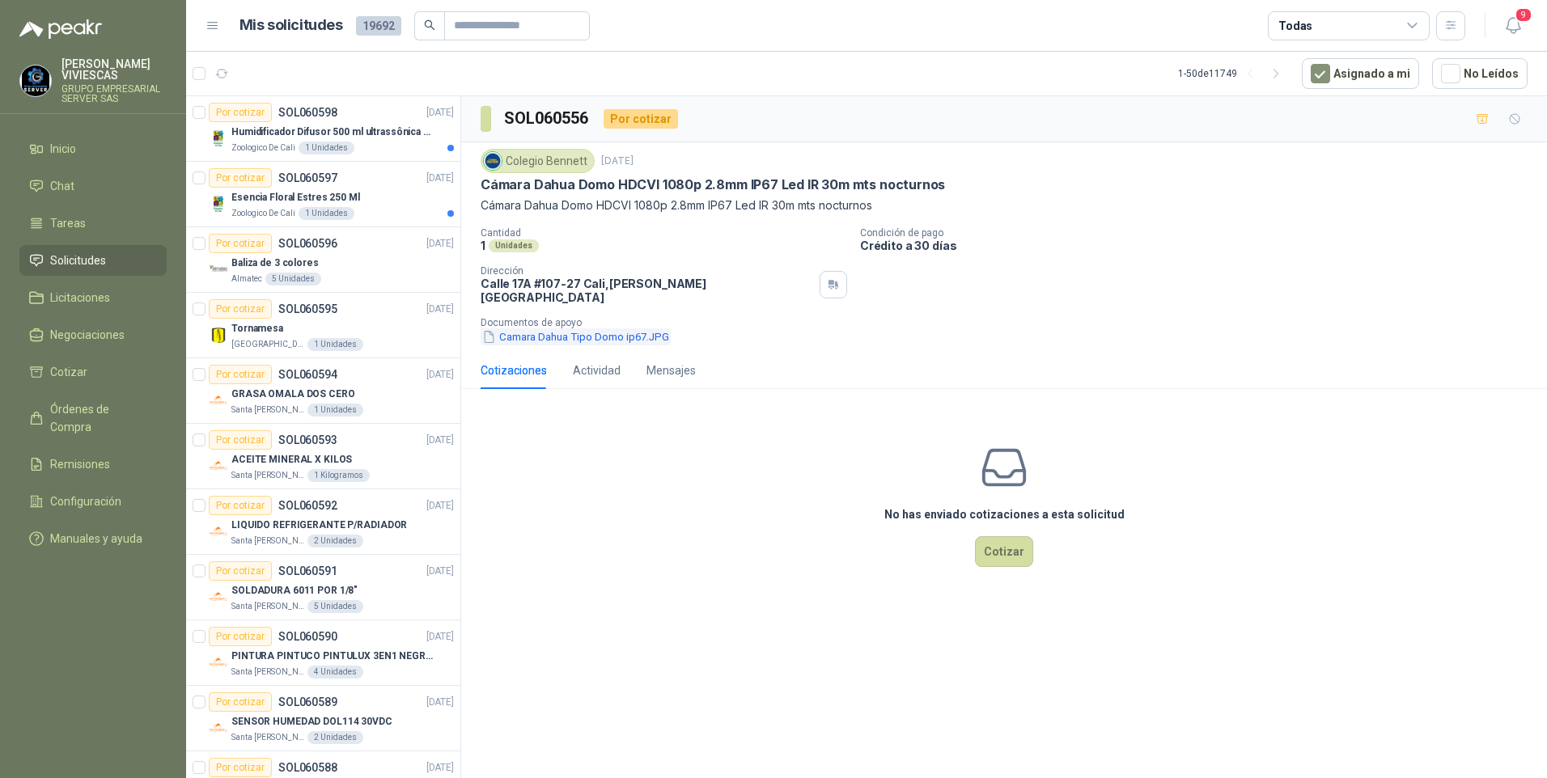
click at [575, 328] on button "Camara Dahua Tipo Domo ip67.JPG" at bounding box center [576, 336] width 190 height 17
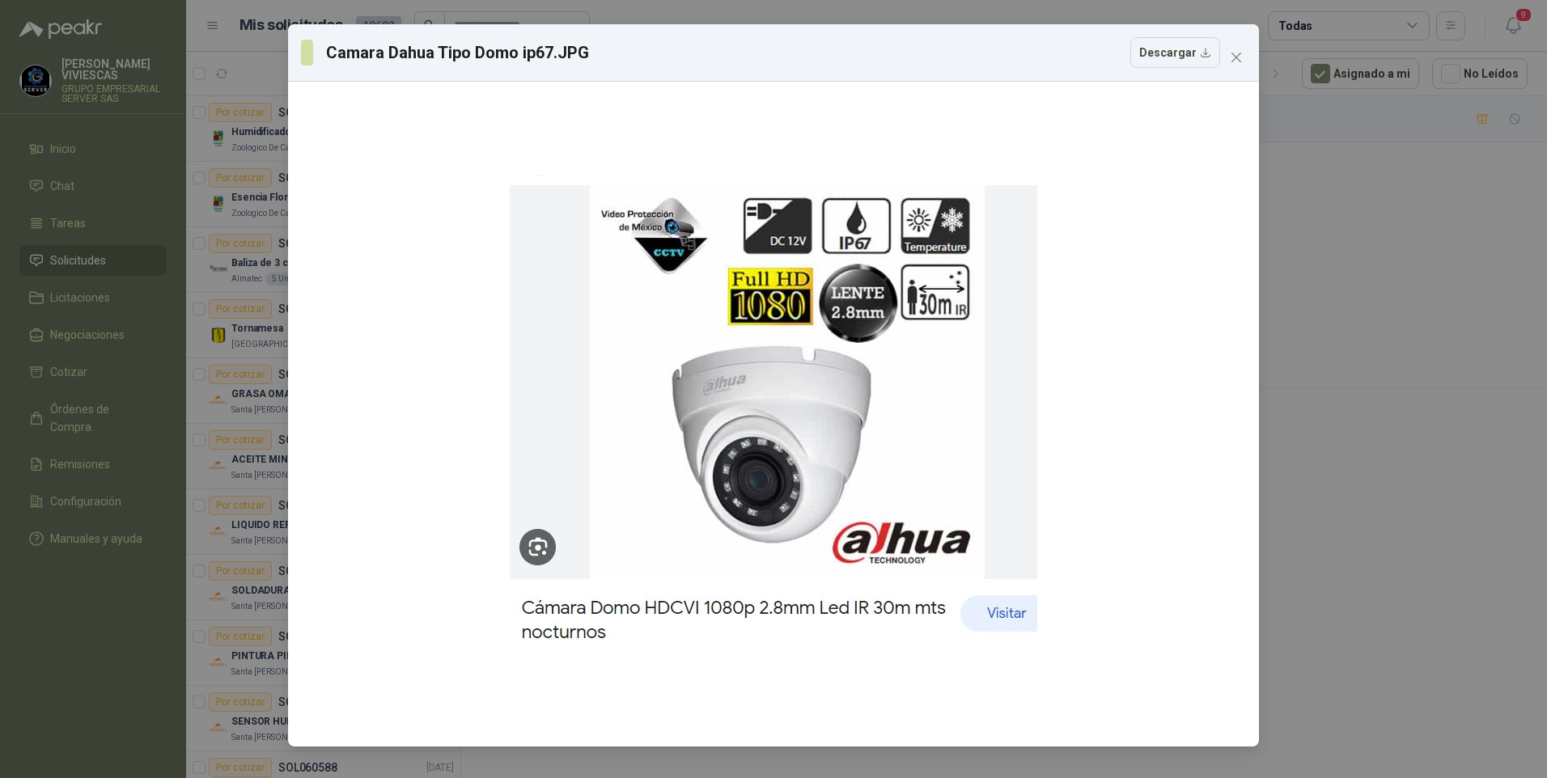
click at [1357, 523] on div "Camara Dahua Tipo Domo ip67.JPG Descargar" at bounding box center [773, 389] width 1547 height 778
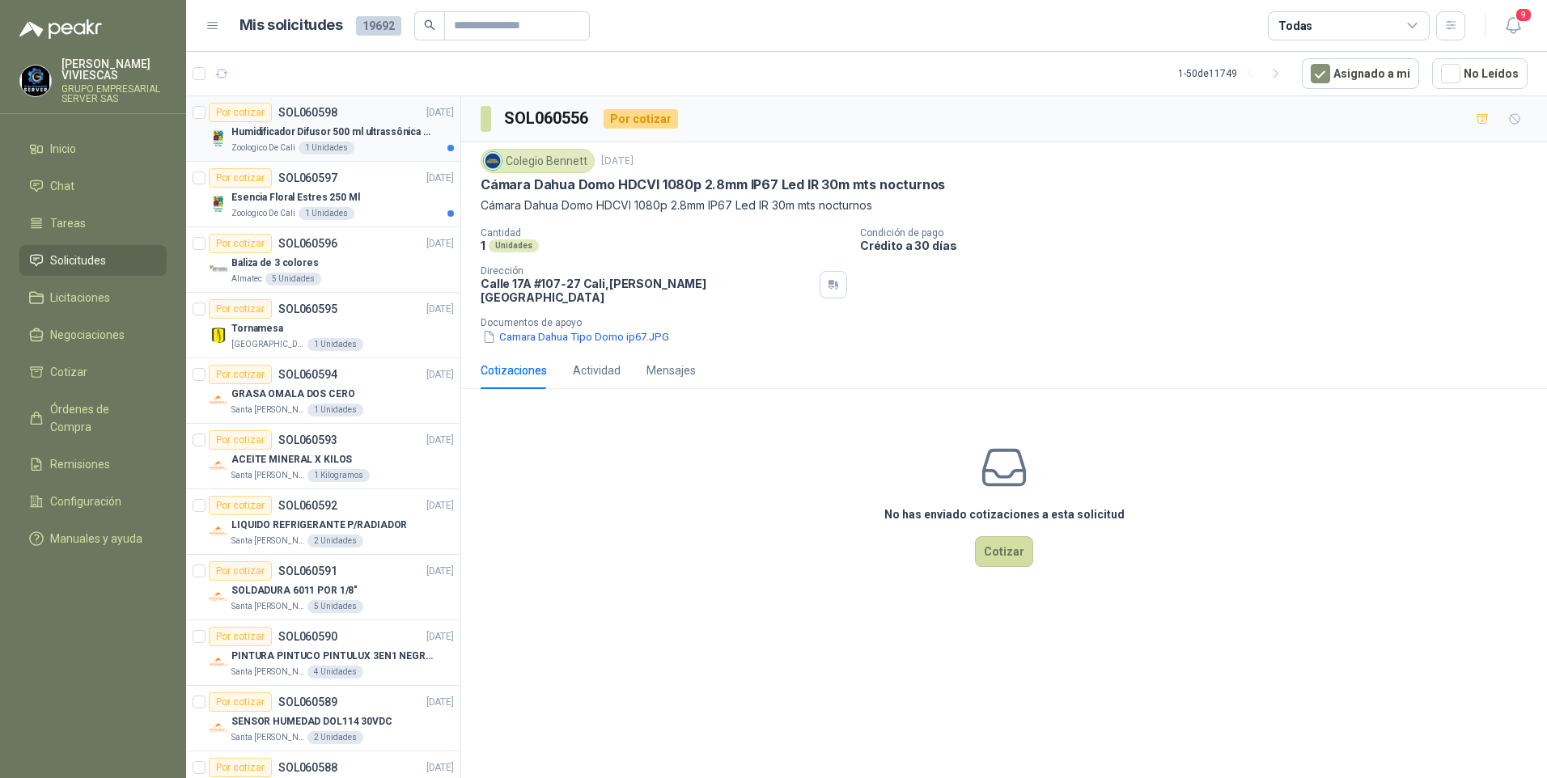
click at [301, 132] on p "Humidificador Difusor 500 ml ultrassônica Residencial Ultrassônico 500ml con vo…" at bounding box center [331, 132] width 201 height 15
click at [330, 199] on p "Esencia Floral Estres 250 Ml" at bounding box center [295, 197] width 129 height 15
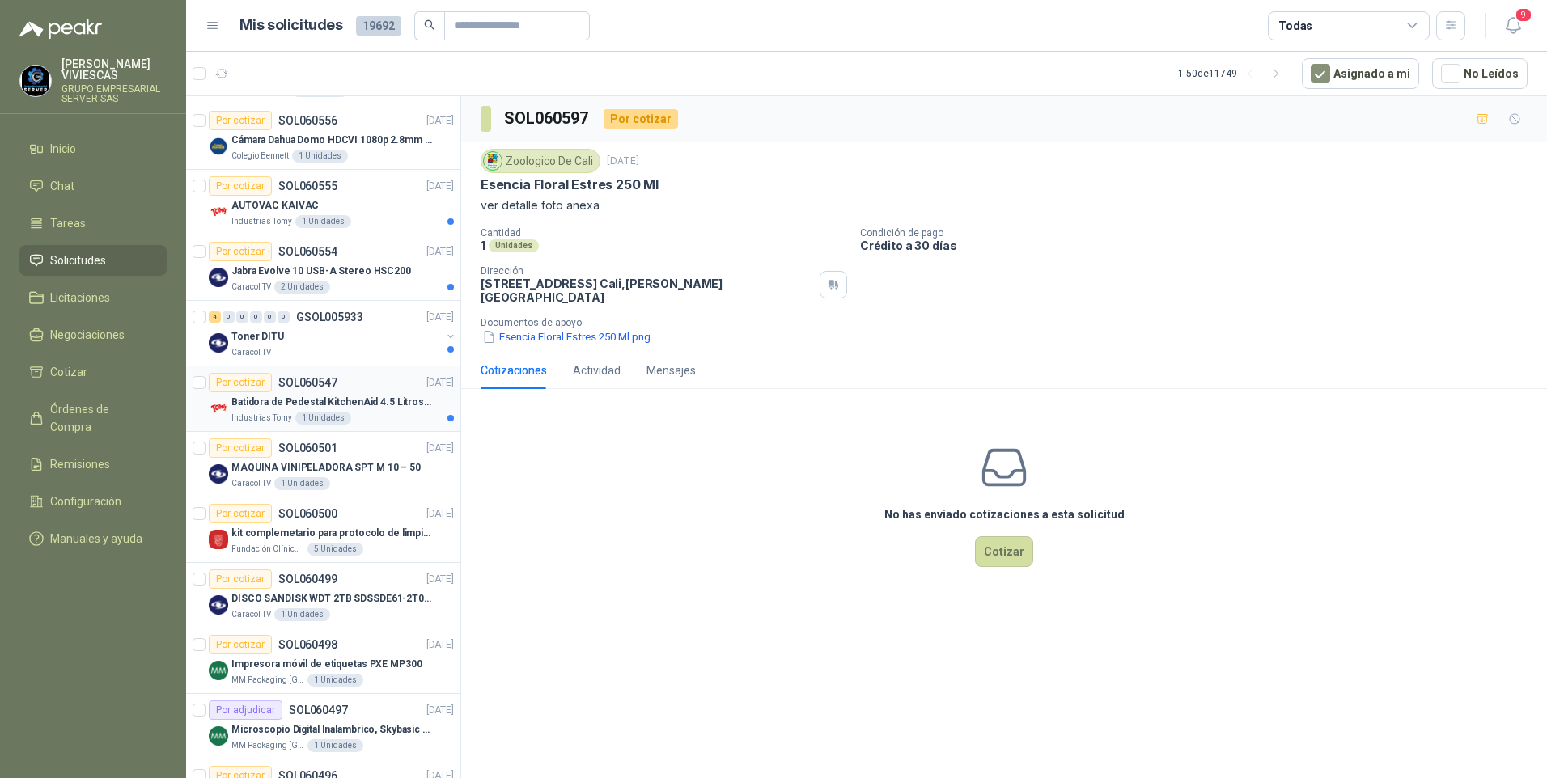
scroll to position [1537, 0]
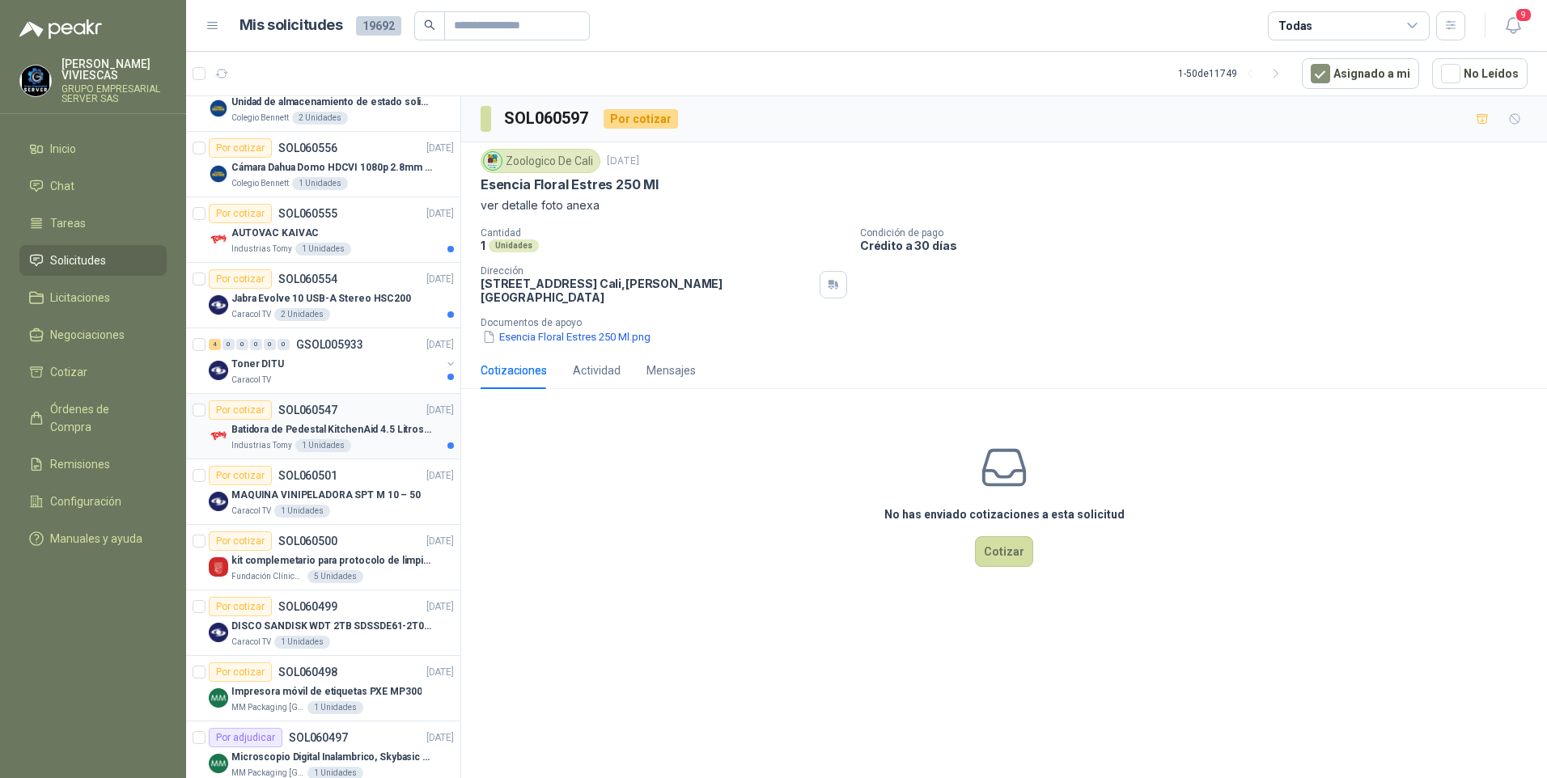
click at [321, 430] on p "Batidora de Pedestal KitchenAid 4.5 Litros Delux Plateado" at bounding box center [331, 429] width 201 height 15
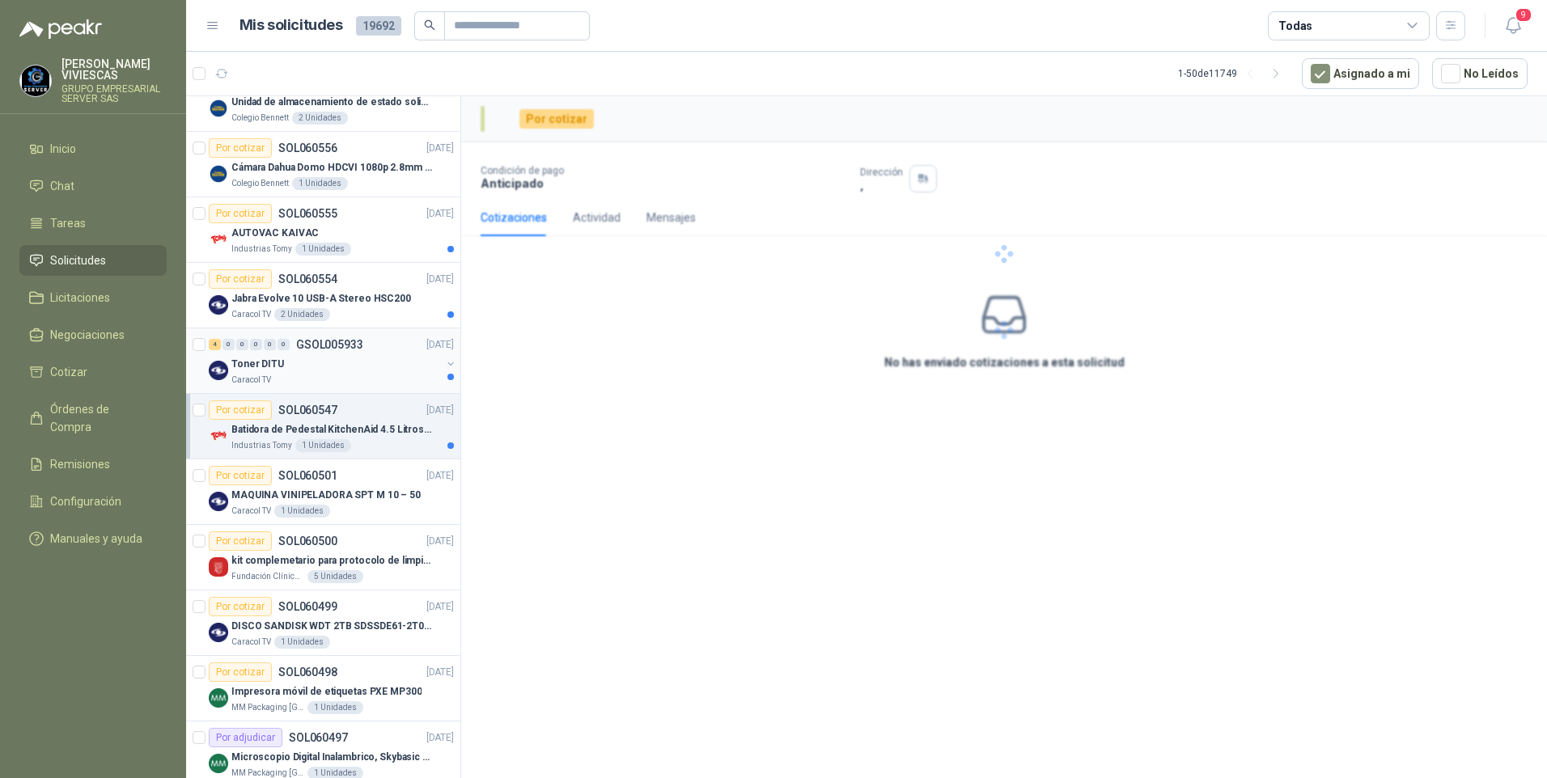
click at [315, 367] on div "Toner DITU" at bounding box center [336, 363] width 210 height 19
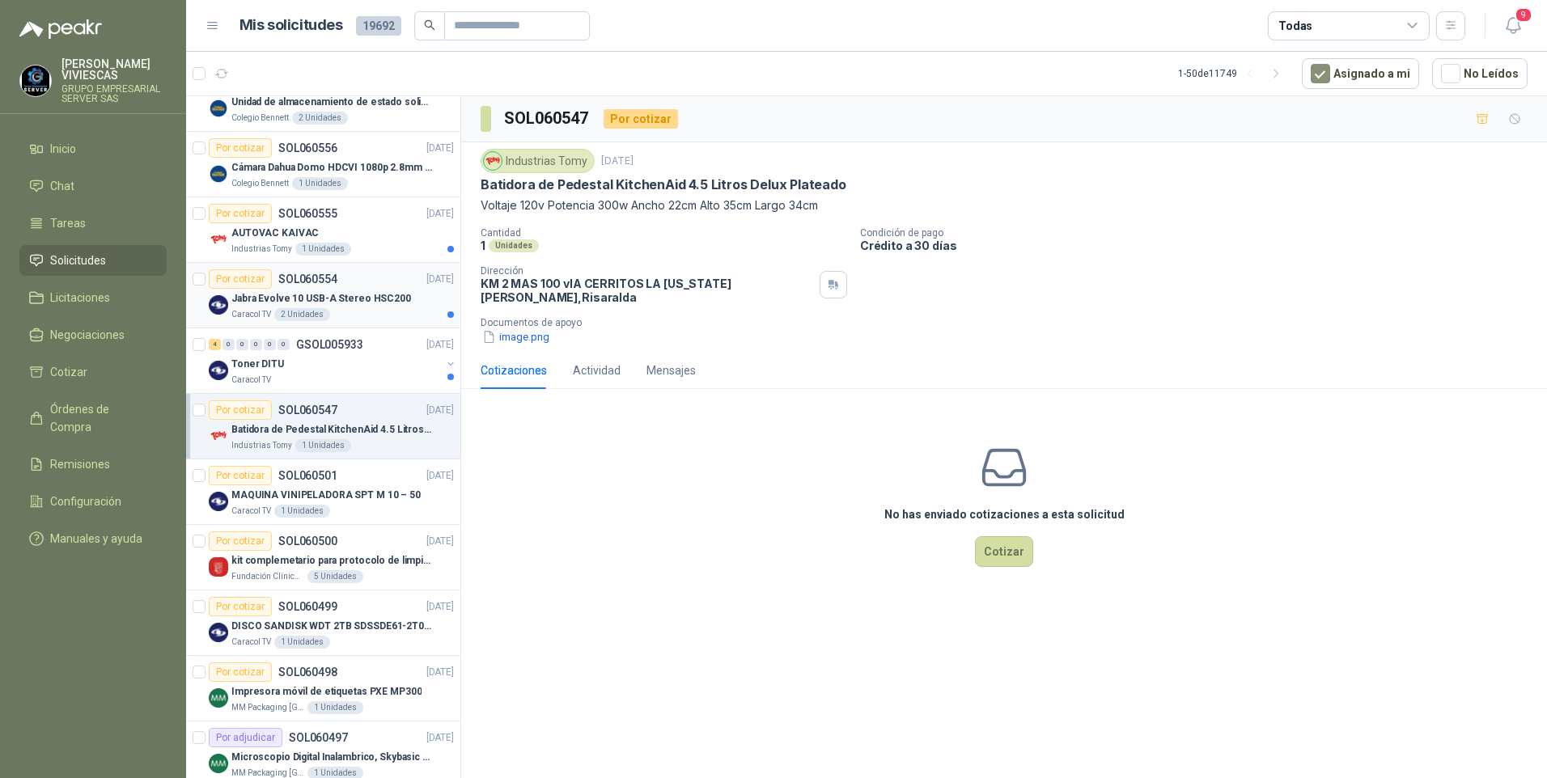
click at [394, 304] on p "Jabra Evolve 10 USB-A Stereo HSC200" at bounding box center [321, 298] width 180 height 15
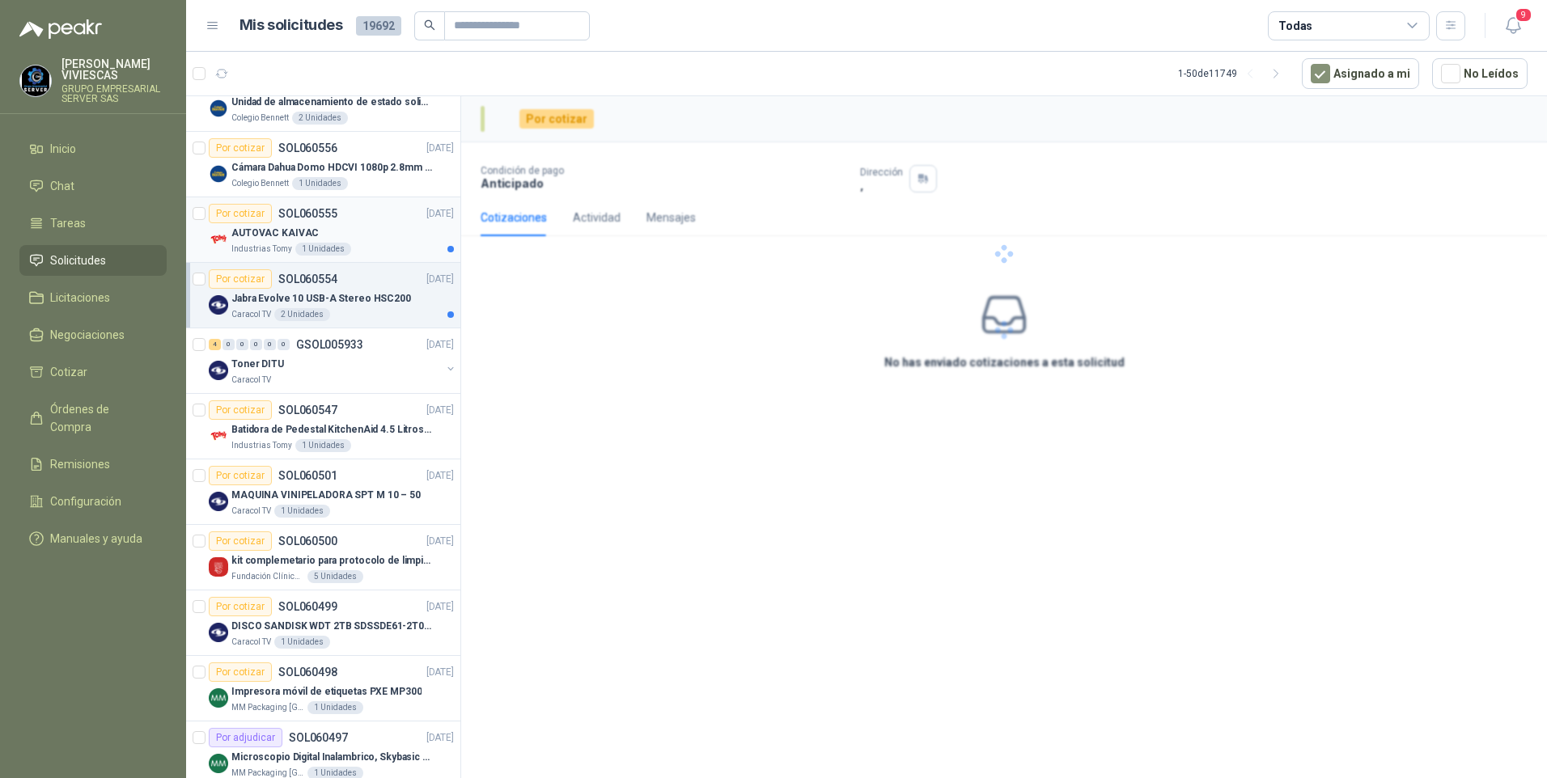
click at [372, 239] on div "AUTOVAC KAIVAC" at bounding box center [342, 232] width 222 height 19
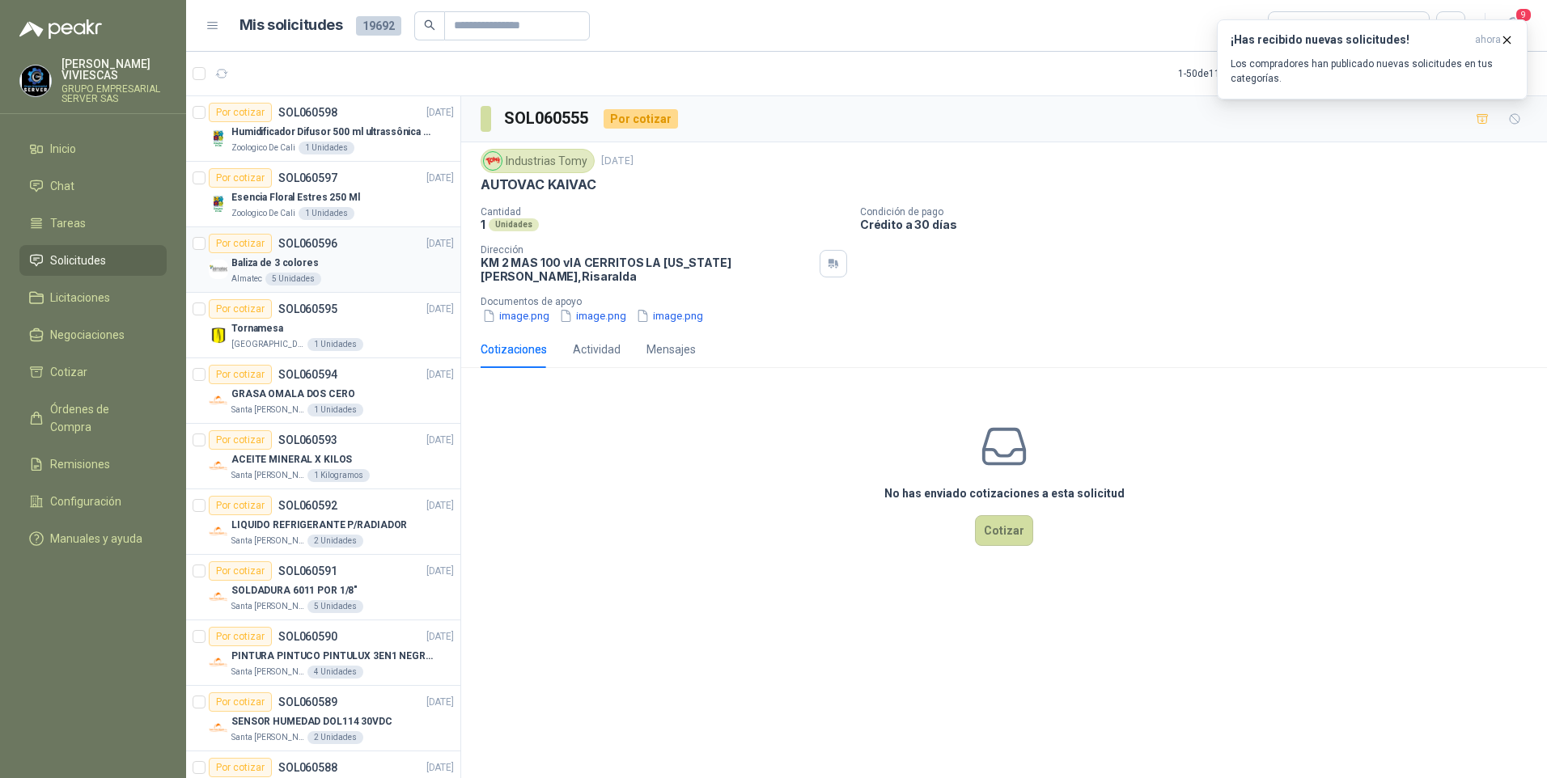
click at [238, 265] on p "Baliza de 3 colores" at bounding box center [274, 263] width 87 height 15
click at [71, 259] on span "Solicitudes" at bounding box center [78, 261] width 56 height 18
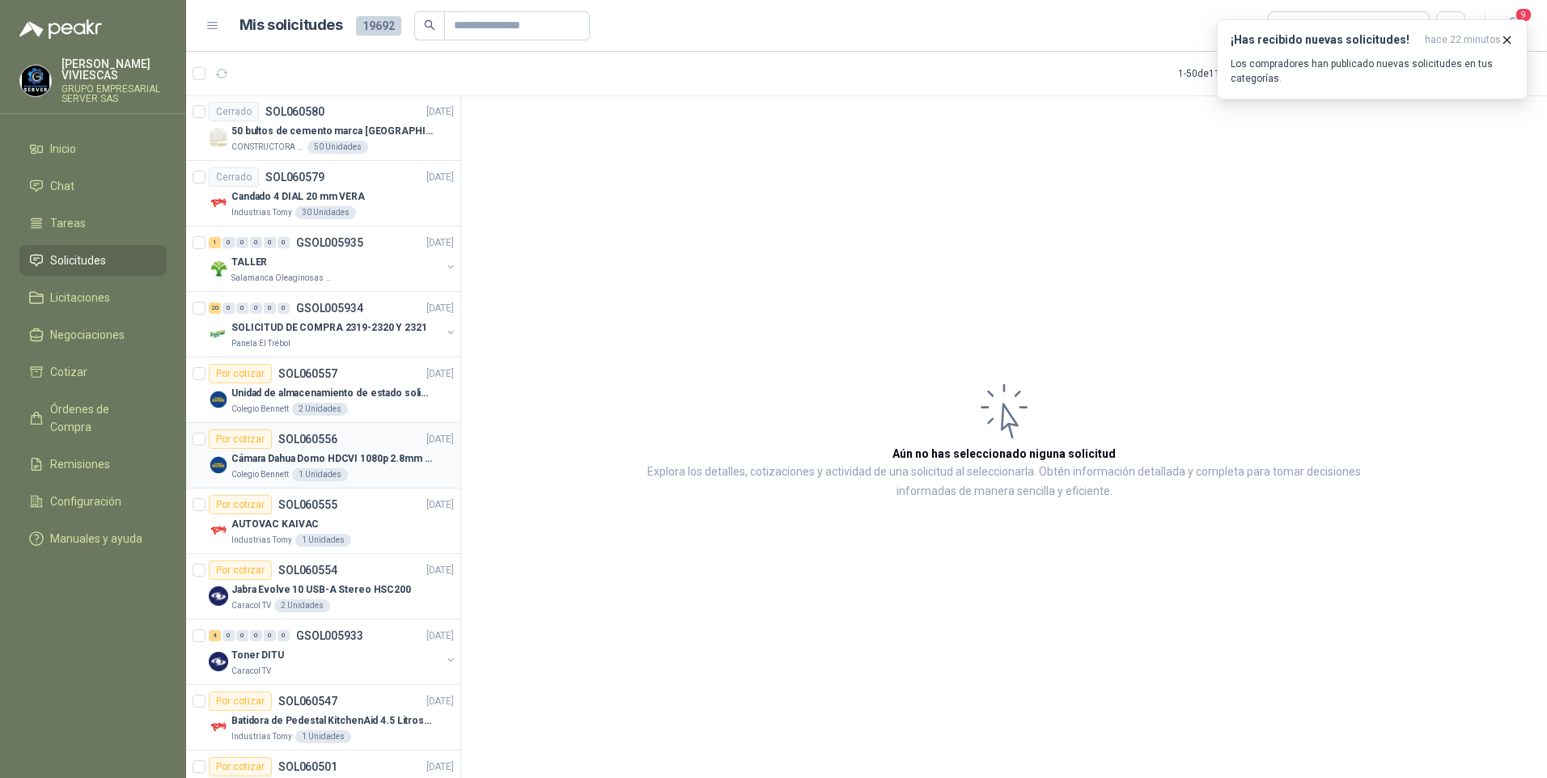
scroll to position [1250, 0]
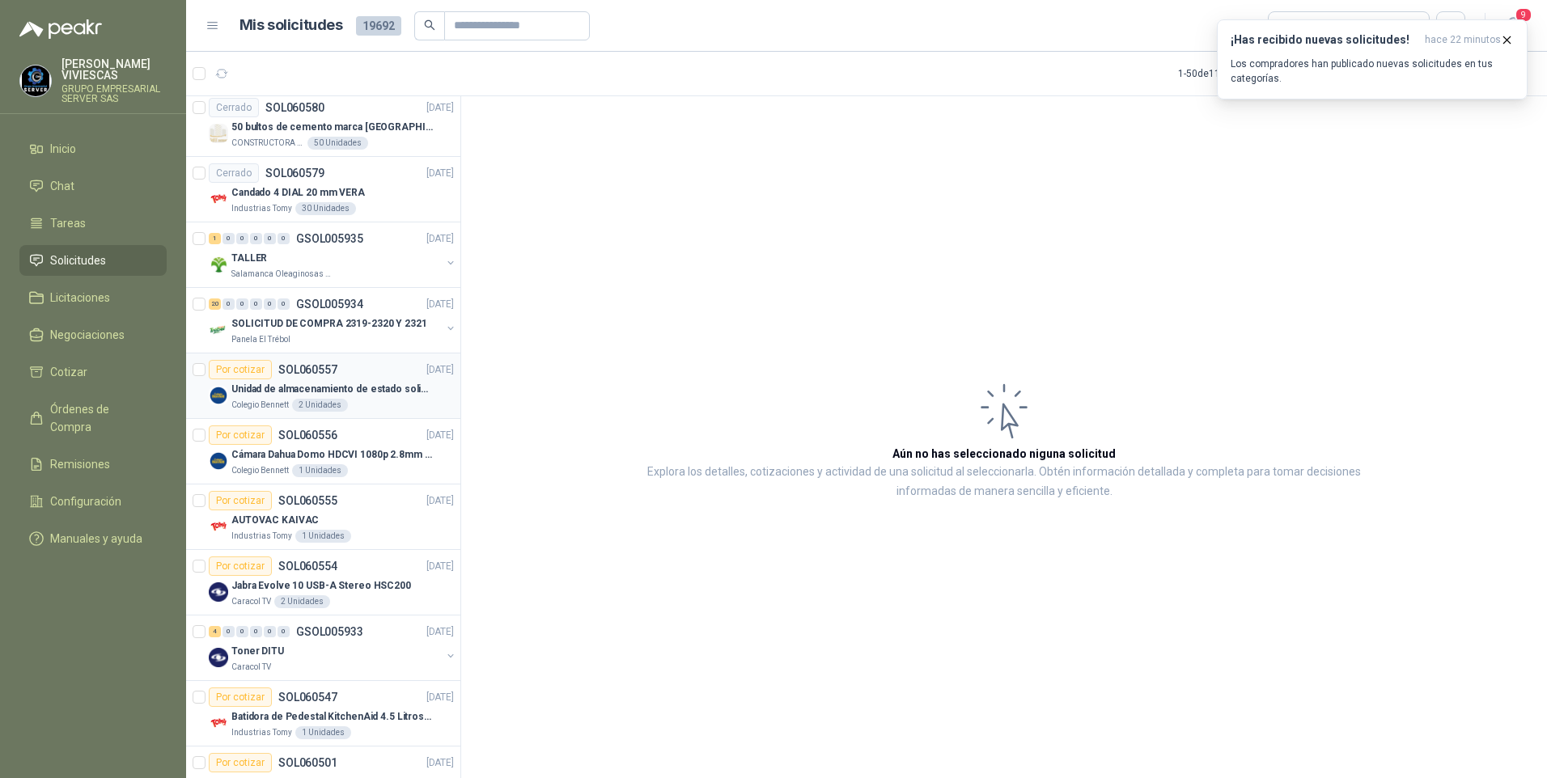
click at [326, 391] on p "Unidad de almacenamiento de estado solido Marca SK hynix BC501 NVMe 256GB HFM25…" at bounding box center [331, 389] width 201 height 15
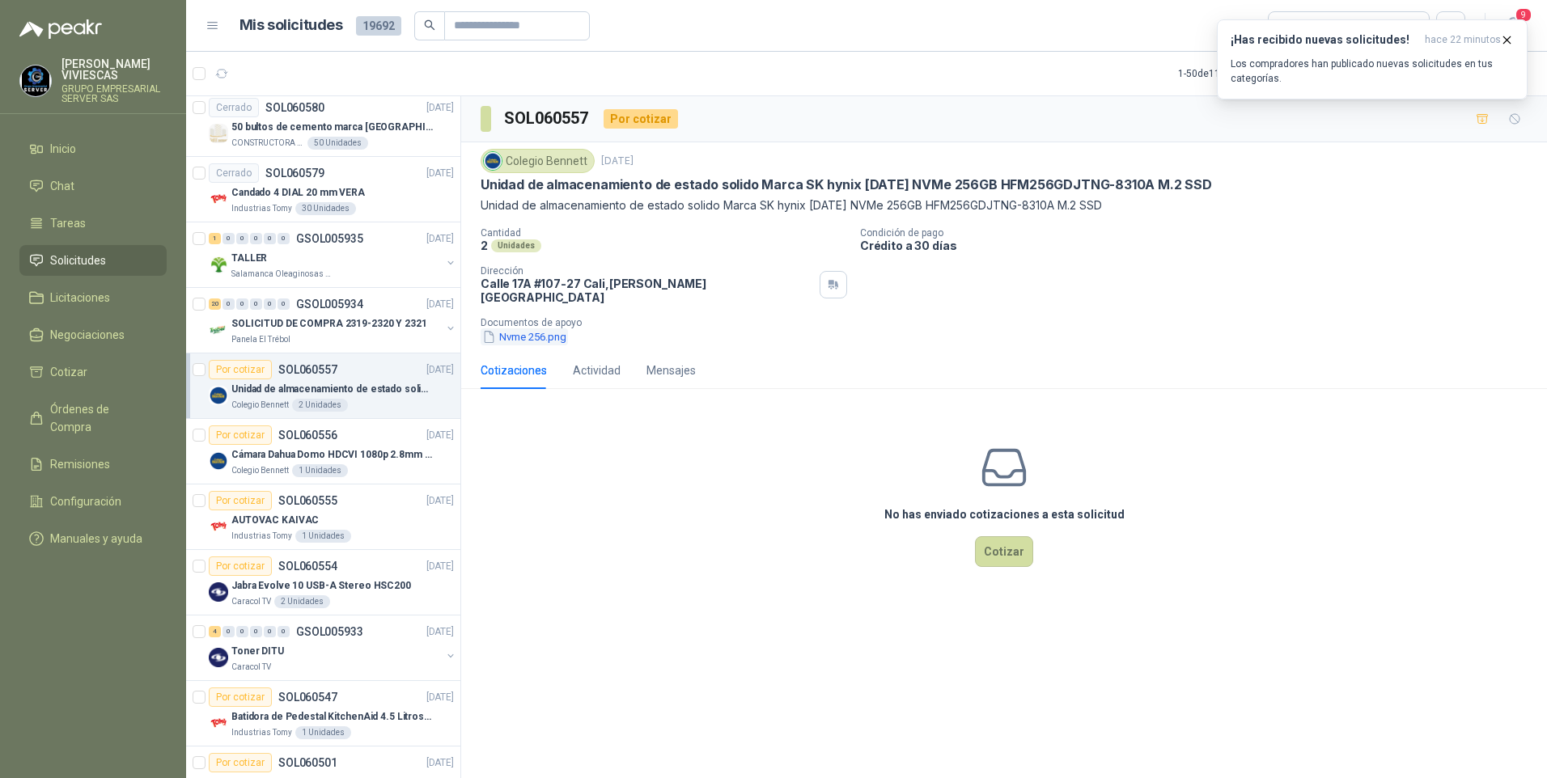
click at [526, 328] on button "Nvme 256.png" at bounding box center [524, 336] width 87 height 17
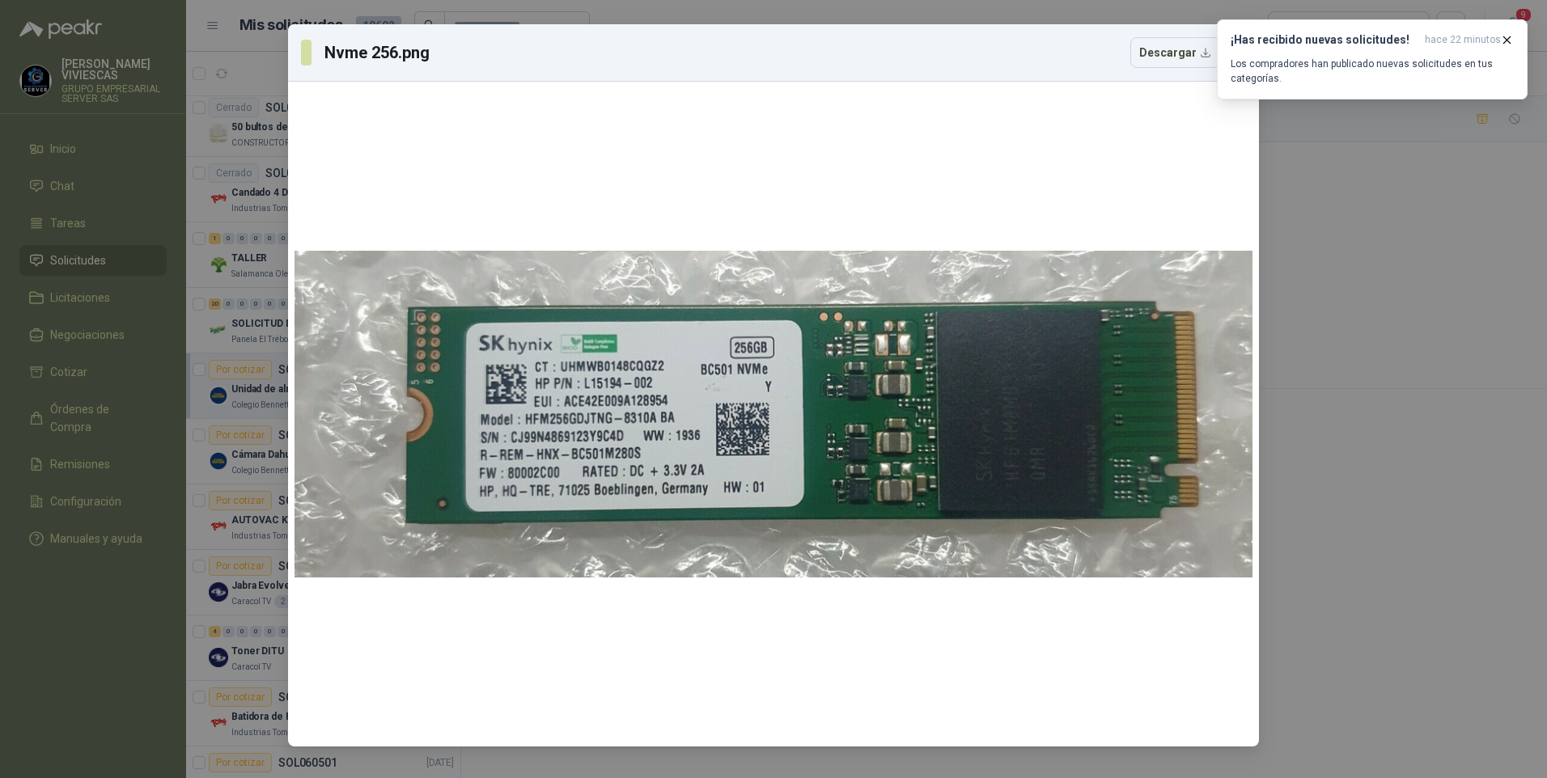
click at [1321, 186] on div "Nvme 256.png Descargar" at bounding box center [773, 389] width 1547 height 778
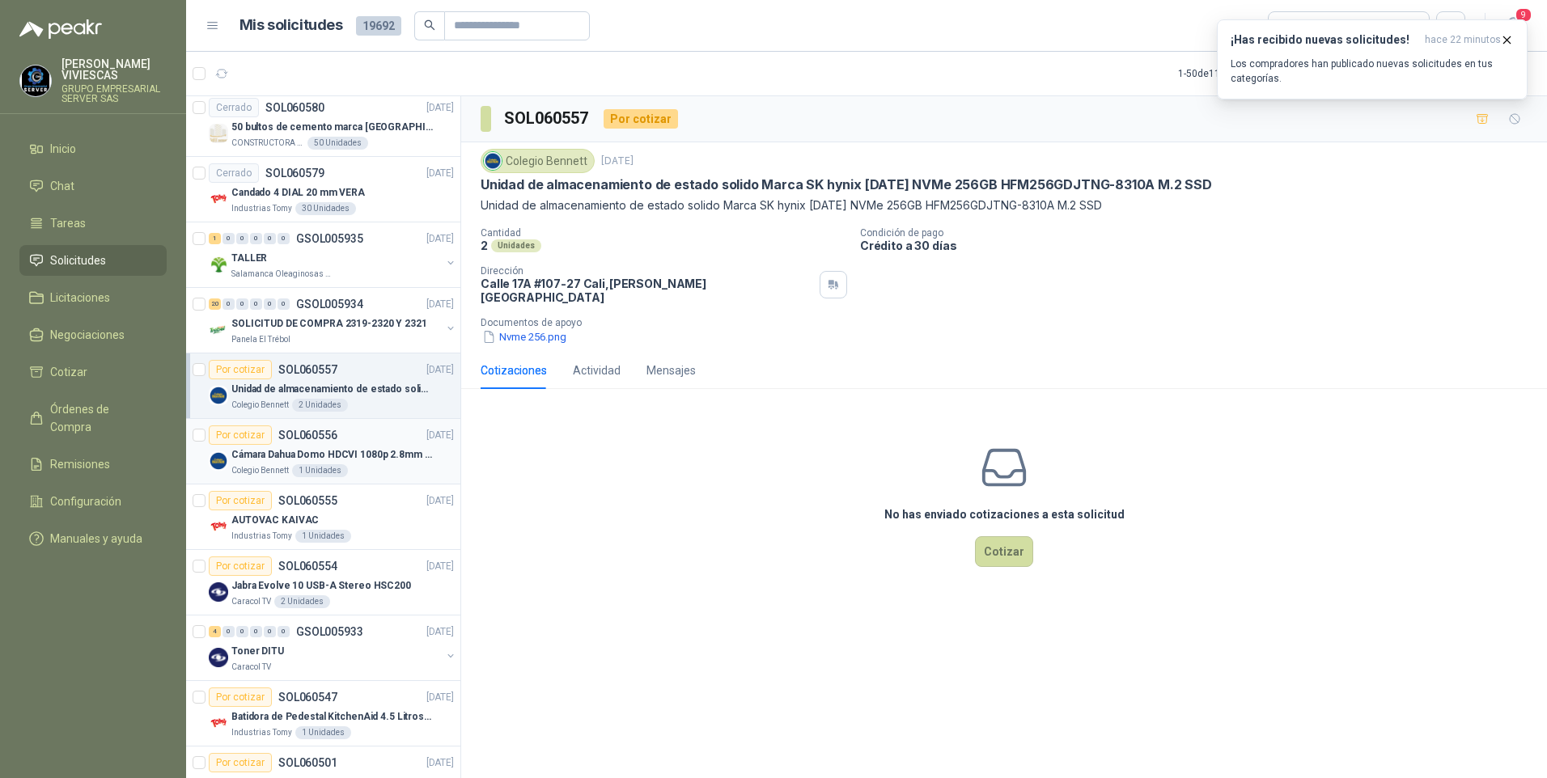
click at [290, 460] on p "Cámara Dahua Domo HDCVI 1080p 2.8mm IP67 Led IR 30m mts nocturnos" at bounding box center [331, 454] width 201 height 15
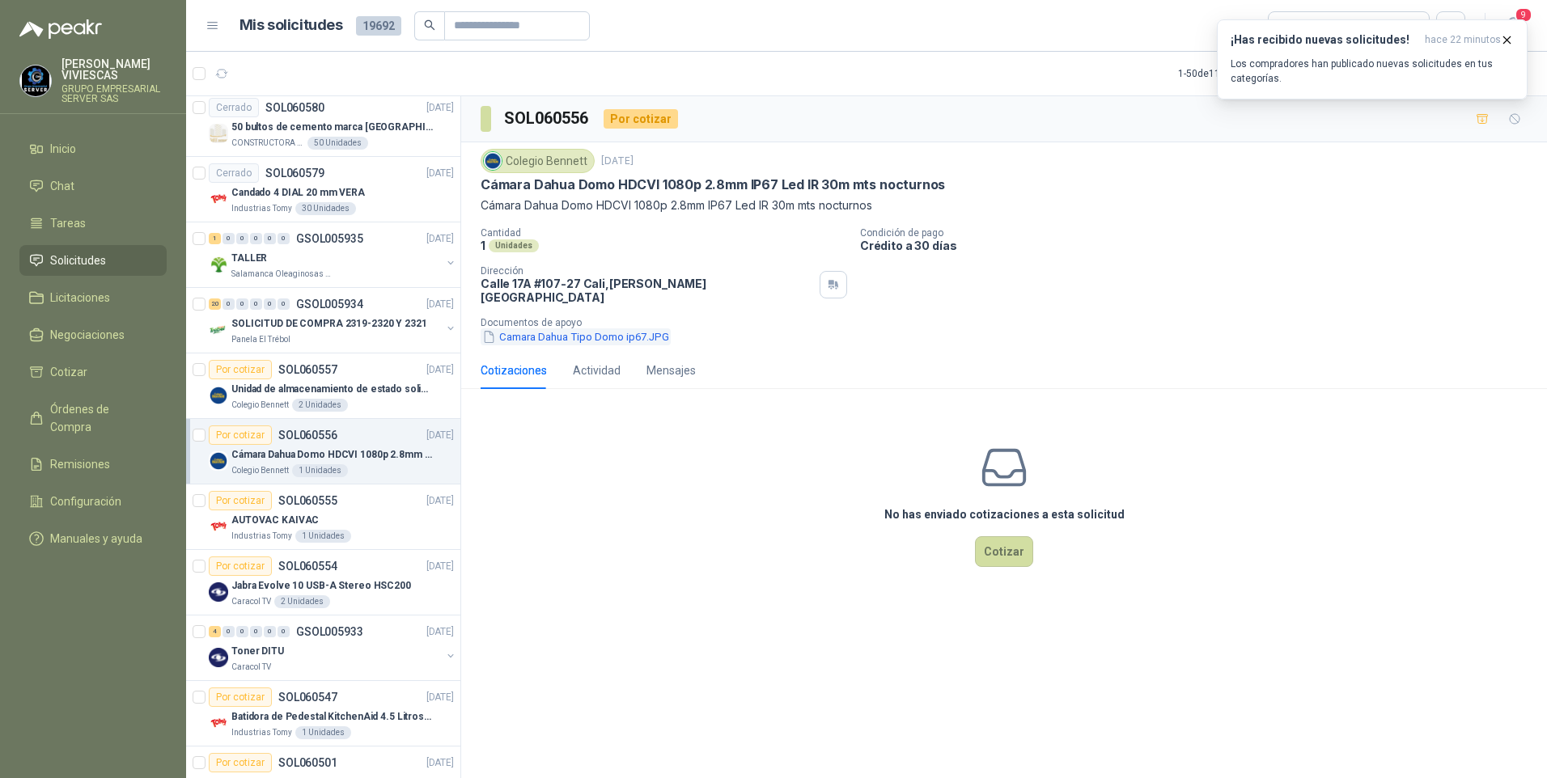
click at [586, 328] on button "Camara Dahua Tipo Domo ip67.JPG" at bounding box center [576, 336] width 190 height 17
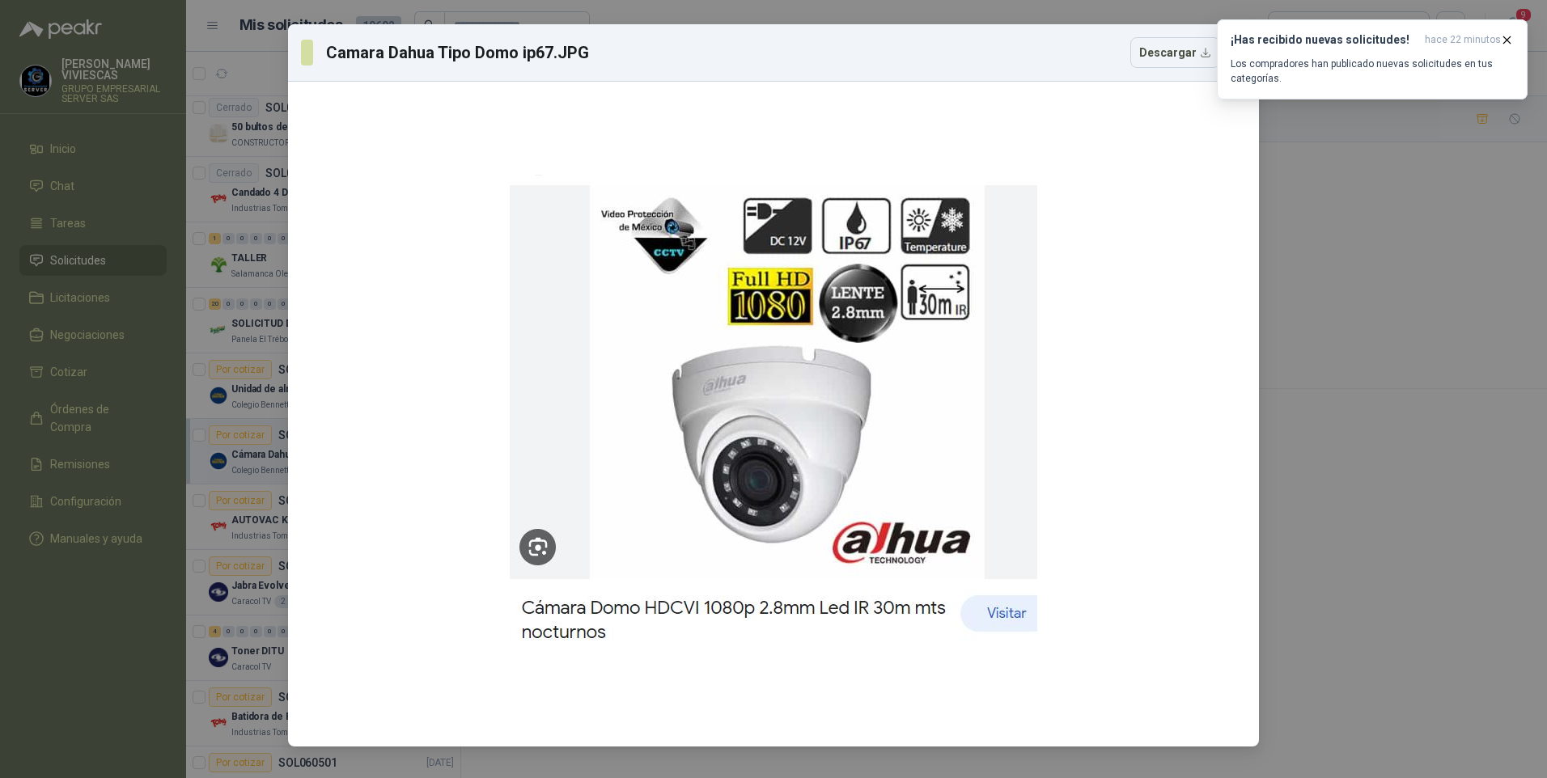
drag, startPoint x: 192, startPoint y: 114, endPoint x: 184, endPoint y: 123, distance: 11.5
click at [192, 113] on div "Camara Dahua Tipo Domo ip67.JPG Descargar" at bounding box center [773, 389] width 1547 height 778
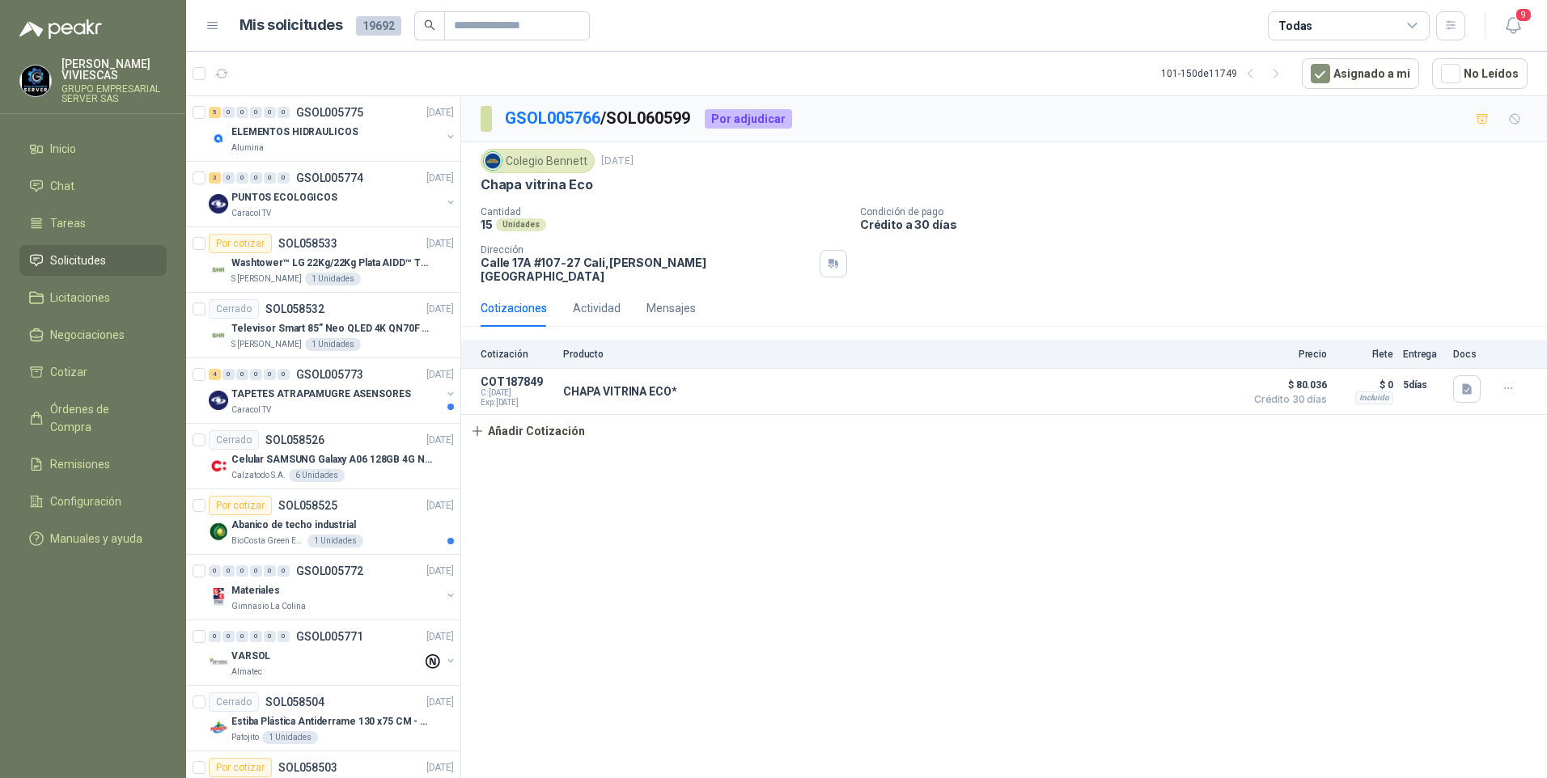
scroll to position [265, 0]
